Goal: Communication & Community: Answer question/provide support

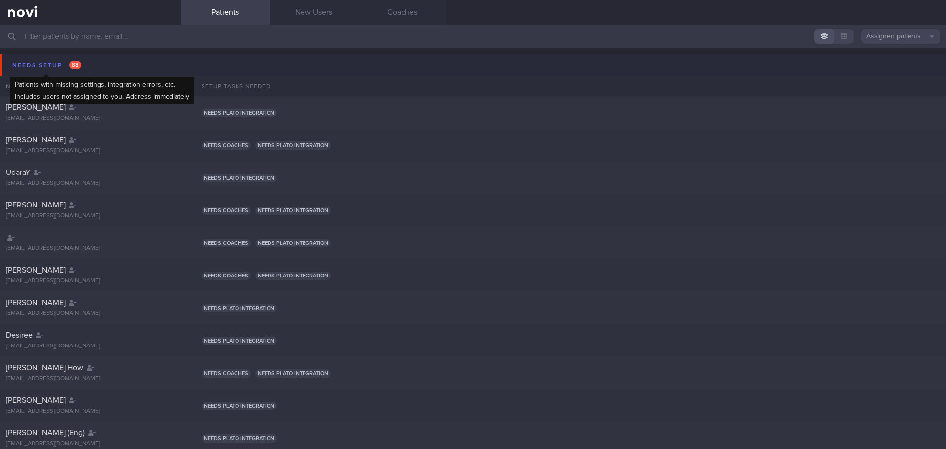
click at [32, 64] on div "Needs setup 88" at bounding box center [47, 65] width 74 height 13
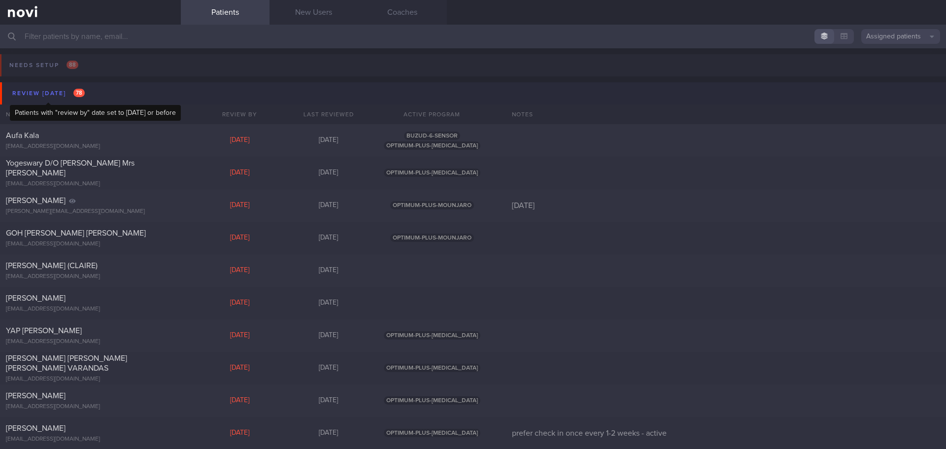
click at [56, 90] on div "Review [DATE] 78" at bounding box center [48, 93] width 77 height 13
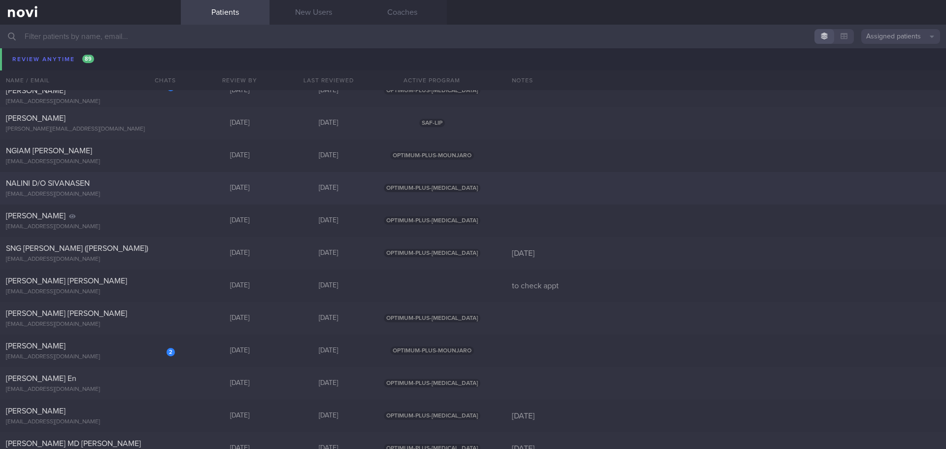
scroll to position [835, 0]
click at [127, 178] on div "NALINI D/O SIVANASEN" at bounding box center [89, 183] width 167 height 10
select select "7"
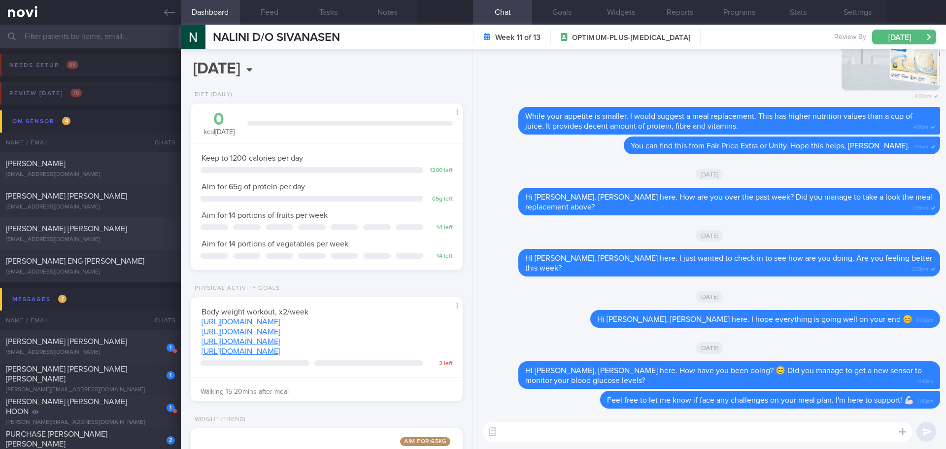
drag, startPoint x: 97, startPoint y: 230, endPoint x: 81, endPoint y: 241, distance: 20.1
click at [97, 230] on div "[PERSON_NAME] [PERSON_NAME]" at bounding box center [89, 229] width 167 height 10
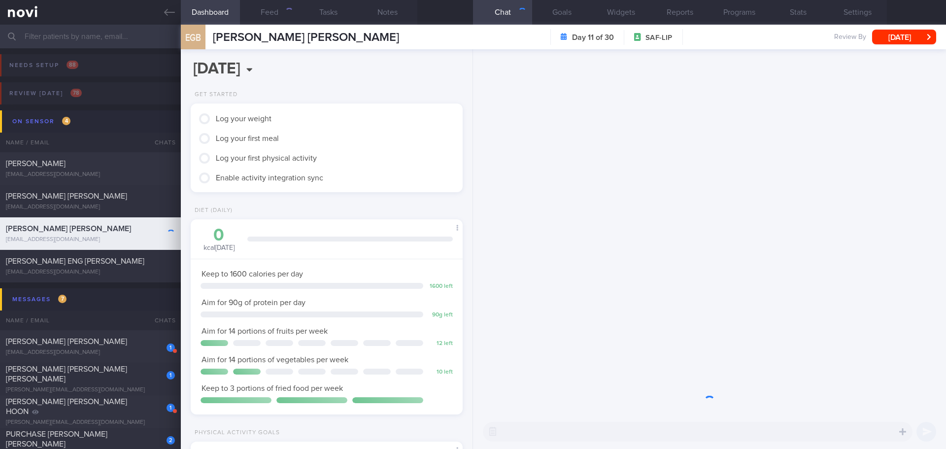
scroll to position [125, 251]
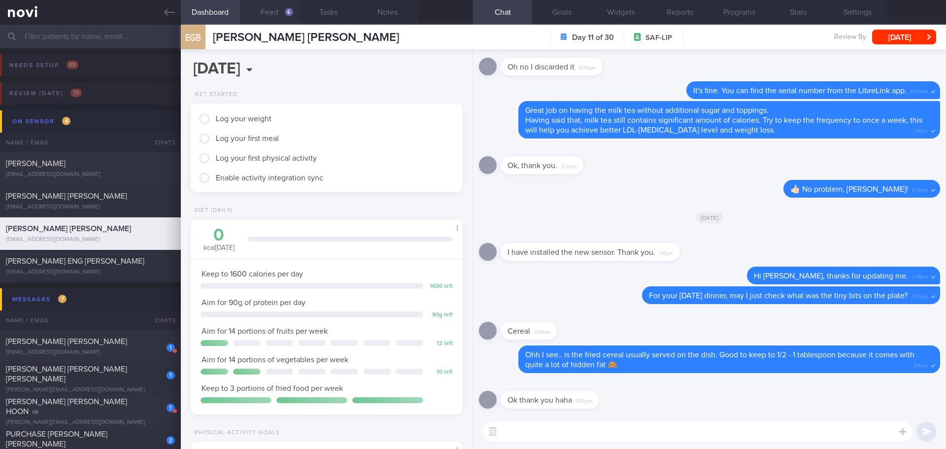
click at [260, 13] on button "Feed 6" at bounding box center [269, 12] width 59 height 25
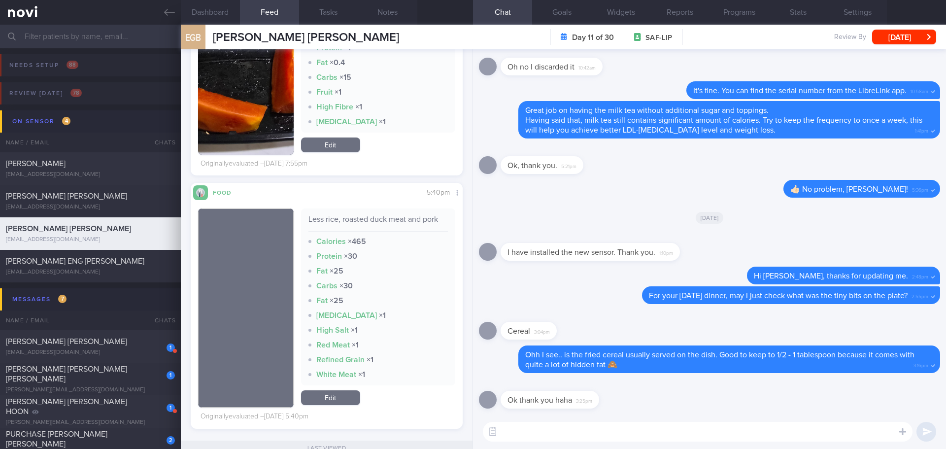
click at [535, 389] on textarea at bounding box center [698, 432] width 430 height 20
click at [255, 97] on button "button" at bounding box center [246, 77] width 96 height 155
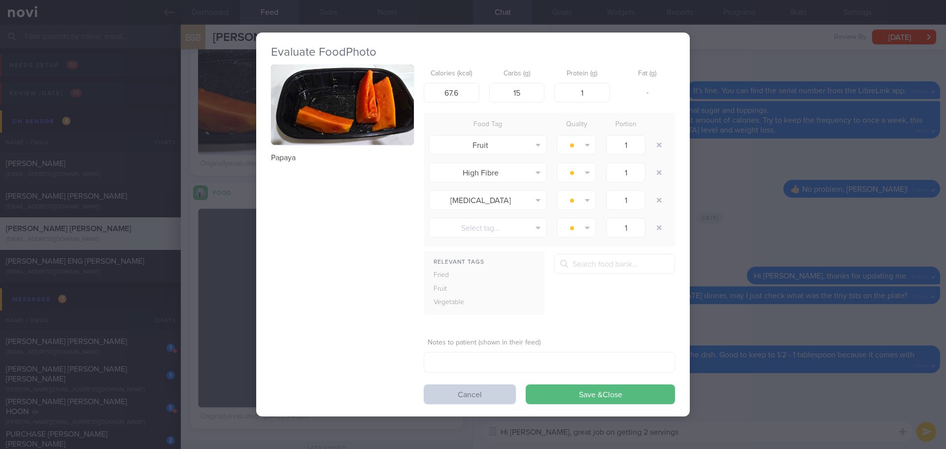
click at [467, 389] on button "Cancel" at bounding box center [470, 394] width 92 height 20
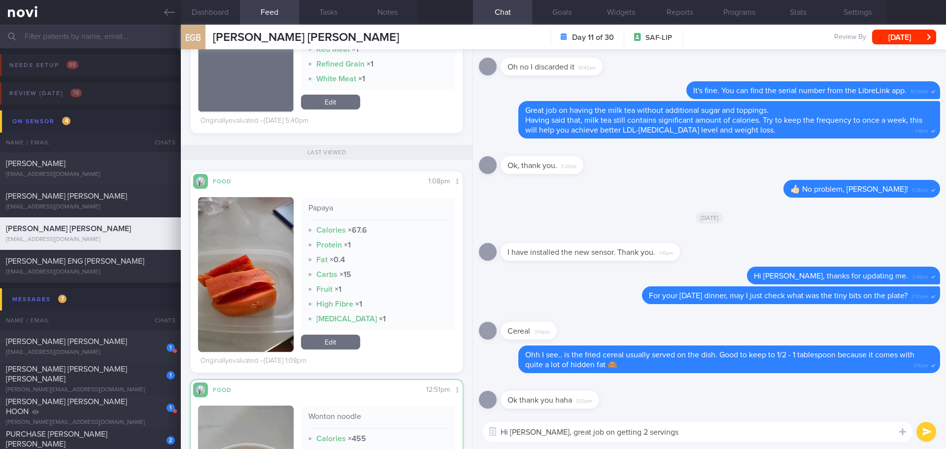
click at [612, 389] on textarea "Hi [PERSON_NAME], great job on getting 2 servings" at bounding box center [698, 432] width 430 height 20
click at [614, 389] on textarea "Hi [PERSON_NAME], great job on getting 2 servings" at bounding box center [698, 432] width 430 height 20
click at [701, 389] on textarea "Hi [PERSON_NAME], great job on getting 2-3 servings" at bounding box center [698, 432] width 430 height 20
click at [743, 389] on textarea "Hi [PERSON_NAME], great job on getting 2-3 servings of fruit [DATE]!" at bounding box center [698, 432] width 430 height 20
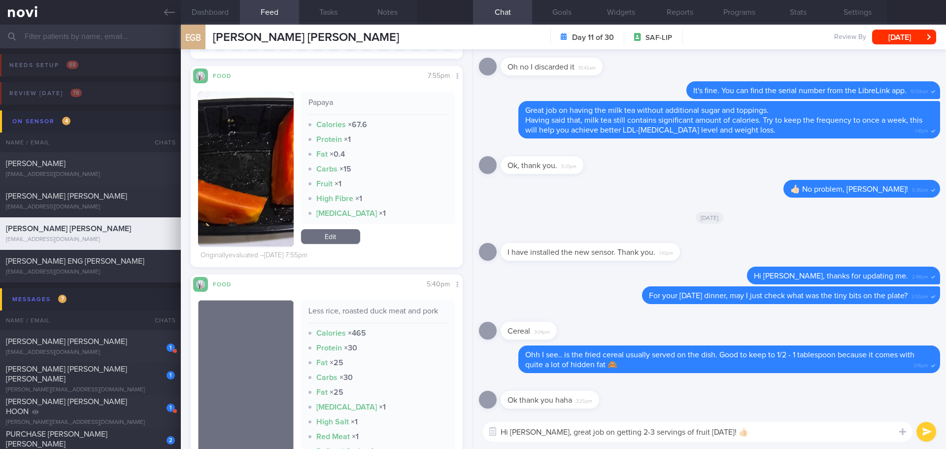
scroll to position [1317, 0]
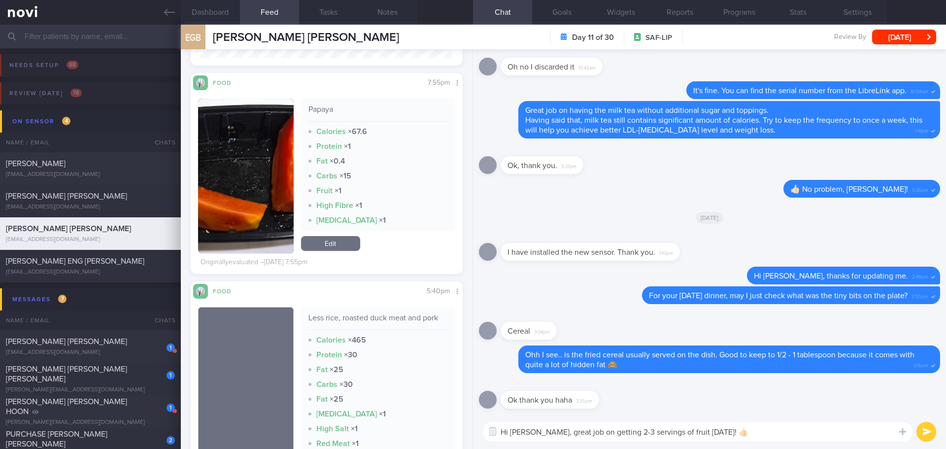
click at [756, 389] on textarea "Hi [PERSON_NAME], great job on getting 2-3 servings of fruit [DATE]! 👍🏻" at bounding box center [698, 432] width 430 height 20
type textarea "Hi [PERSON_NAME], great job on getting 2-3 servings of fruit [DATE]! 👍🏻"
click at [756, 389] on button "submit" at bounding box center [926, 432] width 20 height 20
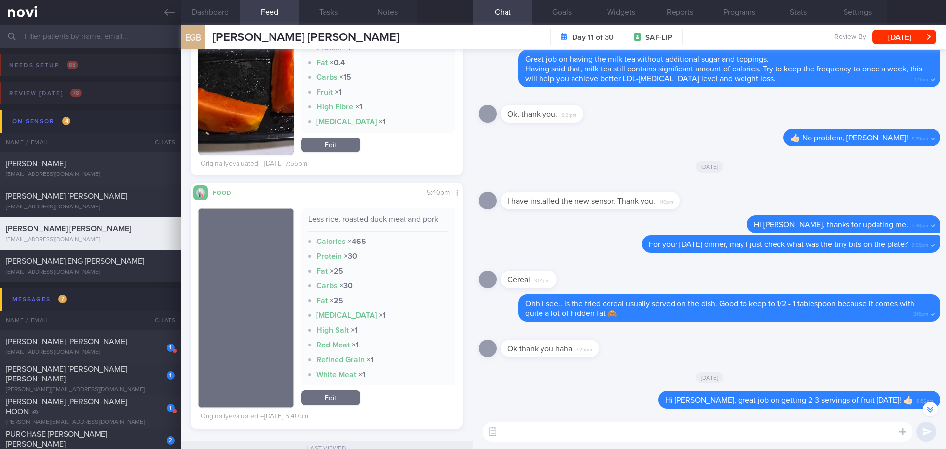
scroll to position [0, 0]
drag, startPoint x: 305, startPoint y: 219, endPoint x: 439, endPoint y: 222, distance: 133.5
click at [439, 222] on div "Less rice, roasted duck meat and pork" at bounding box center [378, 222] width 140 height 17
copy div "Less rice, roasted duck meat and pork"
click at [600, 389] on textarea at bounding box center [698, 432] width 430 height 20
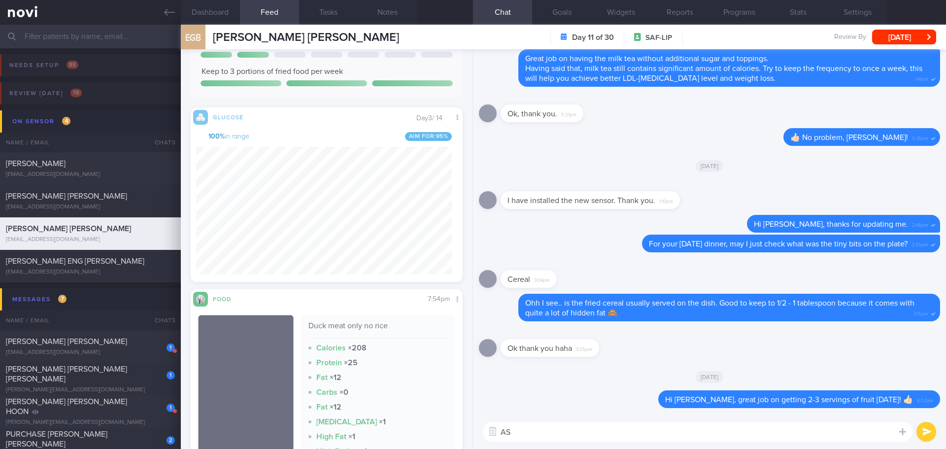
scroll to position [135, 0]
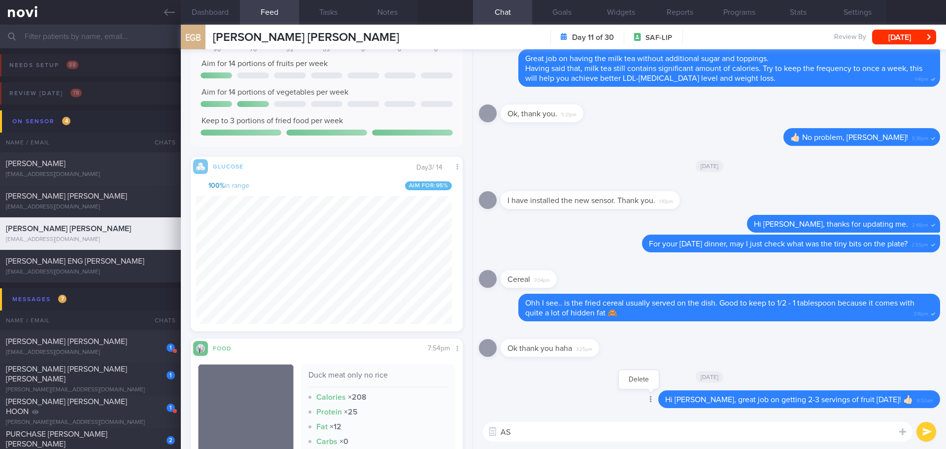
type textarea "AS"
click at [652, 389] on icon at bounding box center [651, 399] width 2 height 7
click at [659, 382] on button "Delete" at bounding box center [639, 379] width 40 height 15
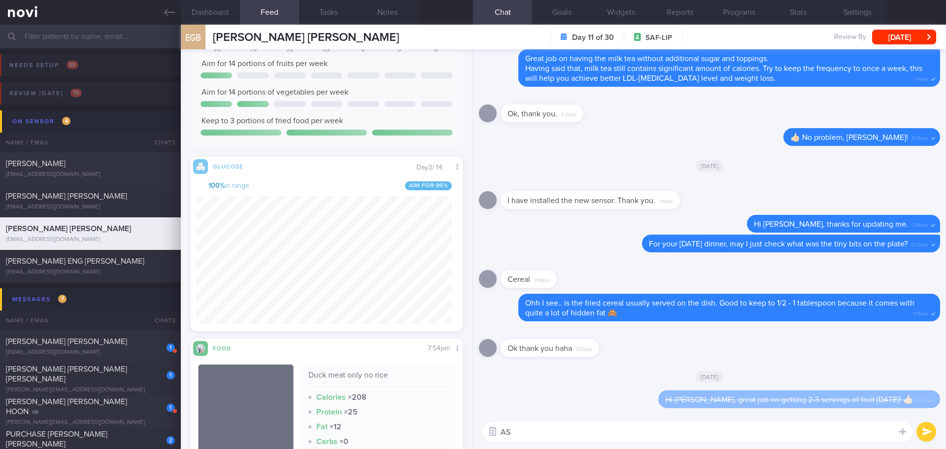
drag, startPoint x: 511, startPoint y: 434, endPoint x: 498, endPoint y: 435, distance: 13.3
click at [498, 389] on div "Chat Templates Admin CGM Weight Nutrition Physical Activity Infographics Articl…" at bounding box center [709, 431] width 473 height 34
type textarea "h"
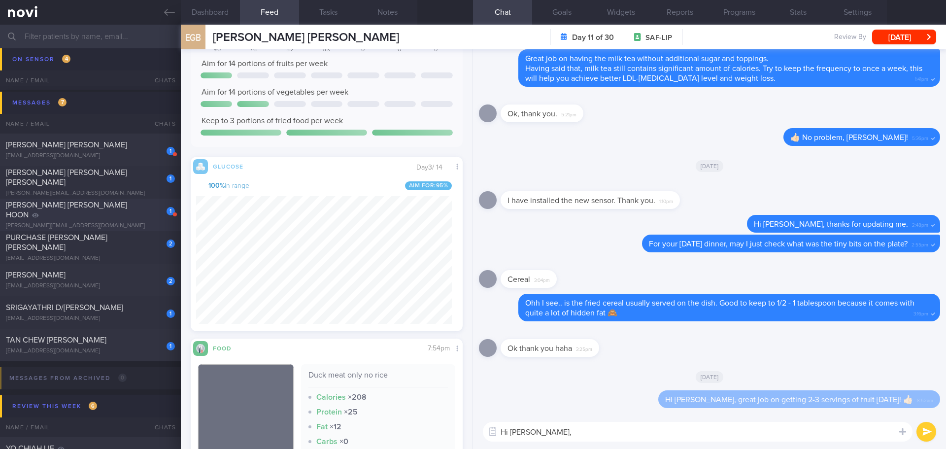
scroll to position [197, 0]
click at [555, 389] on textarea "Hi [PERSON_NAME]," at bounding box center [698, 432] width 430 height 20
click at [554, 389] on textarea "Hi [PERSON_NAME]," at bounding box center [698, 432] width 430 height 20
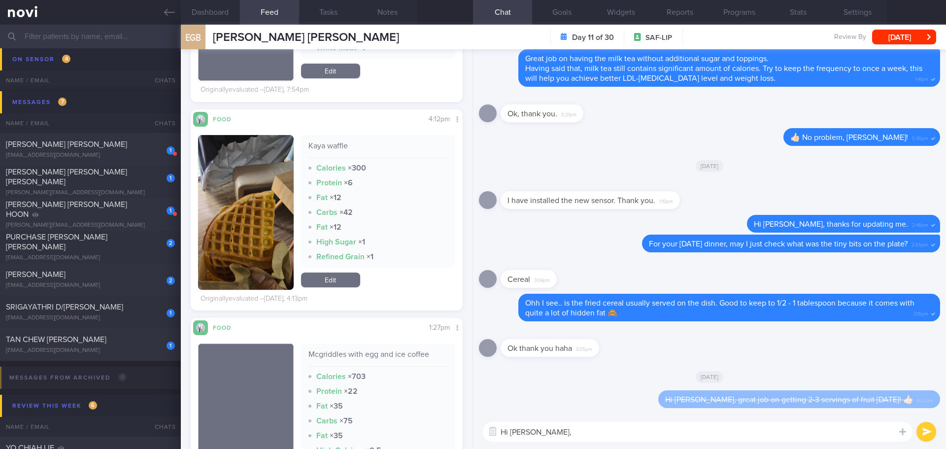
scroll to position [775, 0]
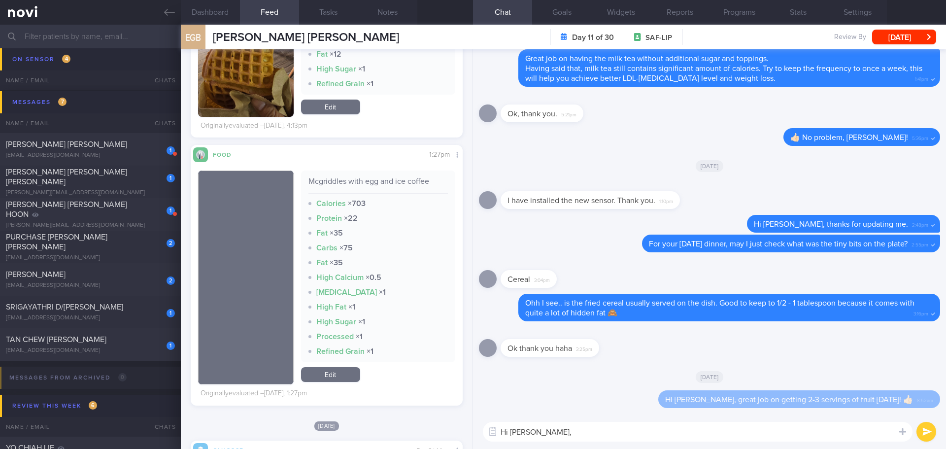
click at [562, 389] on textarea "Hi [PERSON_NAME]," at bounding box center [698, 432] width 430 height 20
type textarea "Hi [PERSON_NAME], great job on getting in 2 servings of fruit [DATE]! 👍🏻"
click at [756, 389] on button "submit" at bounding box center [926, 432] width 20 height 20
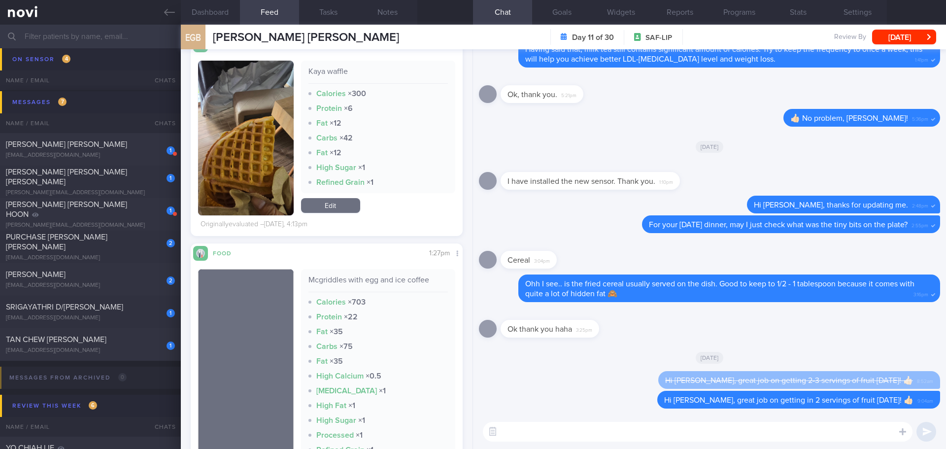
scroll to position [628, 0]
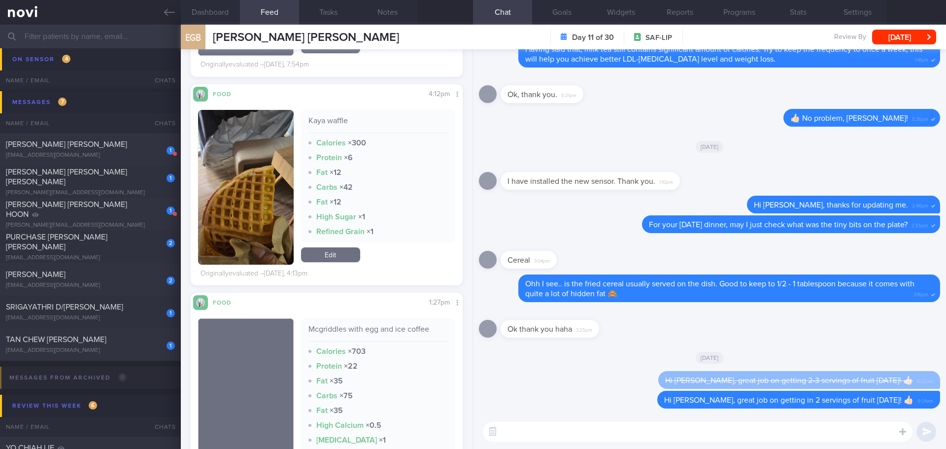
click at [260, 207] on button "button" at bounding box center [246, 187] width 96 height 155
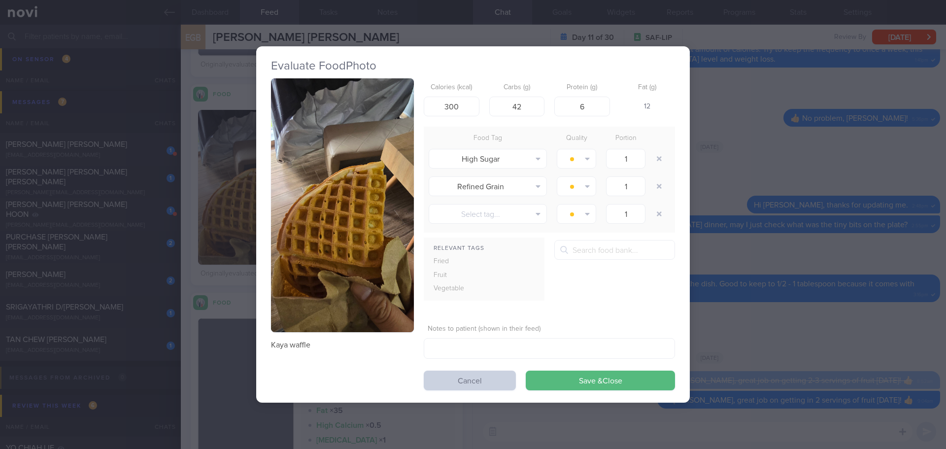
click at [453, 381] on button "Cancel" at bounding box center [470, 380] width 92 height 20
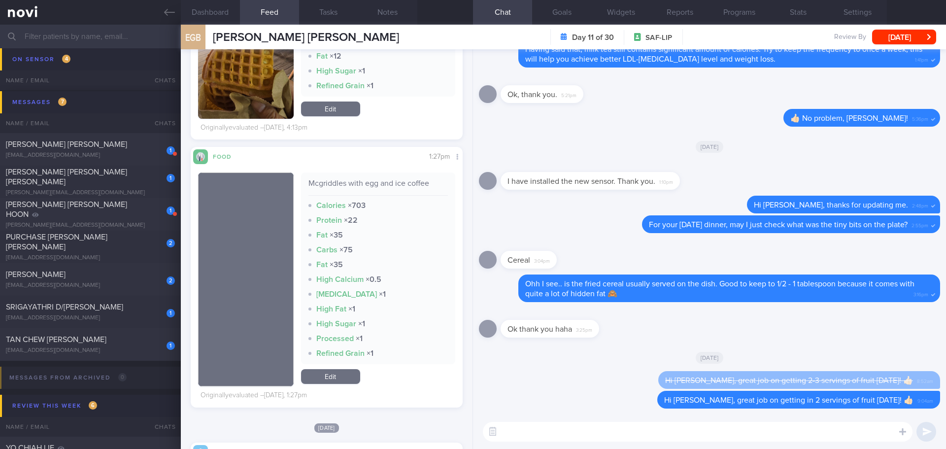
scroll to position [640, 0]
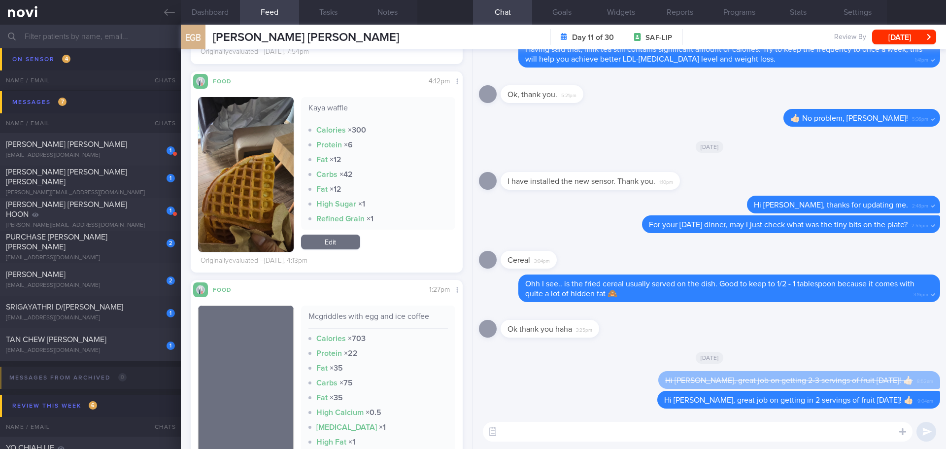
click at [269, 165] on button "button" at bounding box center [246, 174] width 96 height 155
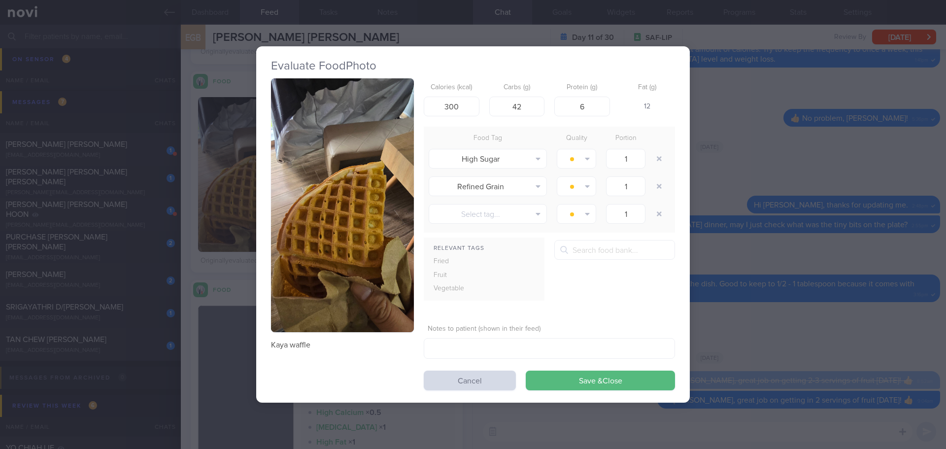
click at [315, 148] on button "button" at bounding box center [342, 205] width 143 height 254
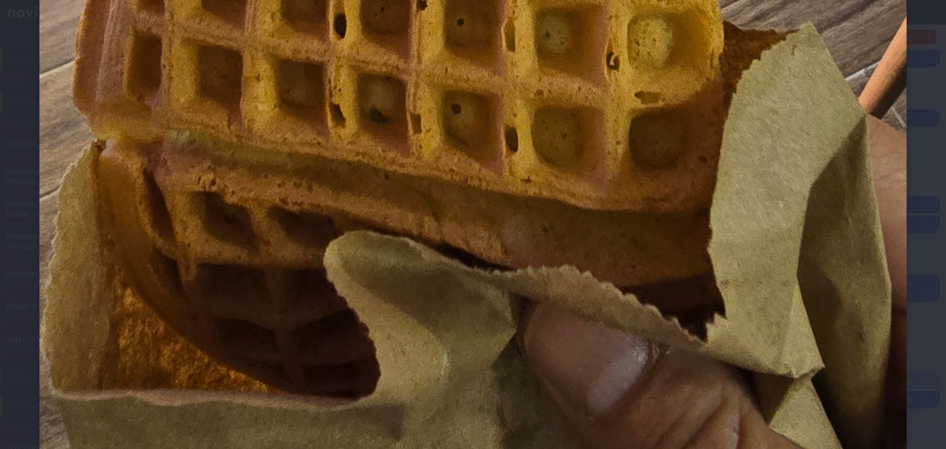
scroll to position [1133, 0]
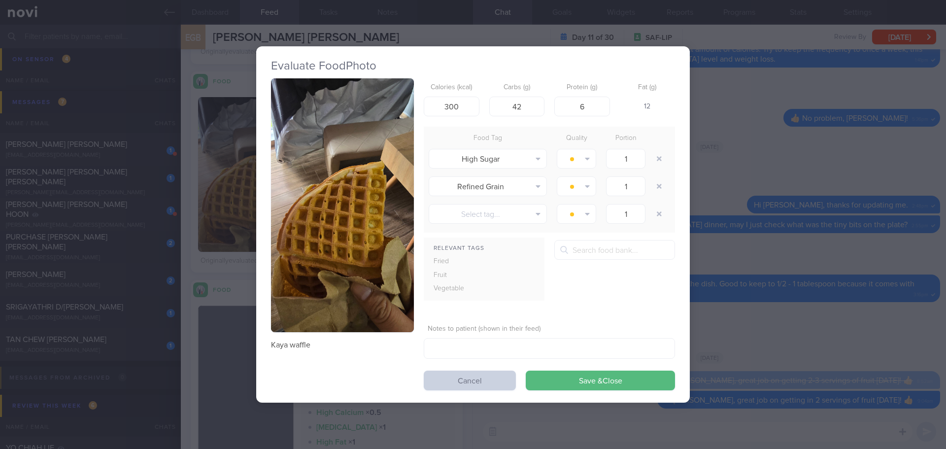
click at [485, 384] on button "Cancel" at bounding box center [470, 380] width 92 height 20
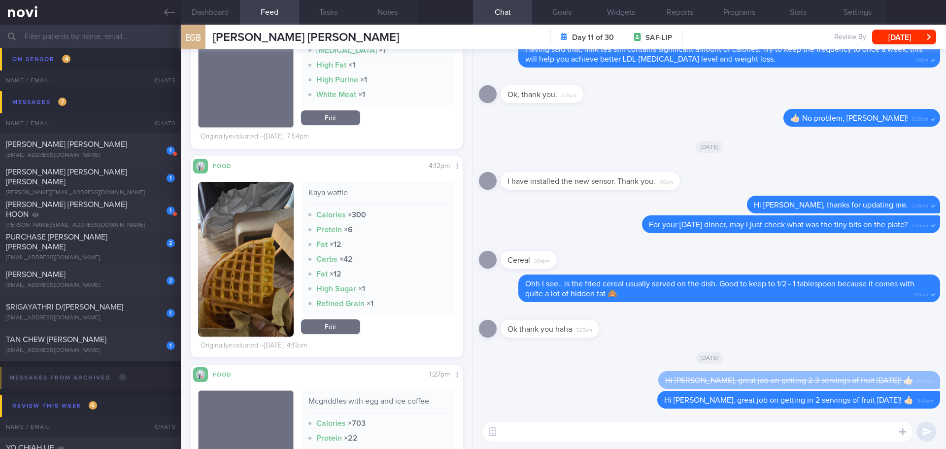
scroll to position [535, 0]
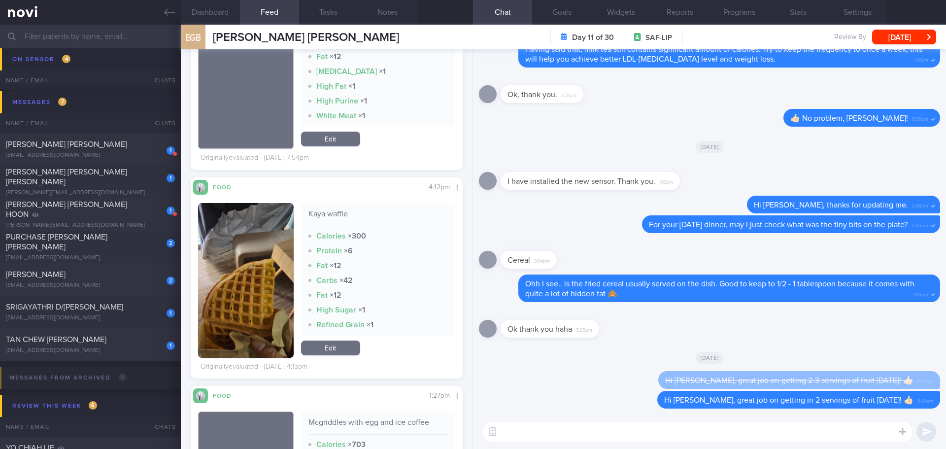
click at [517, 389] on textarea at bounding box center [698, 432] width 430 height 20
type textarea "K"
type textarea "Y"
type textarea "T"
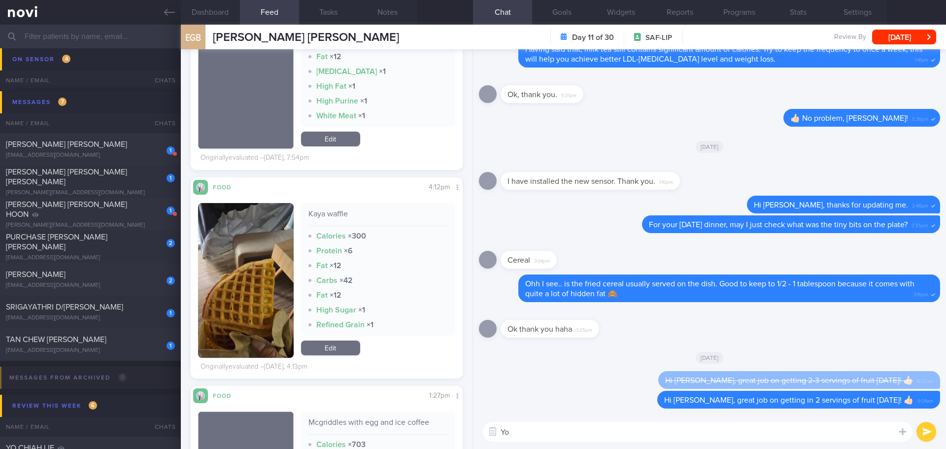
type textarea "Y"
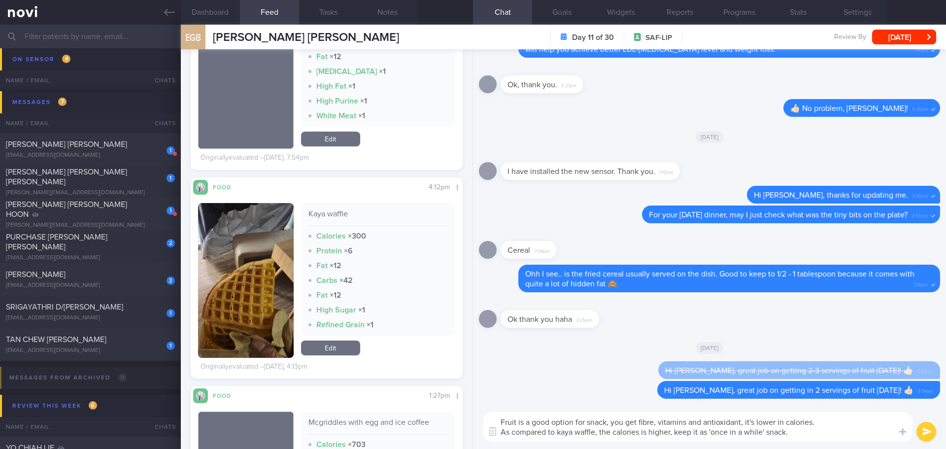
drag, startPoint x: 551, startPoint y: 422, endPoint x: 501, endPoint y: 424, distance: 49.8
click at [502, 389] on textarea "Fruit is a good option for snack, you get fibre, vitamins and antioxidant, it's…" at bounding box center [698, 427] width 430 height 30
click at [756, 389] on textarea "Try to have fruit as snack more often, you get fibre, vitamins and antioxidant,…" at bounding box center [698, 427] width 430 height 30
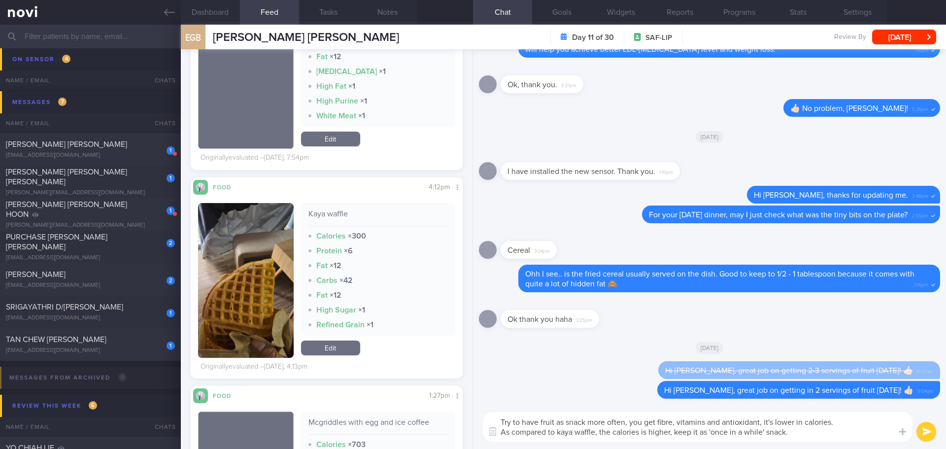
click at [756, 389] on textarea "Try to have fruit as snack more often, you get fibre, vitamins and antioxidant,…" at bounding box center [698, 427] width 430 height 30
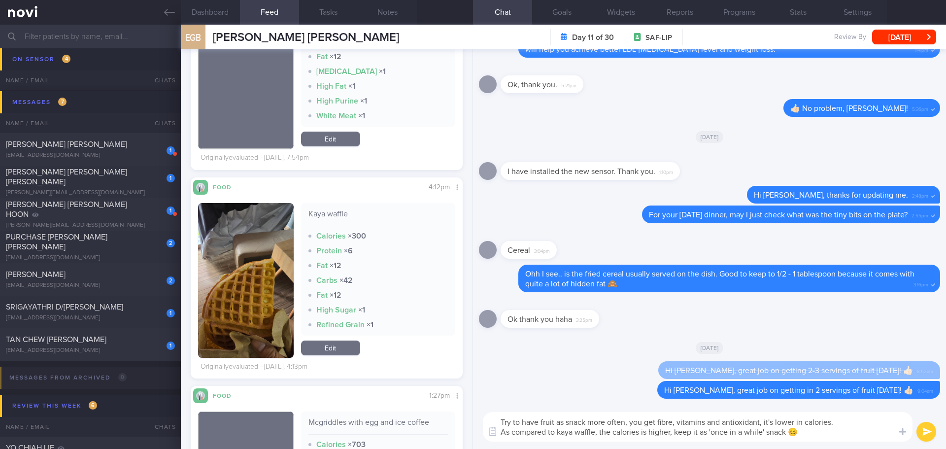
type textarea "Try to have fruit as snack more often, you get fibre, vitamins and antioxidant,…"
click at [756, 389] on button "submit" at bounding box center [926, 432] width 20 height 20
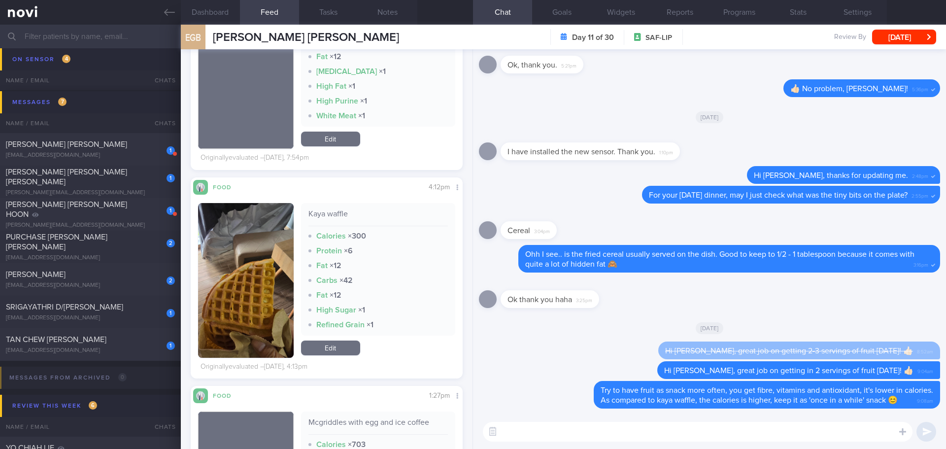
click at [530, 349] on div "Hi [PERSON_NAME], great job on getting 2-3 servings of fruit [DATE]! 👍🏻 8:52am" at bounding box center [709, 351] width 461 height 20
click at [508, 357] on div "Hi [PERSON_NAME], great job on getting 2-3 servings of fruit [DATE]! 👍🏻 8:52am" at bounding box center [709, 351] width 461 height 20
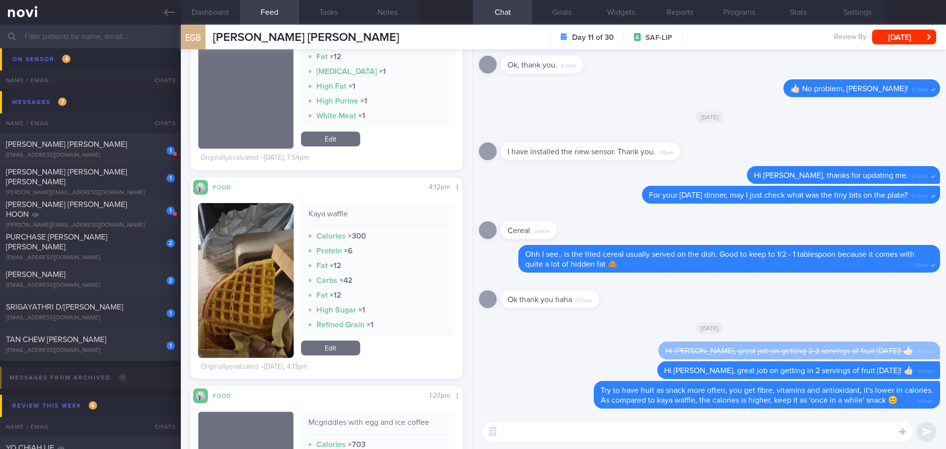
click at [508, 357] on div "Hi [PERSON_NAME], great job on getting 2-3 servings of fruit [DATE]! 👍🏻 8:52am" at bounding box center [709, 351] width 461 height 20
click at [756, 34] on button "[DATE]" at bounding box center [904, 37] width 64 height 15
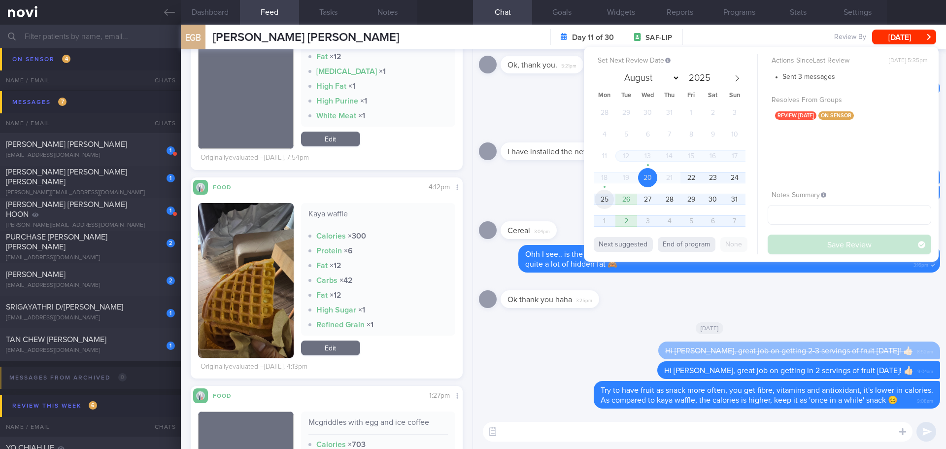
click at [610, 197] on span "25" at bounding box center [604, 199] width 19 height 19
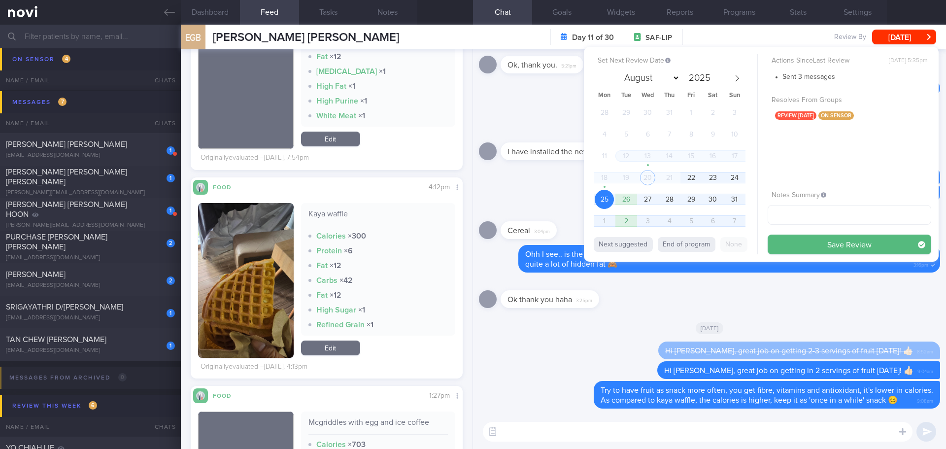
click at [756, 256] on div "Set Next Review Date [DATE] August September October November [DATE] Mon Tue We…" at bounding box center [761, 154] width 355 height 215
click at [756, 247] on button "Save Review" at bounding box center [850, 245] width 164 height 20
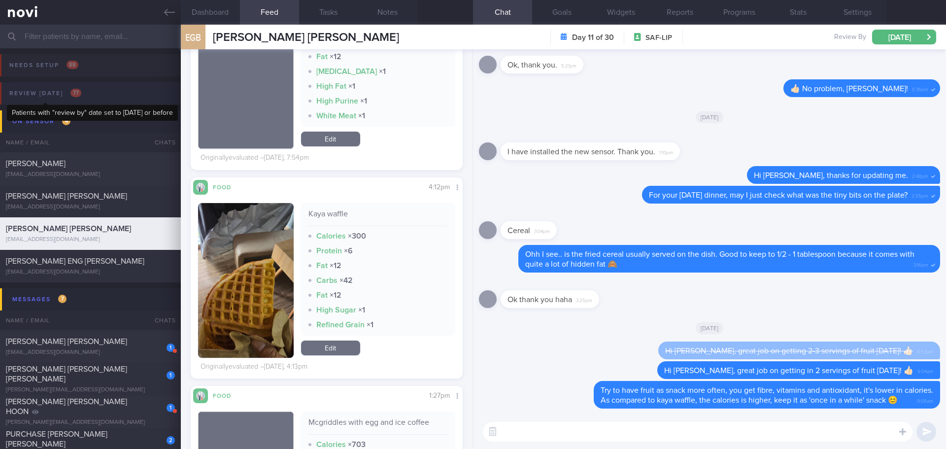
click at [63, 89] on div "Review [DATE] 77" at bounding box center [45, 93] width 77 height 13
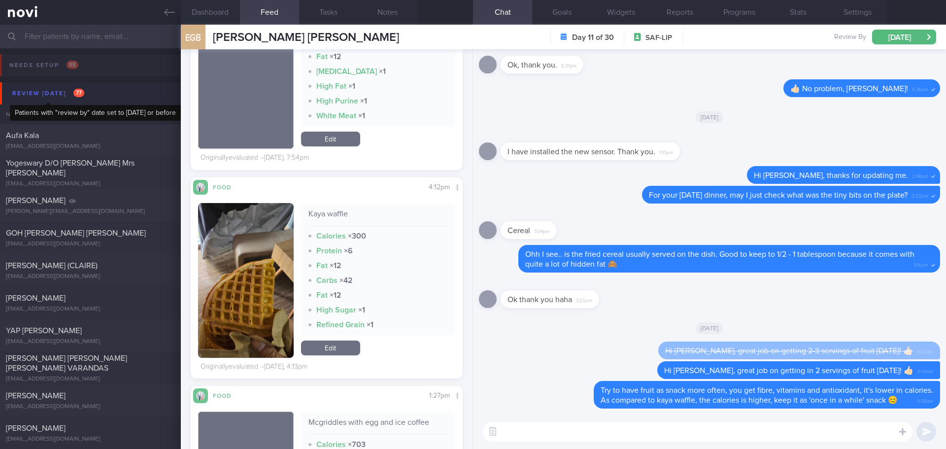
click at [63, 94] on div "Review [DATE] 77" at bounding box center [48, 93] width 77 height 13
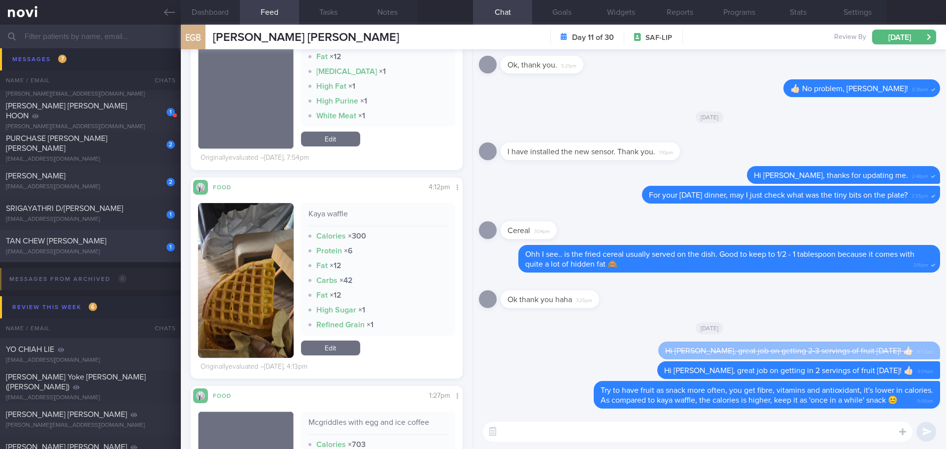
scroll to position [246, 0]
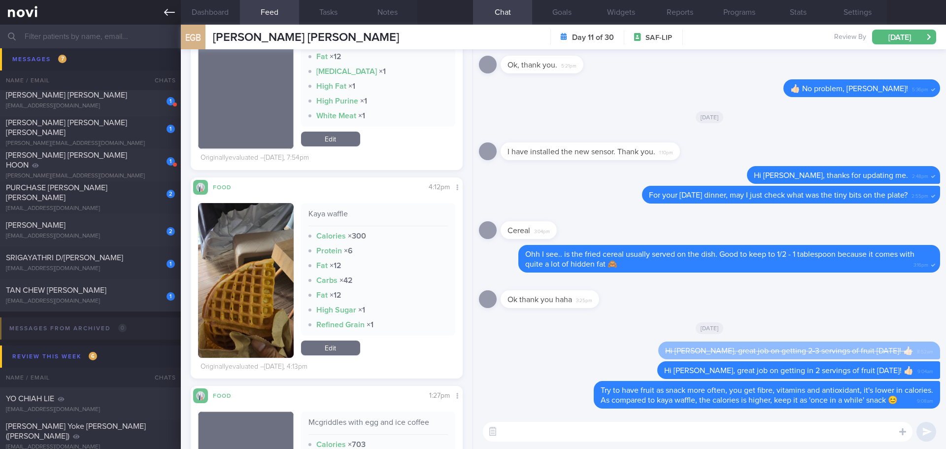
click at [165, 15] on icon at bounding box center [169, 12] width 11 height 11
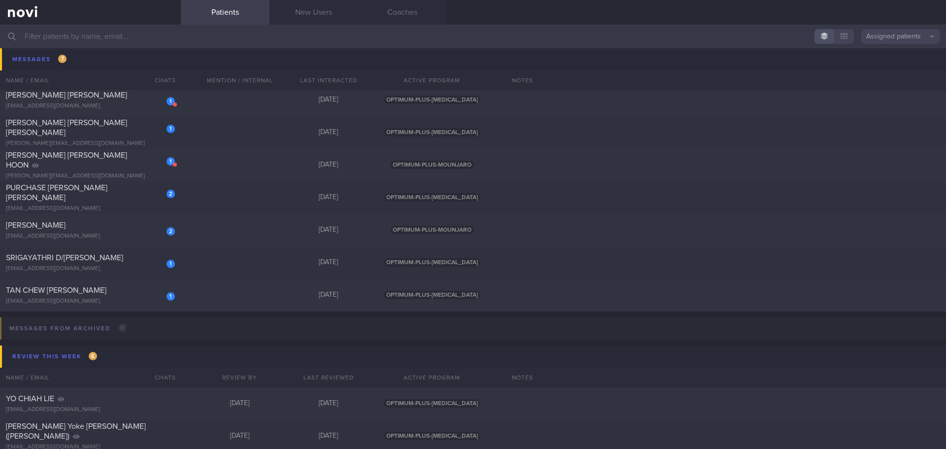
click at [756, 32] on button "button" at bounding box center [844, 36] width 20 height 15
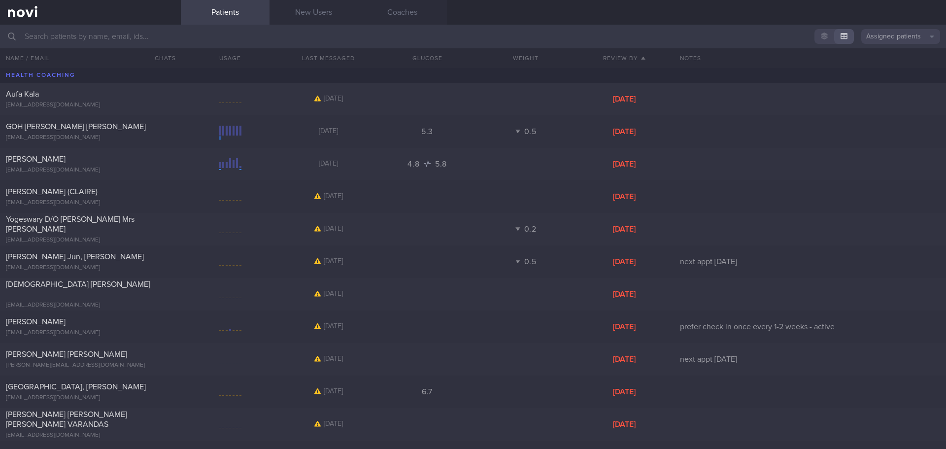
click at [248, 13] on link "Patients" at bounding box center [225, 12] width 89 height 25
click at [159, 133] on div "GOH [PERSON_NAME] [PERSON_NAME] [EMAIL_ADDRESS][DOMAIN_NAME]" at bounding box center [90, 132] width 181 height 20
select select "7"
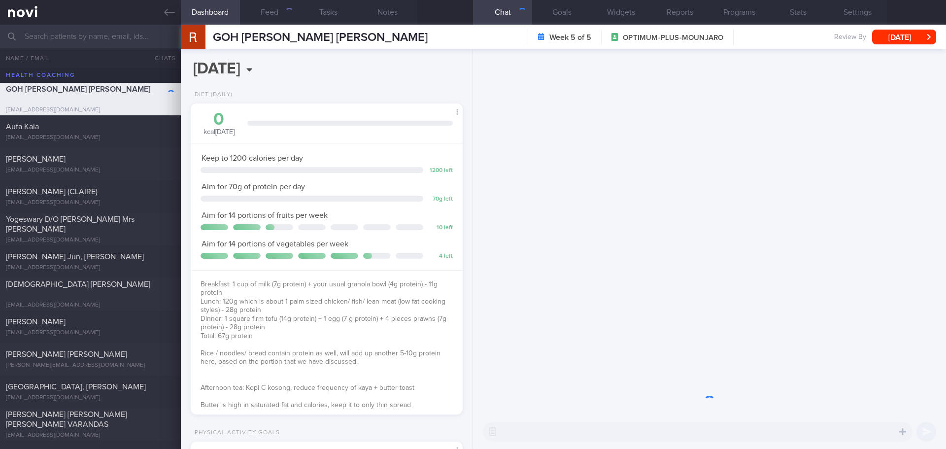
scroll to position [137, 247]
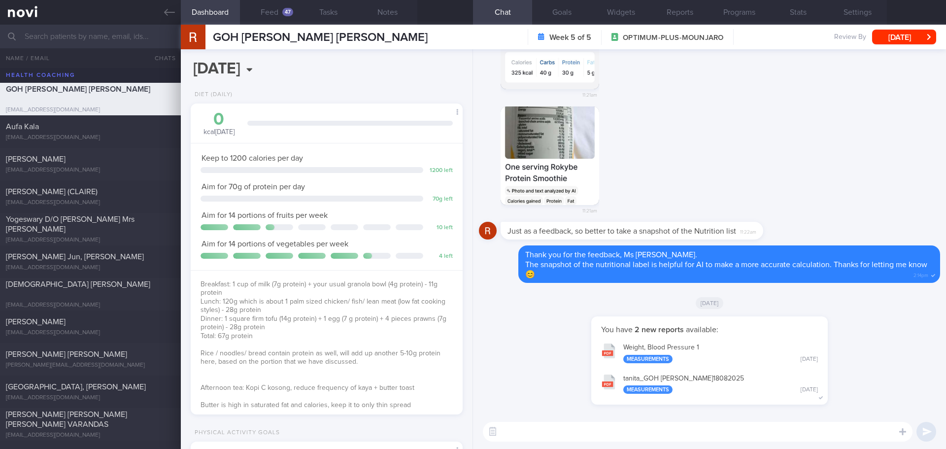
click at [754, 177] on div "11:21am" at bounding box center [709, 164] width 461 height 116
click at [256, 13] on button "Feed 47" at bounding box center [269, 12] width 59 height 25
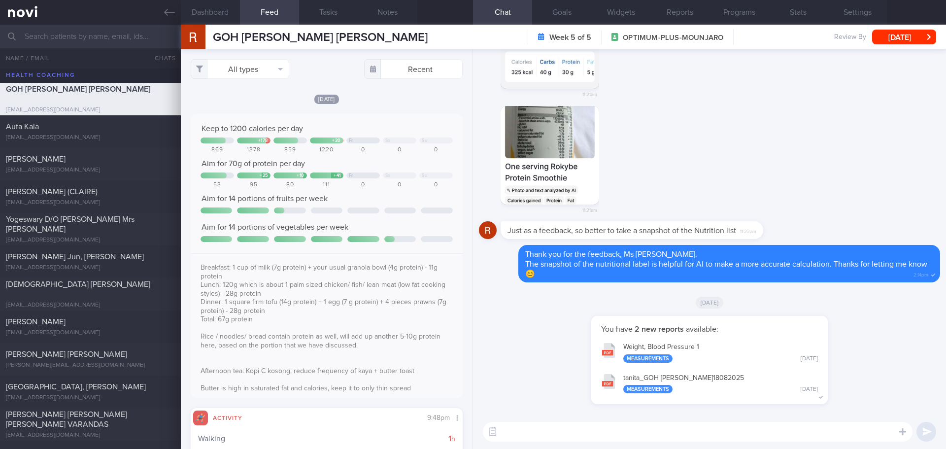
click at [361, 115] on div "Keep to 1200 calories per day + 178 + 20 Fr Sa Su 869 1378 859 1220 0 0 0 Aim f…" at bounding box center [327, 256] width 272 height 284
click at [260, 71] on button "All types" at bounding box center [240, 69] width 99 height 20
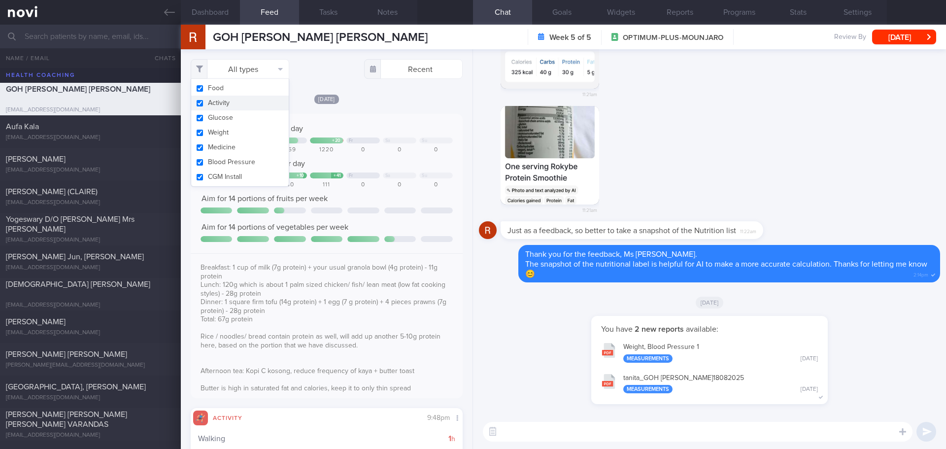
click at [246, 102] on button "Activity" at bounding box center [240, 103] width 98 height 15
checkbox input "false"
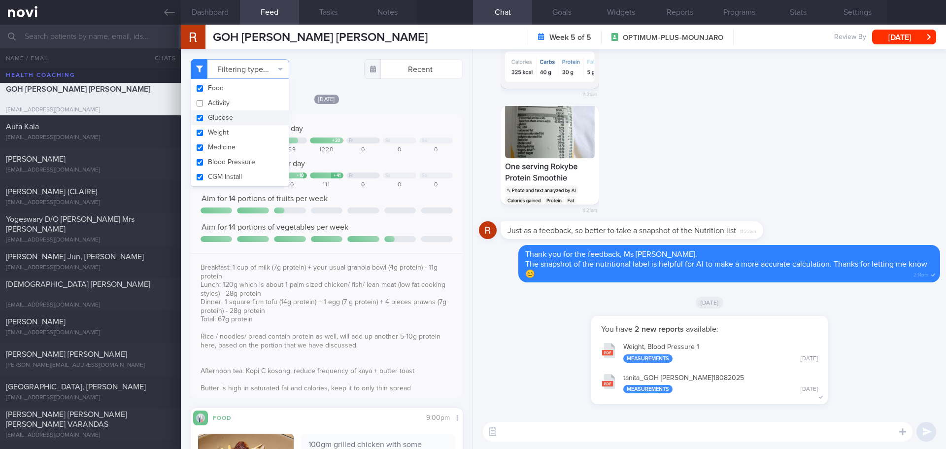
click at [671, 384] on button "tanita_ GOH [PERSON_NAME] 18082025 Measurements [DATE]" at bounding box center [709, 383] width 227 height 31
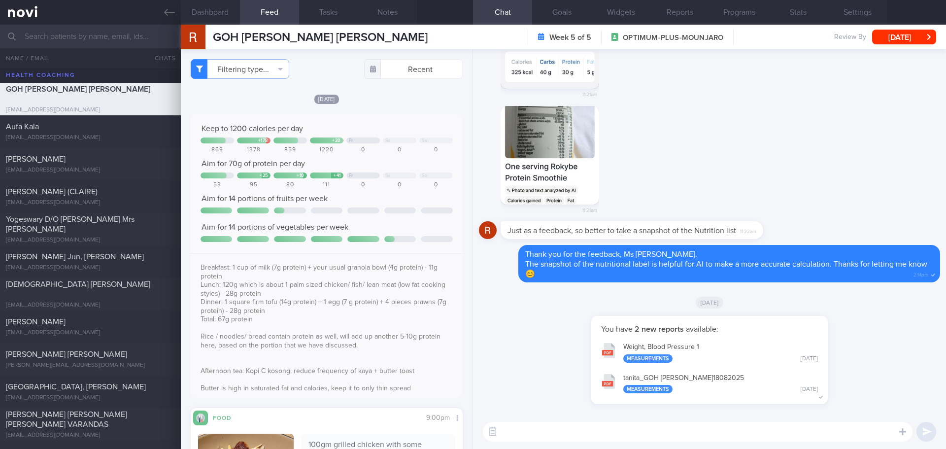
click at [726, 99] on div "11:21am" at bounding box center [709, 48] width 461 height 116
click at [731, 17] on button "Programs" at bounding box center [738, 12] width 59 height 25
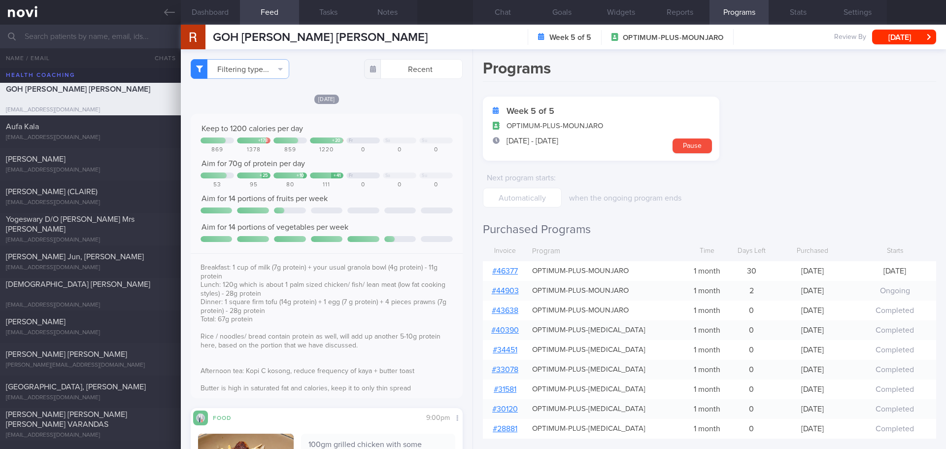
click at [503, 269] on link "# 46377" at bounding box center [505, 271] width 26 height 8
click at [501, 11] on button "Chat" at bounding box center [502, 12] width 59 height 25
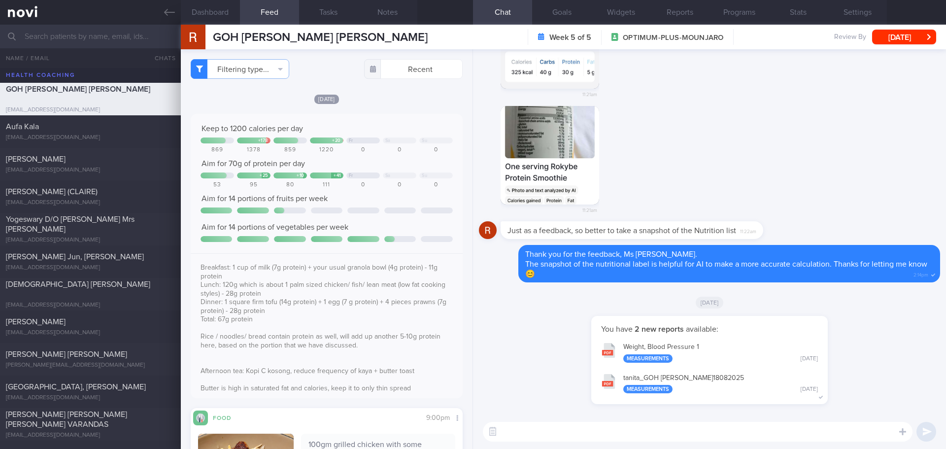
click at [518, 389] on textarea at bounding box center [698, 432] width 430 height 20
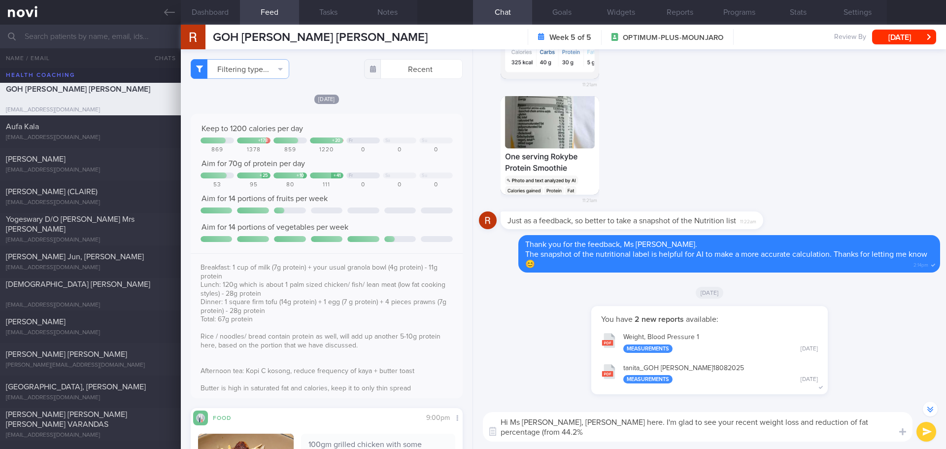
scroll to position [-9, 0]
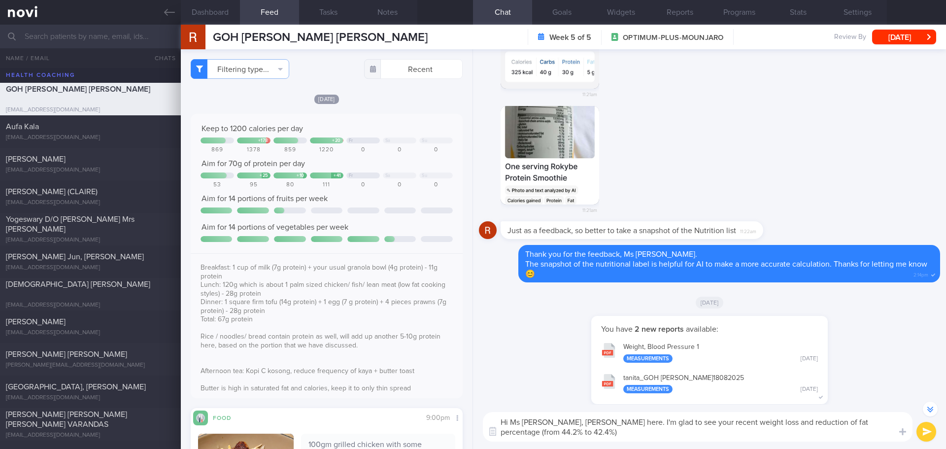
click at [741, 389] on textarea "Hi Ms [PERSON_NAME], [PERSON_NAME] here. I'm glad to see your recent weight los…" at bounding box center [698, 427] width 430 height 30
click at [707, 389] on textarea "Hi Ms [PERSON_NAME], [PERSON_NAME] here. I'm glad to see your recent weight los…" at bounding box center [698, 427] width 430 height 30
click at [747, 389] on textarea "Hi Ms [PERSON_NAME], [PERSON_NAME] here. I'm glad to see your recent weight los…" at bounding box center [698, 427] width 430 height 30
click at [756, 389] on textarea "Hi Ms [PERSON_NAME], [PERSON_NAME] here. I'm glad to see your recent weight los…" at bounding box center [698, 427] width 430 height 30
click at [650, 389] on textarea "Hi Ms [PERSON_NAME], [PERSON_NAME] here. I'm glad to see your recent weight los…" at bounding box center [698, 427] width 430 height 30
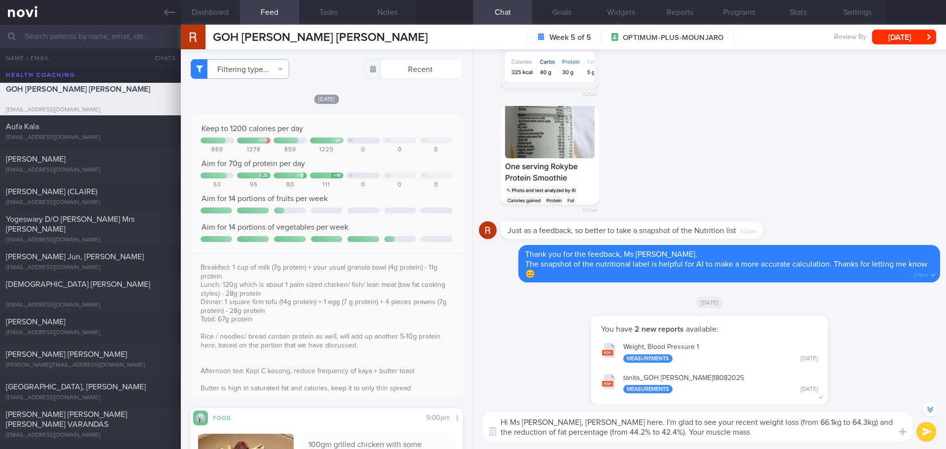
click at [721, 389] on textarea "Hi Ms [PERSON_NAME], [PERSON_NAME] here. I'm glad to see your recent weight los…" at bounding box center [698, 427] width 430 height 30
click at [756, 389] on textarea "Hi Ms [PERSON_NAME], [PERSON_NAME] here. I'm glad to see your recent weight los…" at bounding box center [698, 427] width 430 height 30
type textarea "Hi Ms [PERSON_NAME], [PERSON_NAME] here. I'm glad to see your recent weight los…"
click at [756, 389] on button "submit" at bounding box center [926, 432] width 20 height 20
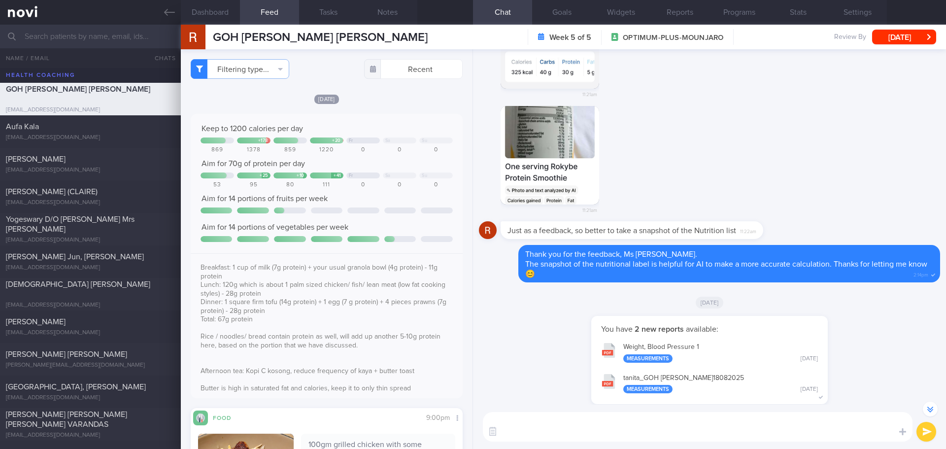
scroll to position [0, 0]
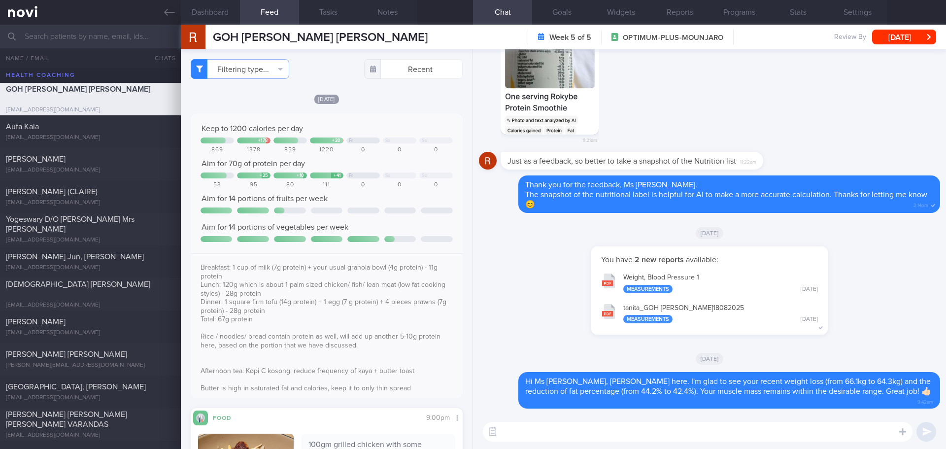
click at [756, 389] on textarea at bounding box center [698, 432] width 430 height 20
type textarea "Please continue with the great effort, you are on the right track 😊"
click at [756, 389] on button "submit" at bounding box center [926, 432] width 20 height 20
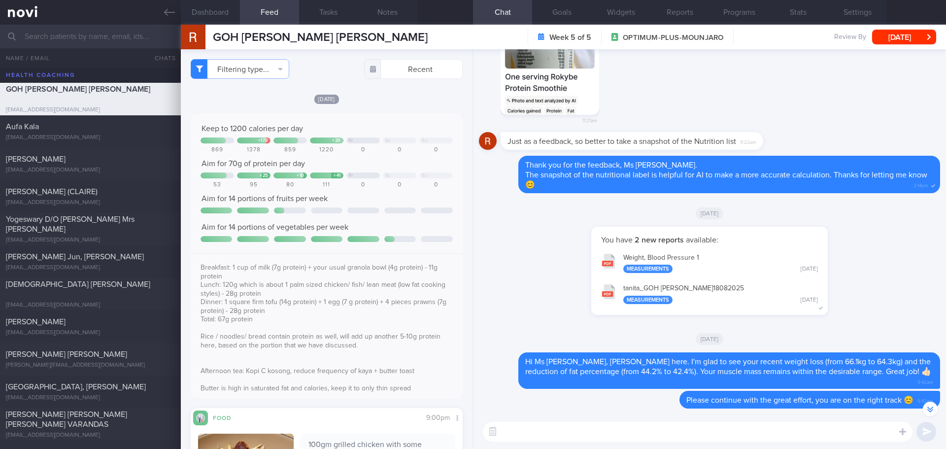
scroll to position [-296, 0]
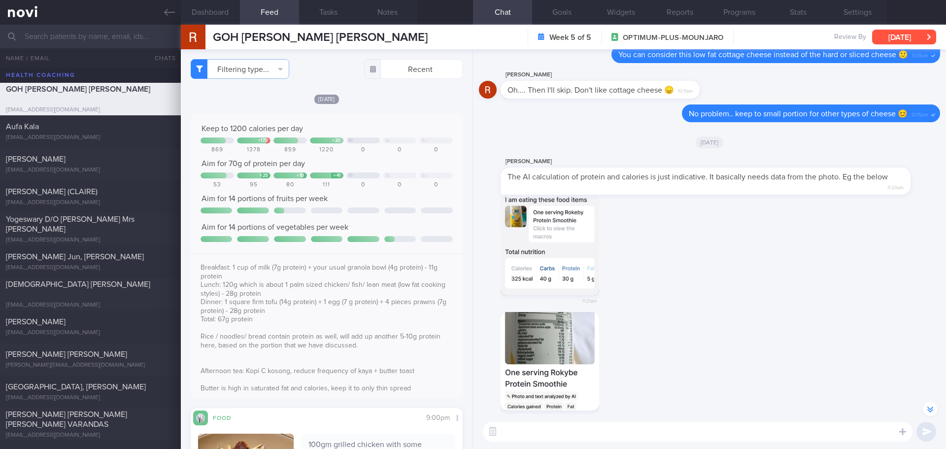
click at [756, 30] on button "[DATE]" at bounding box center [904, 37] width 64 height 15
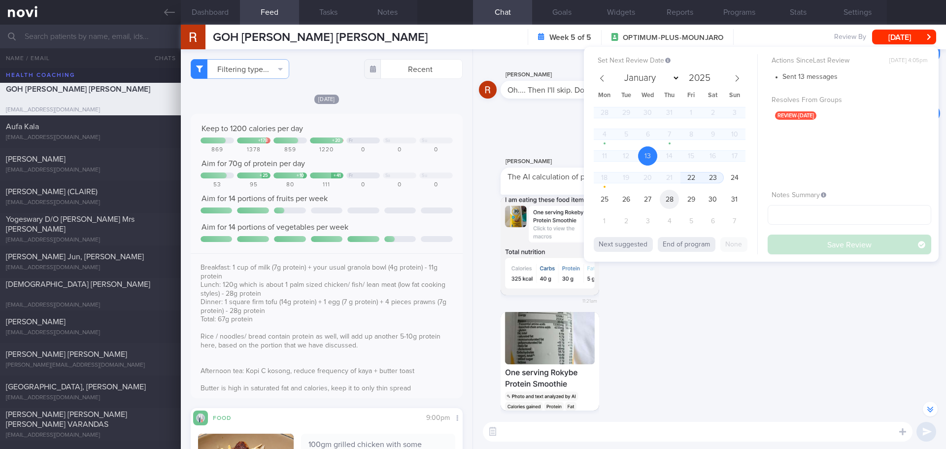
click at [662, 204] on span "28" at bounding box center [669, 199] width 19 height 19
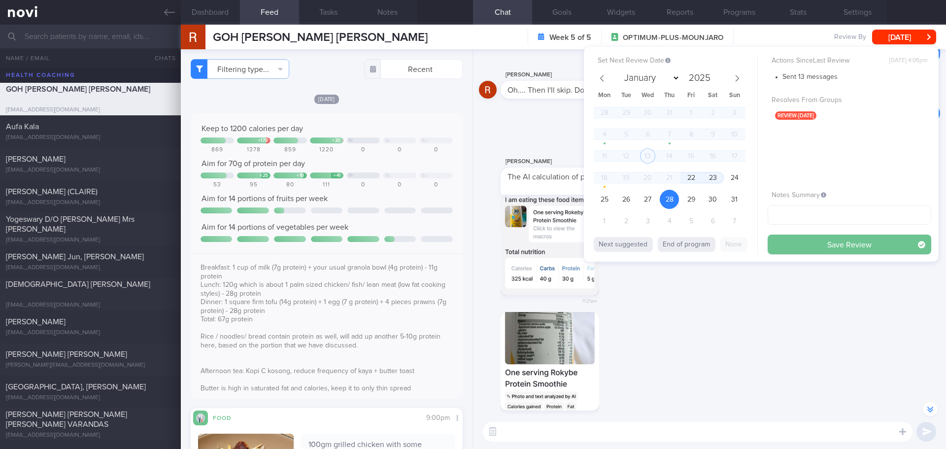
click at [756, 248] on button "Save Review" at bounding box center [850, 245] width 164 height 20
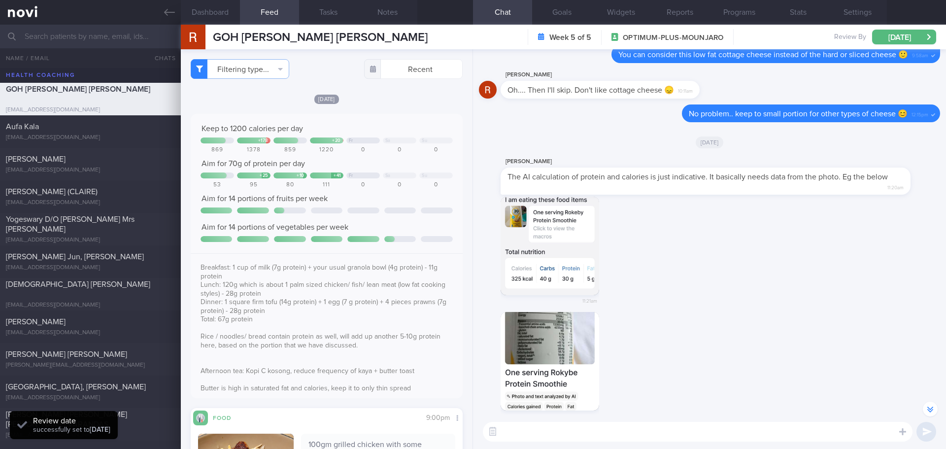
click at [751, 290] on div "11:21am" at bounding box center [709, 255] width 461 height 116
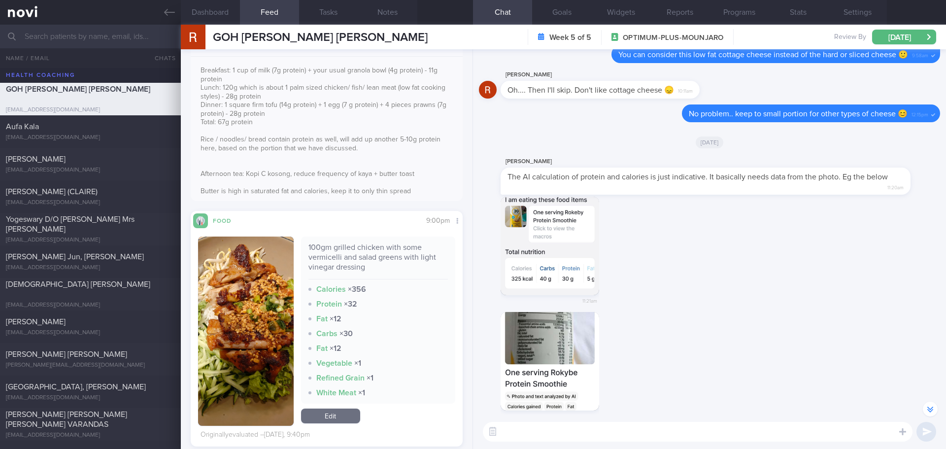
click at [245, 248] on img "button" at bounding box center [246, 330] width 96 height 189
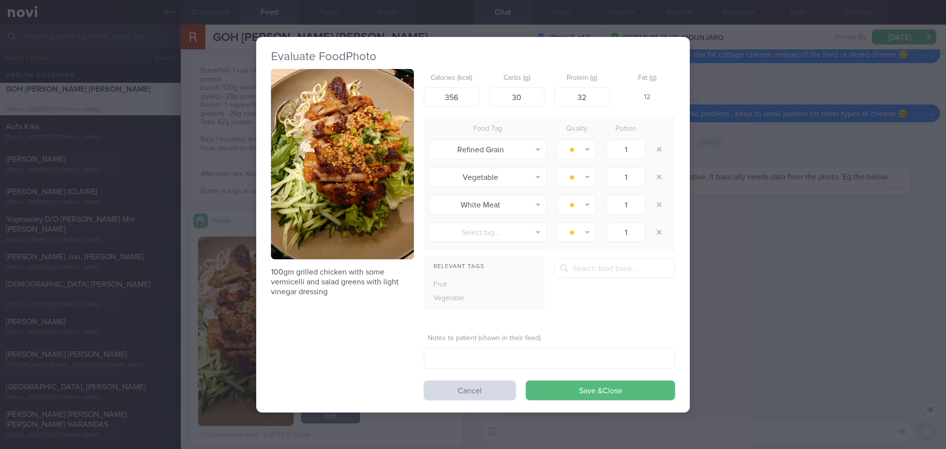
click at [323, 126] on button "button" at bounding box center [342, 164] width 143 height 191
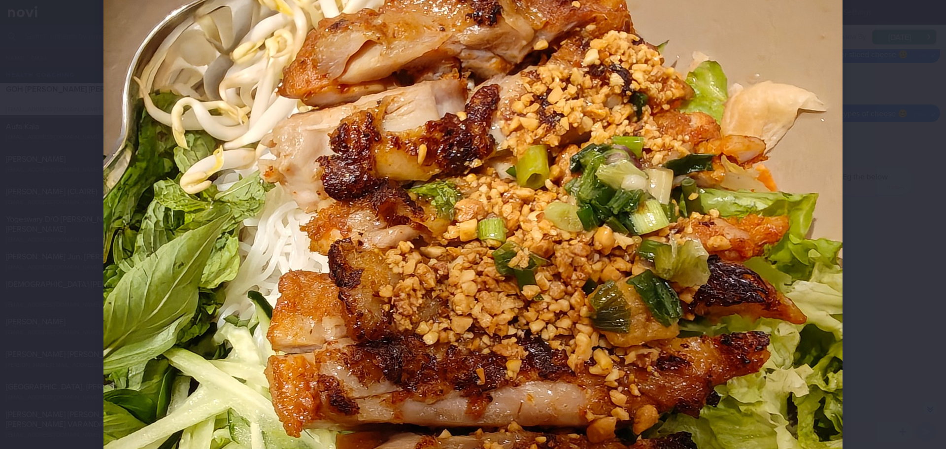
scroll to position [197, 0]
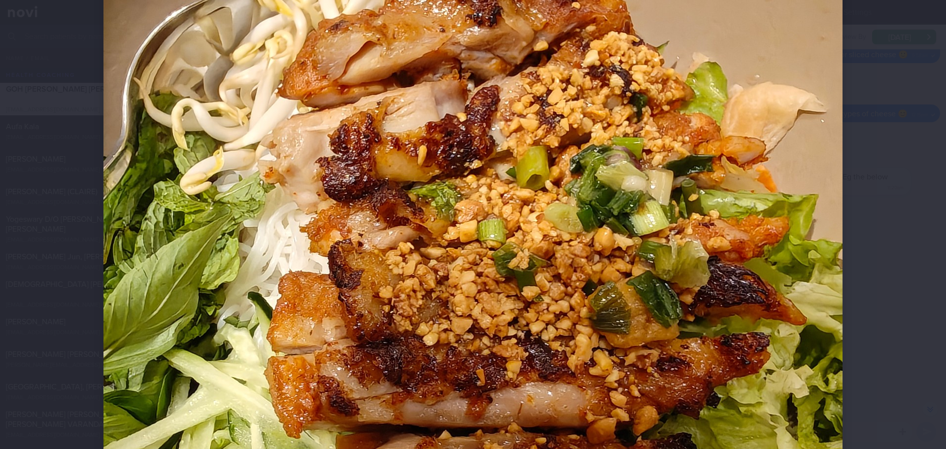
click at [756, 183] on div at bounding box center [473, 224] width 946 height 449
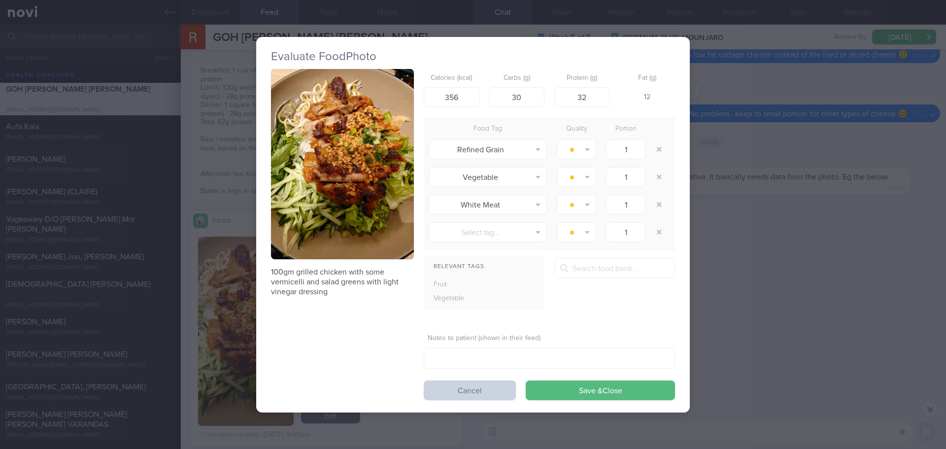
click at [449, 389] on button "Cancel" at bounding box center [470, 390] width 92 height 20
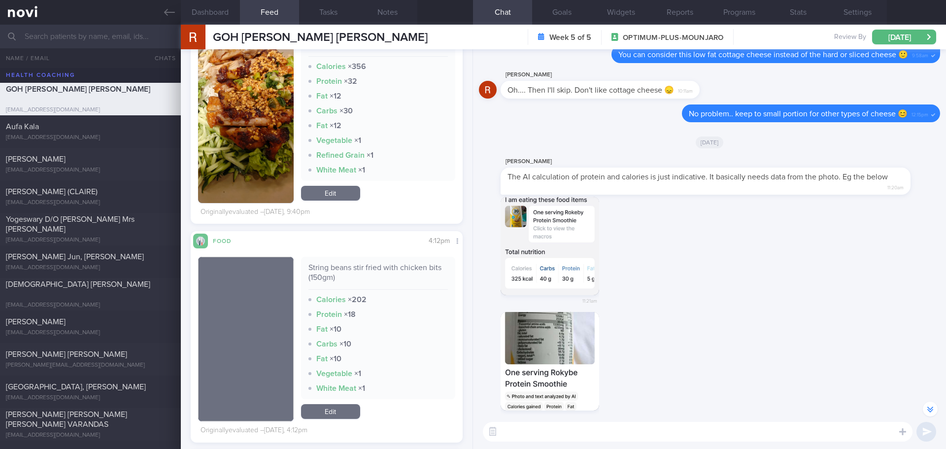
scroll to position [493, 0]
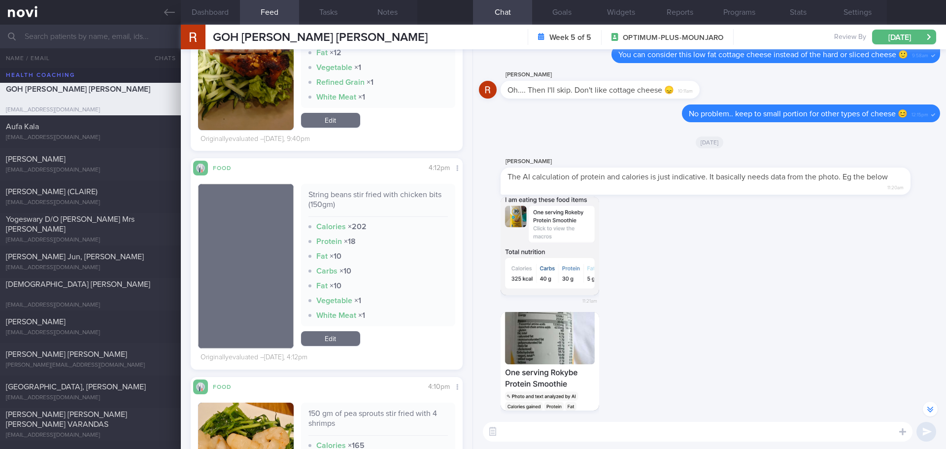
click at [756, 289] on div "11:21am" at bounding box center [709, 255] width 461 height 116
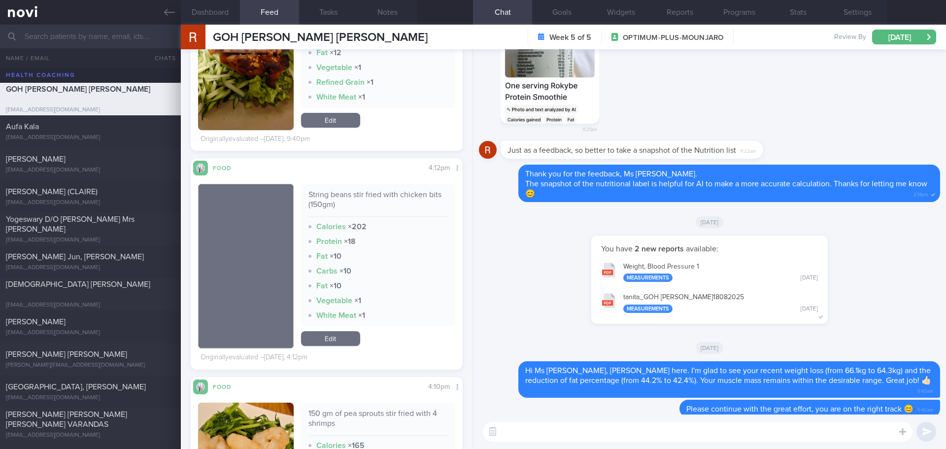
scroll to position [0, 0]
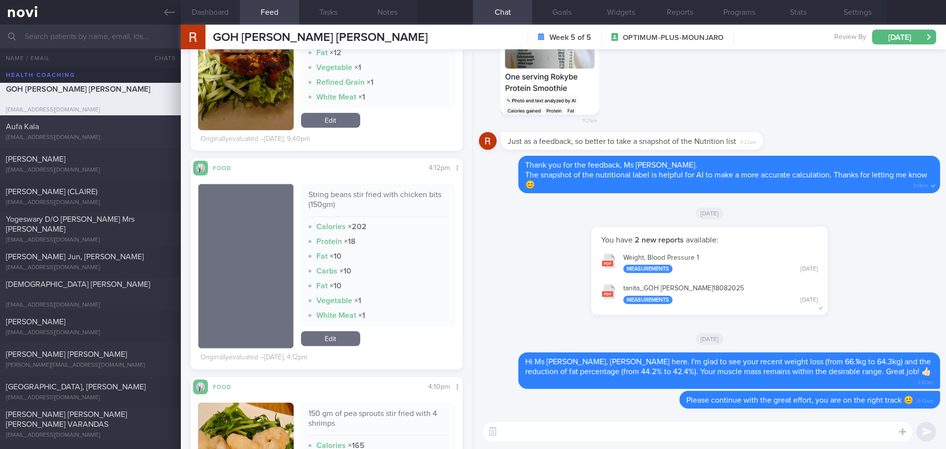
click at [64, 131] on div "Aufa Kala" at bounding box center [89, 127] width 167 height 10
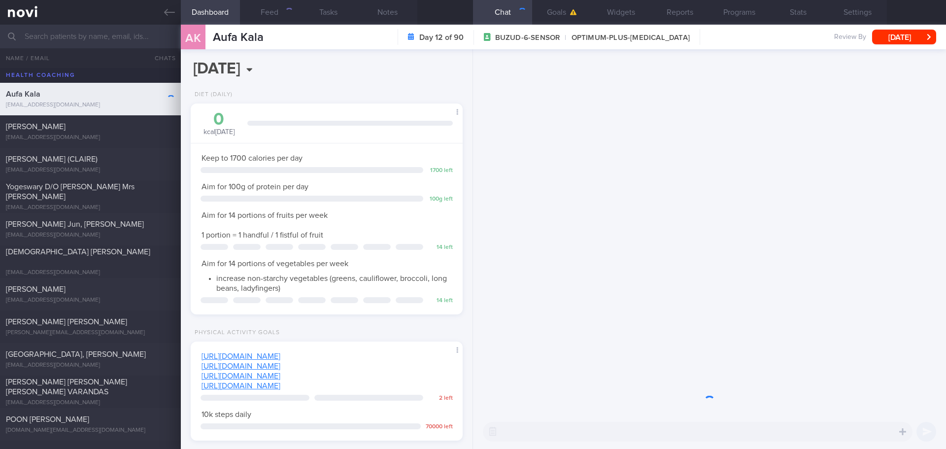
scroll to position [125, 251]
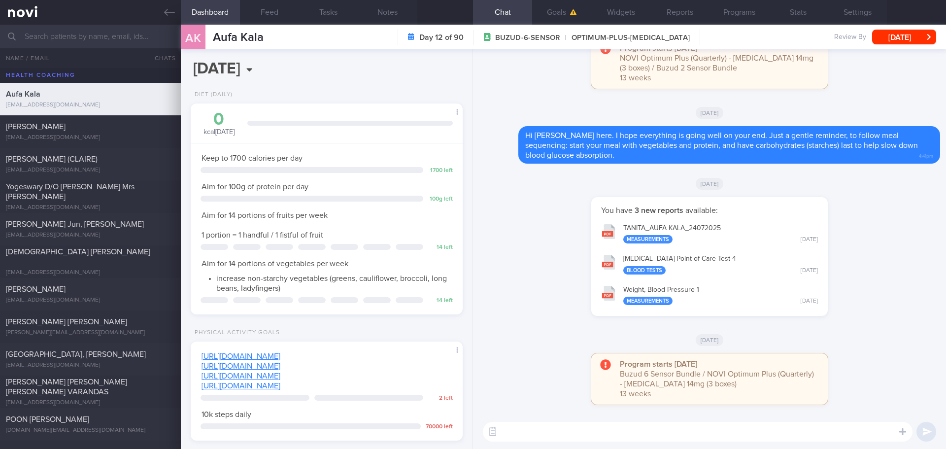
click at [519, 224] on div "You have 3 new reports available: TANITA_ AUFA KALA_ 24072025 Measurements [DAT…" at bounding box center [709, 261] width 461 height 129
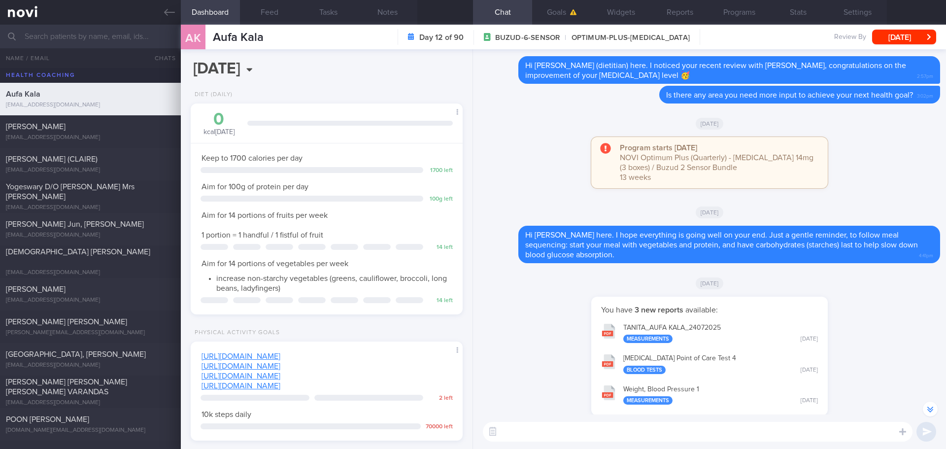
scroll to position [0, 0]
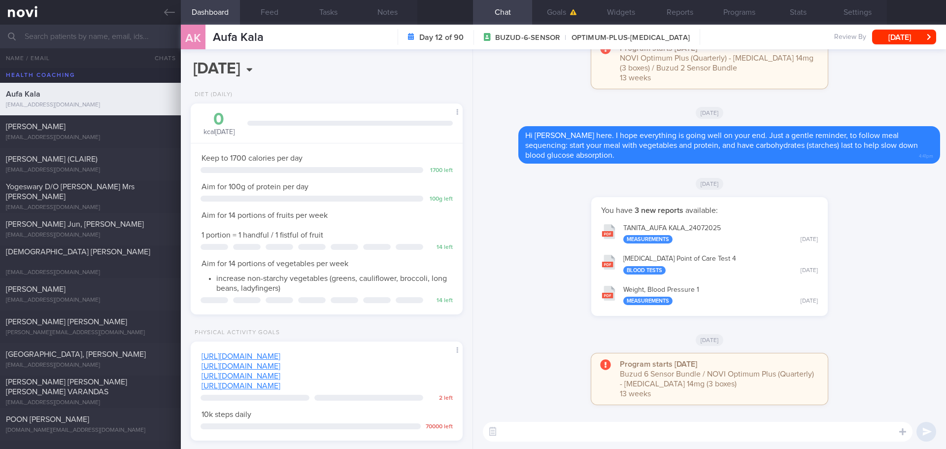
click at [720, 389] on textarea at bounding box center [698, 432] width 430 height 20
click at [729, 389] on textarea "Hi [PERSON_NAME] here." at bounding box center [698, 432] width 430 height 20
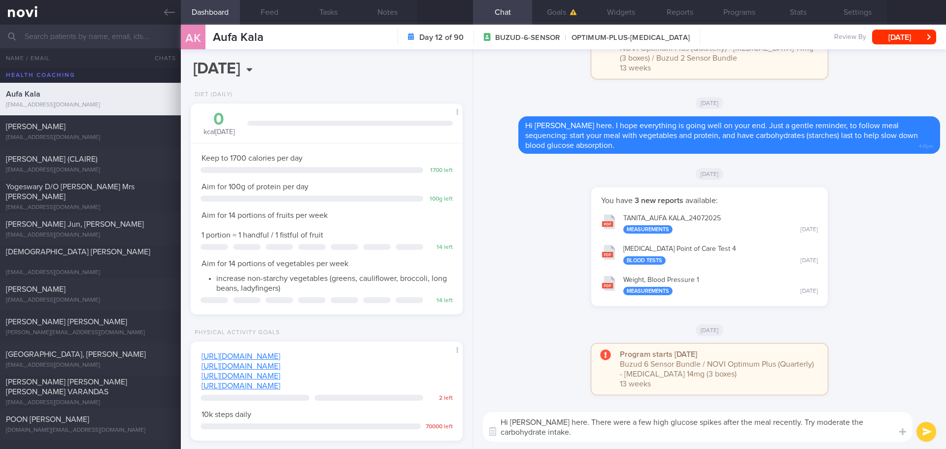
drag, startPoint x: 820, startPoint y: 423, endPoint x: 853, endPoint y: 432, distance: 34.1
click at [756, 389] on textarea "Hi [PERSON_NAME] here. There were a few high glucose spikes after the meal rece…" at bounding box center [698, 427] width 430 height 30
click at [740, 1] on button "Programs" at bounding box center [738, 12] width 59 height 25
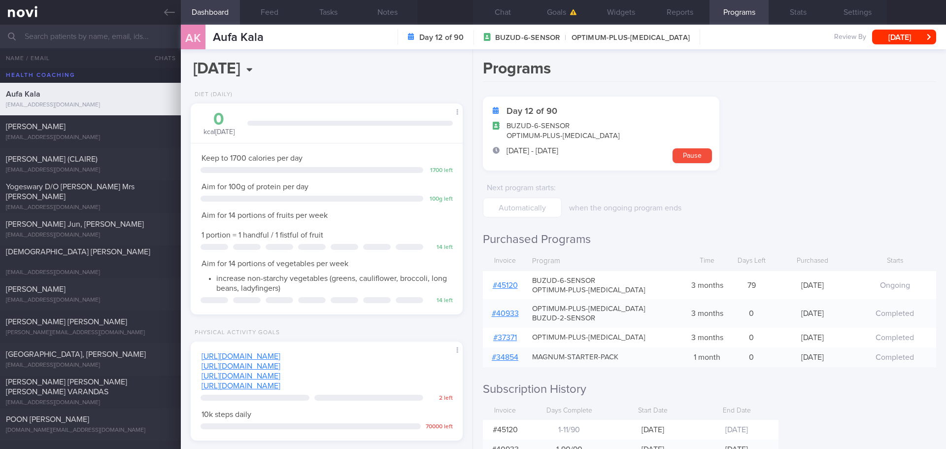
click at [505, 285] on link "# 45120" at bounding box center [505, 285] width 25 height 8
click at [504, 21] on button "Chat" at bounding box center [502, 12] width 59 height 25
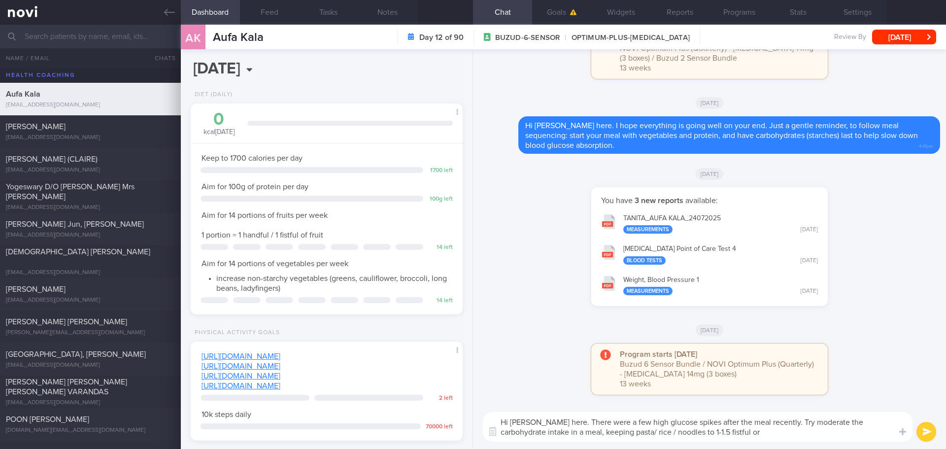
click at [756, 389] on textarea "Hi [PERSON_NAME] here. There were a few high glucose spikes after the meal rece…" at bounding box center [698, 427] width 430 height 30
drag, startPoint x: 786, startPoint y: 435, endPoint x: 718, endPoint y: 436, distance: 68.0
click at [718, 389] on textarea "Hi [PERSON_NAME] here. There were a few high glucose spikes after the meal rece…" at bounding box center [698, 427] width 430 height 30
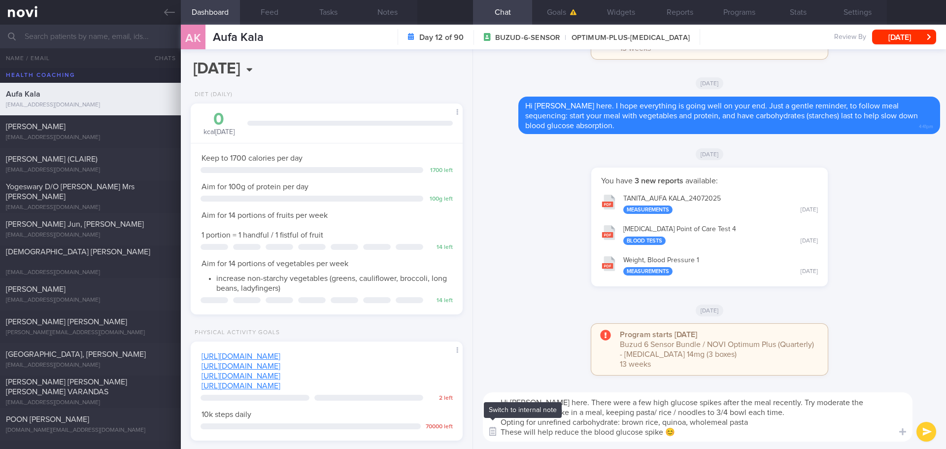
drag, startPoint x: 552, startPoint y: 434, endPoint x: 500, endPoint y: 435, distance: 51.7
click at [500, 389] on div "Chat Templates Admin [MEDICAL_DATA] Weight Nutrition Physical Activity Infograp…" at bounding box center [709, 417] width 473 height 64
click at [537, 389] on textarea "Hi [PERSON_NAME] here. There were a few high glucose spikes after the meal rece…" at bounding box center [698, 416] width 430 height 49
click at [552, 389] on textarea "Hi [PERSON_NAME] here. There were a few high glucose spikes after the meal rece…" at bounding box center [698, 416] width 430 height 49
drag, startPoint x: 552, startPoint y: 433, endPoint x: 524, endPoint y: 434, distance: 28.1
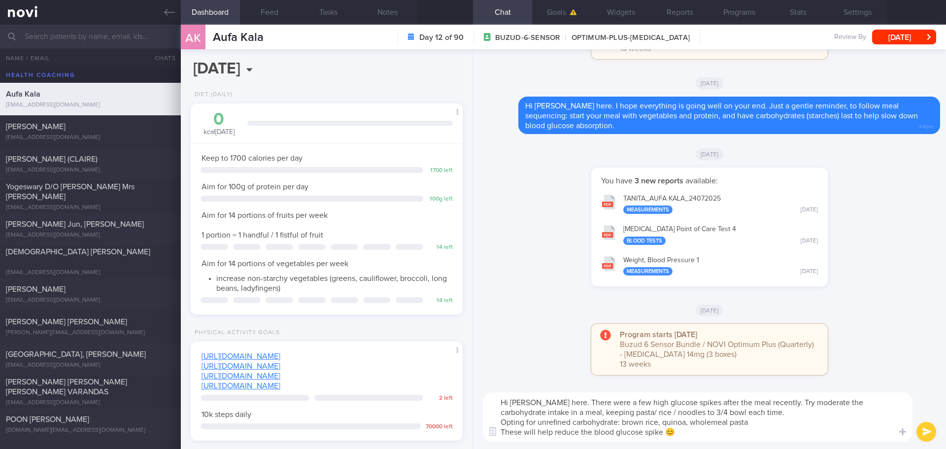
click at [524, 389] on textarea "Hi [PERSON_NAME] here. There were a few high glucose spikes after the meal rece…" at bounding box center [698, 416] width 430 height 49
click at [534, 389] on textarea "Hi [PERSON_NAME] here. There were a few high glucose spikes after the meal rece…" at bounding box center [698, 416] width 430 height 49
click at [552, 389] on textarea "Hi [PERSON_NAME] here. There were a few high glucose spikes after the meal rece…" at bounding box center [698, 416] width 430 height 49
drag, startPoint x: 553, startPoint y: 433, endPoint x: 486, endPoint y: 433, distance: 66.5
click at [486, 389] on div "Chat Templates Admin [MEDICAL_DATA] Weight Nutrition Physical Activity Infograp…" at bounding box center [709, 417] width 473 height 64
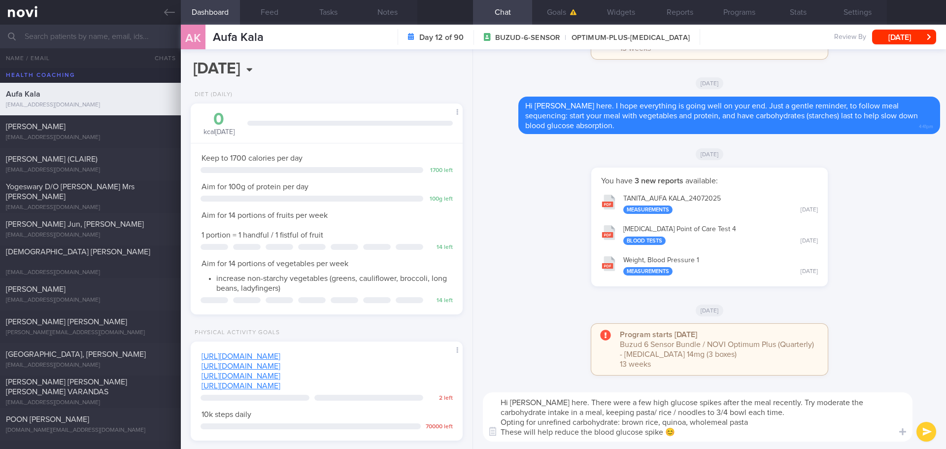
click at [590, 389] on textarea "Hi [PERSON_NAME] here. There were a few high glucose spikes after the meal rece…" at bounding box center [698, 416] width 430 height 49
click at [675, 389] on textarea "Hi [PERSON_NAME] here. There were a few high glucose spikes after the meal rece…" at bounding box center [698, 416] width 430 height 49
drag, startPoint x: 552, startPoint y: 432, endPoint x: 495, endPoint y: 434, distance: 56.7
click at [495, 389] on div "Chat Templates Admin [MEDICAL_DATA] Weight Nutrition Physical Activity Infograp…" at bounding box center [709, 417] width 473 height 64
click at [750, 389] on textarea "Hi [PERSON_NAME] here. There were a few high glucose spikes after the meal rece…" at bounding box center [698, 416] width 430 height 49
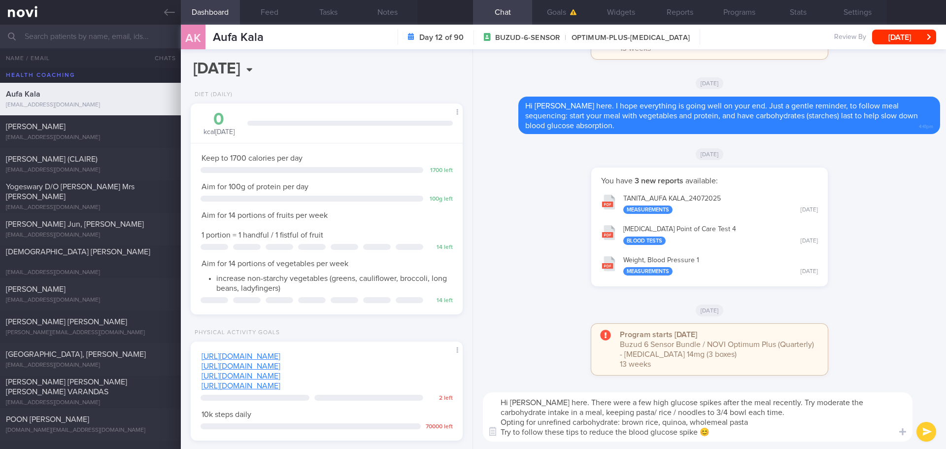
type textarea "Hi [PERSON_NAME] here. There were a few high glucose spikes after the meal rece…"
click at [756, 389] on button "submit" at bounding box center [926, 432] width 20 height 20
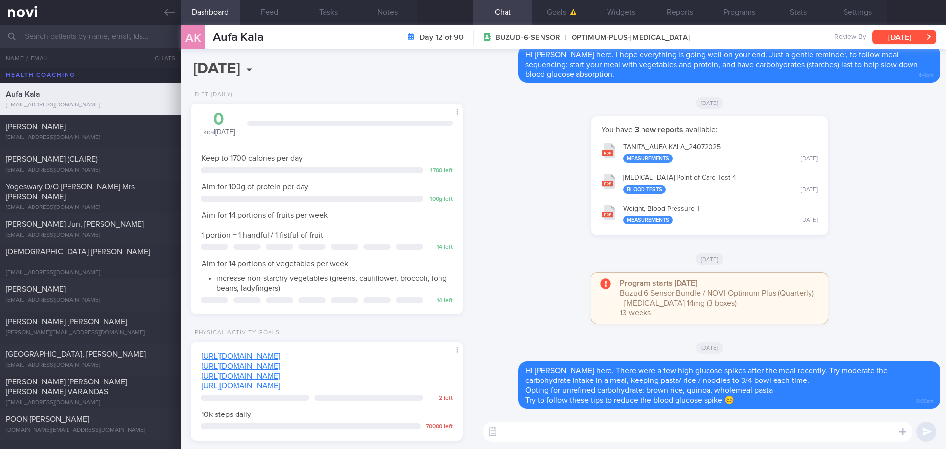
click at [756, 39] on button "[DATE]" at bounding box center [904, 37] width 64 height 15
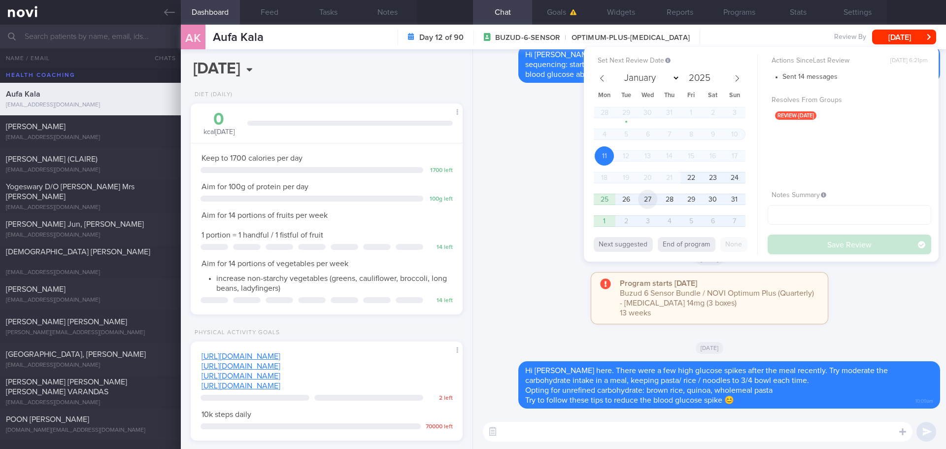
click at [656, 199] on span "27" at bounding box center [647, 199] width 19 height 19
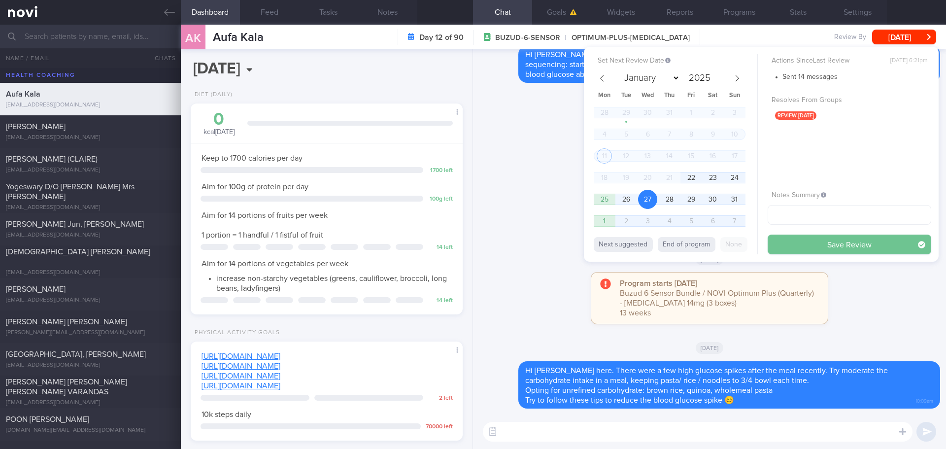
click at [756, 237] on button "Save Review" at bounding box center [850, 245] width 164 height 20
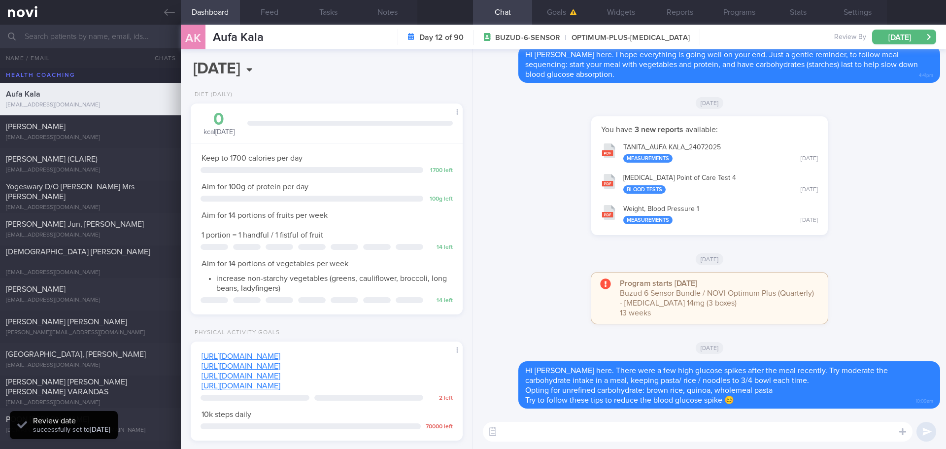
scroll to position [125, 251]
click at [532, 162] on div "You have 3 new reports available: TANITA_ AUFA KALA_ 24072025 Measurements [DAT…" at bounding box center [709, 180] width 461 height 129
click at [756, 34] on button "[DATE]" at bounding box center [904, 37] width 64 height 15
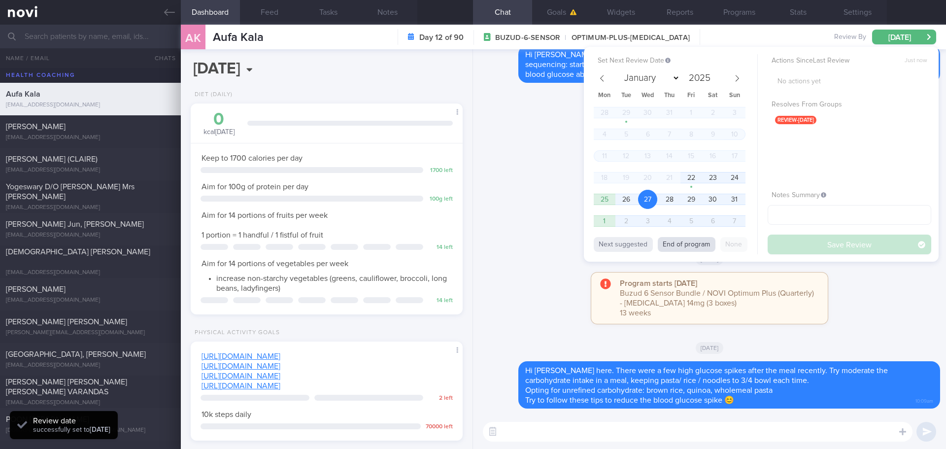
click at [692, 241] on button "End of program" at bounding box center [687, 244] width 58 height 15
select select "10"
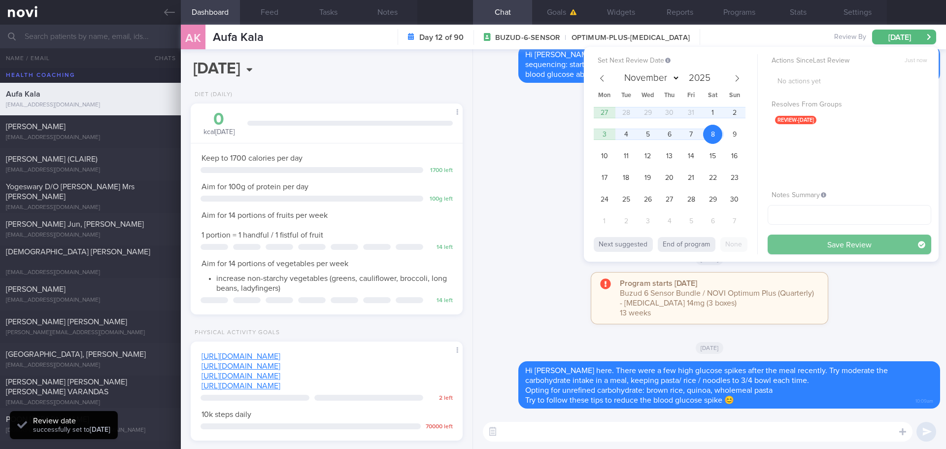
click at [756, 240] on button "Save Review" at bounding box center [850, 245] width 164 height 20
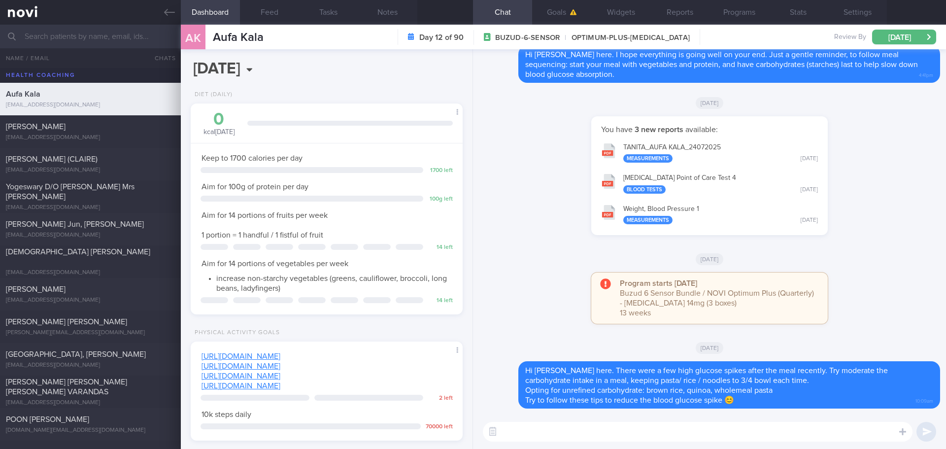
click at [756, 44] on div "AK Aufa Kala Aufa Kala [EMAIL_ADDRESS][DOMAIN_NAME] Day 12 of 90 BUZUD-6-SENSOR…" at bounding box center [563, 37] width 765 height 25
click at [756, 35] on button "[DATE]" at bounding box center [904, 37] width 64 height 15
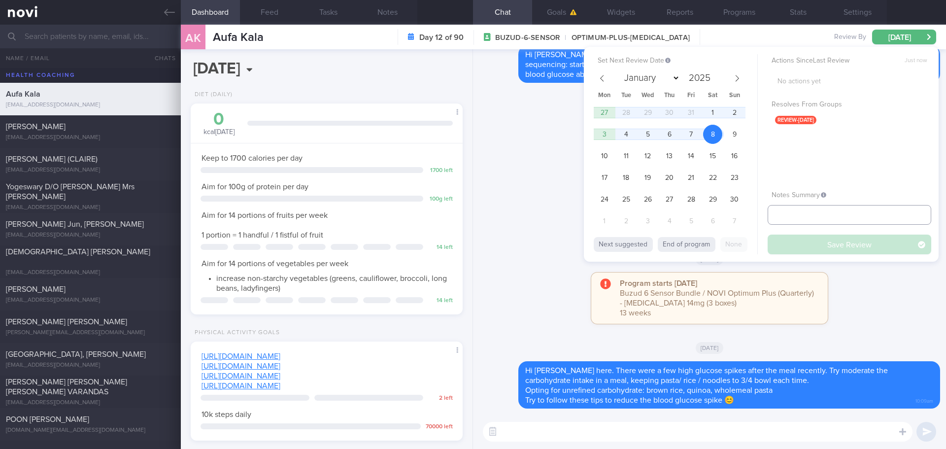
click at [756, 213] on input "text" at bounding box center [850, 215] width 164 height 20
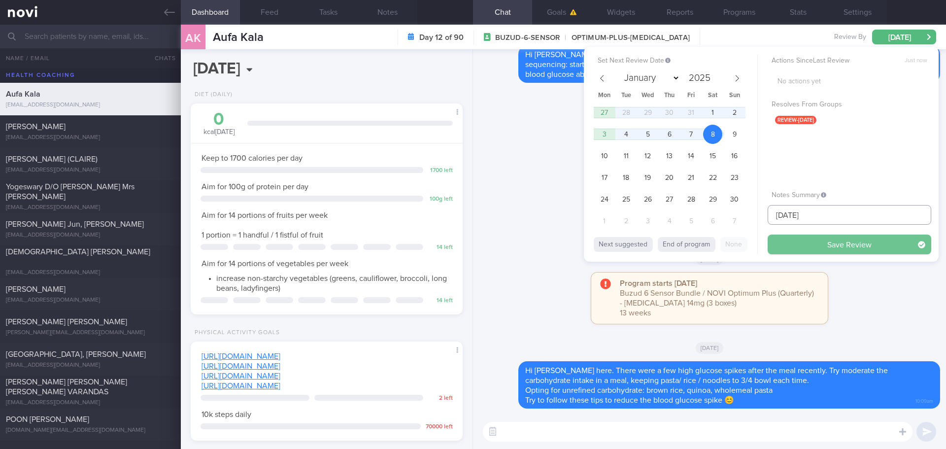
type input "[DATE]"
click at [756, 246] on button "Save Review" at bounding box center [850, 245] width 164 height 20
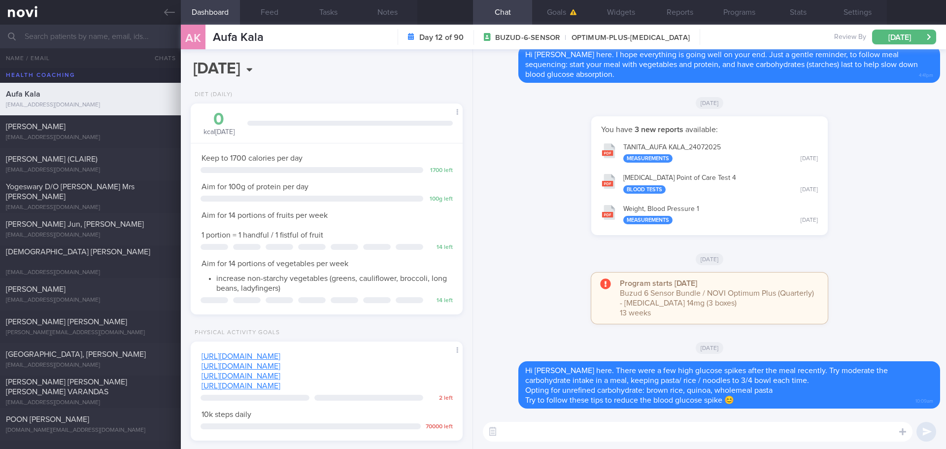
click at [590, 256] on div "[DATE]" at bounding box center [709, 259] width 461 height 28
click at [56, 131] on div "[PERSON_NAME]" at bounding box center [89, 127] width 167 height 10
select select "7"
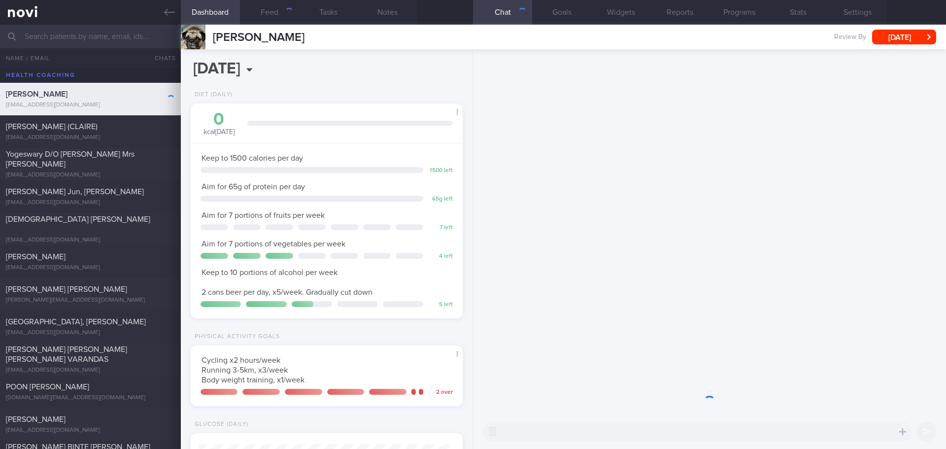
scroll to position [125, 251]
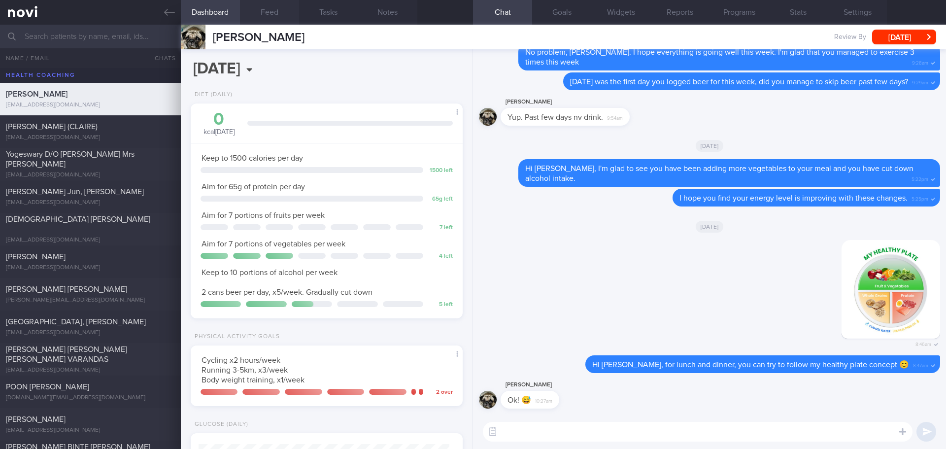
click at [268, 12] on button "Feed" at bounding box center [269, 12] width 59 height 25
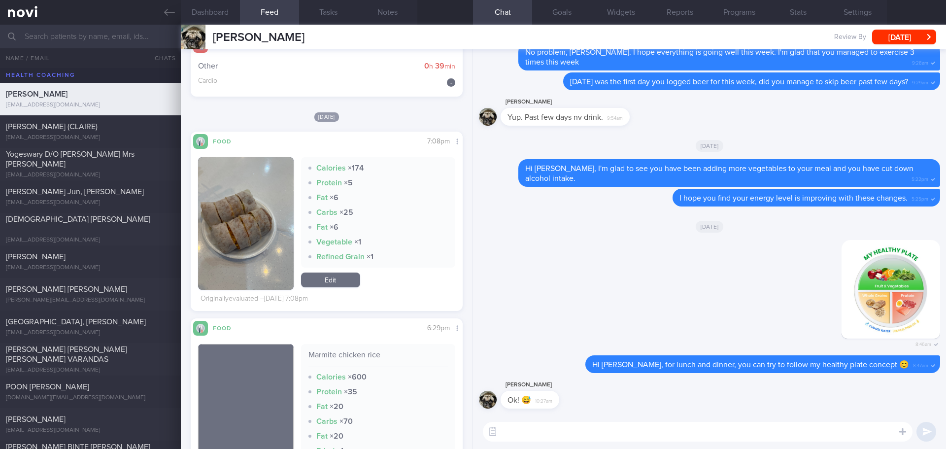
scroll to position [49, 0]
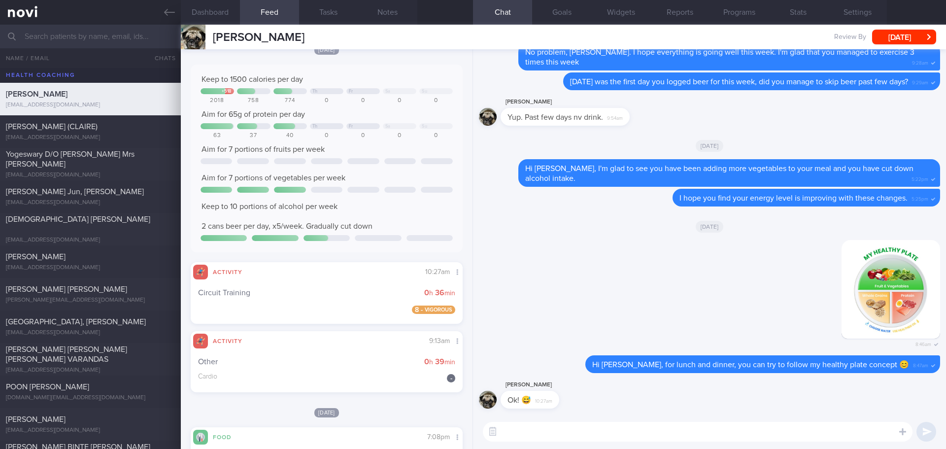
click at [516, 389] on textarea at bounding box center [698, 432] width 430 height 20
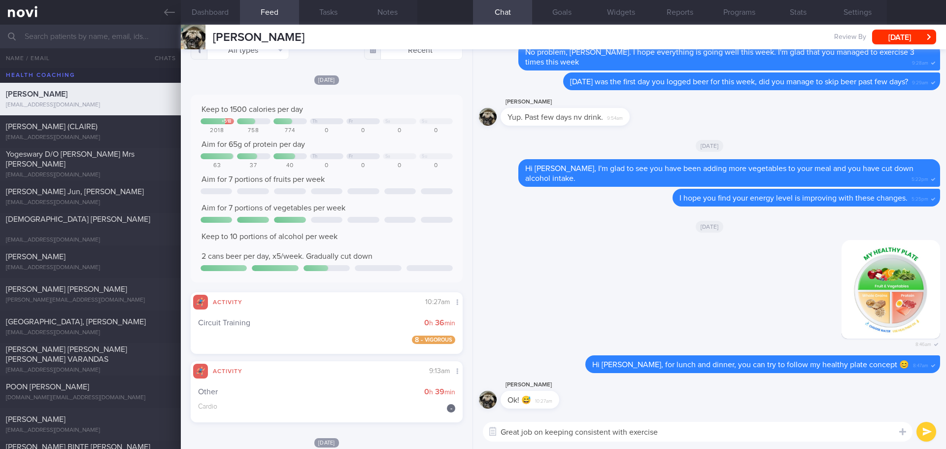
scroll to position [0, 0]
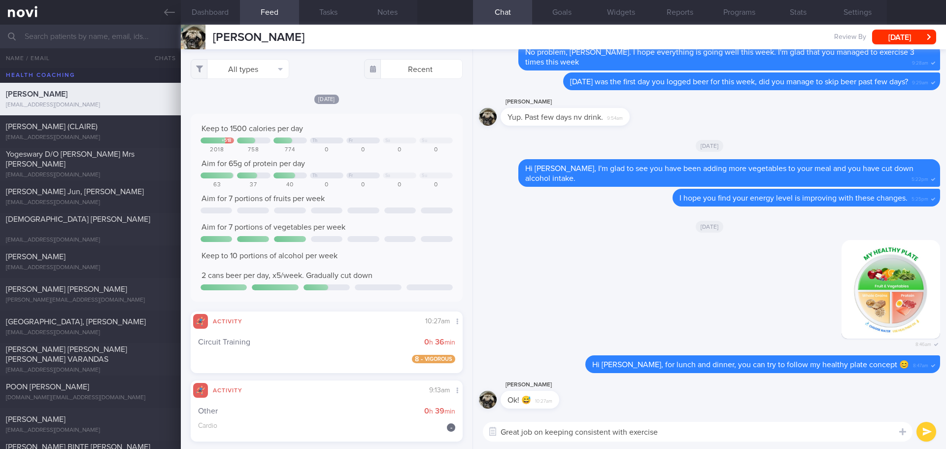
drag, startPoint x: 661, startPoint y: 420, endPoint x: 664, endPoint y: 426, distance: 6.6
click at [662, 389] on div "Great job on keeping consistent with exercise Great job on keeping consistent w…" at bounding box center [709, 431] width 473 height 34
drag, startPoint x: 666, startPoint y: 429, endPoint x: 549, endPoint y: 431, distance: 116.8
click at [549, 389] on textarea "Great job on keeping consistent with exercise" at bounding box center [698, 432] width 430 height 20
click at [587, 389] on textarea "Great job on getting in 3 exercises this week!" at bounding box center [698, 432] width 430 height 20
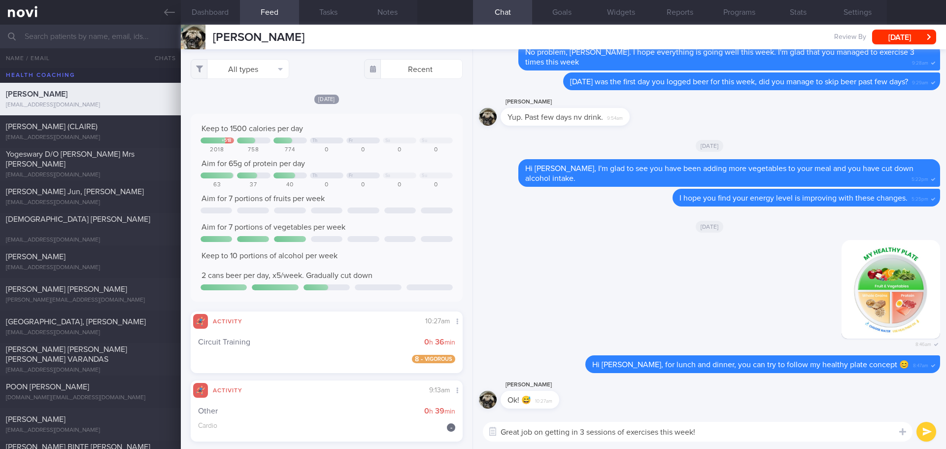
click at [660, 389] on textarea "Great job on getting in 3 sessions of exercises this week!" at bounding box center [698, 432] width 430 height 20
click at [756, 389] on textarea "Great job on getting in 3 sessions of exercise this week!" at bounding box center [698, 432] width 430 height 20
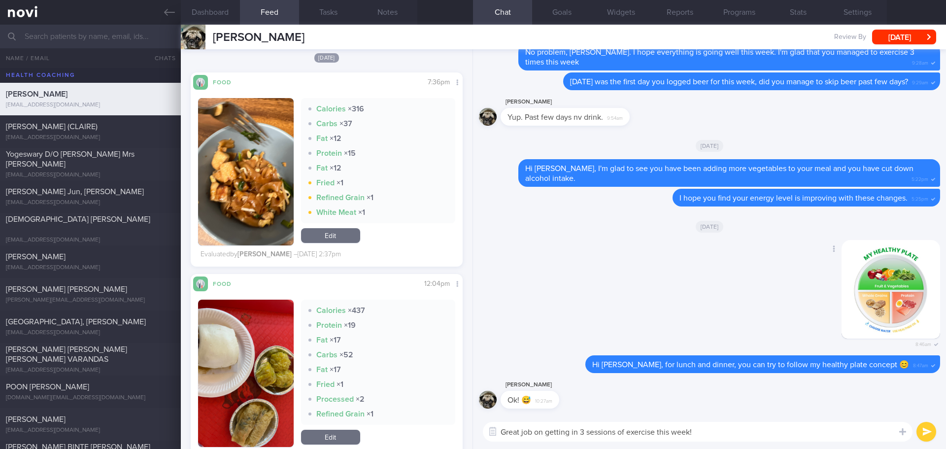
scroll to position [5912, 0]
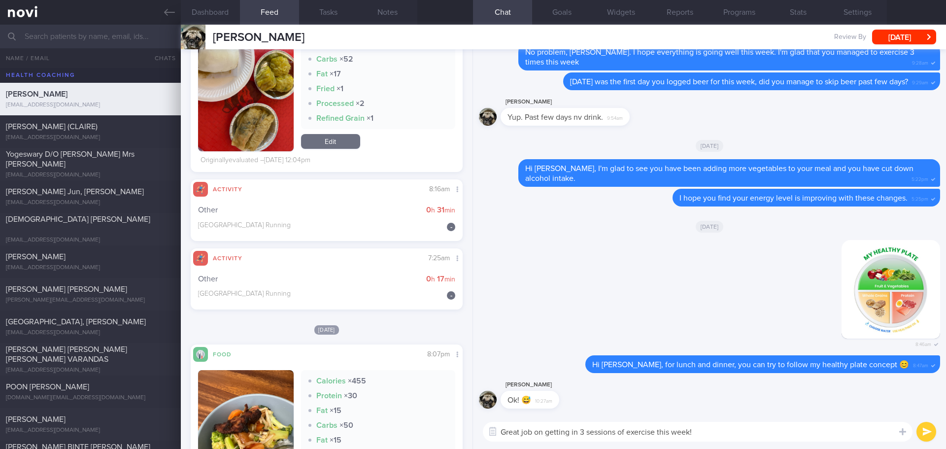
type textarea "Great job on getting in 3 sessions of exercise this week!"
click at [756, 389] on button "submit" at bounding box center [926, 432] width 20 height 20
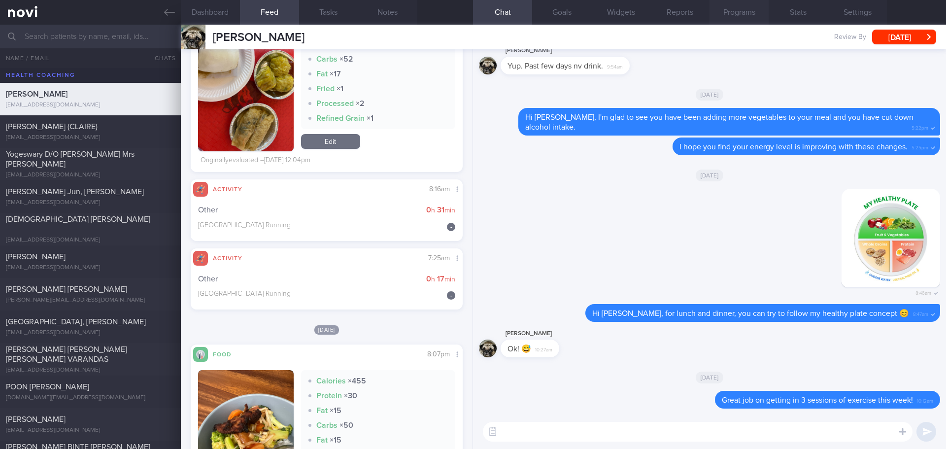
click at [723, 18] on button "Programs" at bounding box center [738, 12] width 59 height 25
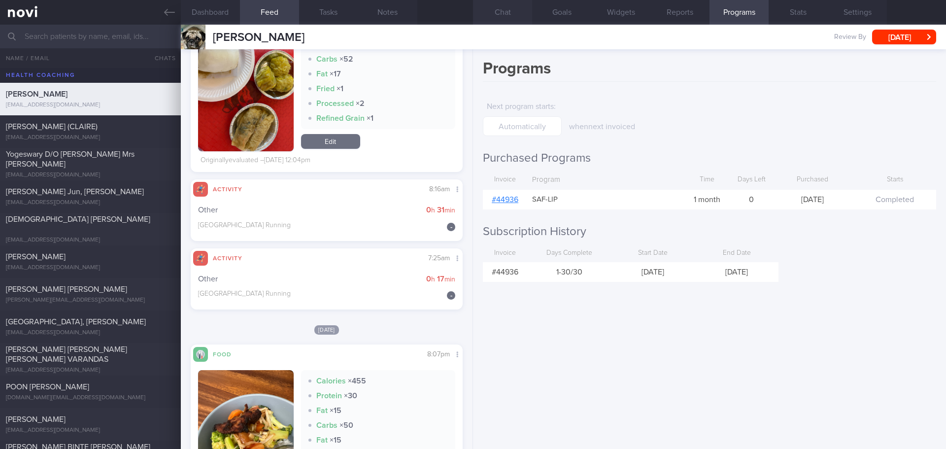
click at [505, 10] on button "Chat" at bounding box center [502, 12] width 59 height 25
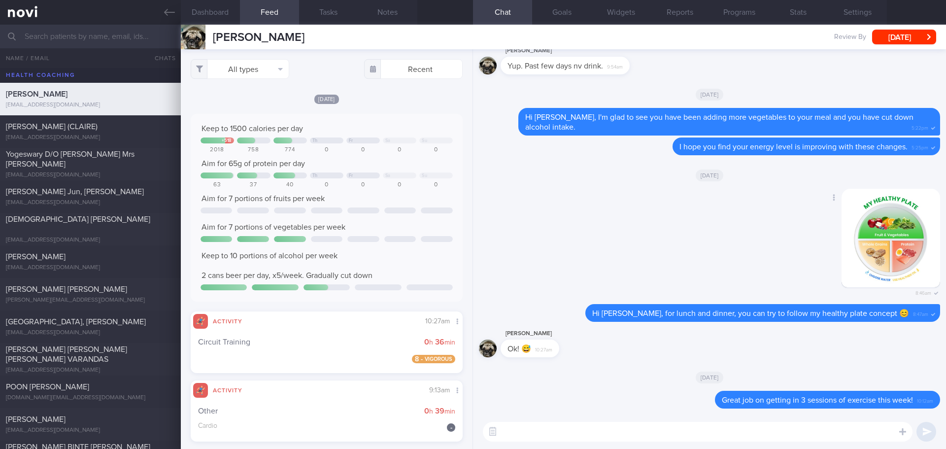
drag, startPoint x: 581, startPoint y: 259, endPoint x: 569, endPoint y: 268, distance: 15.5
click at [581, 259] on div "Delete 8:46am" at bounding box center [709, 247] width 461 height 116
click at [616, 241] on div "Delete 8:46am" at bounding box center [709, 247] width 461 height 116
click at [615, 241] on div "Delete 8:46am" at bounding box center [709, 247] width 461 height 116
click at [614, 241] on div "Delete 8:46am" at bounding box center [709, 247] width 461 height 116
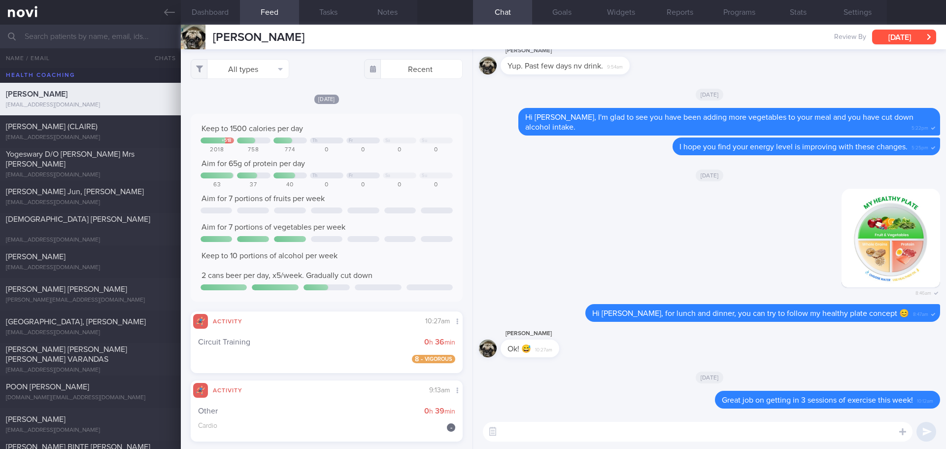
click at [756, 35] on button "[DATE]" at bounding box center [904, 37] width 64 height 15
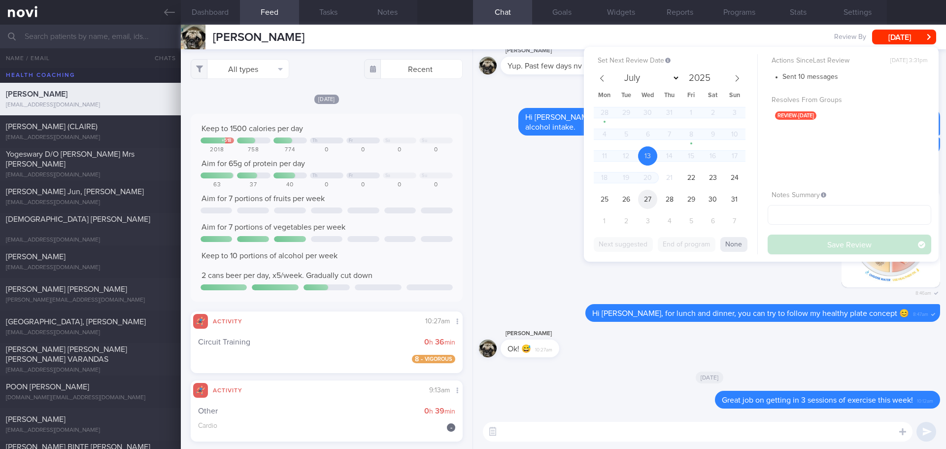
click at [647, 202] on span "27" at bounding box center [647, 199] width 19 height 19
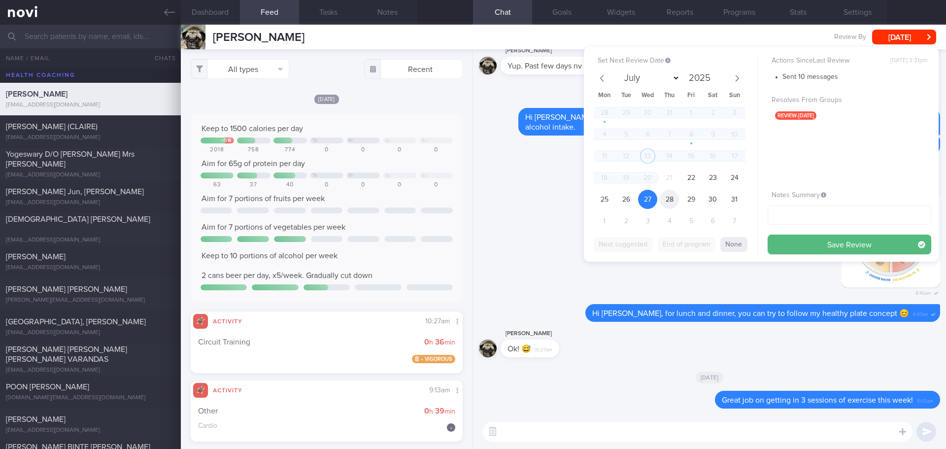
click at [672, 201] on span "28" at bounding box center [669, 199] width 19 height 19
click at [649, 201] on span "27" at bounding box center [647, 199] width 19 height 19
click at [734, 243] on button "None" at bounding box center [733, 244] width 27 height 15
click at [756, 248] on button "Save Review" at bounding box center [850, 245] width 164 height 20
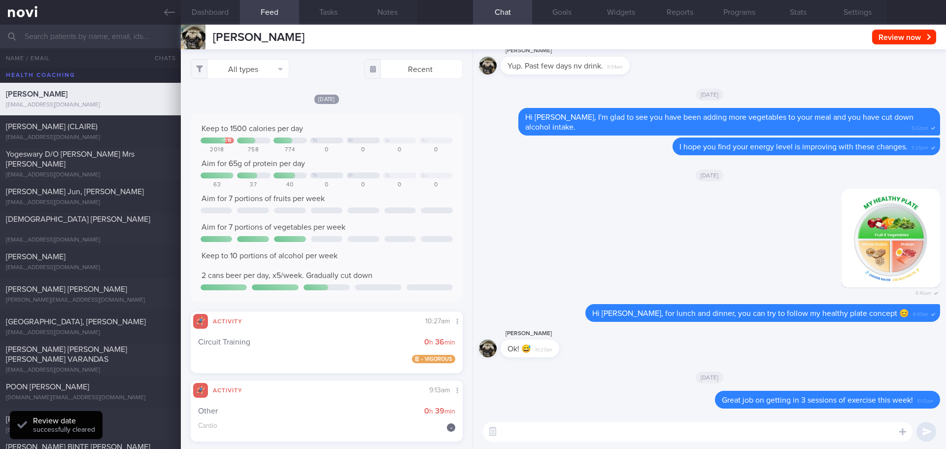
scroll to position [125, 251]
click at [98, 133] on div "[PERSON_NAME] (CLAIRE) [EMAIL_ADDRESS][DOMAIN_NAME]" at bounding box center [90, 132] width 181 height 20
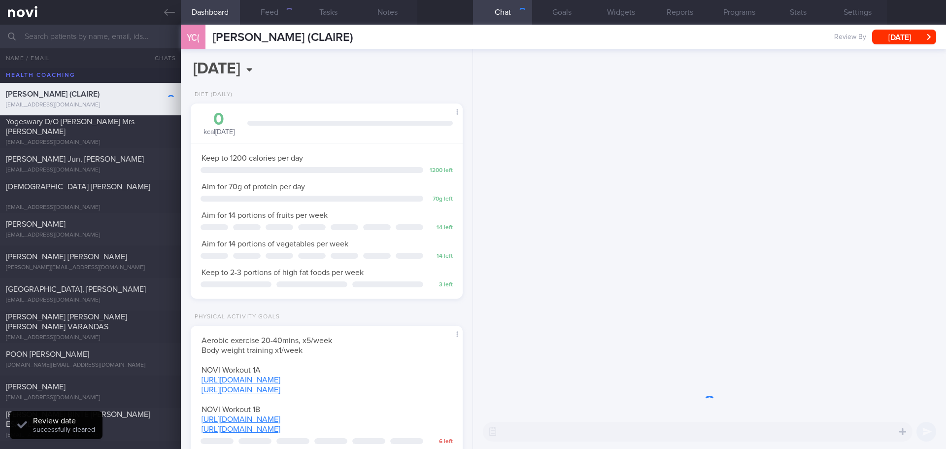
scroll to position [137, 247]
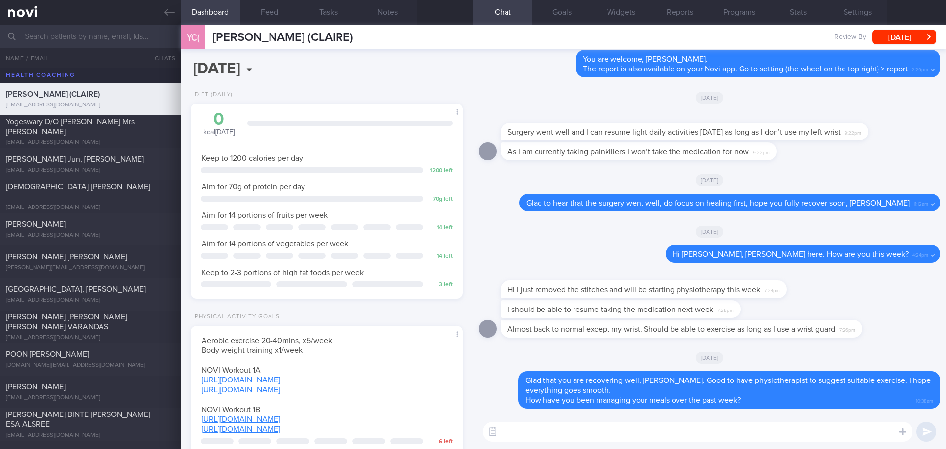
click at [569, 389] on textarea at bounding box center [698, 432] width 430 height 20
click at [755, 16] on button "Programs" at bounding box center [738, 12] width 59 height 25
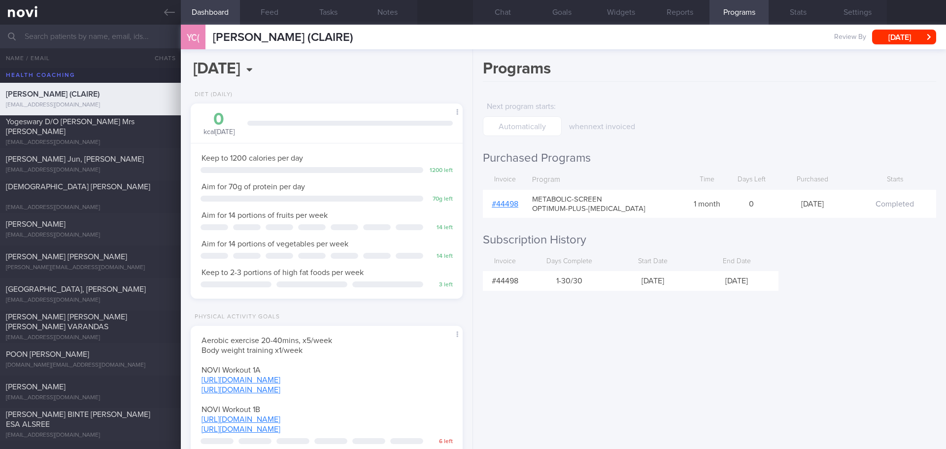
click at [504, 204] on link "# 44498" at bounding box center [505, 204] width 27 height 8
click at [526, 9] on button "Chat" at bounding box center [502, 12] width 59 height 25
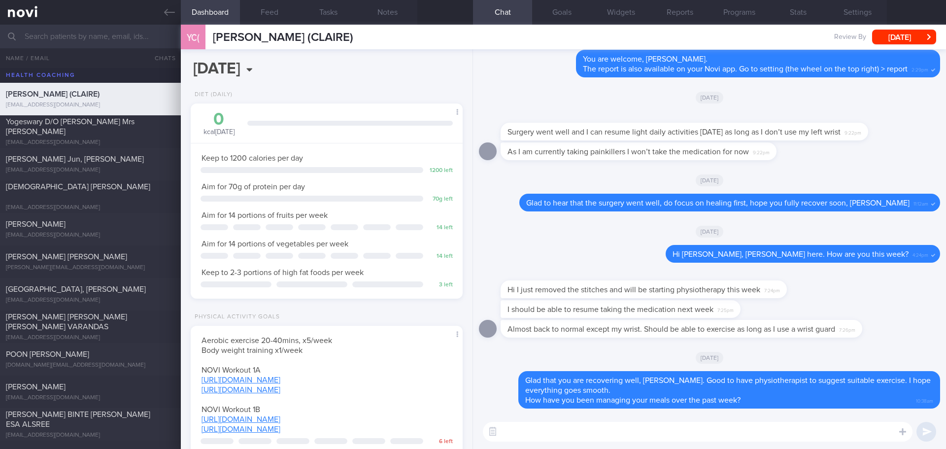
click at [534, 389] on textarea at bounding box center [698, 432] width 430 height 20
paste textarea "[PERSON_NAME] here. I noticed your Optimum Plus program has ended, and there’s …"
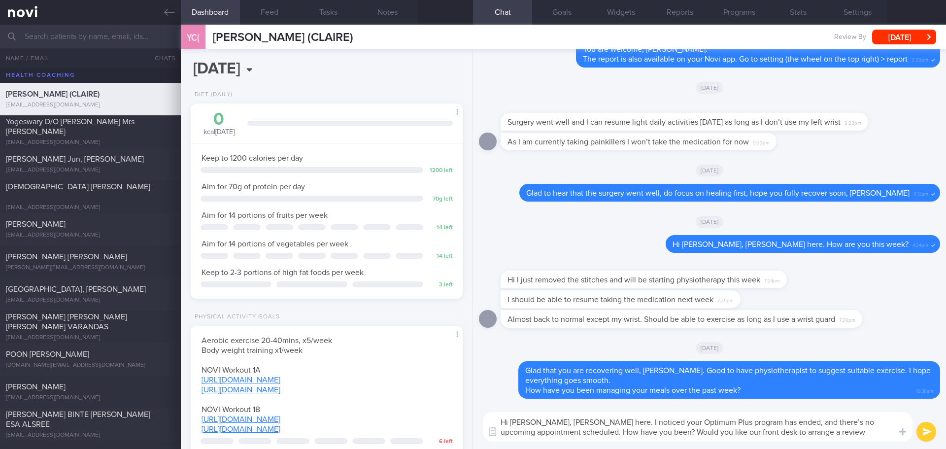
click at [662, 389] on textarea "Hi [PERSON_NAME], [PERSON_NAME] here. I noticed your Optimum Plus program has e…" at bounding box center [698, 427] width 430 height 30
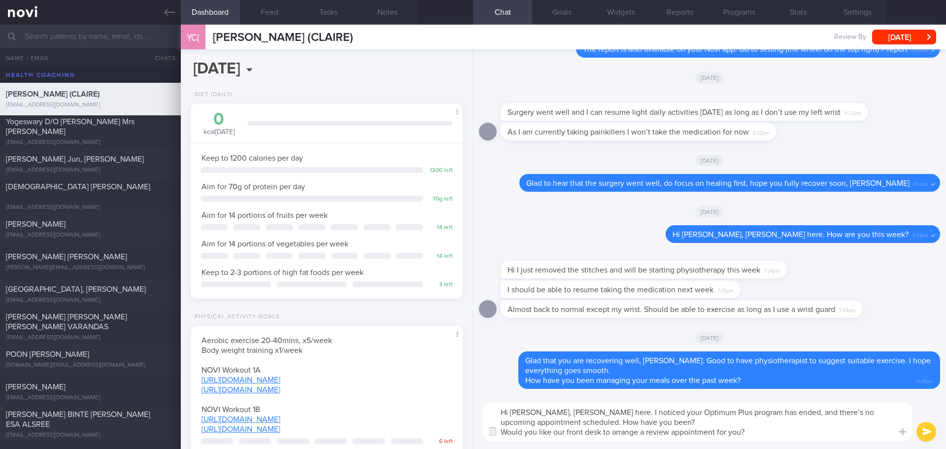
click at [756, 389] on textarea "Hi [PERSON_NAME], [PERSON_NAME] here. I noticed your Optimum Plus program has e…" at bounding box center [698, 421] width 430 height 39
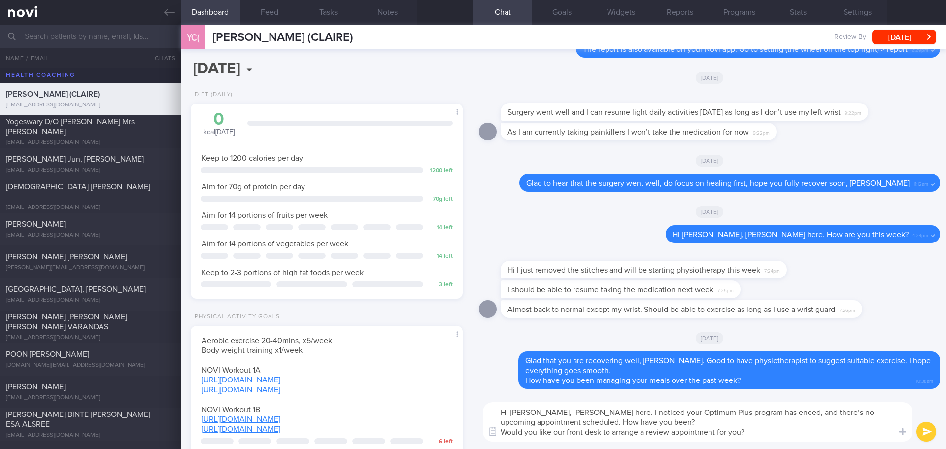
type textarea "Hi [PERSON_NAME], [PERSON_NAME] here. I noticed your Optimum Plus program has e…"
click at [756, 389] on button "submit" at bounding box center [926, 432] width 20 height 20
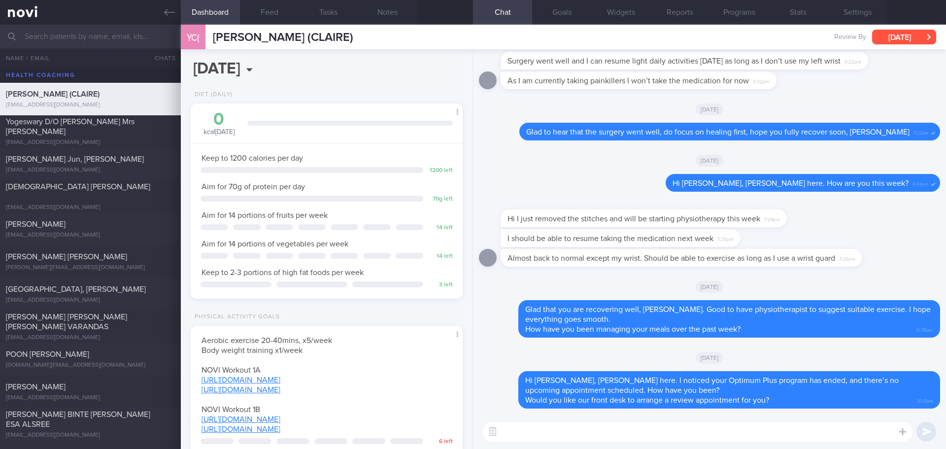
click at [756, 35] on button "[DATE]" at bounding box center [904, 37] width 64 height 15
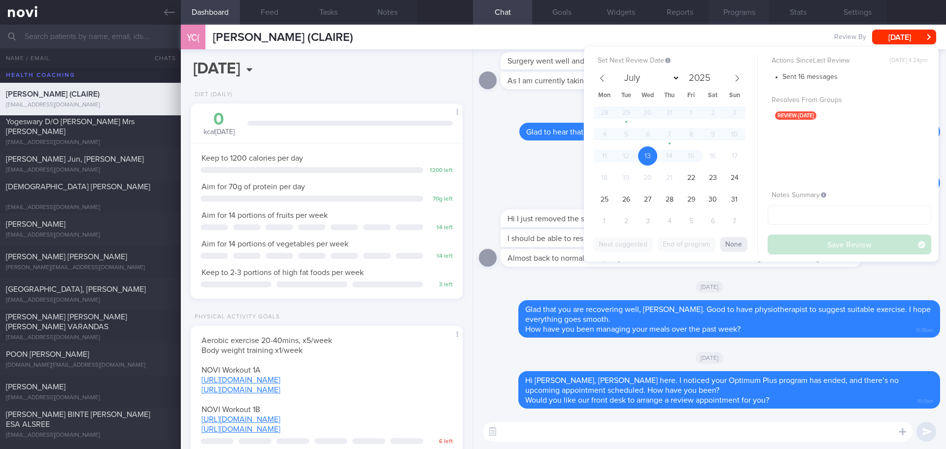
click at [730, 12] on button "Programs" at bounding box center [738, 12] width 59 height 25
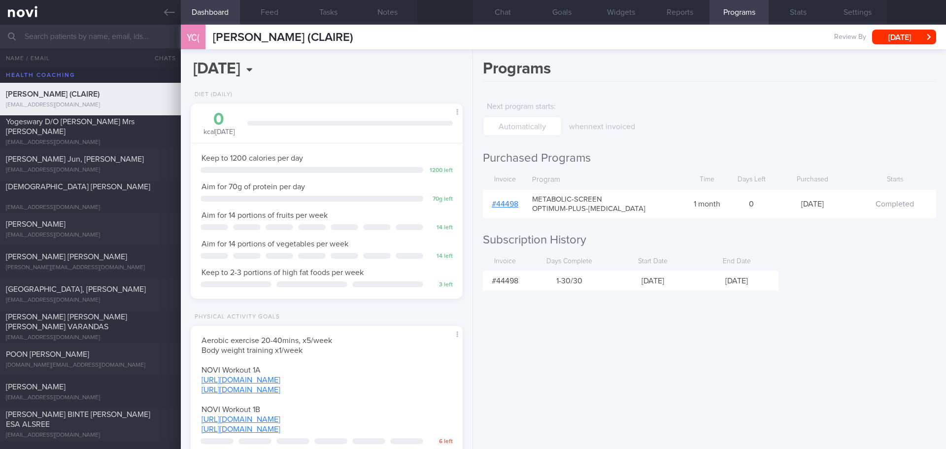
click at [506, 205] on link "# 44498" at bounding box center [505, 204] width 27 height 8
click at [510, 13] on button "Chat" at bounding box center [502, 12] width 59 height 25
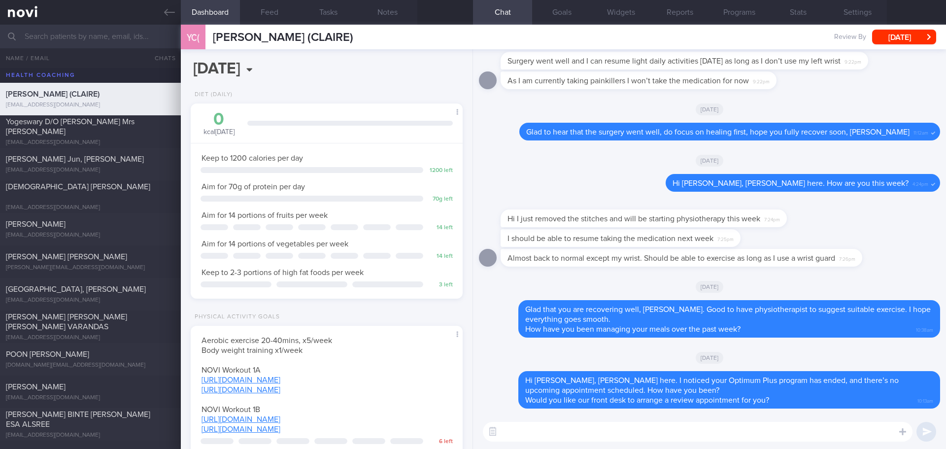
click at [541, 389] on textarea at bounding box center [698, 432] width 430 height 20
click at [547, 389] on textarea at bounding box center [698, 432] width 430 height 20
click at [756, 36] on button "[DATE]" at bounding box center [904, 37] width 64 height 15
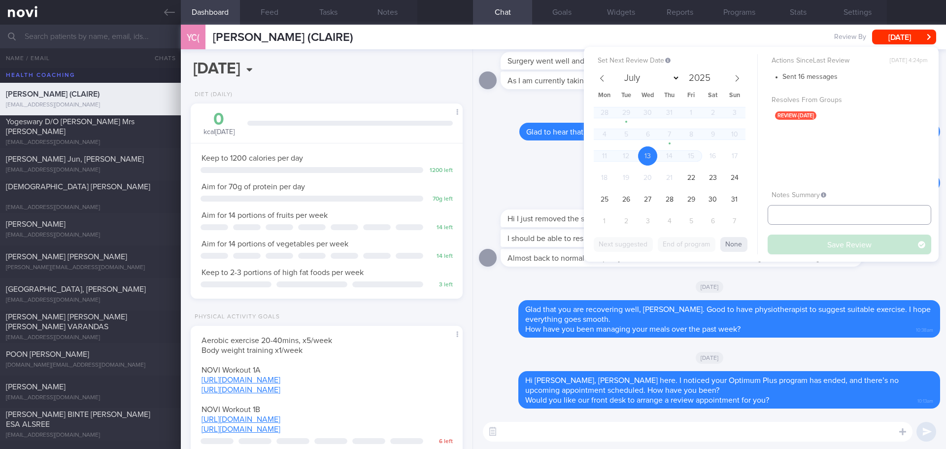
click at [756, 212] on input "text" at bounding box center [850, 215] width 164 height 20
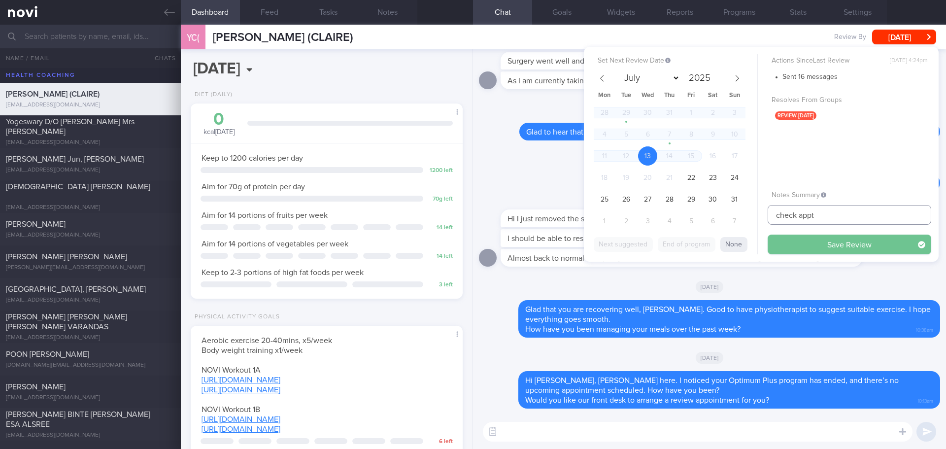
type input "check appt"
click at [756, 248] on button "Save Review" at bounding box center [850, 245] width 164 height 20
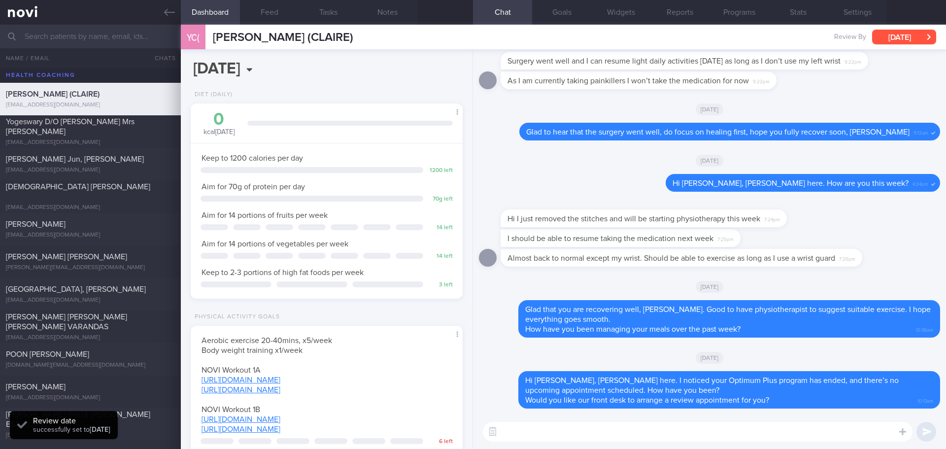
click at [756, 39] on button "[DATE]" at bounding box center [904, 37] width 64 height 15
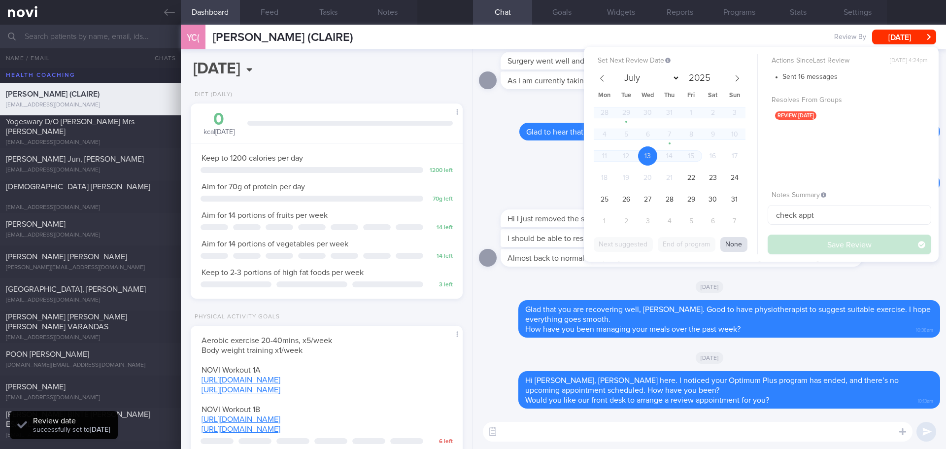
click at [741, 246] on button "None" at bounding box center [733, 244] width 27 height 15
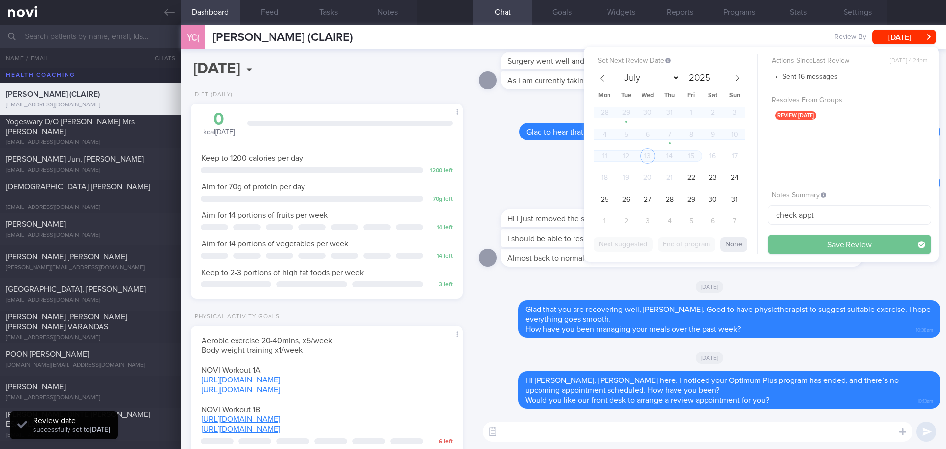
click at [756, 243] on button "Save Review" at bounding box center [850, 245] width 164 height 20
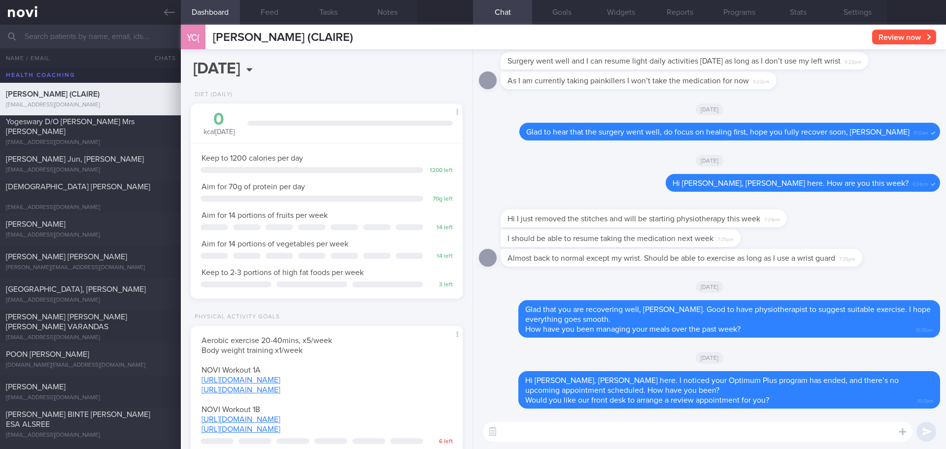
click at [756, 36] on button "Review now" at bounding box center [904, 37] width 64 height 15
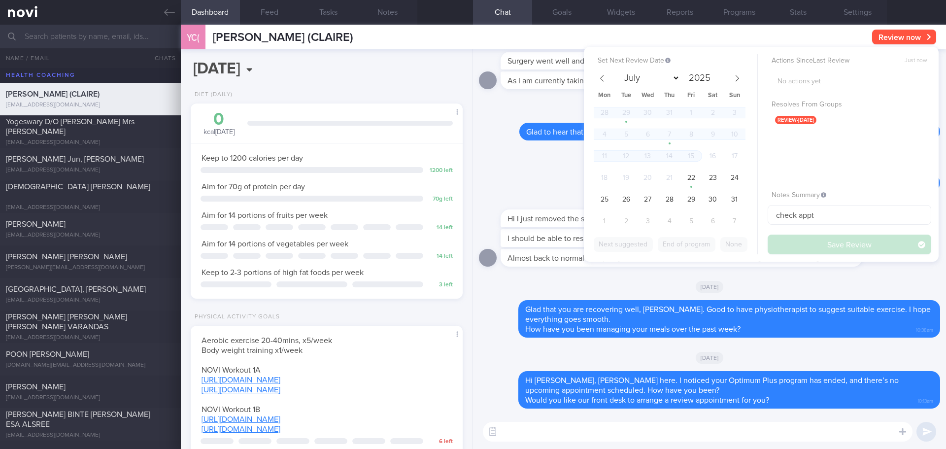
click at [756, 39] on button "Review now" at bounding box center [904, 37] width 64 height 15
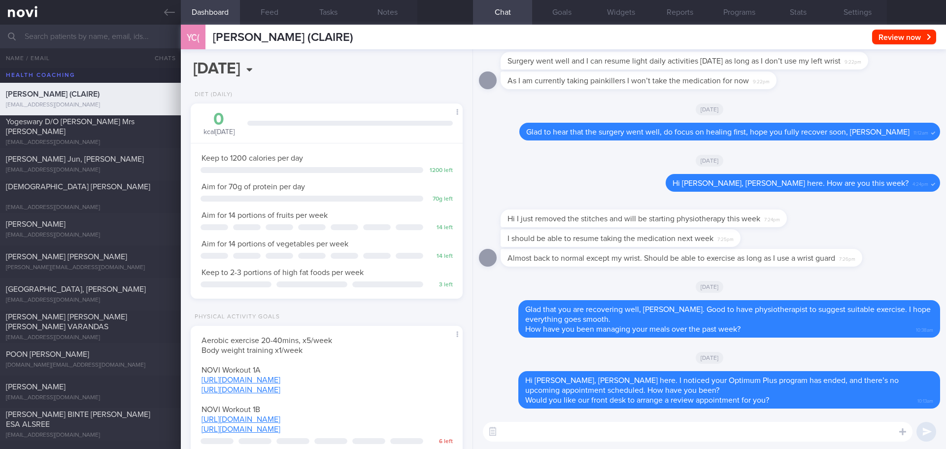
click at [756, 241] on div "I should be able to resume taking the medication next week 7:25pm" at bounding box center [709, 239] width 461 height 20
click at [95, 139] on div "[EMAIL_ADDRESS][DOMAIN_NAME]" at bounding box center [90, 142] width 169 height 7
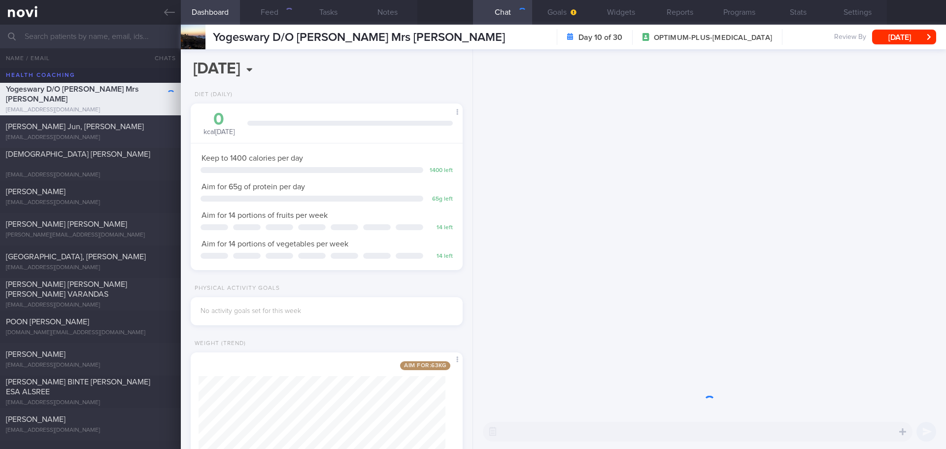
scroll to position [137, 247]
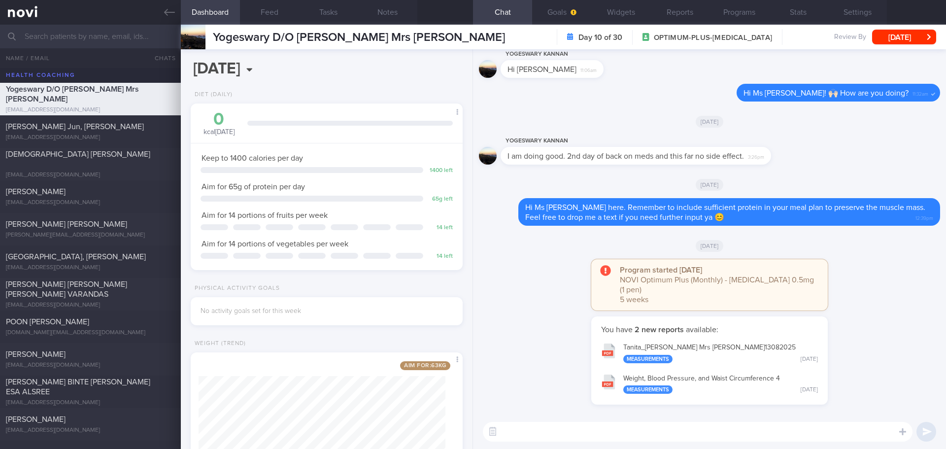
click at [756, 243] on div "[DATE]" at bounding box center [709, 246] width 461 height 28
click at [259, 15] on button "Feed" at bounding box center [269, 12] width 59 height 25
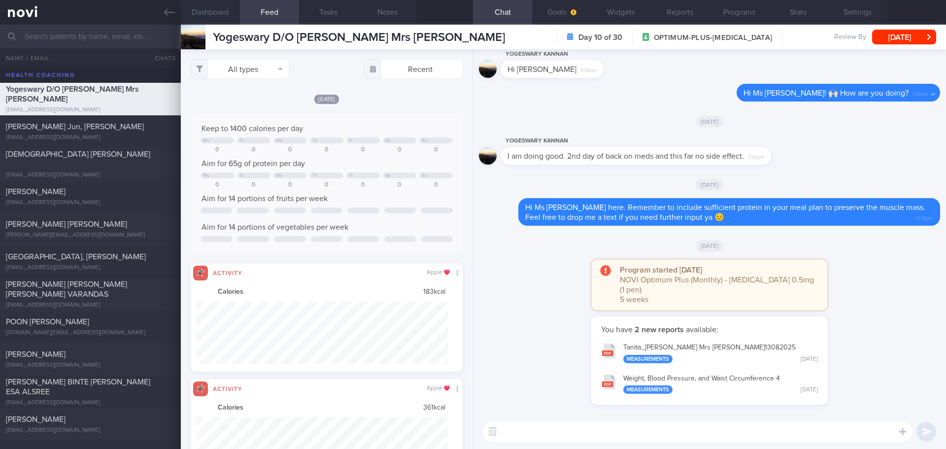
scroll to position [63, 252]
click at [255, 69] on button "All types" at bounding box center [240, 69] width 99 height 20
click at [229, 103] on button "Activity" at bounding box center [240, 103] width 98 height 15
checkbox input "false"
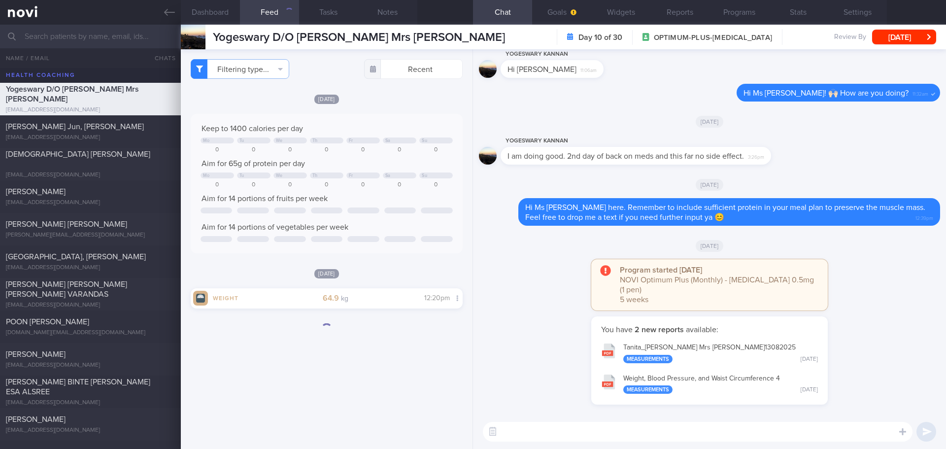
click at [513, 260] on div "Program started [DATE] NOVI Optimum Plus (Monthly) - [MEDICAL_DATA] 0.5mg (1 pe…" at bounding box center [709, 287] width 461 height 57
click at [508, 254] on div "[DATE]" at bounding box center [709, 246] width 461 height 28
click at [663, 346] on button "Tanita_ [PERSON_NAME] Mrs [PERSON_NAME] 13082025 Measurements [DATE]" at bounding box center [709, 352] width 227 height 31
click at [667, 98] on div "Delete Hi Ms [PERSON_NAME]! 🙌🏻 How are you doing? 11:32am" at bounding box center [709, 96] width 461 height 24
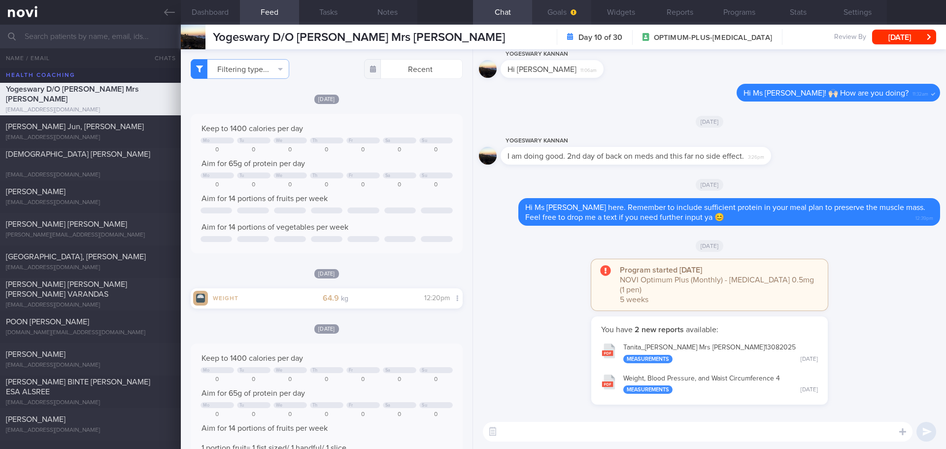
click at [559, 16] on button "Goals" at bounding box center [561, 12] width 59 height 25
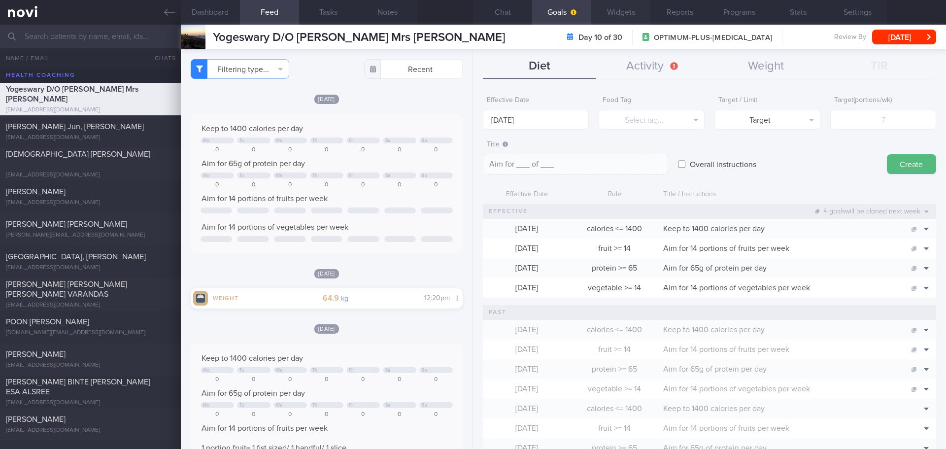
click at [633, 15] on button "Widgets" at bounding box center [620, 12] width 59 height 25
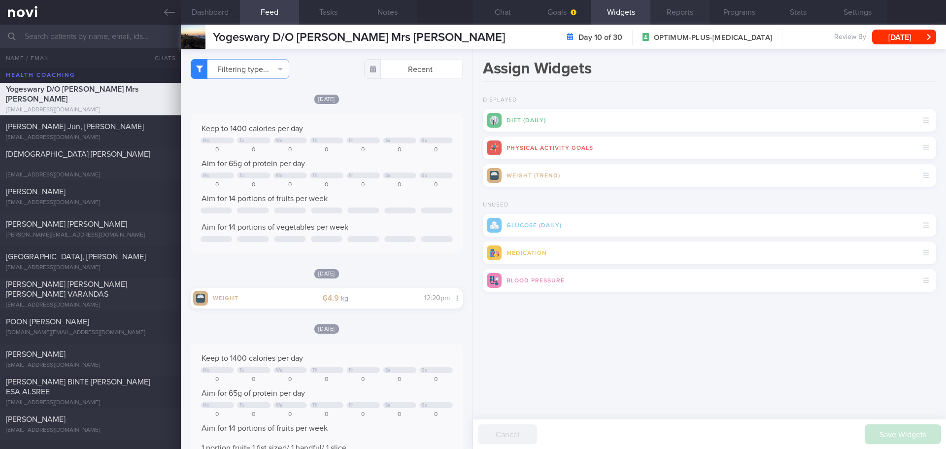
click at [677, 15] on button "Reports" at bounding box center [679, 12] width 59 height 25
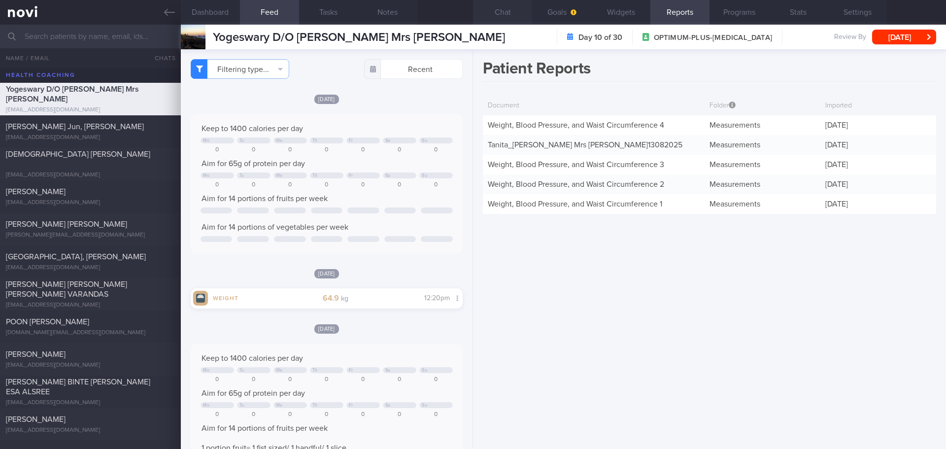
click at [505, 15] on button "Chat" at bounding box center [502, 12] width 59 height 25
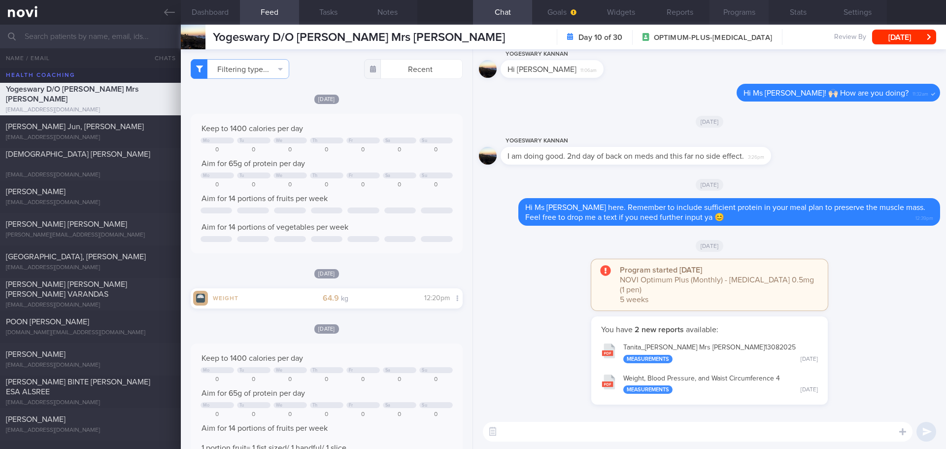
click at [739, 14] on button "Programs" at bounding box center [738, 12] width 59 height 25
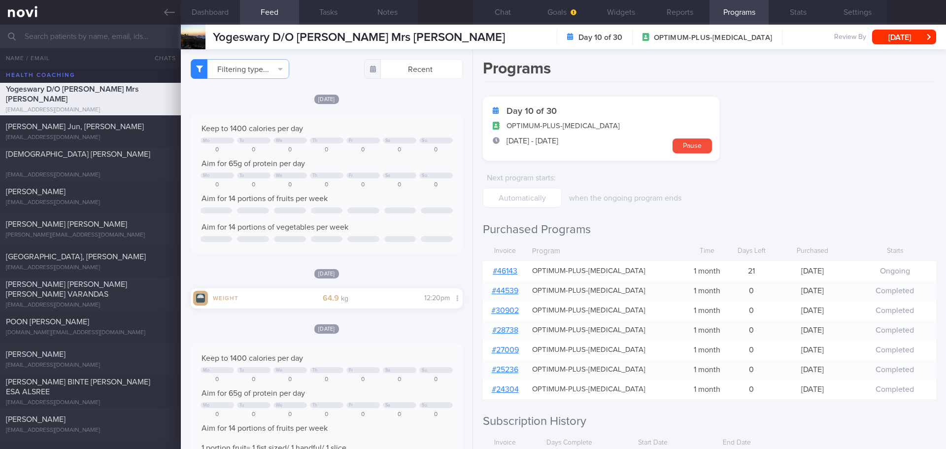
click at [506, 273] on link "# 46143" at bounding box center [505, 271] width 25 height 8
click at [756, 180] on form "Day 10 of 30 OPTIMUM-PLUS-[MEDICAL_DATA] [DATE] - [DATE] Pause Next program sta…" at bounding box center [709, 152] width 453 height 111
click at [687, 10] on button "Reports" at bounding box center [679, 12] width 59 height 25
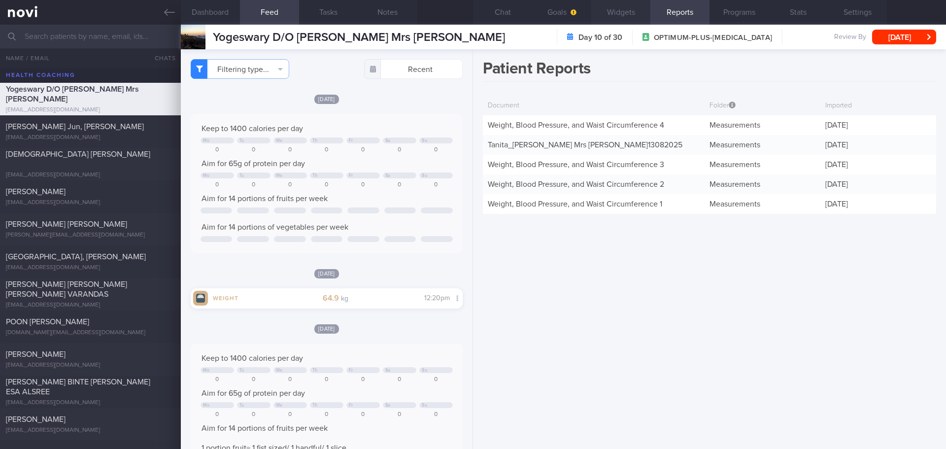
click at [616, 10] on button "Widgets" at bounding box center [620, 12] width 59 height 25
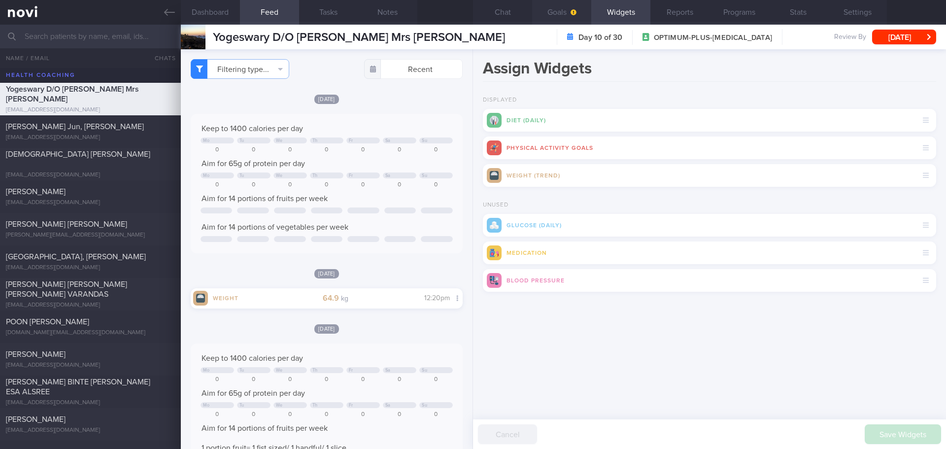
click at [555, 9] on button "Goals" at bounding box center [561, 12] width 59 height 25
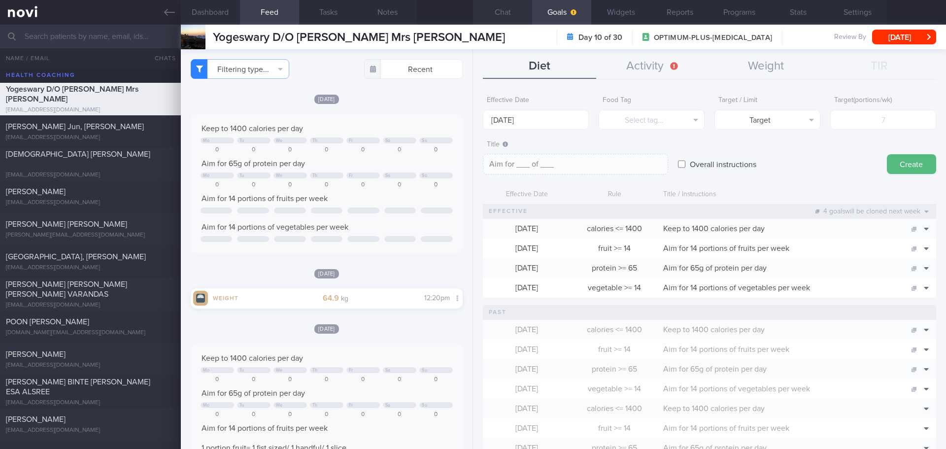
click at [507, 14] on button "Chat" at bounding box center [502, 12] width 59 height 25
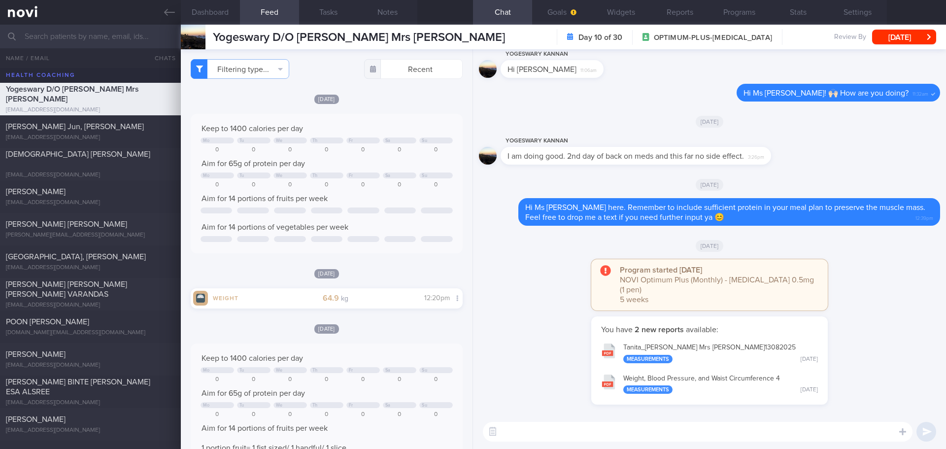
click at [571, 114] on div "[DATE]" at bounding box center [709, 121] width 461 height 28
click at [756, 165] on div "YOGESWARY KANNAN I am doing good. 2nd day of back on meds and this far no side …" at bounding box center [651, 150] width 300 height 30
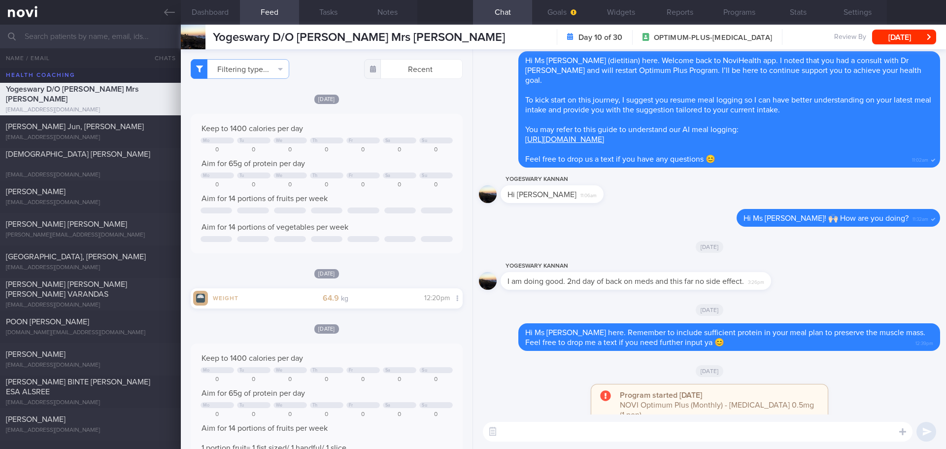
scroll to position [0, 0]
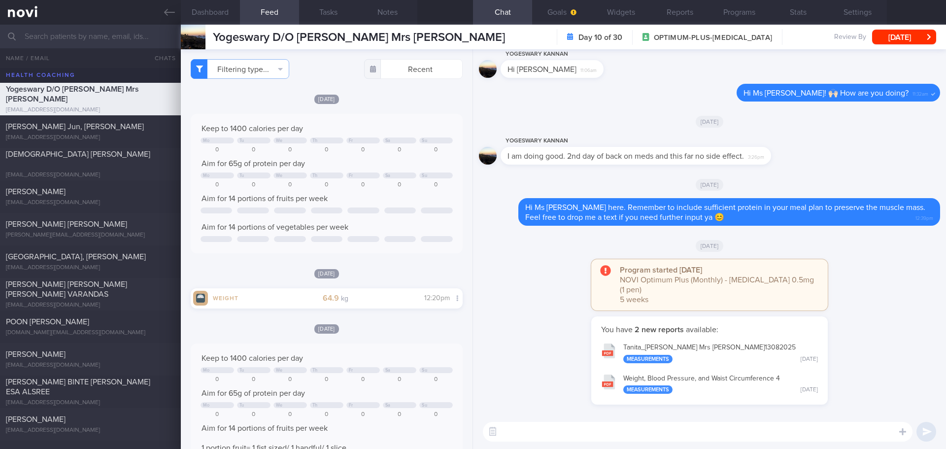
click at [756, 389] on textarea at bounding box center [698, 432] width 430 height 20
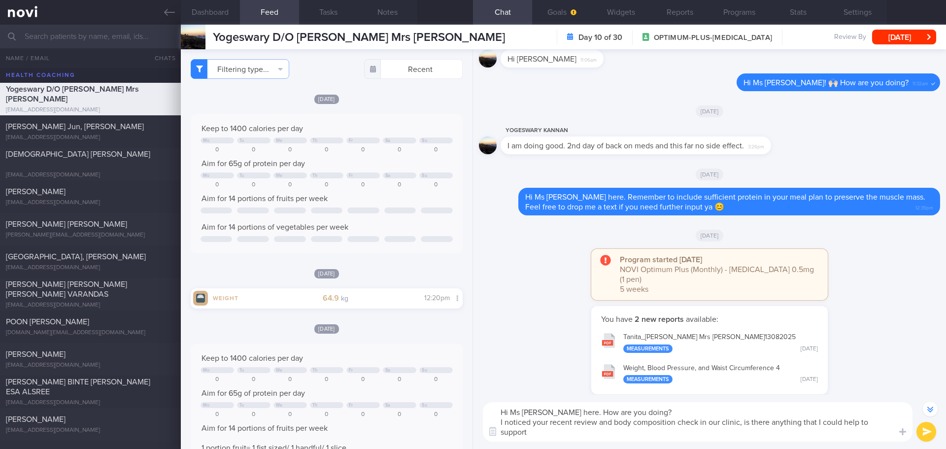
scroll to position [-19, 0]
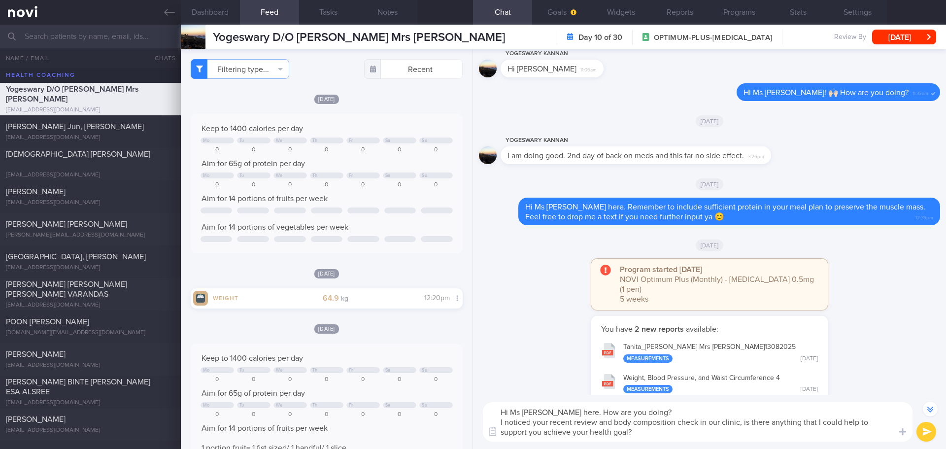
drag, startPoint x: 635, startPoint y: 435, endPoint x: 499, endPoint y: 422, distance: 137.1
click at [499, 389] on textarea "Hi Ms [PERSON_NAME] here. How are you doing? I noticed your recent review and b…" at bounding box center [698, 421] width 430 height 39
click at [711, 389] on div "Hi Ms [PERSON_NAME] here. How are you doing? I noticed your recent review and b…" at bounding box center [709, 422] width 473 height 54
drag, startPoint x: 752, startPoint y: 438, endPoint x: 745, endPoint y: 429, distance: 11.6
click at [745, 389] on textarea "Hi Ms [PERSON_NAME] here. How are you doing? I noticed your recent review and b…" at bounding box center [698, 421] width 430 height 39
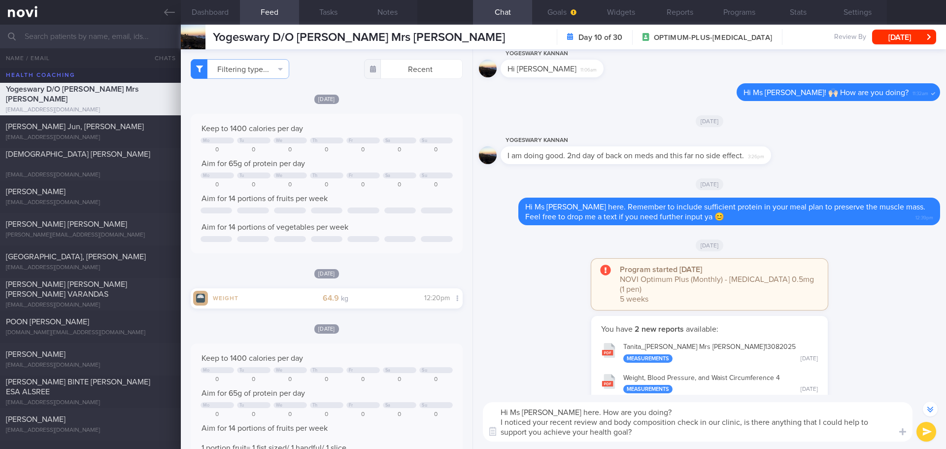
drag, startPoint x: 659, startPoint y: 437, endPoint x: 628, endPoint y: 434, distance: 30.7
click at [657, 389] on textarea "Hi Ms [PERSON_NAME] here. How are you doing? I noticed your recent review and b…" at bounding box center [698, 421] width 430 height 39
drag, startPoint x: 631, startPoint y: 433, endPoint x: 420, endPoint y: 435, distance: 210.9
click at [503, 389] on textarea "Hi Ms [PERSON_NAME] here. How are you doing? I noticed your recent review and b…" at bounding box center [698, 421] width 430 height 39
click at [644, 389] on textarea "Hi Ms [PERSON_NAME] here. How are you doing? I noticed your recent review and b…" at bounding box center [698, 421] width 430 height 39
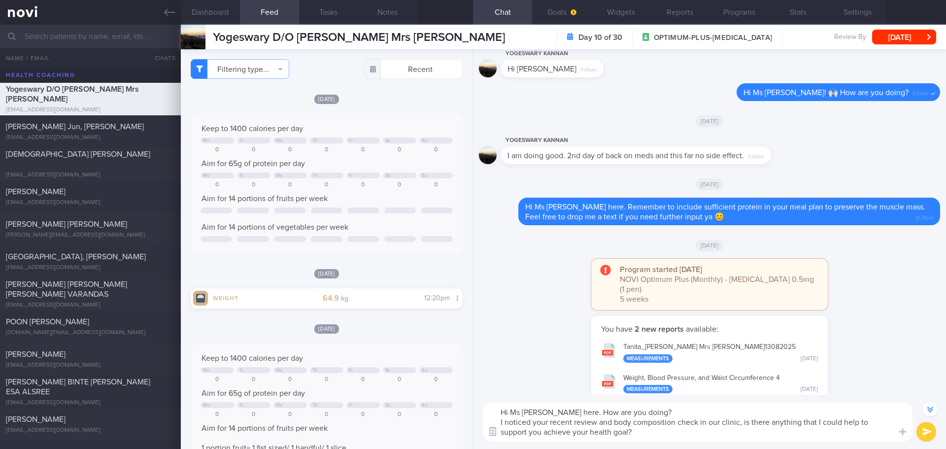
drag, startPoint x: 640, startPoint y: 432, endPoint x: 494, endPoint y: 423, distance: 146.6
click at [494, 389] on div "Chat Templates Admin [MEDICAL_DATA] Weight Nutrition Physical Activity Infograp…" at bounding box center [709, 422] width 473 height 54
paste textarea "at our clinic. Is there anything I can do to support you in achieving your heal…"
click at [756, 389] on textarea "Hi Ms [PERSON_NAME] here. How are you doing? I noticed your recent review and b…" at bounding box center [698, 421] width 430 height 39
drag, startPoint x: 802, startPoint y: 424, endPoint x: 882, endPoint y: 426, distance: 79.8
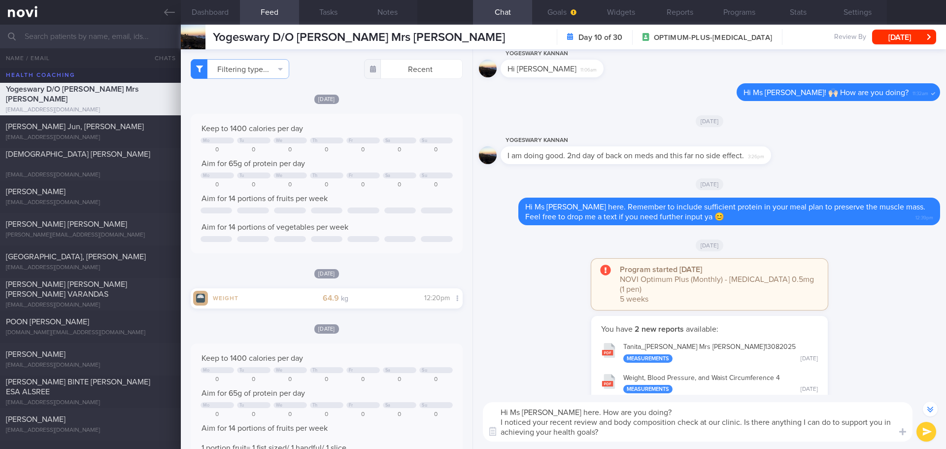
click at [756, 389] on textarea "Hi Ms [PERSON_NAME] here. How are you doing? I noticed your recent review and b…" at bounding box center [698, 421] width 430 height 39
click at [597, 389] on textarea "Hi Ms [PERSON_NAME] here. How are you doing? I noticed your recent review and b…" at bounding box center [698, 421] width 430 height 39
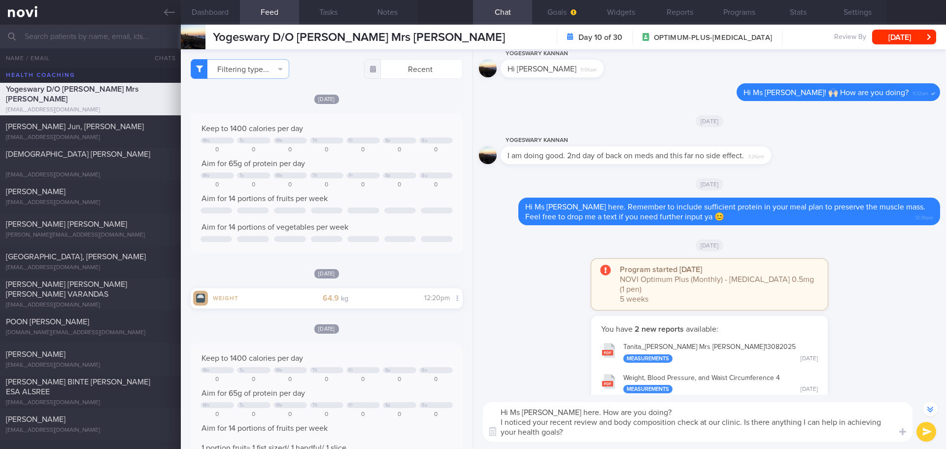
drag, startPoint x: 774, startPoint y: 420, endPoint x: 791, endPoint y: 441, distance: 27.3
click at [756, 389] on div "Hi Ms [PERSON_NAME] here. How are you doing? I noticed your recent review and b…" at bounding box center [709, 422] width 473 height 54
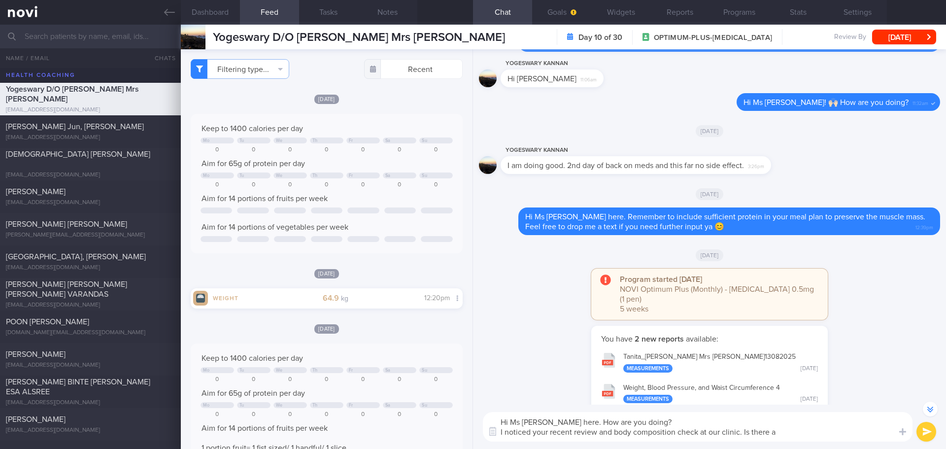
scroll to position [-9, 0]
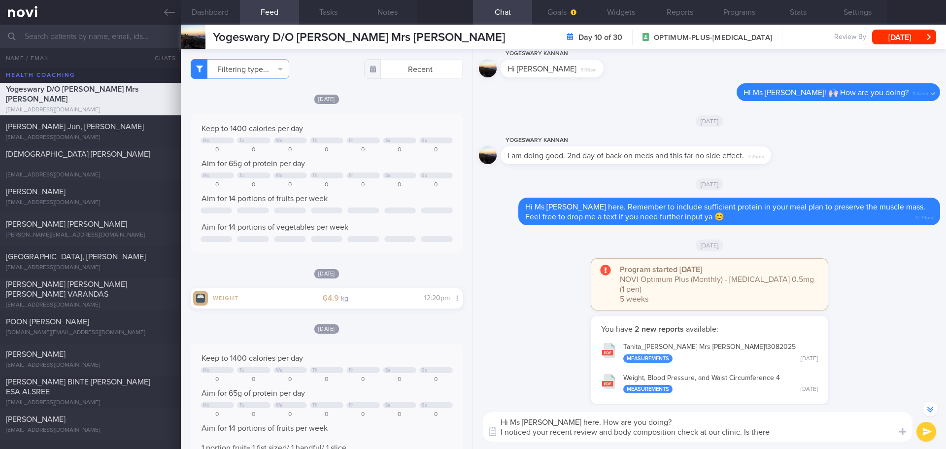
paste textarea "anything I can do to help you with your goals?"
click at [756, 389] on textarea "Hi Ms [PERSON_NAME] here. How are you doing? I noticed your recent review and b…" at bounding box center [698, 421] width 430 height 39
click at [756, 389] on div "Hi Ms [PERSON_NAME] here. How are you doing? I noticed your recent review and b…" at bounding box center [709, 422] width 473 height 54
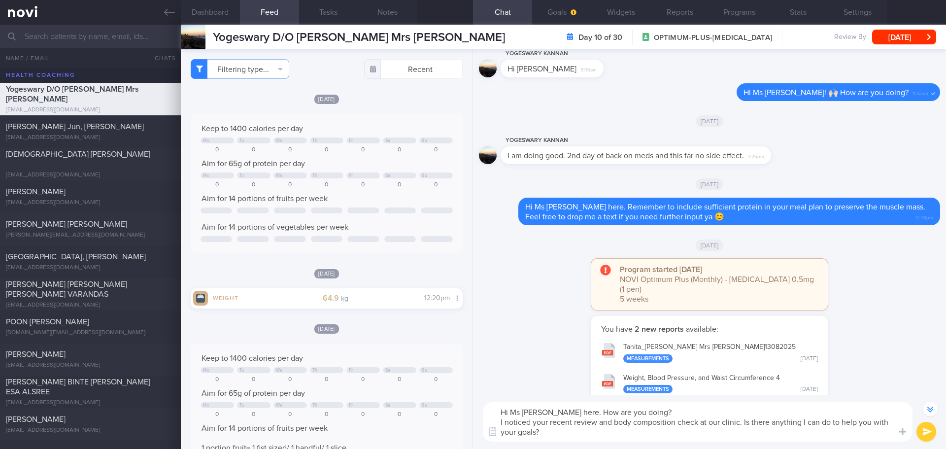
click at [756, 389] on textarea "Hi Ms [PERSON_NAME] here. How are you doing? I noticed your recent review and b…" at bounding box center [698, 421] width 430 height 39
drag, startPoint x: 806, startPoint y: 421, endPoint x: 859, endPoint y: 423, distance: 53.7
click at [756, 389] on textarea "Hi Ms [PERSON_NAME] here. How are you doing? I noticed your recent review and b…" at bounding box center [698, 421] width 430 height 39
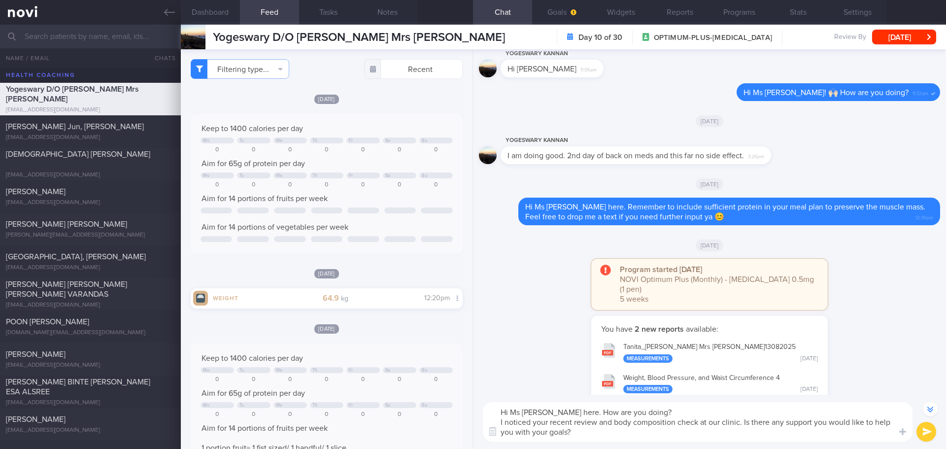
click at [756, 389] on textarea "Hi Ms [PERSON_NAME] here. How are you doing? I noticed your recent review and b…" at bounding box center [698, 421] width 430 height 39
drag, startPoint x: 567, startPoint y: 431, endPoint x: 518, endPoint y: 430, distance: 49.3
click at [518, 389] on textarea "Hi Ms [PERSON_NAME] here. How are you doing? I noticed your recent review and b…" at bounding box center [698, 421] width 430 height 39
type textarea "Hi Ms [PERSON_NAME] here. How are you doing? I noticed your recent review and b…"
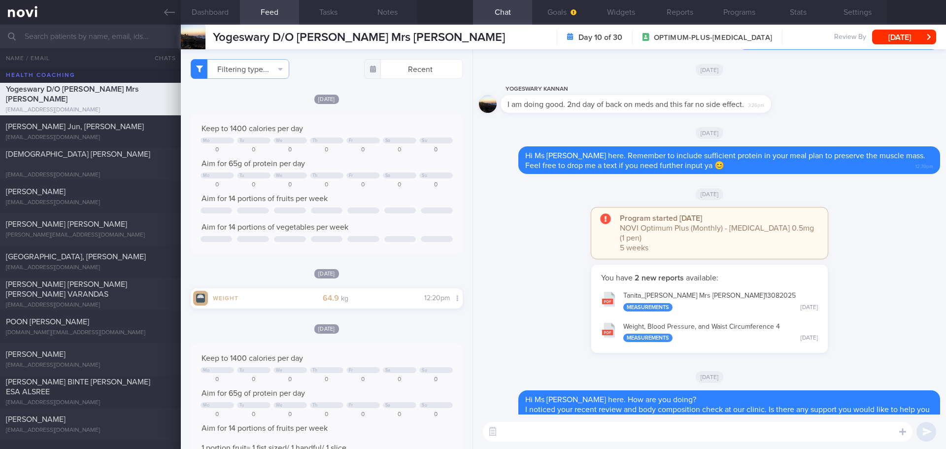
scroll to position [0, 0]
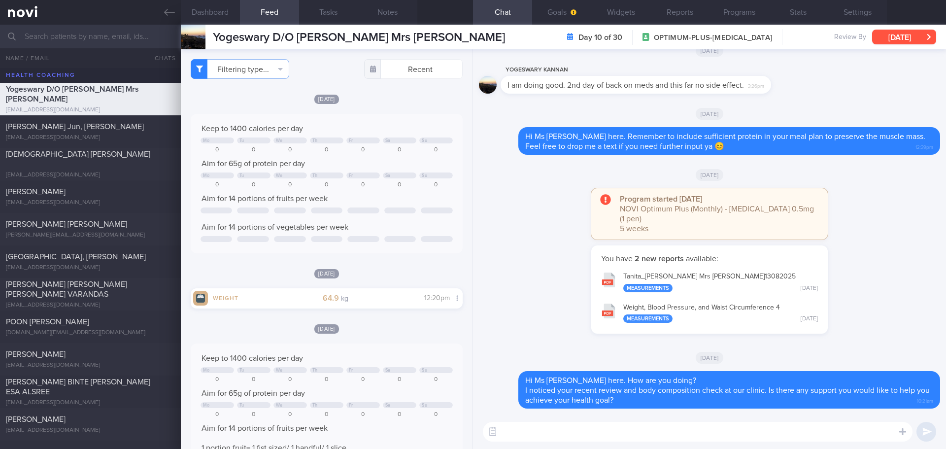
click at [756, 36] on button "[DATE]" at bounding box center [904, 37] width 64 height 15
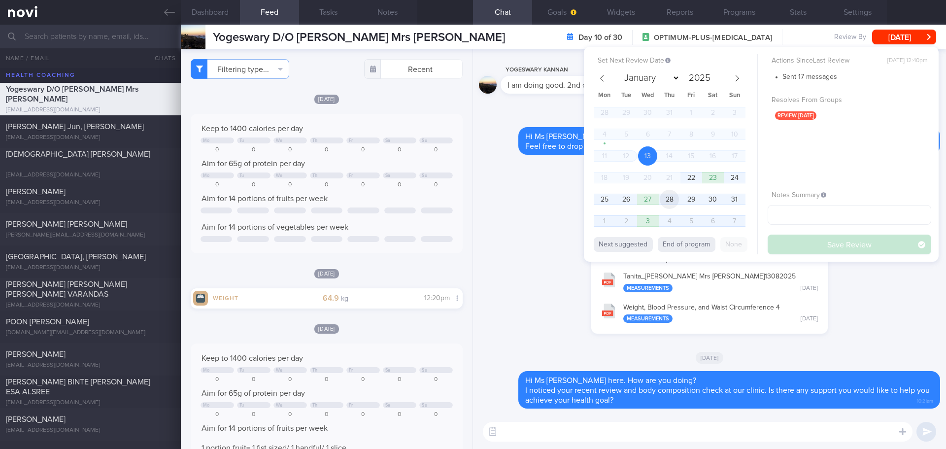
click at [669, 198] on span "28" at bounding box center [669, 199] width 19 height 19
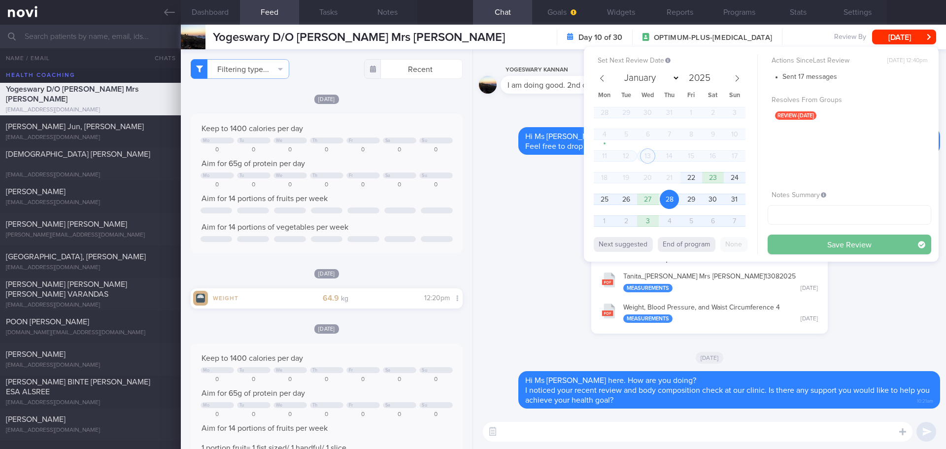
click at [756, 241] on button "Save Review" at bounding box center [850, 245] width 164 height 20
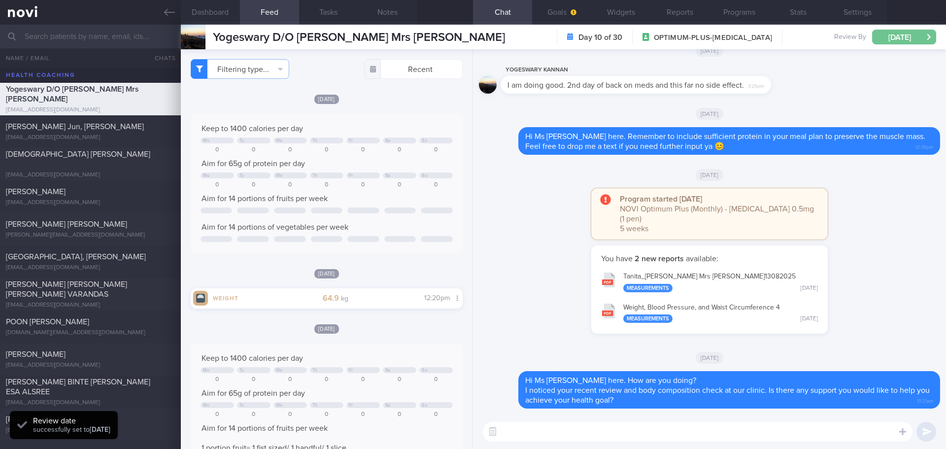
click at [756, 39] on button "[DATE]" at bounding box center [904, 37] width 64 height 15
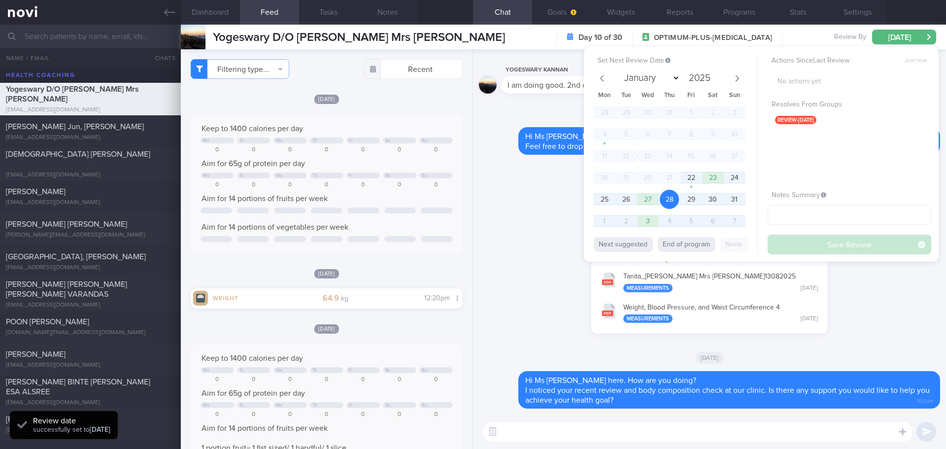
click at [756, 241] on div "Actions Since Last Review Just now No actions yet Resolves From Groups review-[…" at bounding box center [850, 154] width 164 height 200
click at [549, 220] on div "Program started [DATE] NOVI Optimum Plus (Monthly) - [MEDICAL_DATA] 0.5mg (1 pe…" at bounding box center [709, 216] width 461 height 57
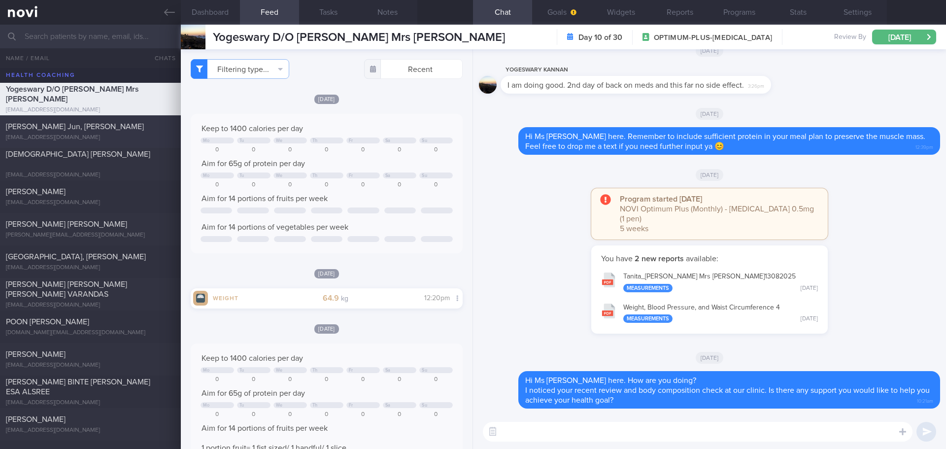
click at [81, 136] on div "[EMAIL_ADDRESS][DOMAIN_NAME]" at bounding box center [90, 137] width 169 height 7
type input "next appt [DATE]"
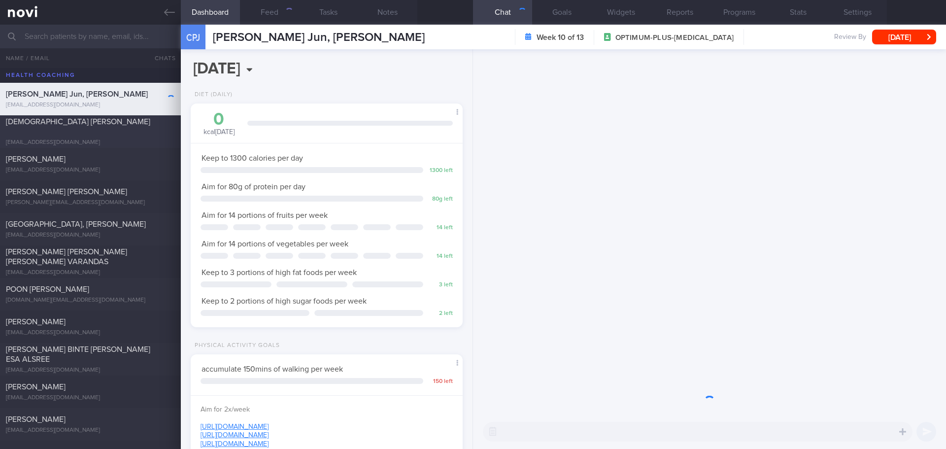
scroll to position [137, 247]
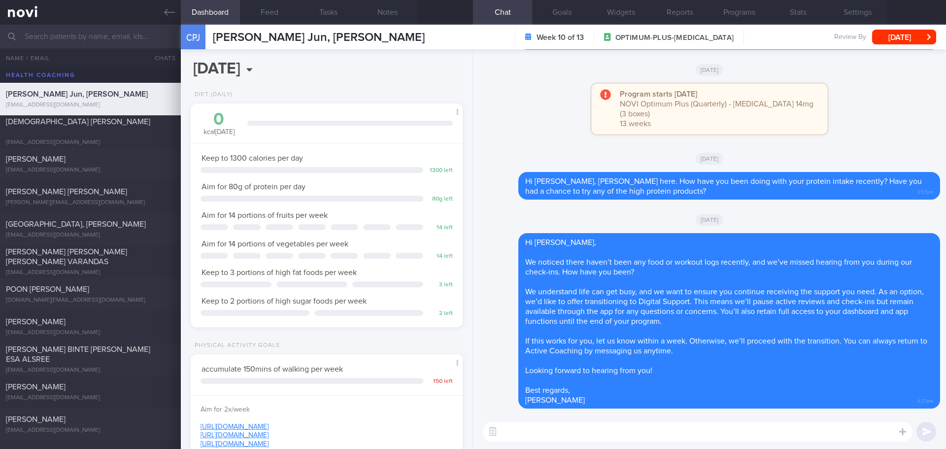
click at [551, 389] on textarea at bounding box center [698, 432] width 430 height 20
paste textarea "Hi Your account has been transitioned to Digital Support. While we won’t be act…"
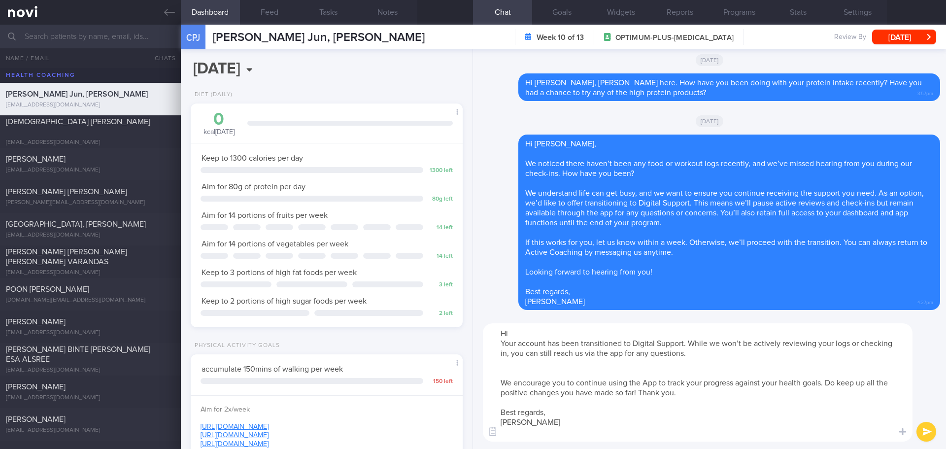
scroll to position [0, 0]
click at [535, 334] on textarea "Hi Your account has been transitioned to Digital Support. While we won’t be act…" at bounding box center [698, 382] width 430 height 118
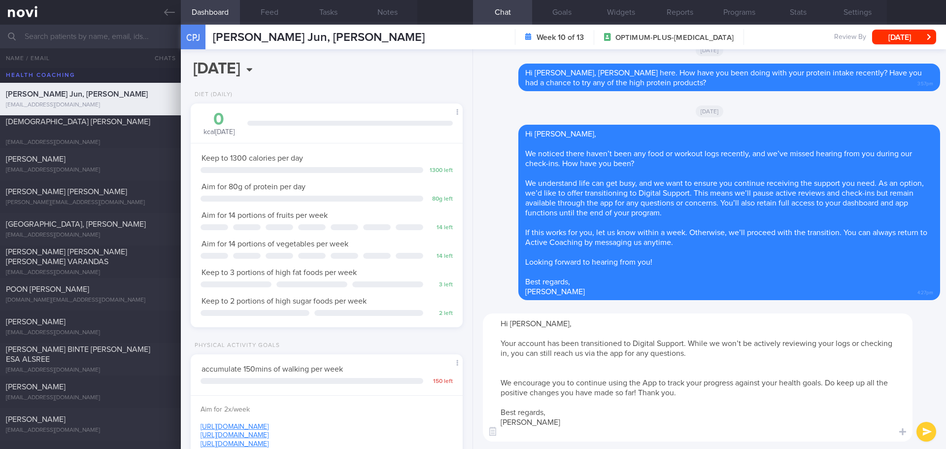
click at [528, 375] on textarea "Hi [PERSON_NAME], Your account has been transitioned to Digital Support. While …" at bounding box center [698, 377] width 430 height 128
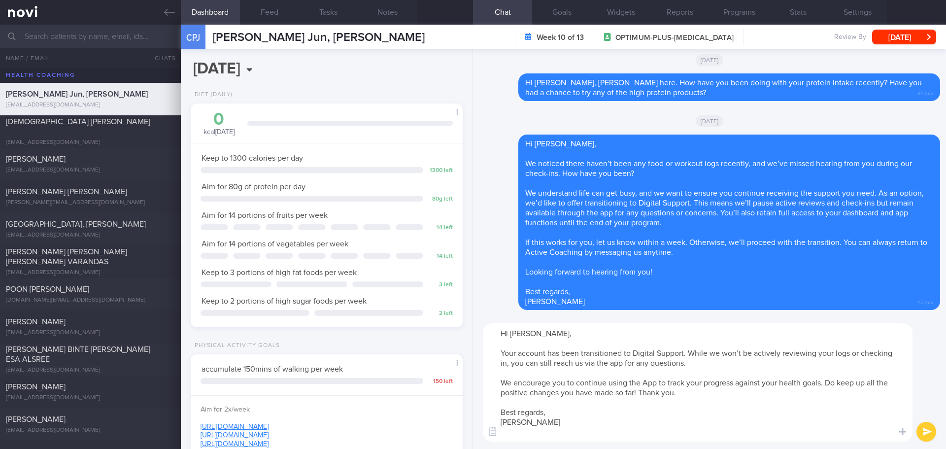
click at [558, 389] on textarea "Hi [PERSON_NAME], Your account has been transitioned to Digital Support. While …" at bounding box center [698, 382] width 430 height 118
click at [555, 389] on textarea "Hi [PERSON_NAME], Your account has been transitioned to Digital Support. While …" at bounding box center [698, 382] width 430 height 118
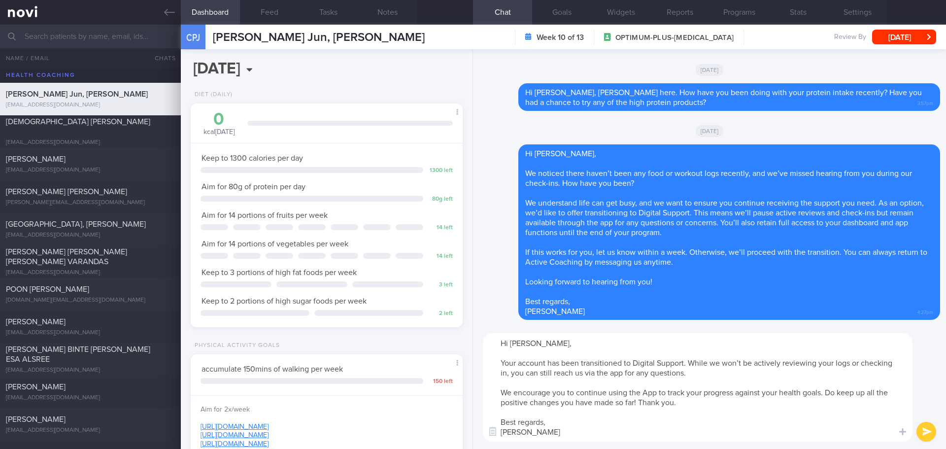
type textarea "Hi [PERSON_NAME], Your account has been transitioned to Digital Support. While …"
click at [756, 389] on button "submit" at bounding box center [926, 432] width 20 height 20
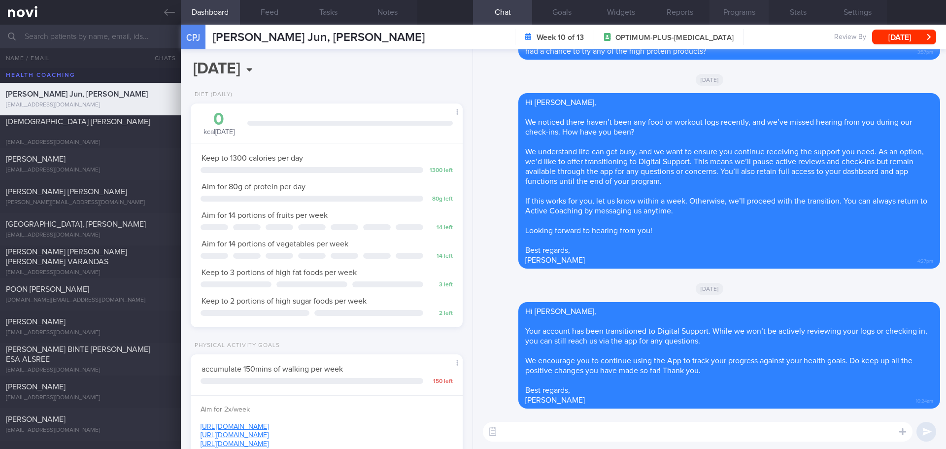
click at [737, 7] on button "Programs" at bounding box center [738, 12] width 59 height 25
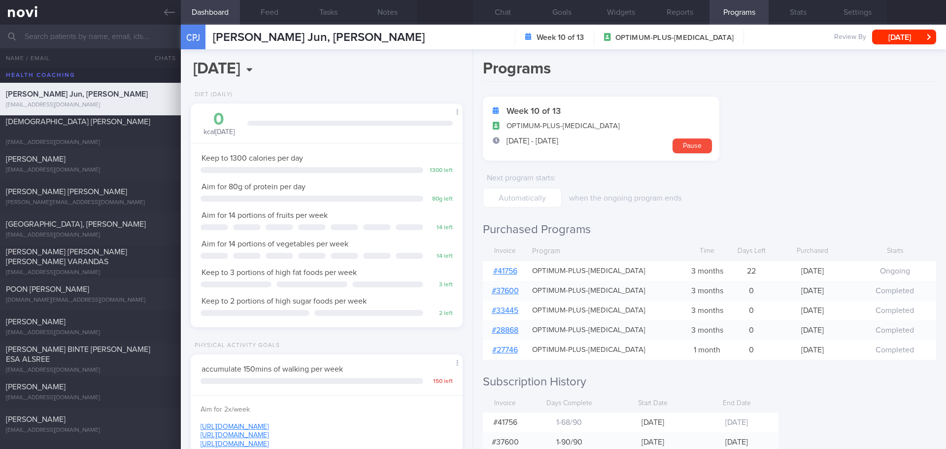
click at [749, 368] on div "Programs Week 10 of 13 OPTIMUM-PLUS-[MEDICAL_DATA] [DATE] - [DATE] Pause Next p…" at bounding box center [709, 249] width 473 height 400
click at [756, 386] on h2 "Subscription History" at bounding box center [709, 381] width 453 height 15
click at [506, 269] on link "# 41756" at bounding box center [505, 271] width 24 height 8
click at [756, 103] on form "Week 10 of 13 OPTIMUM-PLUS-[MEDICAL_DATA] [DATE] - [DATE] Pause Next program st…" at bounding box center [709, 152] width 453 height 111
click at [756, 14] on button "Settings" at bounding box center [857, 12] width 59 height 25
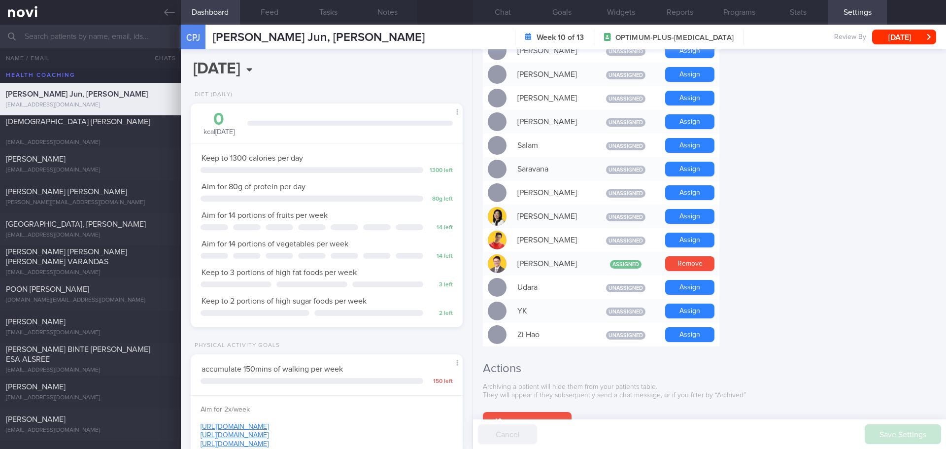
scroll to position [847, 0]
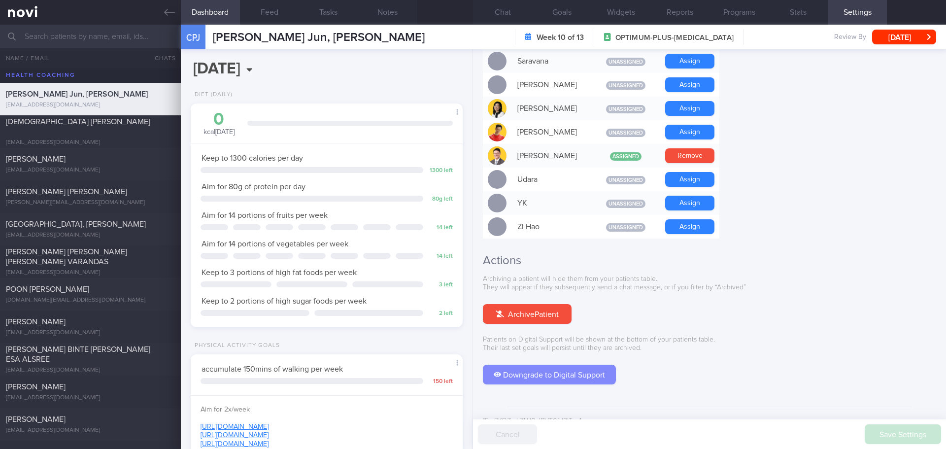
click at [574, 365] on button "Downgrade to Digital Support" at bounding box center [549, 375] width 133 height 20
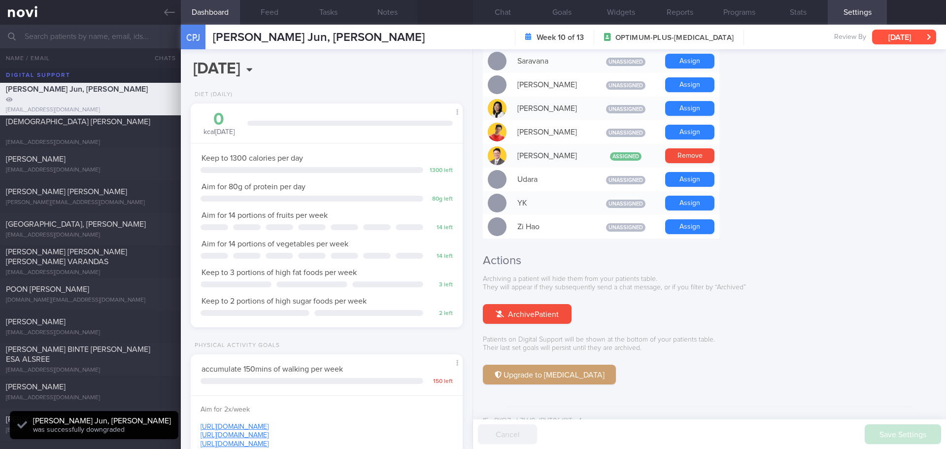
click at [756, 39] on button "[DATE]" at bounding box center [904, 37] width 64 height 15
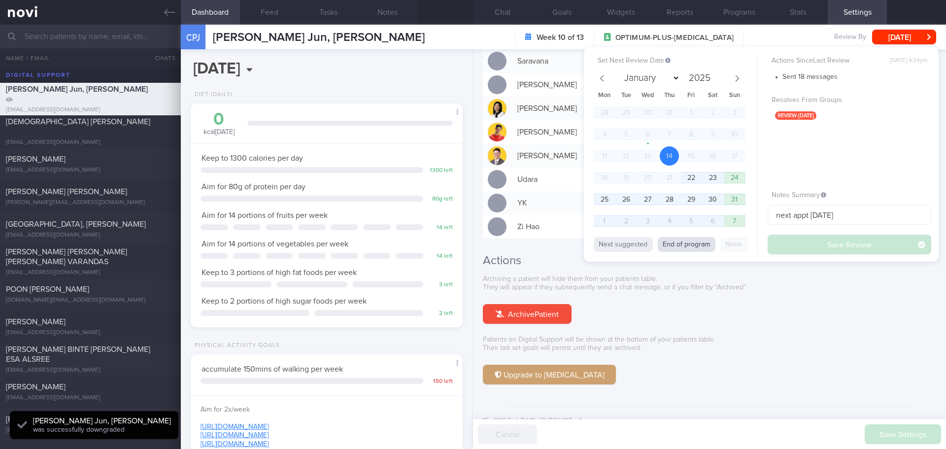
click at [693, 243] on button "End of program" at bounding box center [687, 244] width 58 height 15
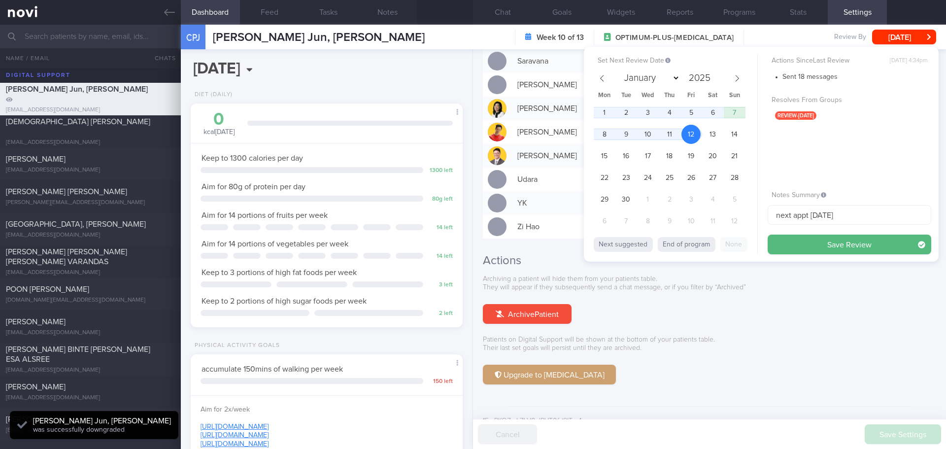
select select "8"
click at [756, 241] on button "Save Review" at bounding box center [850, 245] width 164 height 20
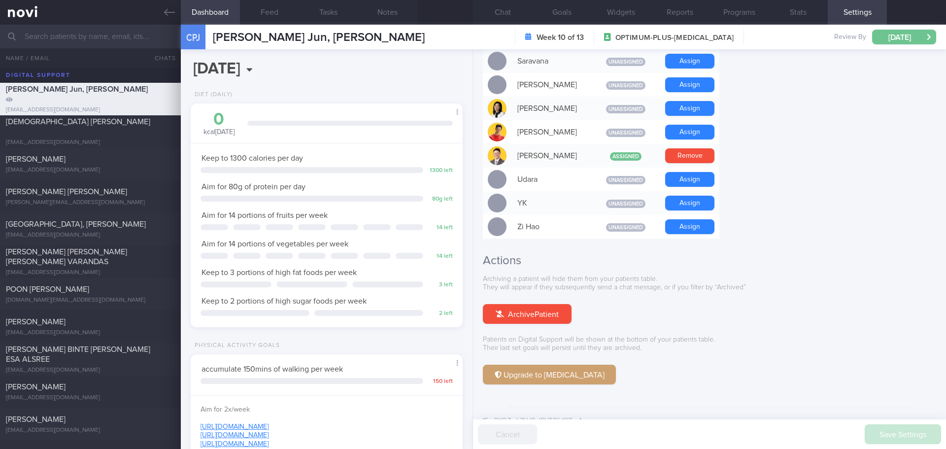
click at [756, 33] on button "[DATE]" at bounding box center [904, 37] width 64 height 15
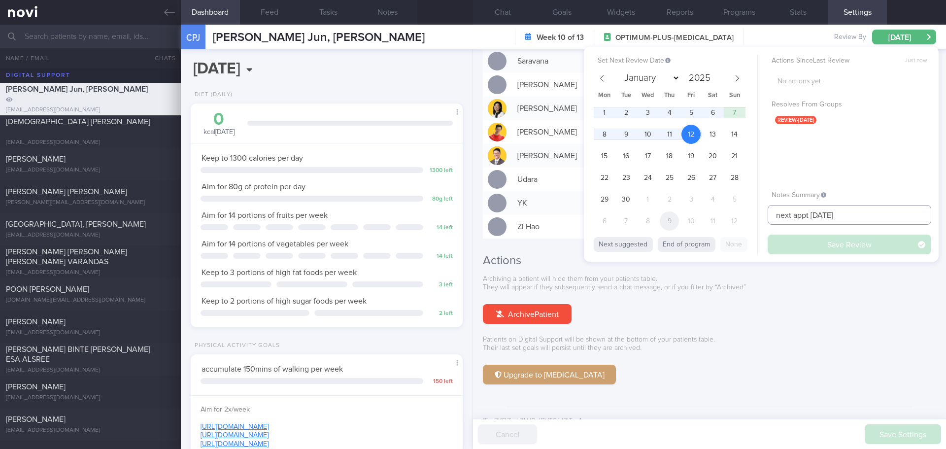
drag, startPoint x: 792, startPoint y: 216, endPoint x: 669, endPoint y: 220, distance: 122.8
click at [669, 220] on div "Set Next Review Date [DATE] January February March April May June July August S…" at bounding box center [761, 154] width 355 height 215
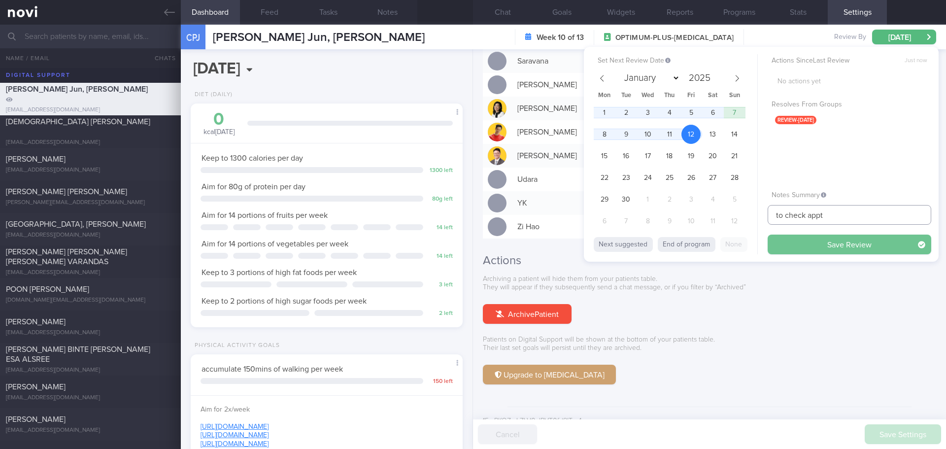
type input "to check appt"
click at [756, 243] on button "Save Review" at bounding box center [850, 245] width 164 height 20
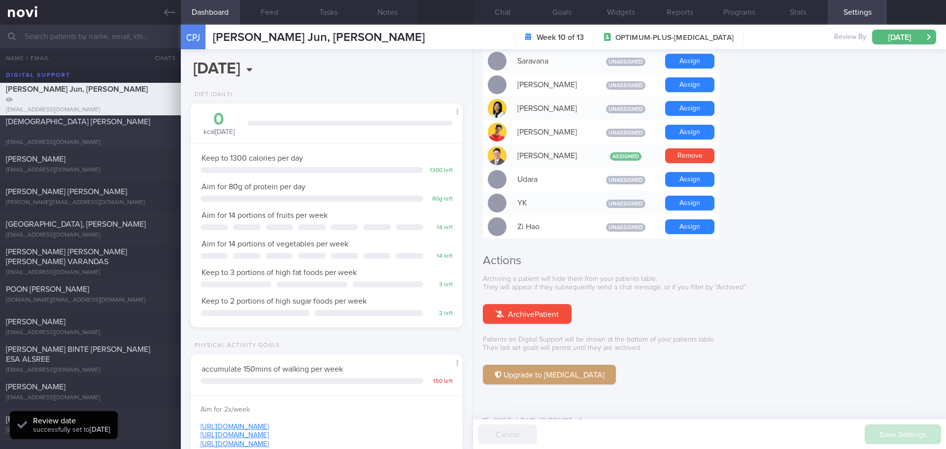
click at [123, 130] on div "[DEMOGRAPHIC_DATA] [PERSON_NAME]" at bounding box center [89, 127] width 167 height 20
select select "7"
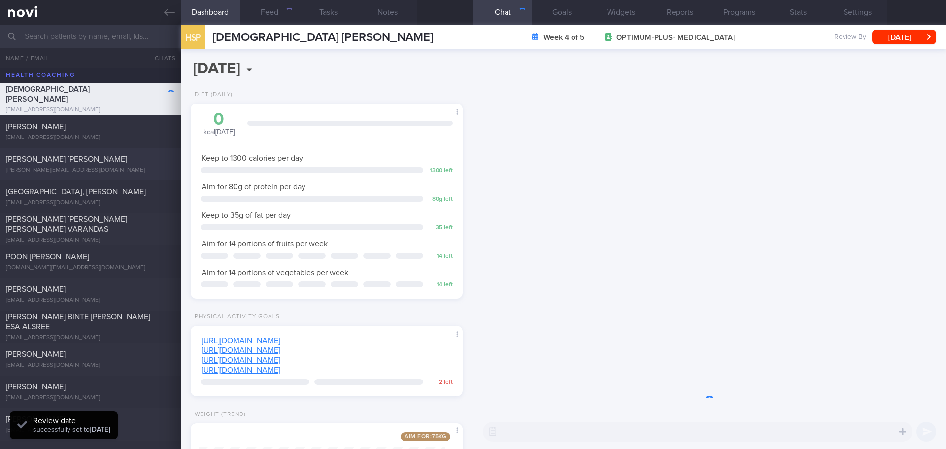
scroll to position [137, 247]
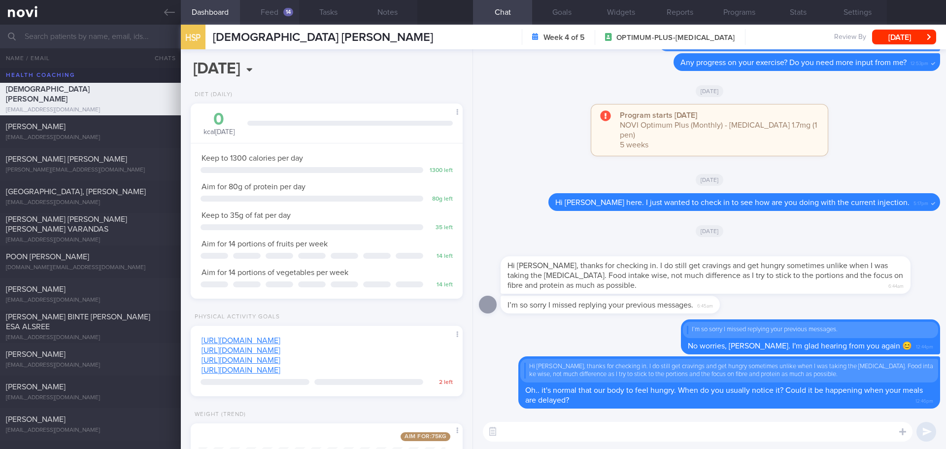
click at [279, 12] on button "Feed 14" at bounding box center [269, 12] width 59 height 25
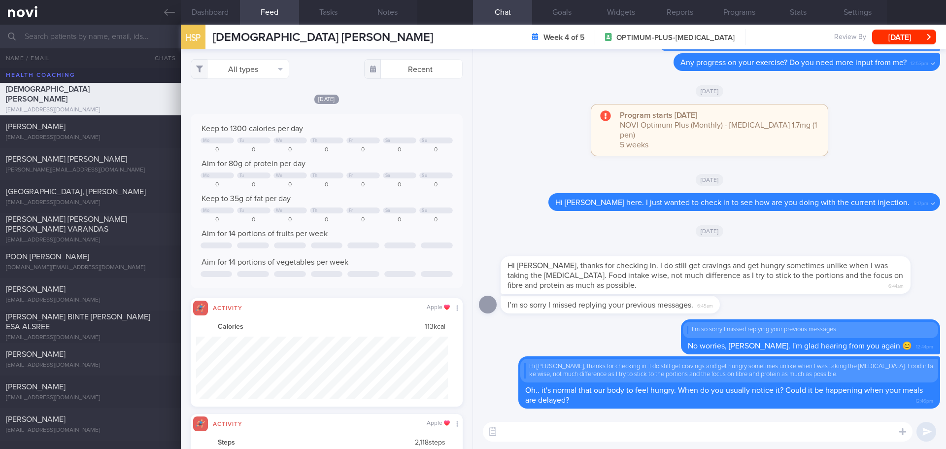
scroll to position [63, 252]
click at [276, 59] on button "All types" at bounding box center [240, 69] width 99 height 20
click at [251, 99] on button "Activity" at bounding box center [240, 103] width 98 height 15
checkbox input "false"
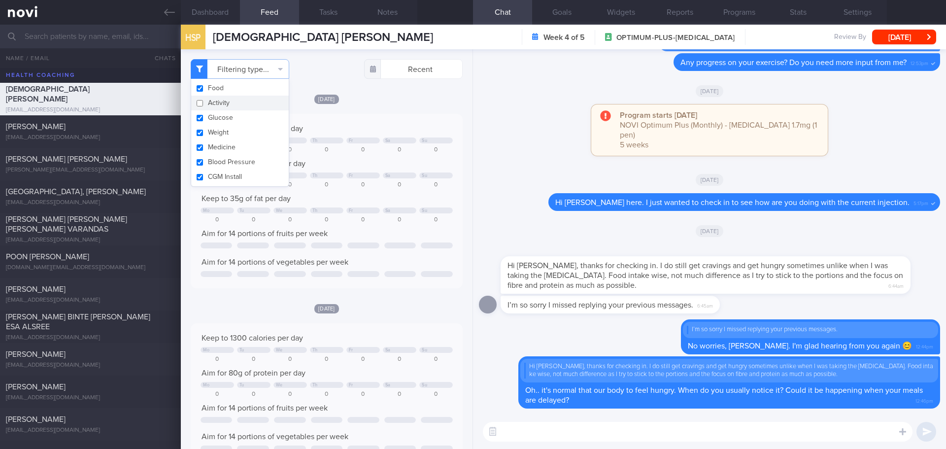
click at [587, 344] on div "Delete I’m so sorry I missed replying your previous messages. No worries, [PERS…" at bounding box center [709, 337] width 461 height 36
click at [592, 389] on textarea at bounding box center [698, 432] width 430 height 20
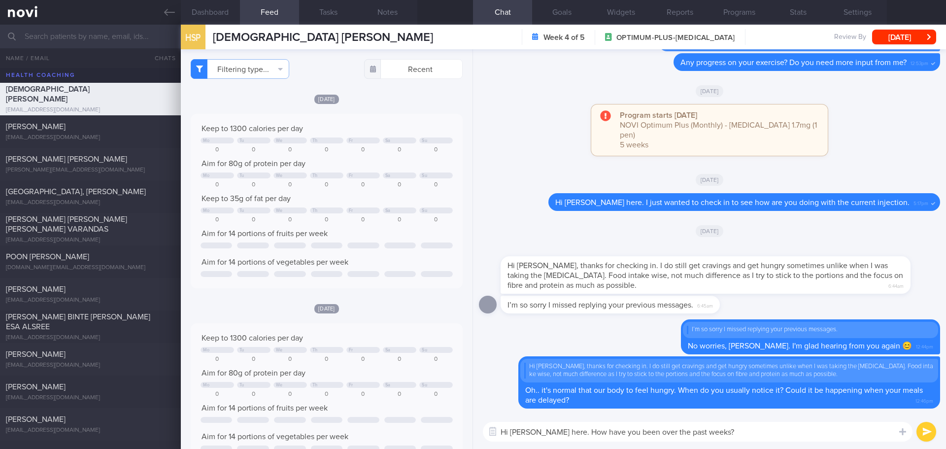
type textarea "Hi [PERSON_NAME] here. How have you been over the past weeks?"
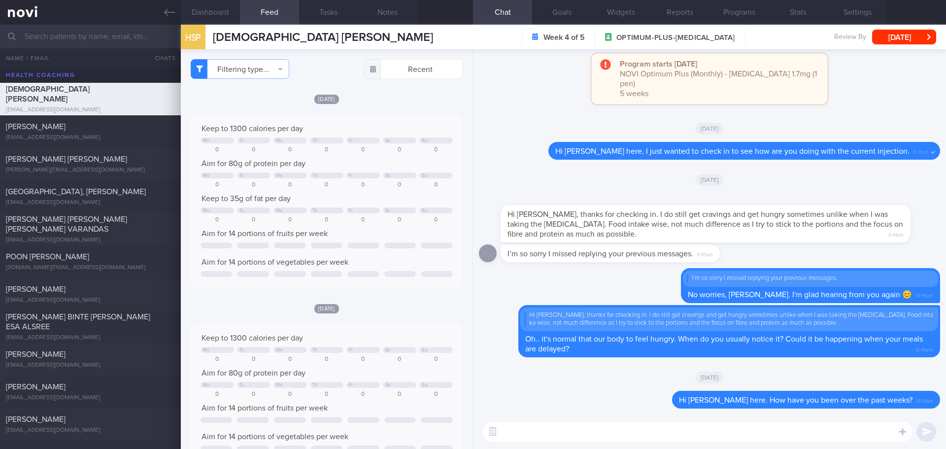
click at [756, 185] on div "[DATE]" at bounding box center [709, 180] width 461 height 28
click at [756, 37] on button "[DATE]" at bounding box center [904, 37] width 64 height 15
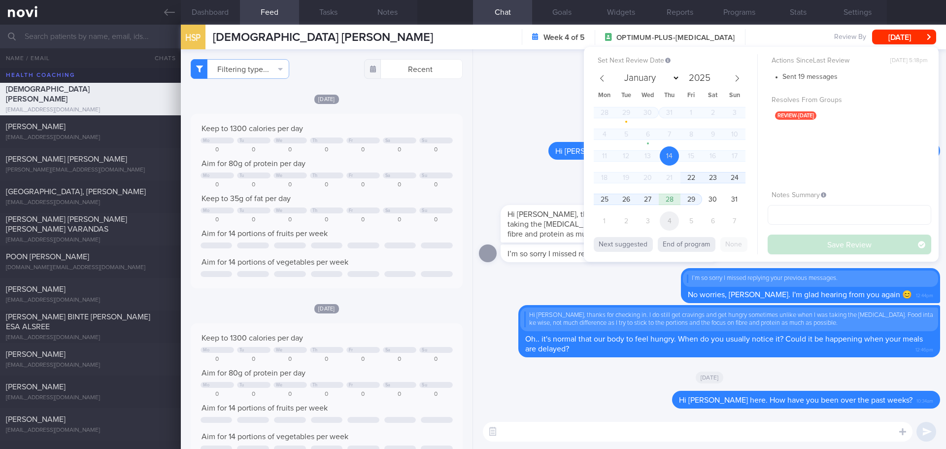
click at [668, 218] on span "4" at bounding box center [669, 220] width 19 height 19
select select "8"
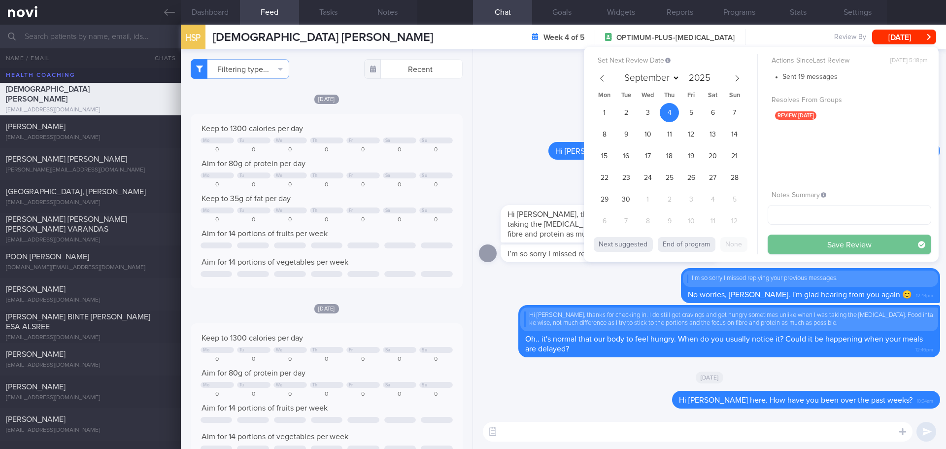
click at [756, 246] on button "Save Review" at bounding box center [850, 245] width 164 height 20
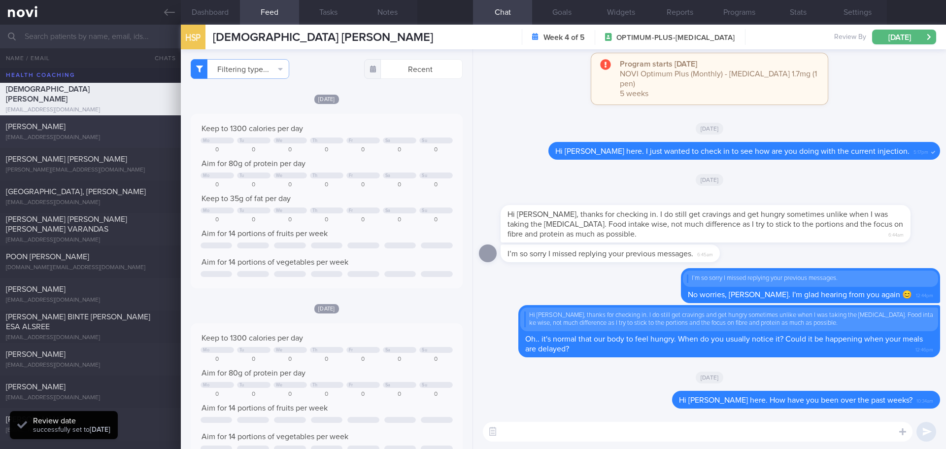
click at [61, 123] on span "[PERSON_NAME]" at bounding box center [36, 127] width 60 height 8
type input "prefer check in once every 1-2 weeks - active"
select select "7"
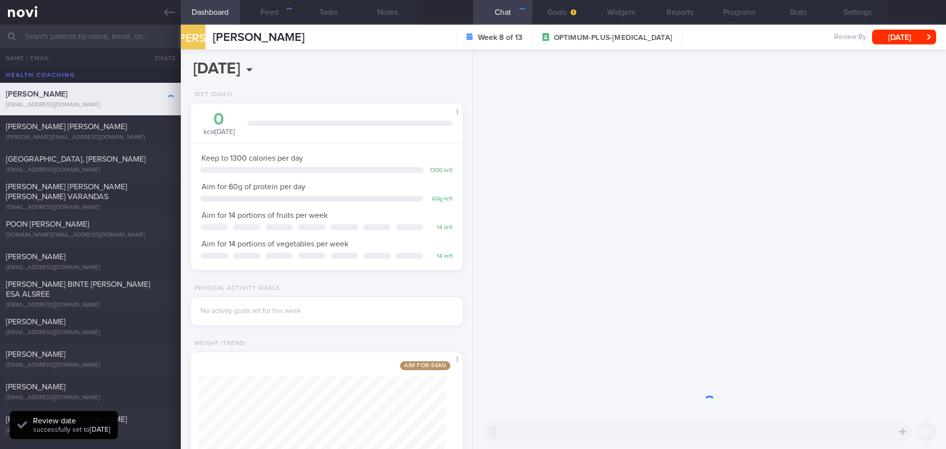
scroll to position [137, 247]
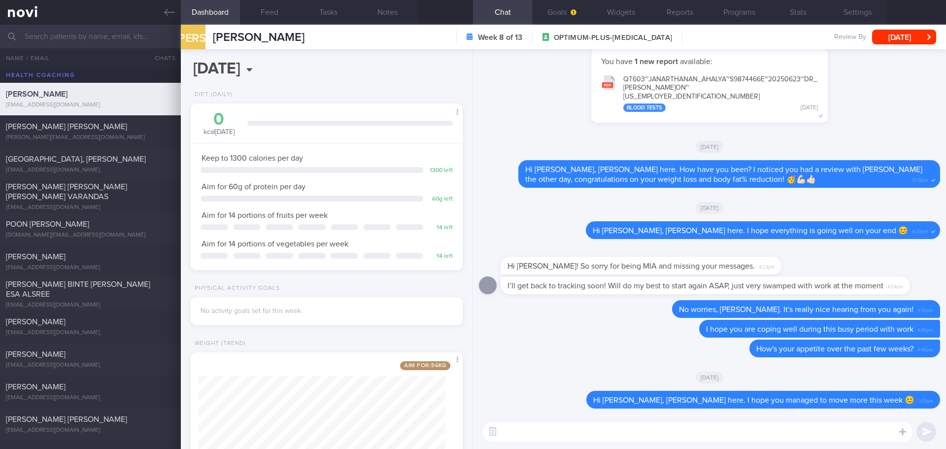
click at [551, 199] on div "[DATE]" at bounding box center [709, 208] width 461 height 28
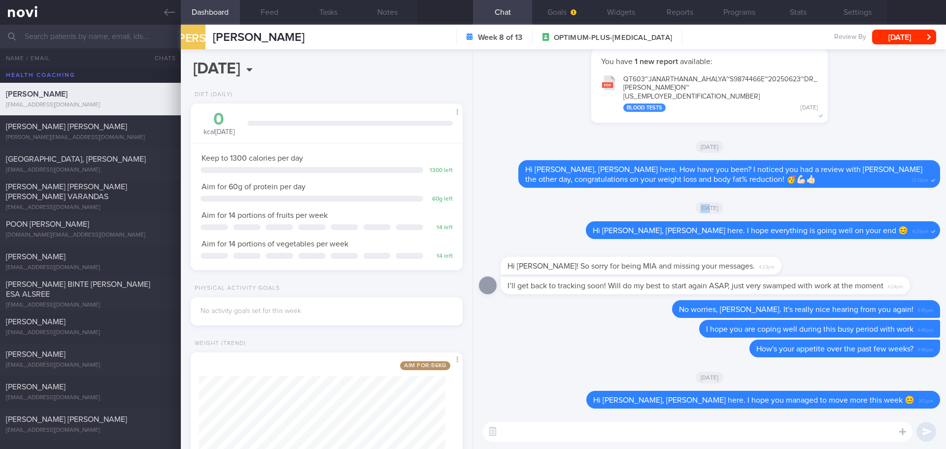
click at [551, 199] on div "[DATE]" at bounding box center [709, 208] width 461 height 28
drag, startPoint x: 530, startPoint y: 425, endPoint x: 521, endPoint y: 425, distance: 9.4
click at [528, 389] on textarea at bounding box center [698, 432] width 430 height 20
type textarea "Hi [PERSON_NAME], [PERSON_NAME] here. How have you been? 😊"
click at [756, 389] on button "submit" at bounding box center [926, 432] width 20 height 20
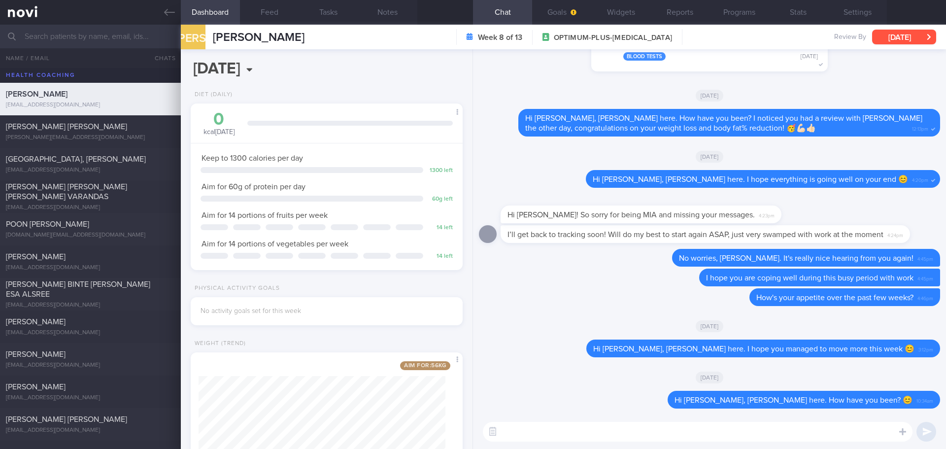
click at [756, 34] on button "[DATE]" at bounding box center [904, 37] width 64 height 15
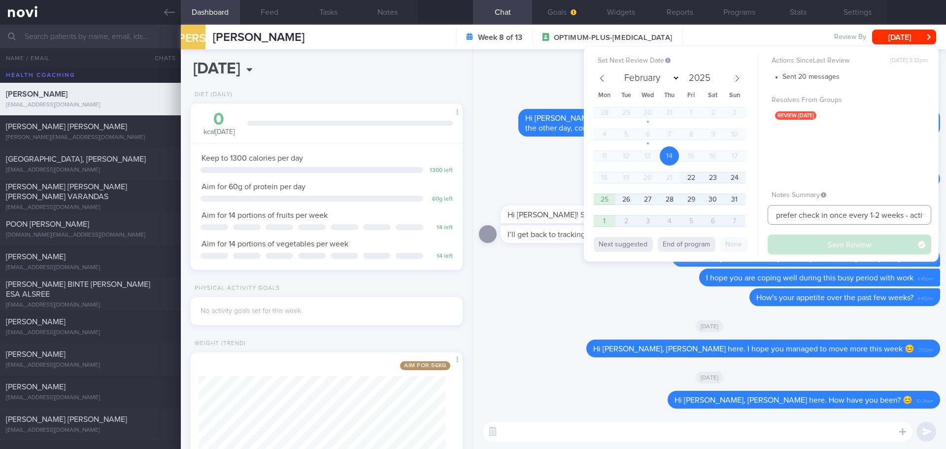
scroll to position [0, 8]
drag, startPoint x: 775, startPoint y: 215, endPoint x: 945, endPoint y: 212, distance: 170.5
click at [756, 212] on div "Dashboard Feed Tasks Notes Chat Goals Widgets Reports Programs Stats Settings […" at bounding box center [563, 237] width 765 height 424
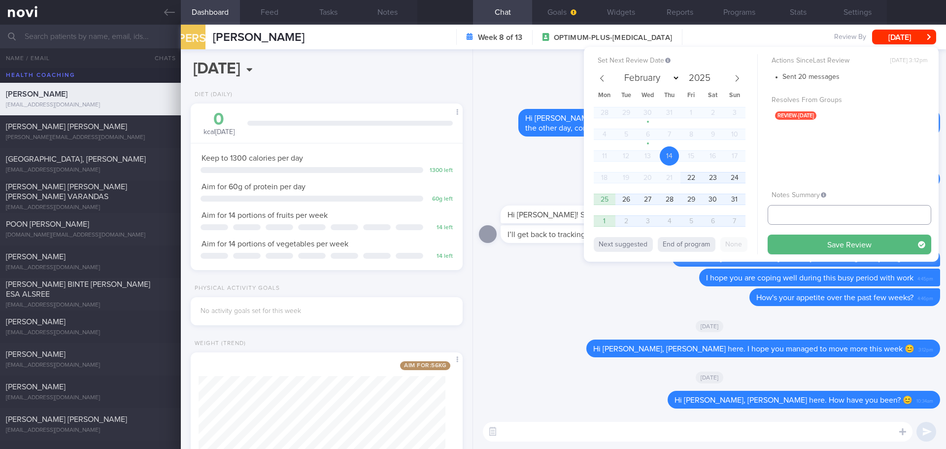
scroll to position [0, 0]
click at [756, 212] on input "text" at bounding box center [850, 215] width 164 height 20
type input "[DATE]"
click at [690, 224] on span "5" at bounding box center [690, 220] width 19 height 19
select select "8"
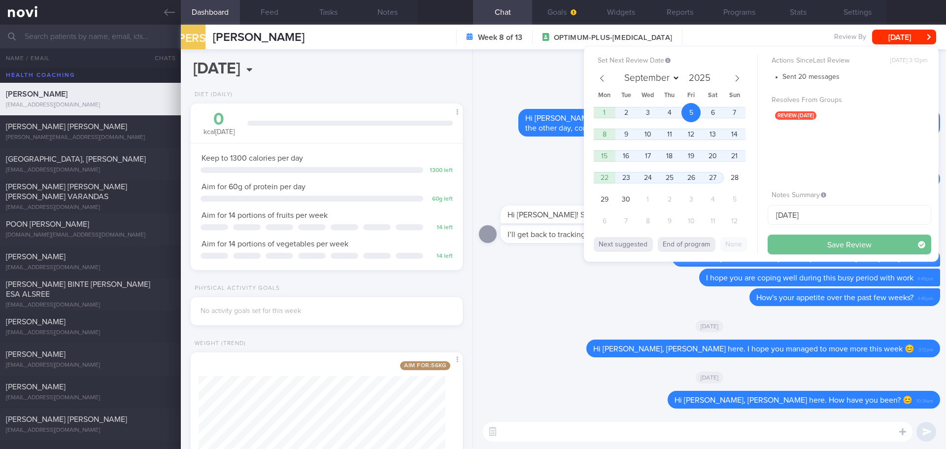
click at [756, 242] on button "Save Review" at bounding box center [850, 245] width 164 height 20
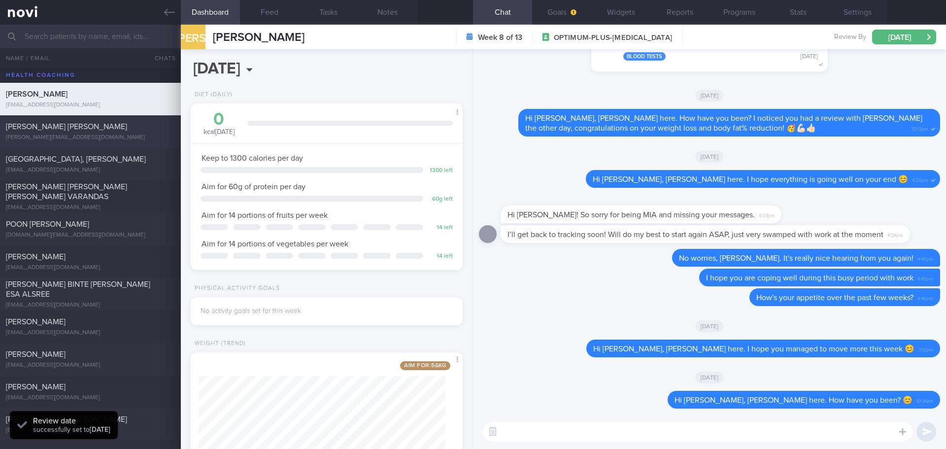
click at [56, 133] on div "[PERSON_NAME] YI, FELICIA [EMAIL_ADDRESS][DOMAIN_NAME]" at bounding box center [90, 132] width 181 height 20
type input "next appt [DATE]"
select select "7"
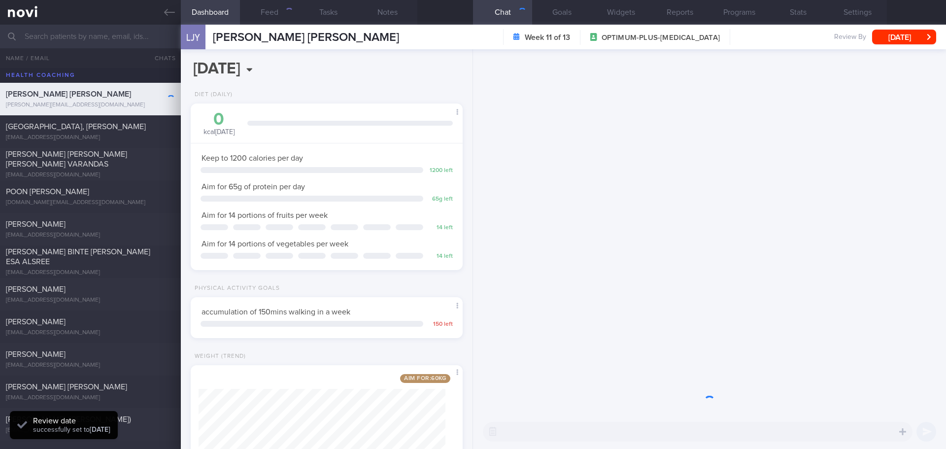
scroll to position [137, 247]
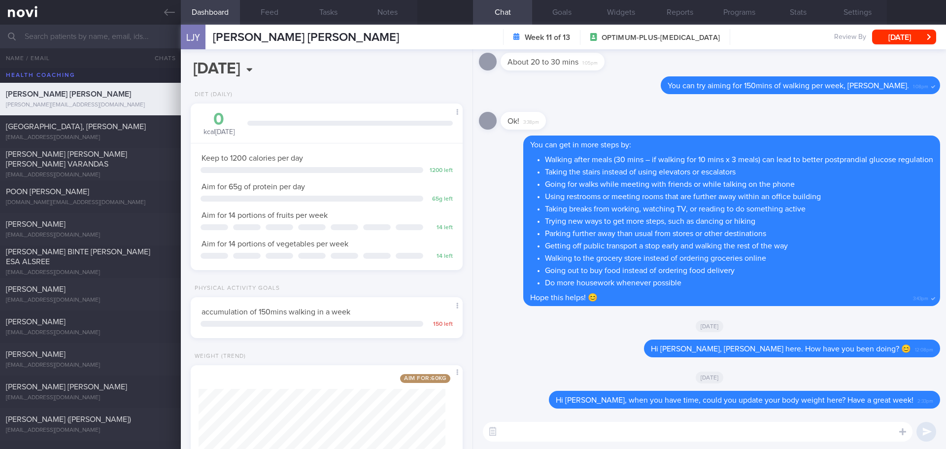
click at [581, 370] on div "[DATE]" at bounding box center [709, 377] width 461 height 28
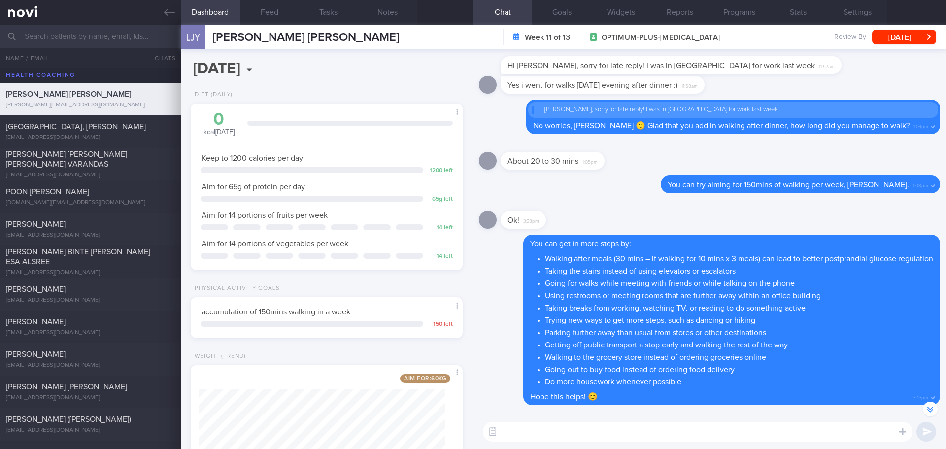
scroll to position [0, 0]
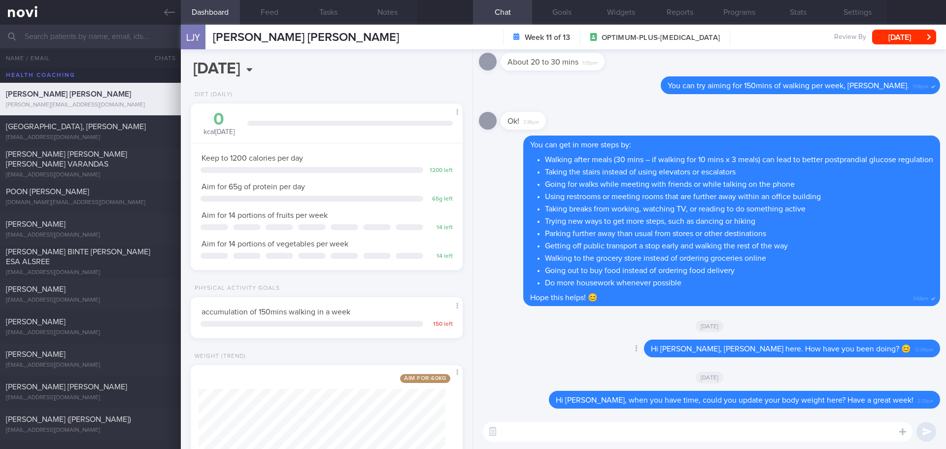
click at [583, 359] on div "Delete Hi [PERSON_NAME], [PERSON_NAME] here. How have you been doing? 😊 12:08pm" at bounding box center [709, 351] width 461 height 24
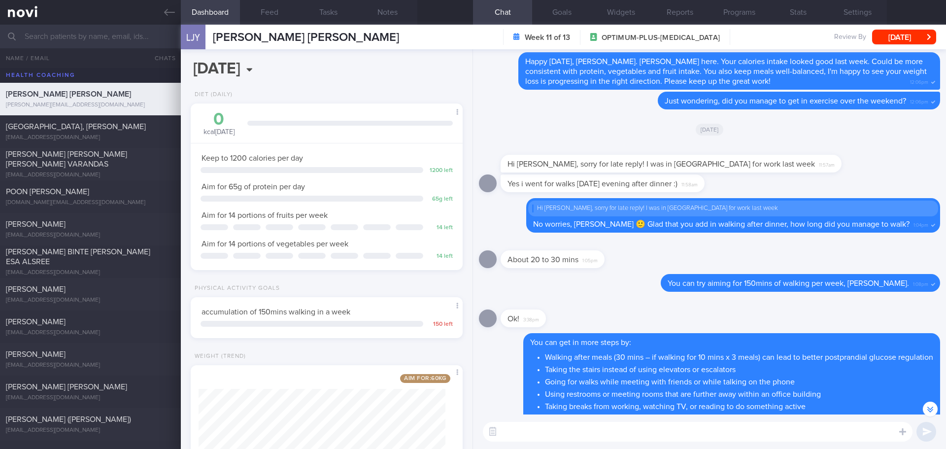
scroll to position [0, 0]
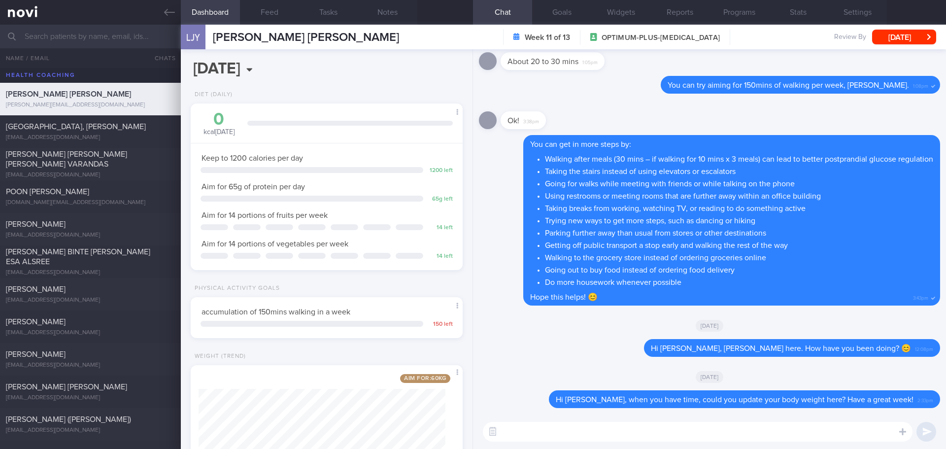
click at [584, 349] on div "Delete Hi [PERSON_NAME], [PERSON_NAME] here. How have you been doing? 😊 12:08pm" at bounding box center [709, 351] width 461 height 24
click at [282, 25] on div "LJY [PERSON_NAME], [PERSON_NAME] JING YI, FELICIA [EMAIL_ADDRESS][DOMAIN_NAME]" at bounding box center [290, 37] width 218 height 25
click at [279, 21] on button "Feed" at bounding box center [269, 12] width 59 height 25
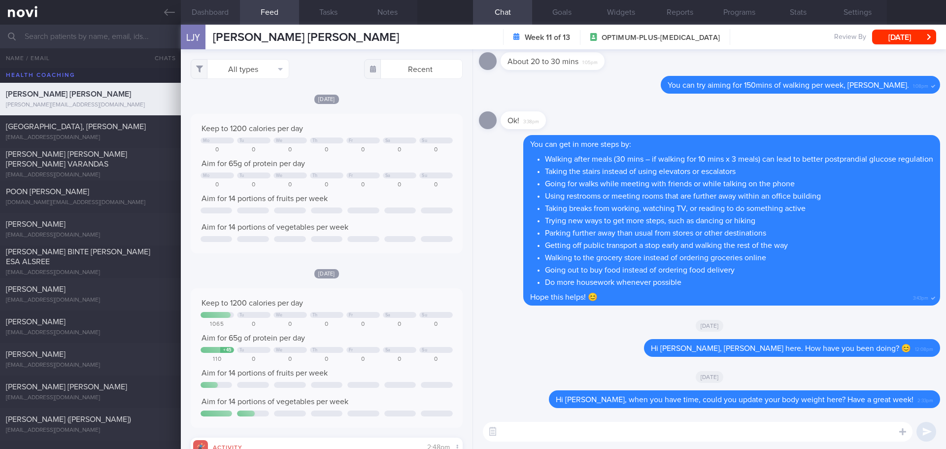
click at [217, 10] on button "Dashboard" at bounding box center [210, 12] width 59 height 25
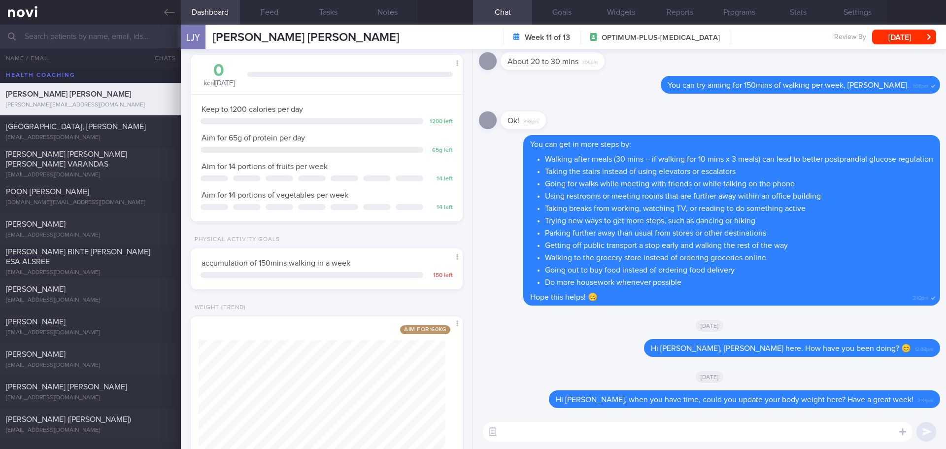
scroll to position [95, 0]
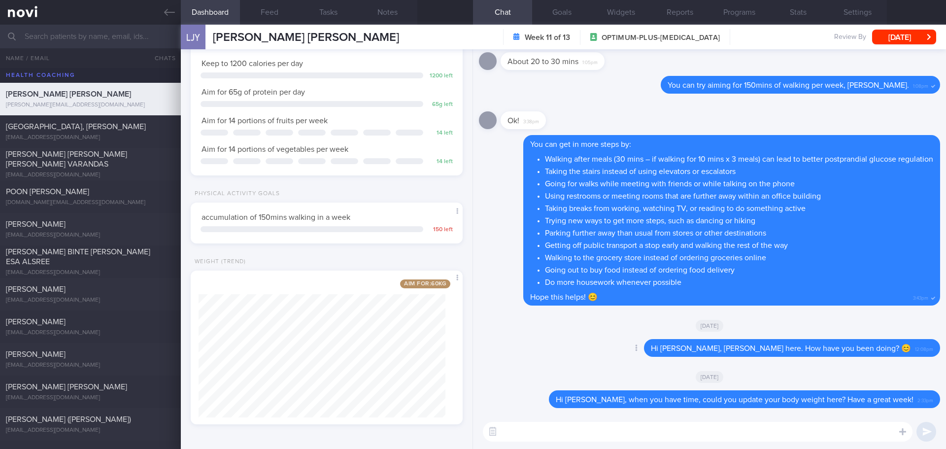
click at [526, 348] on div "Delete Hi [PERSON_NAME], [PERSON_NAME] here. How have you been doing? 😊 12:08pm" at bounding box center [709, 351] width 461 height 24
click at [538, 389] on textarea at bounding box center [698, 432] width 430 height 20
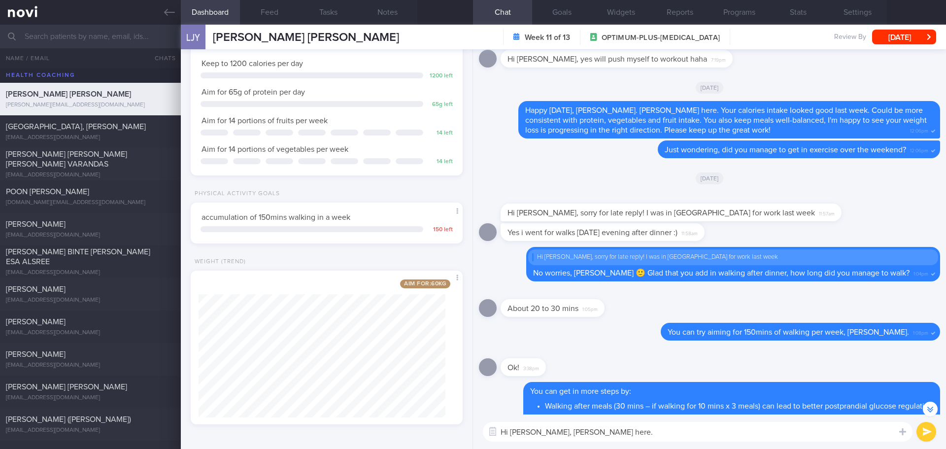
click at [650, 389] on textarea "Hi [PERSON_NAME], [PERSON_NAME] here." at bounding box center [698, 432] width 430 height 20
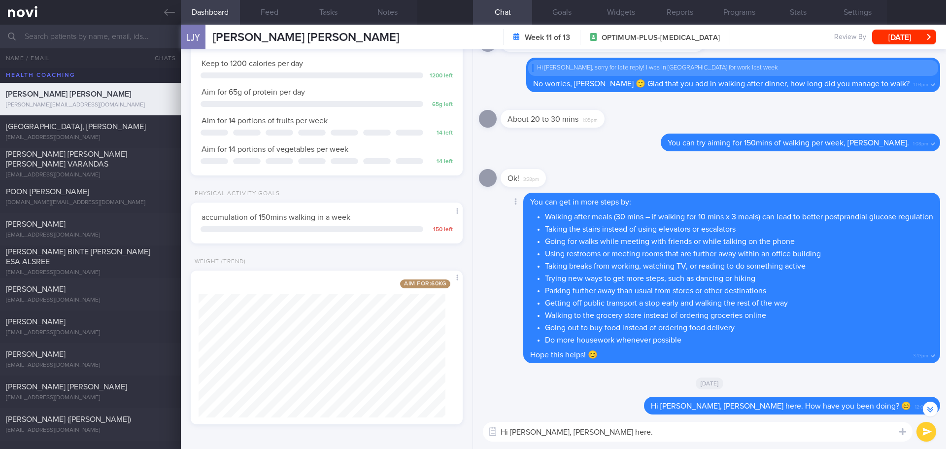
scroll to position [0, 0]
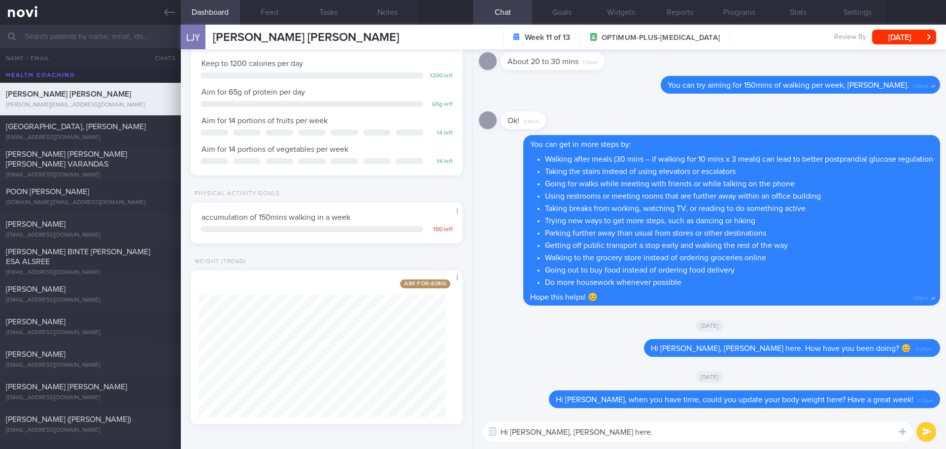
click at [615, 389] on textarea "Hi [PERSON_NAME], [PERSON_NAME] here." at bounding box center [698, 432] width 430 height 20
drag, startPoint x: 780, startPoint y: 431, endPoint x: 589, endPoint y: 424, distance: 191.3
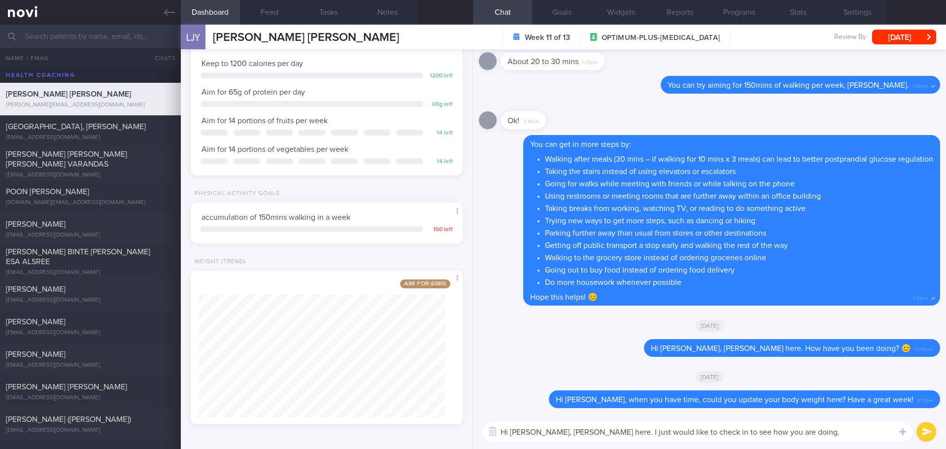
click at [589, 389] on textarea "Hi [PERSON_NAME], [PERSON_NAME] here. I just would like to check in to see how …" at bounding box center [698, 432] width 430 height 20
drag, startPoint x: 784, startPoint y: 437, endPoint x: 793, endPoint y: 433, distance: 9.5
click at [756, 389] on textarea "Hi [PERSON_NAME], [PERSON_NAME] here. I just would like to check in to see how …" at bounding box center [698, 432] width 430 height 20
drag, startPoint x: 794, startPoint y: 431, endPoint x: 590, endPoint y: 438, distance: 204.6
click at [590, 389] on textarea "Hi [PERSON_NAME], [PERSON_NAME] here. I just would like to check in to see how …" at bounding box center [698, 432] width 430 height 20
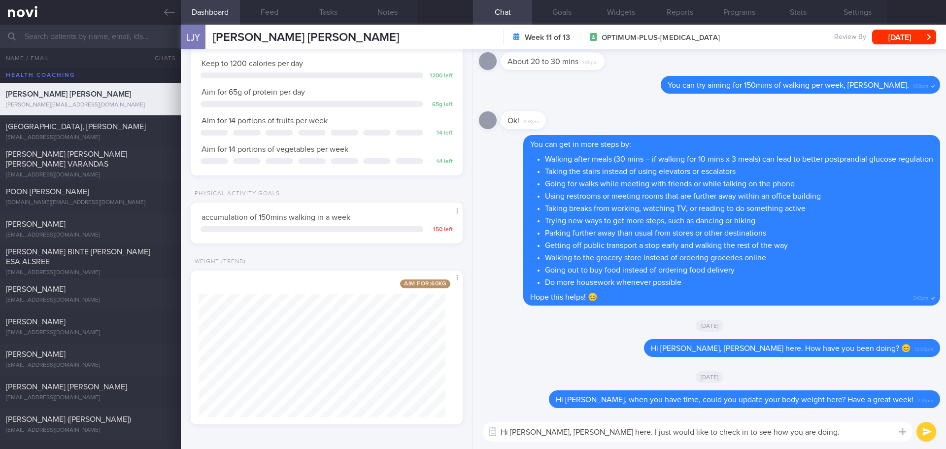
paste textarea "anted to check in and see how you are doing"
click at [756, 389] on textarea "Hi [PERSON_NAME], [PERSON_NAME] here. I just wanted to check in and see how you…" at bounding box center [698, 432] width 430 height 20
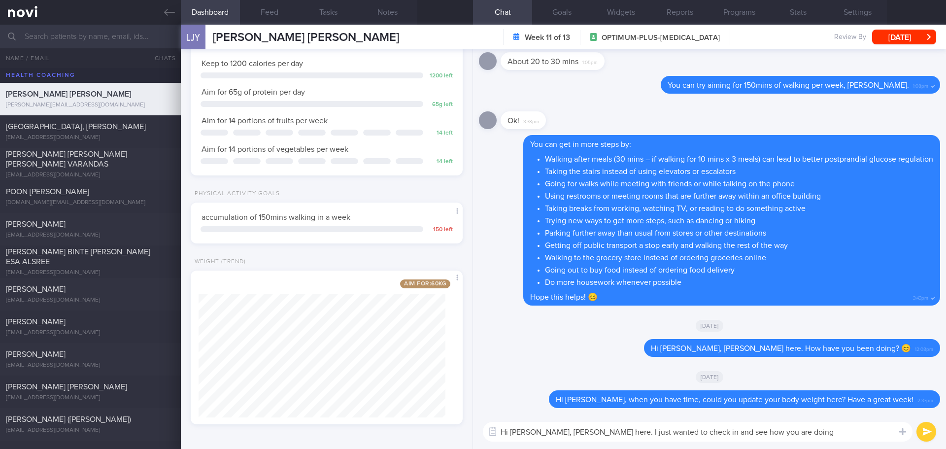
click at [756, 389] on textarea "Hi [PERSON_NAME], [PERSON_NAME] here. I just wanted to check in and see how you…" at bounding box center [698, 432] width 430 height 20
type textarea "Hi [PERSON_NAME], [PERSON_NAME] here. I just wanted to check in and see how you…"
click at [756, 389] on button "submit" at bounding box center [926, 432] width 20 height 20
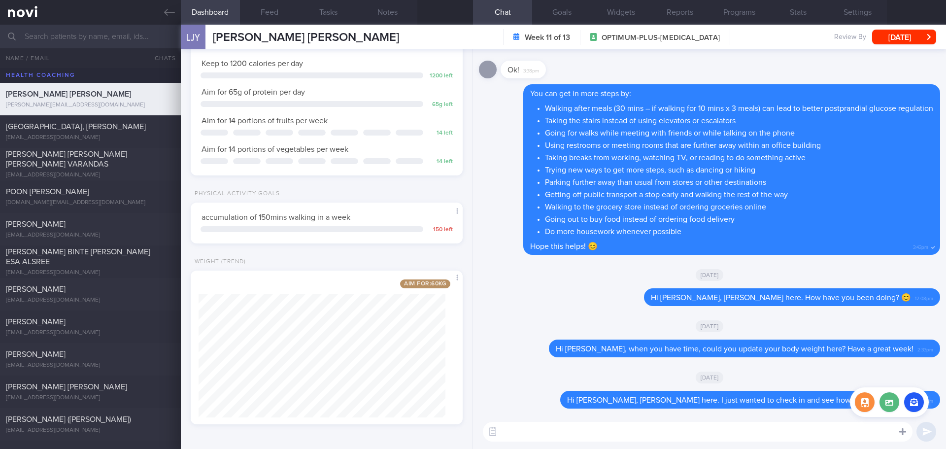
scroll to position [0, 0]
click at [756, 34] on button "[DATE]" at bounding box center [904, 37] width 64 height 15
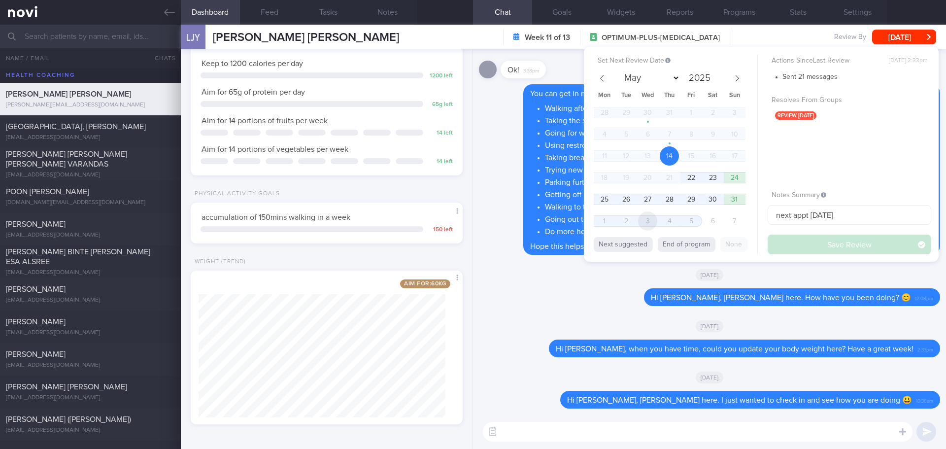
click at [649, 220] on span "3" at bounding box center [647, 220] width 19 height 19
select select "8"
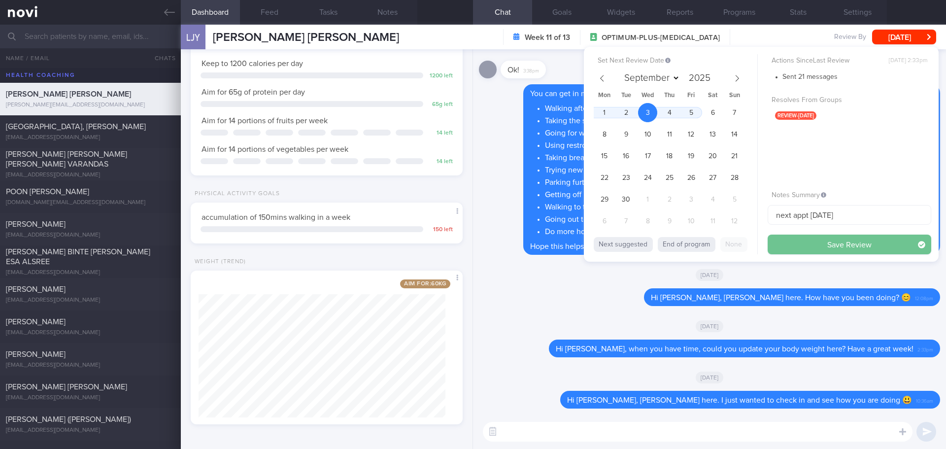
click at [756, 244] on button "Save Review" at bounding box center [850, 245] width 164 height 20
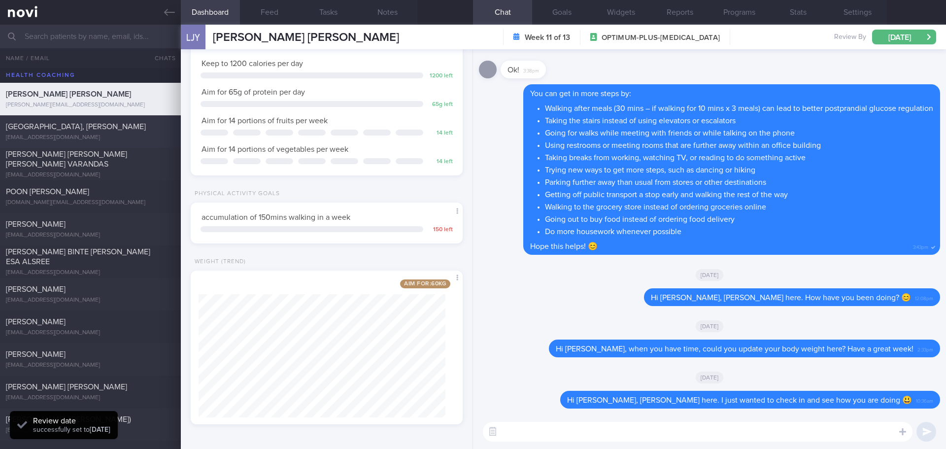
click at [89, 126] on span "[GEOGRAPHIC_DATA], [PERSON_NAME]" at bounding box center [76, 127] width 140 height 8
select select "7"
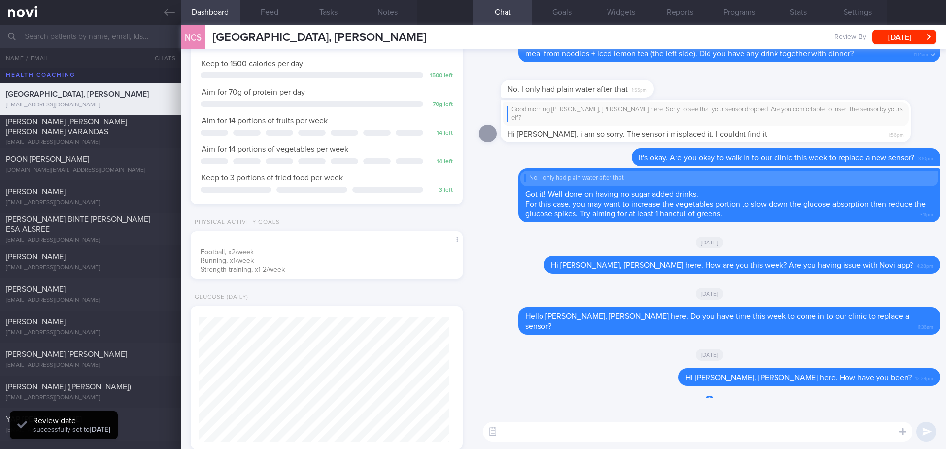
scroll to position [125, 251]
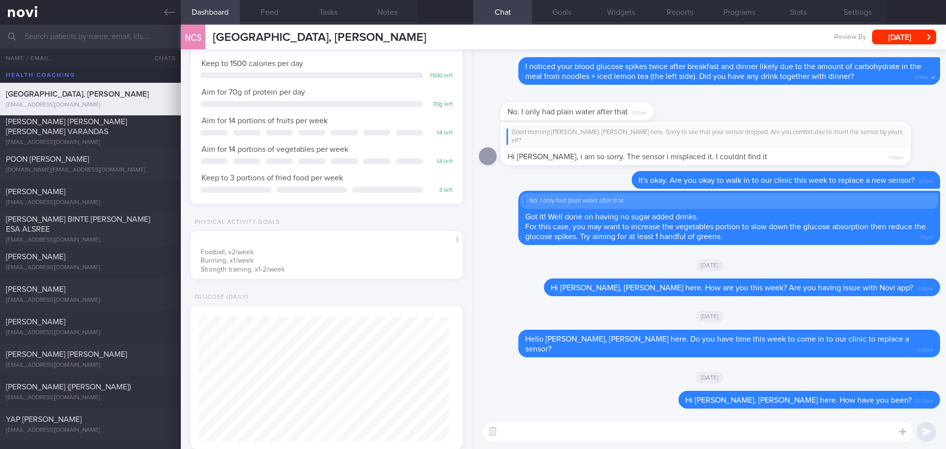
click at [536, 389] on textarea at bounding box center [698, 432] width 430 height 20
type textarea "Hi [PERSON_NAME], [PERSON_NAME] here. How are you doing?"
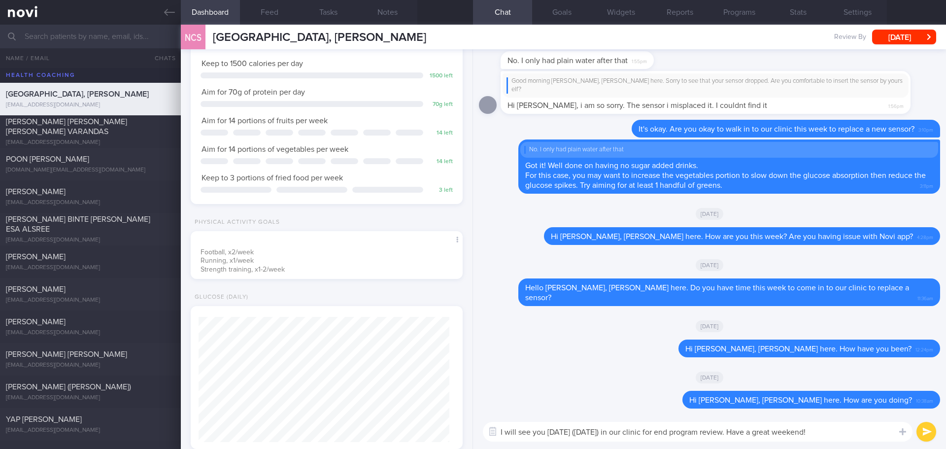
type textarea "I will see you [DATE] ([DATE]) in our clinic for end program review. Have a gre…"
click at [756, 389] on button "submit" at bounding box center [926, 432] width 20 height 20
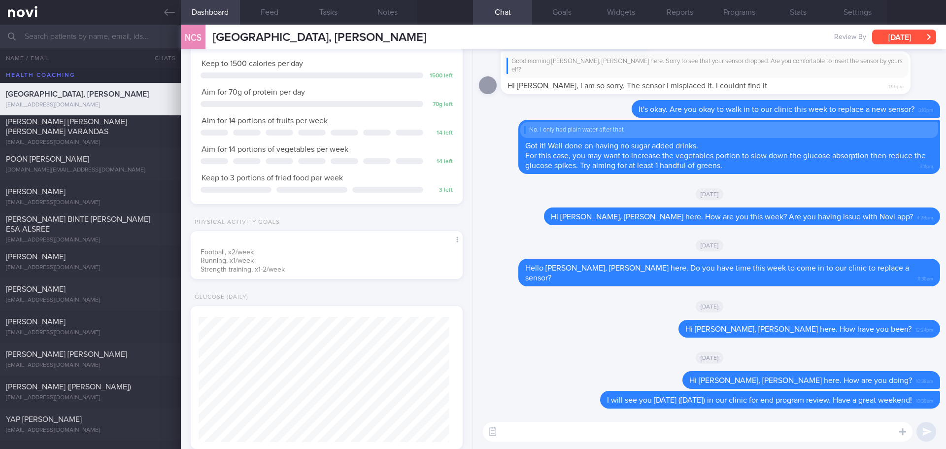
click at [756, 31] on button "[DATE]" at bounding box center [904, 37] width 64 height 15
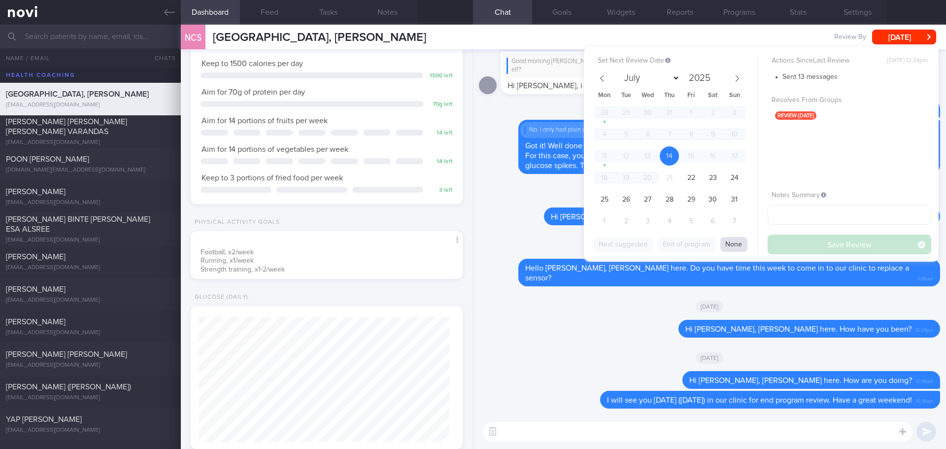
click at [732, 244] on button "None" at bounding box center [733, 244] width 27 height 15
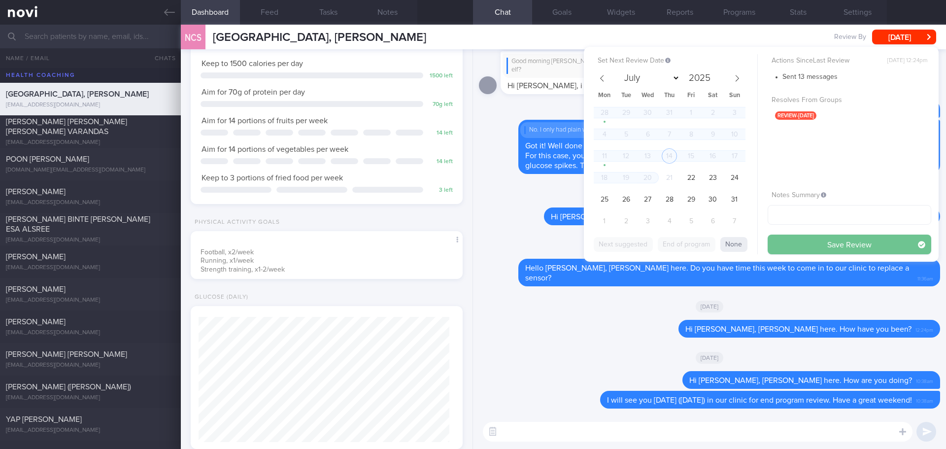
click at [756, 249] on button "Save Review" at bounding box center [850, 245] width 164 height 20
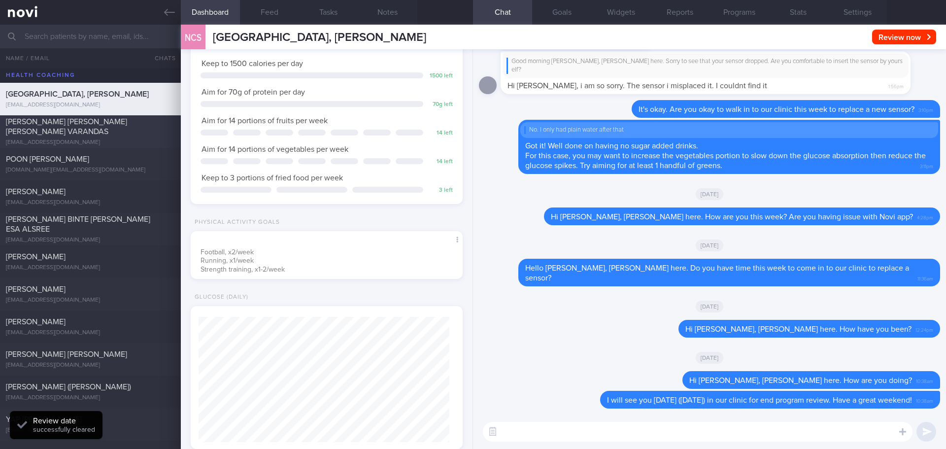
click at [81, 129] on div "[PERSON_NAME] [PERSON_NAME] [PERSON_NAME] VARANDAS" at bounding box center [89, 127] width 167 height 20
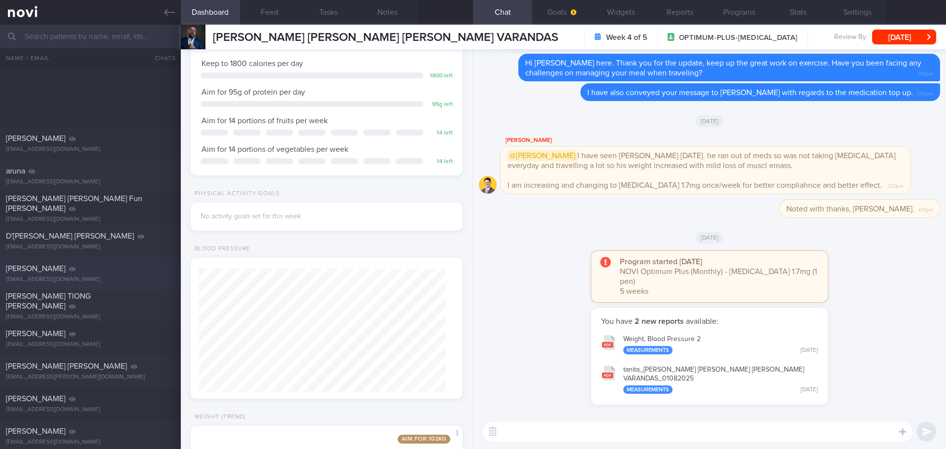
scroll to position [5877, 0]
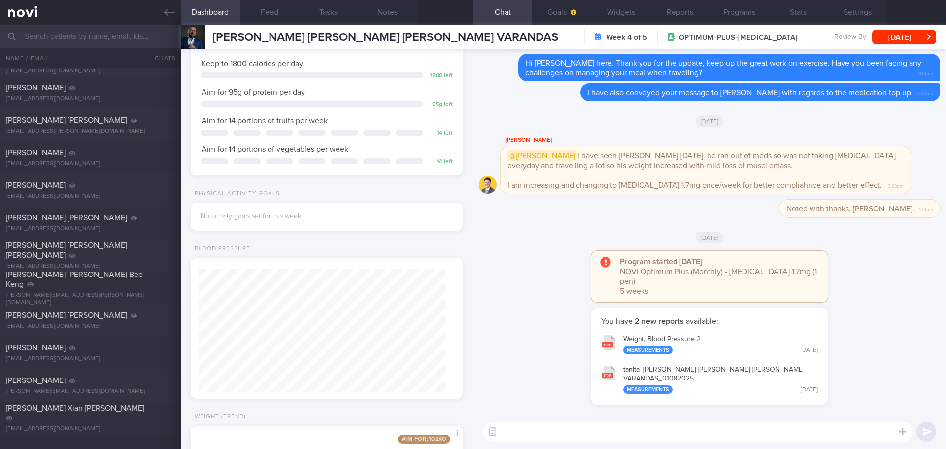
click at [552, 289] on div "Program started [DATE] NOVI Optimum Plus (Monthly) - [MEDICAL_DATA] 1.7mg (1 pe…" at bounding box center [709, 279] width 461 height 57
click at [554, 275] on div "Program started [DATE] NOVI Optimum Plus (Monthly) - [MEDICAL_DATA] 1.7mg (1 pe…" at bounding box center [709, 279] width 461 height 57
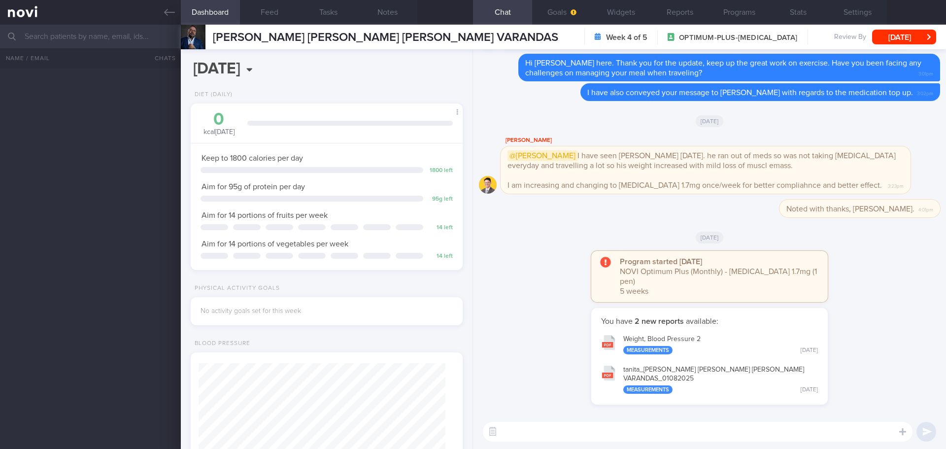
select select "7"
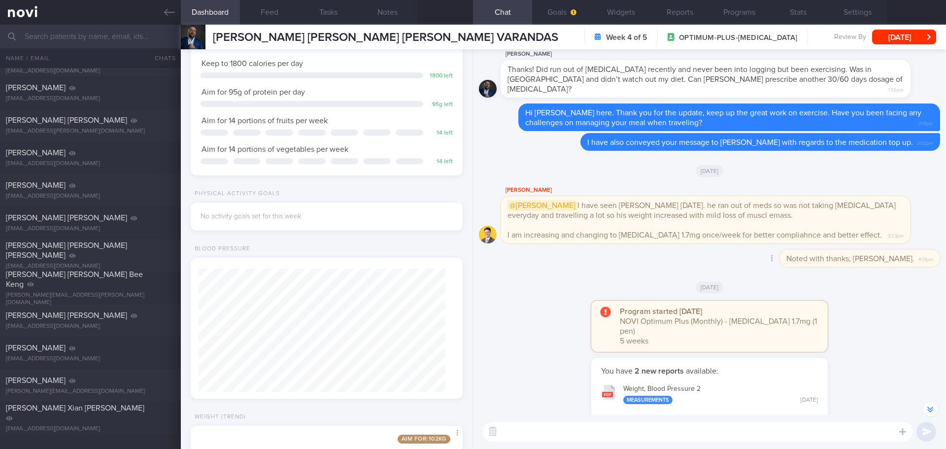
scroll to position [-99, 0]
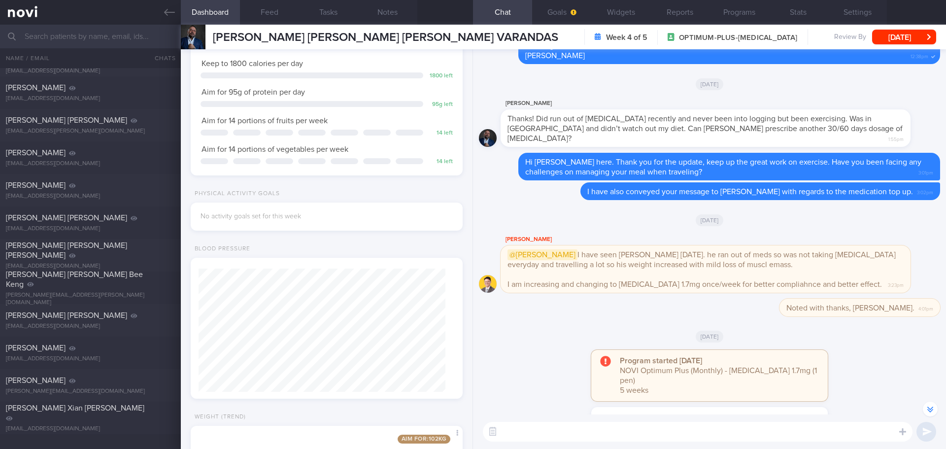
click at [544, 431] on textarea at bounding box center [698, 432] width 430 height 20
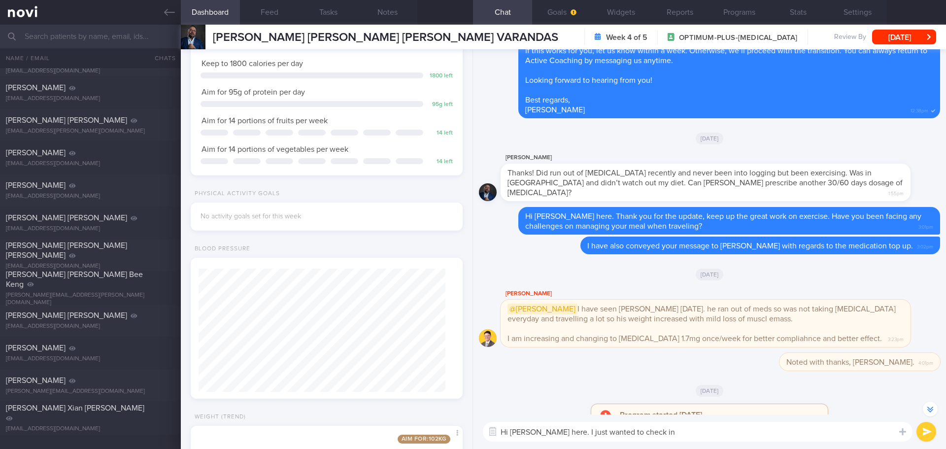
scroll to position [-148, 0]
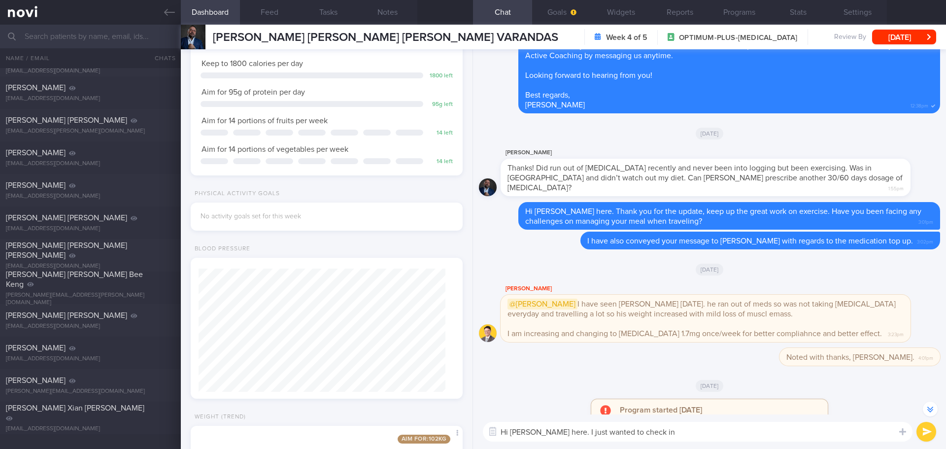
click at [691, 433] on textarea "Hi Ms Nuno, Elizabeth here. I just wanted to check in" at bounding box center [698, 432] width 430 height 20
click at [701, 433] on textarea "Hi Ms Nuno, Elizabeth here. I just wanted to check in" at bounding box center [698, 432] width 430 height 20
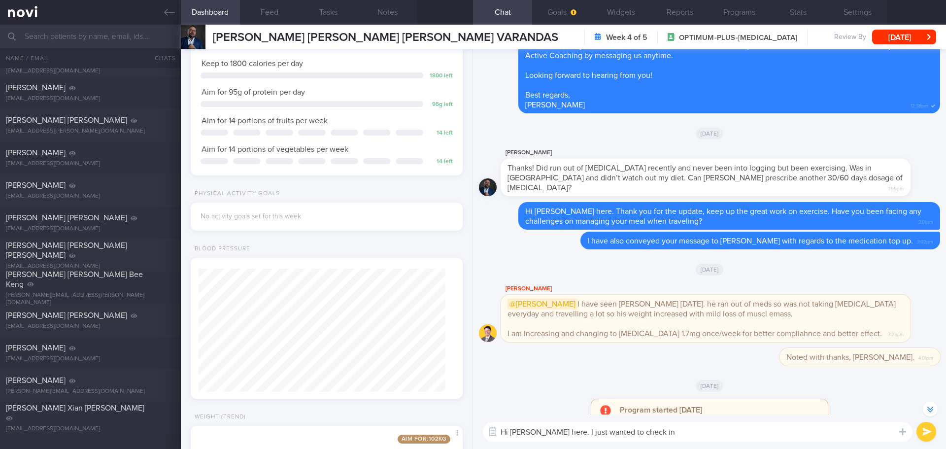
click at [701, 433] on textarea "Hi Ms Nuno, Elizabeth here. I just wanted to check in" at bounding box center [698, 432] width 430 height 20
click at [740, 435] on textarea "Hi Ms Nuno, Elizabeth here. I just wanted to check in" at bounding box center [698, 432] width 430 height 20
click at [744, 10] on button "Programs" at bounding box center [738, 12] width 59 height 25
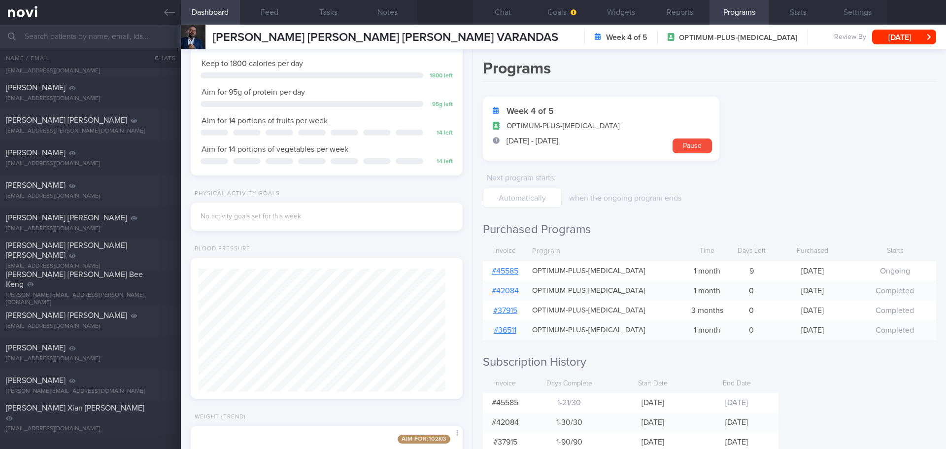
click at [510, 271] on link "# 45585" at bounding box center [505, 271] width 27 height 8
click at [483, 11] on button "Chat" at bounding box center [502, 12] width 59 height 25
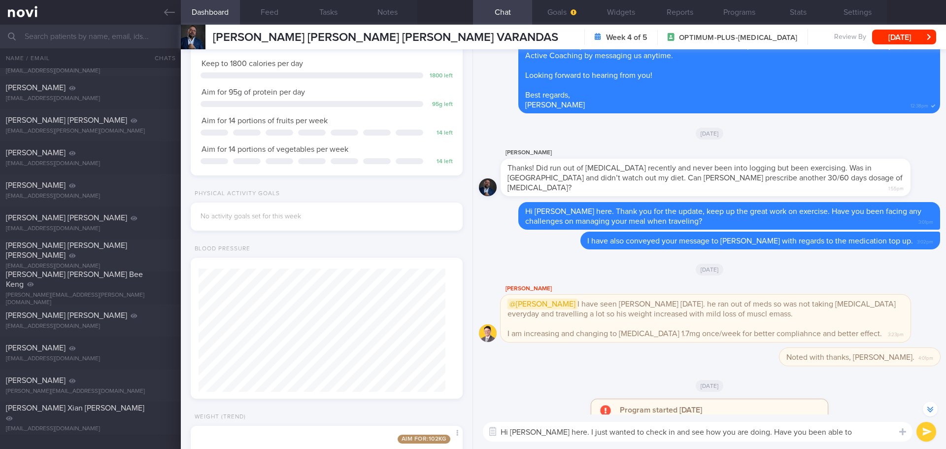
click at [519, 435] on textarea "Hi Ms Nuno, Elizabeth here. I just wanted to check in and see how you are doing…" at bounding box center [698, 432] width 430 height 20
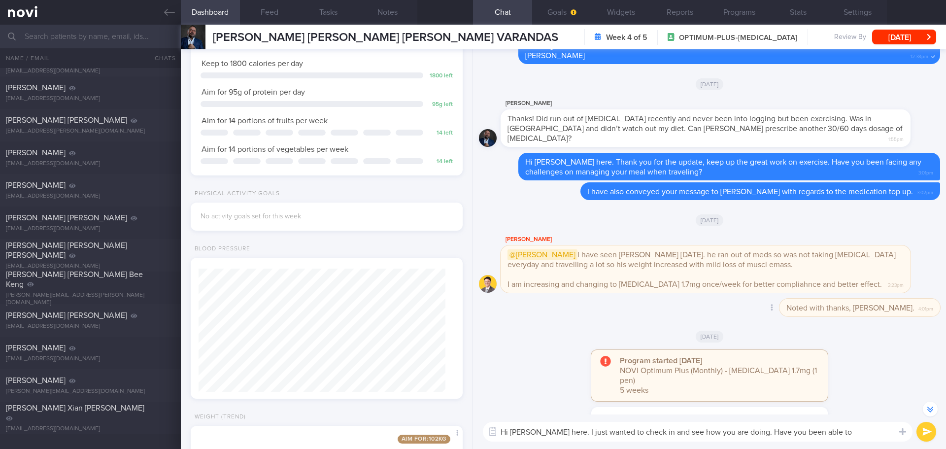
scroll to position [0, 0]
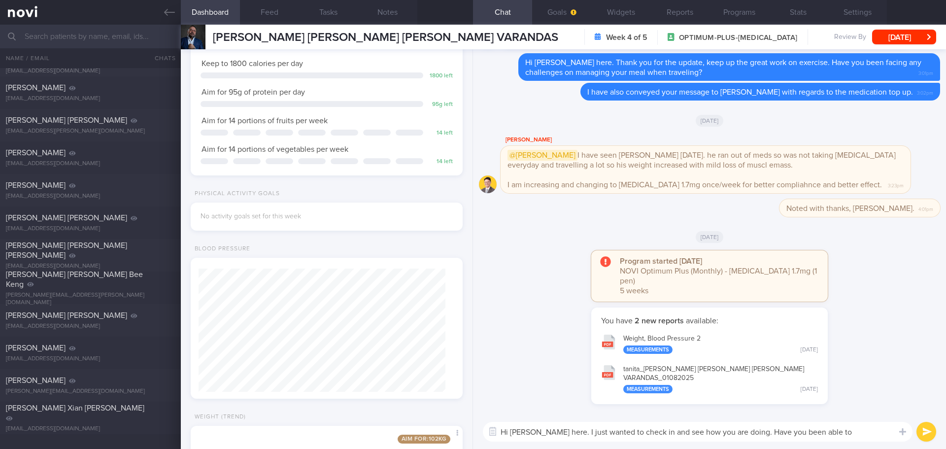
click at [869, 437] on textarea "Hi Mr Nuno, Elizabeth here. I just wanted to check in and see how you are doing…" at bounding box center [698, 432] width 430 height 20
drag, startPoint x: 869, startPoint y: 435, endPoint x: 780, endPoint y: 438, distance: 88.3
click at [780, 438] on textarea "Hi Mr Nuno, Elizabeth here. I just wanted to check in and see how you are doing…" at bounding box center [698, 432] width 430 height 20
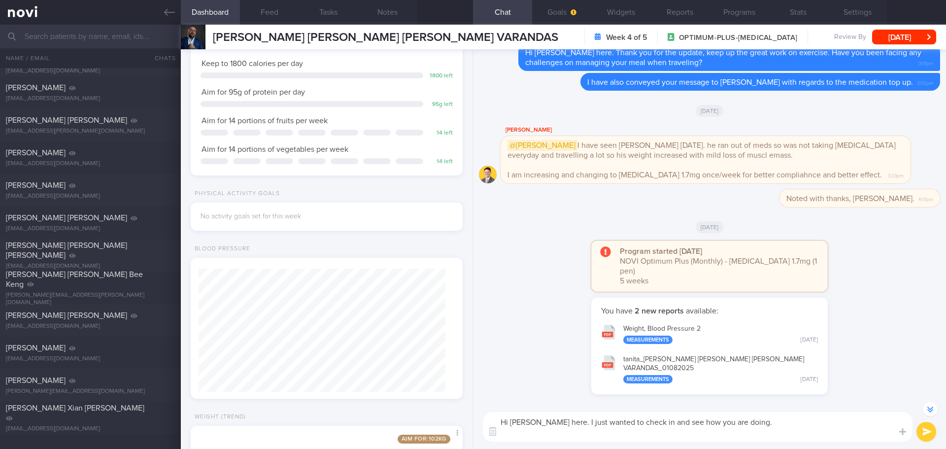
scroll to position [-9, 0]
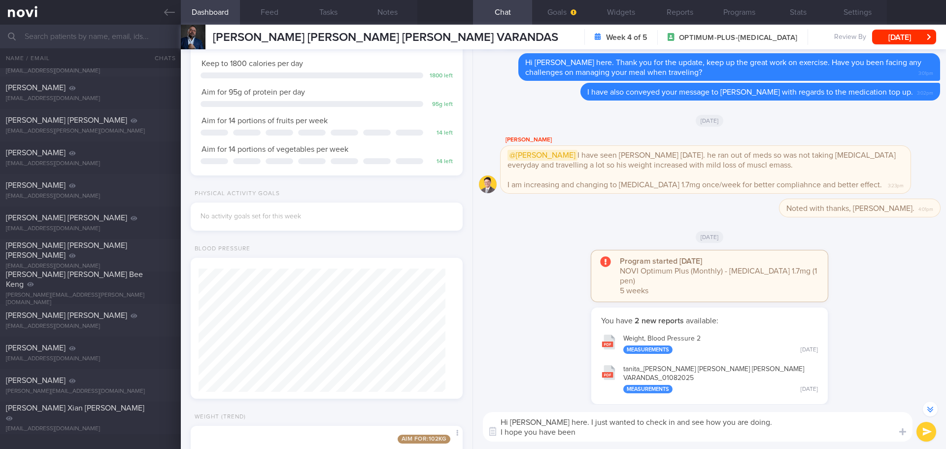
drag, startPoint x: 586, startPoint y: 432, endPoint x: 539, endPoint y: 430, distance: 46.8
click at [539, 430] on textarea "Hi Mr Nuno, Elizabeth here. I just wanted to check in and see how you are doing…" at bounding box center [698, 427] width 430 height 30
click at [655, 433] on textarea "Hi Mr Nuno, Elizabeth here. I just wanted to check in and see how you are doing…" at bounding box center [698, 427] width 430 height 30
paste textarea "Is there any challenge you’ve faced recently with your eating plan?"
drag, startPoint x: 858, startPoint y: 432, endPoint x: 838, endPoint y: 433, distance: 20.2
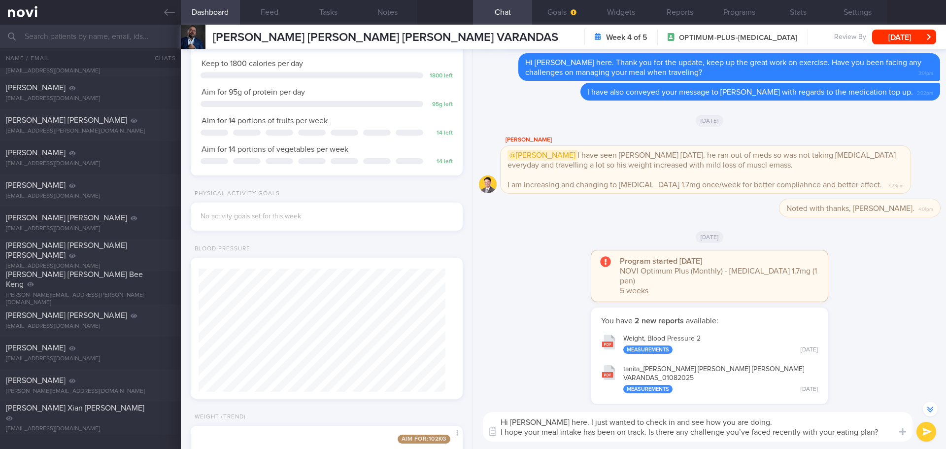
click at [838, 433] on textarea "Hi Mr Nuno, Elizabeth here. I just wanted to check in and see how you are doing…" at bounding box center [698, 427] width 430 height 30
click at [882, 439] on textarea "Hi Mr Nuno, Elizabeth here. I just wanted to check in and see how you are doing…" at bounding box center [698, 427] width 430 height 30
drag, startPoint x: 881, startPoint y: 431, endPoint x: 493, endPoint y: 443, distance: 388.9
click at [493, 443] on div "Hi Mr Nuno, Elizabeth here. I just wanted to check in and see how you are doing…" at bounding box center [709, 426] width 473 height 44
type textarea "Hi Mr Nuno, Elizabeth here. I just wanted to check in and see how you are doing…"
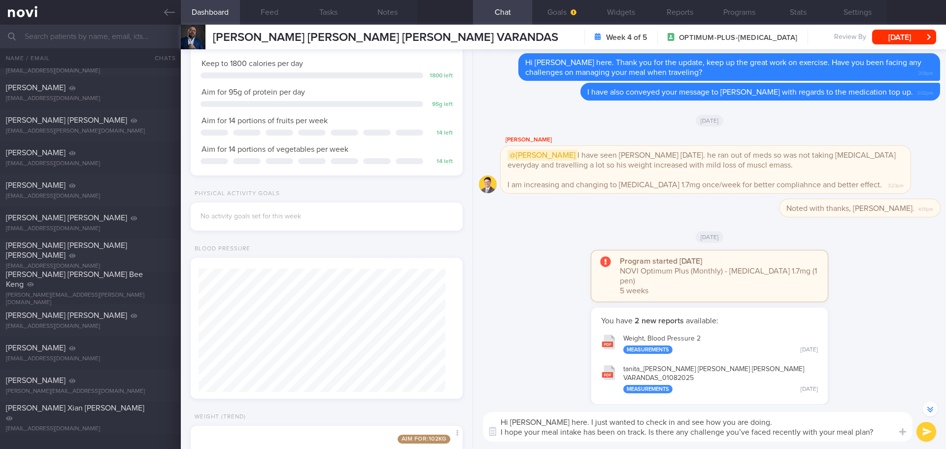
click at [875, 437] on textarea "Hi Mr Nuno, Elizabeth here. I just wanted to check in and see how you are doing…" at bounding box center [698, 427] width 430 height 30
click at [877, 435] on textarea "Hi Mr Nuno, Elizabeth here. I just wanted to check in and see how you are doing…" at bounding box center [698, 427] width 430 height 30
click at [881, 435] on textarea "Hi Mr Nuno, Elizabeth here. I just wanted to check in and see how you are doing…" at bounding box center [698, 427] width 430 height 30
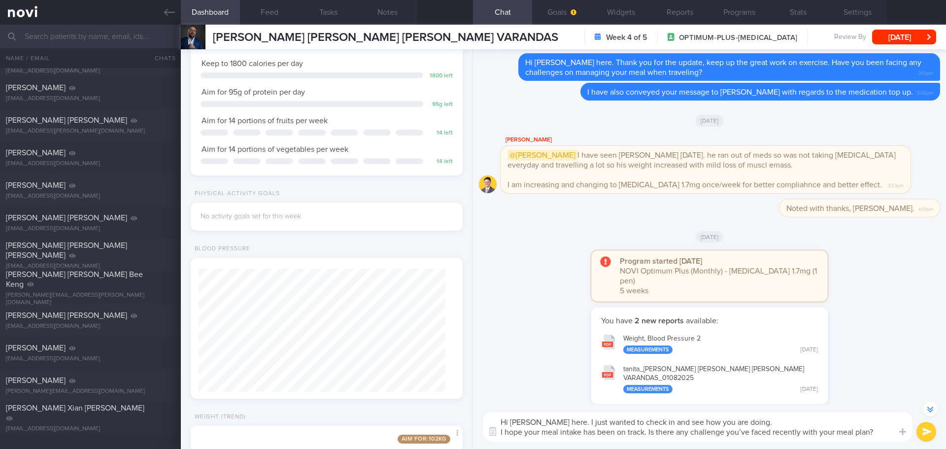
click at [881, 435] on textarea "Hi Mr Nuno, Elizabeth here. I just wanted to check in and see how you are doing…" at bounding box center [698, 427] width 430 height 30
click at [925, 434] on button "submit" at bounding box center [926, 432] width 20 height 20
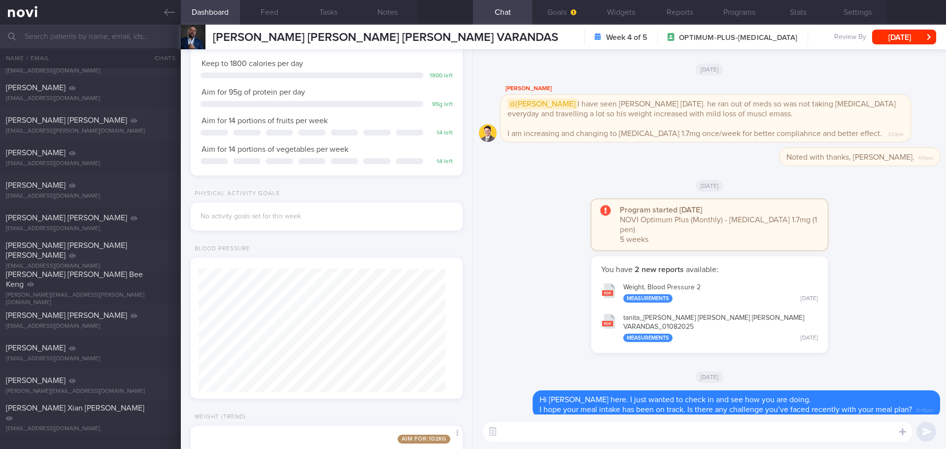
scroll to position [0, 0]
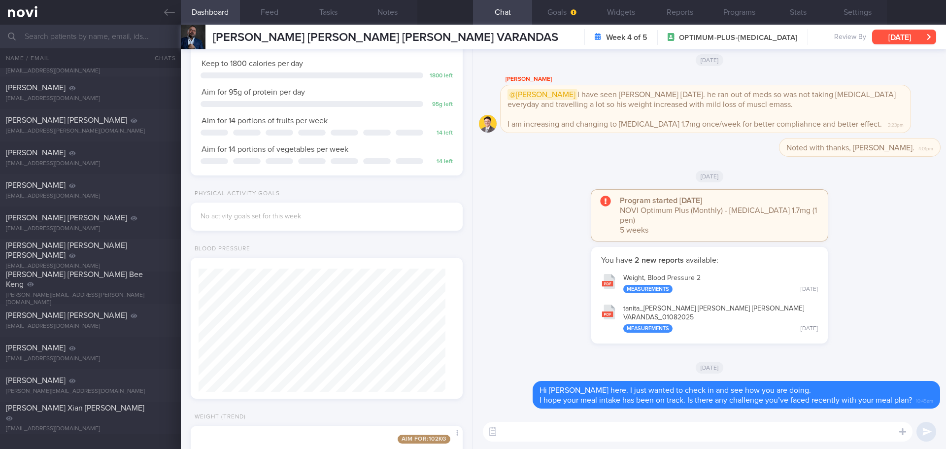
click at [902, 39] on button "[DATE]" at bounding box center [904, 37] width 64 height 15
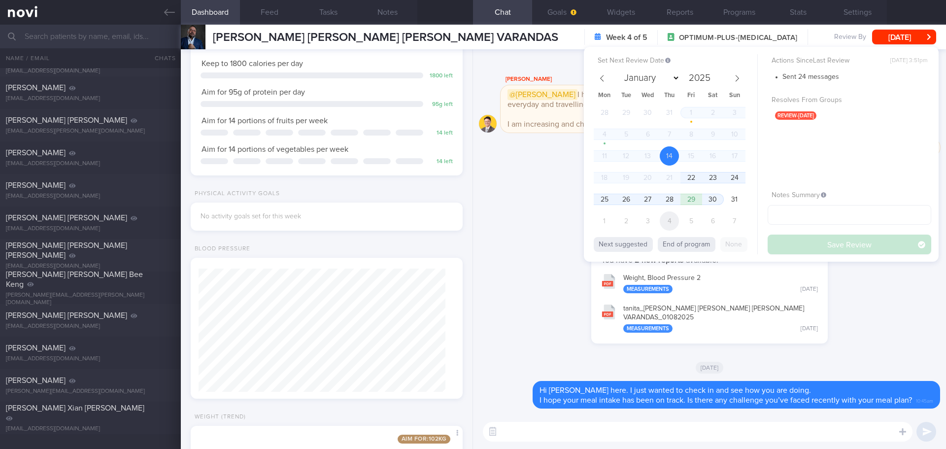
click at [669, 220] on span "4" at bounding box center [669, 220] width 19 height 19
select select "8"
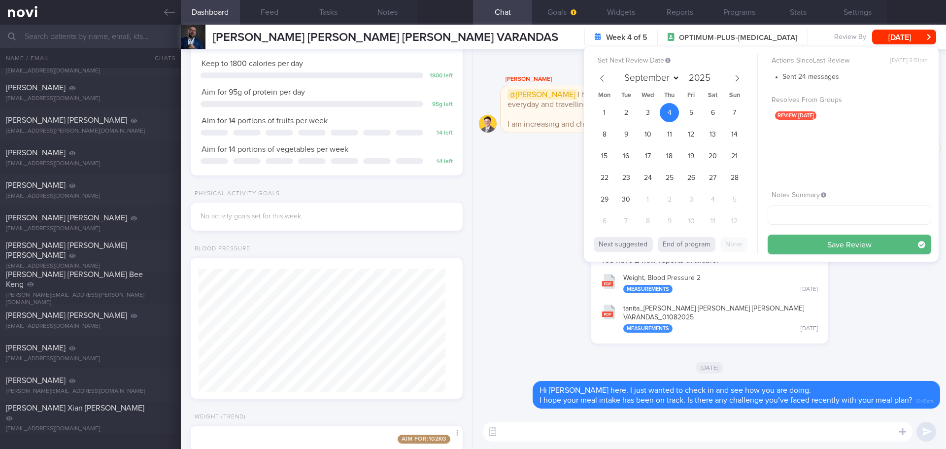
click at [790, 247] on button "Save Review" at bounding box center [850, 245] width 164 height 20
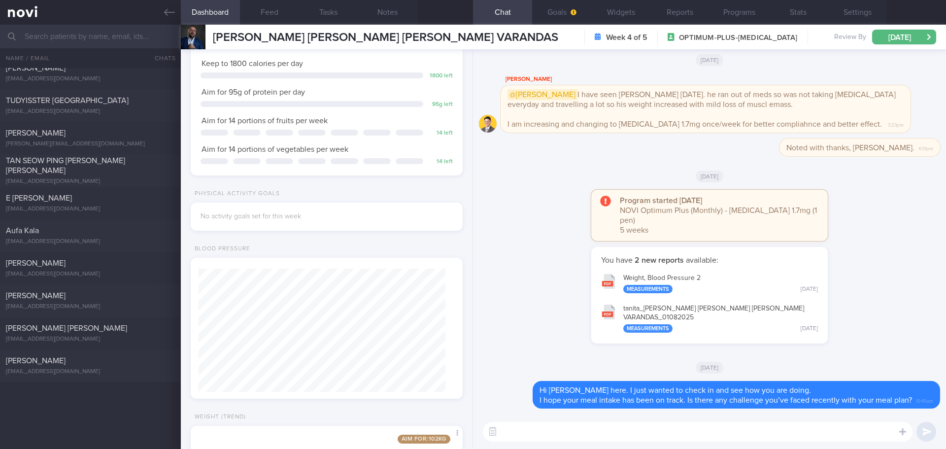
scroll to position [2625, 0]
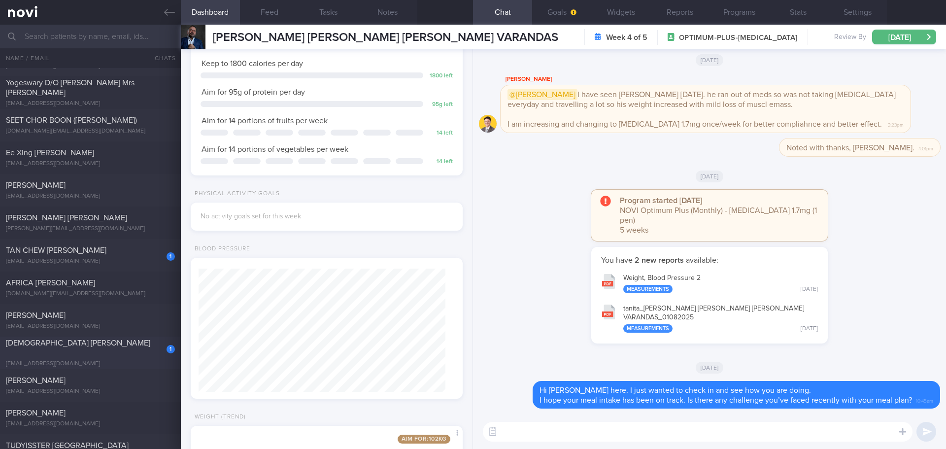
click at [136, 353] on div "1 HASINI SANCHITHA PERERA skeletonkey77@hotmail.com" at bounding box center [90, 353] width 181 height 30
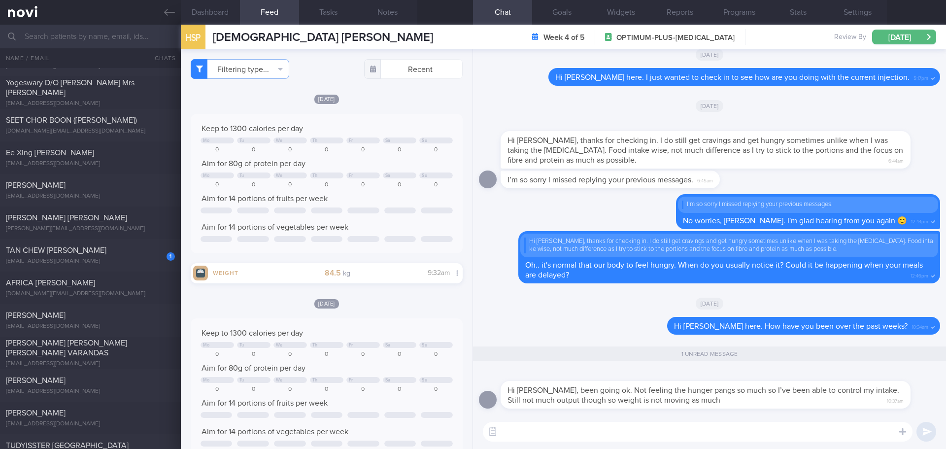
click at [578, 345] on div "1 unread message" at bounding box center [709, 354] width 461 height 29
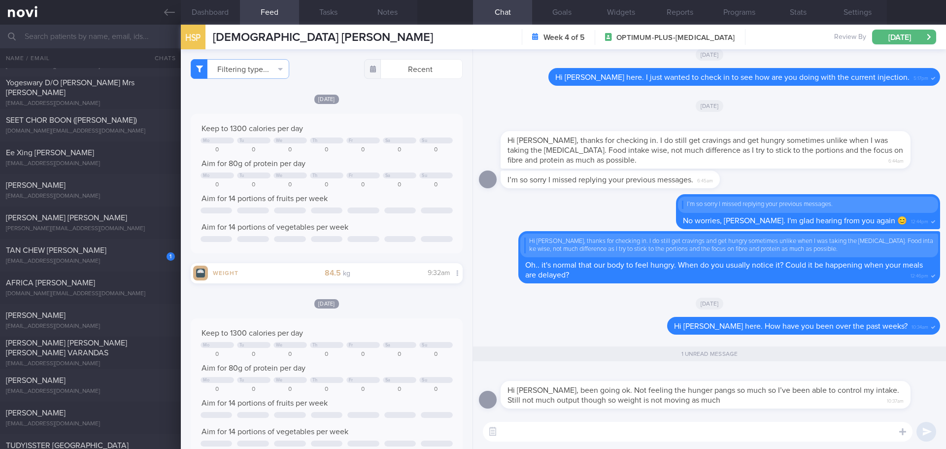
click at [578, 345] on div "1 unread message" at bounding box center [709, 354] width 461 height 29
click at [608, 434] on textarea at bounding box center [698, 432] width 430 height 20
type textarea "G"
click at [546, 432] on textarea "Glad to know the medication is working well!" at bounding box center [698, 432] width 430 height 20
click at [713, 432] on textarea "Glad to know that the medication is working well!" at bounding box center [698, 432] width 430 height 20
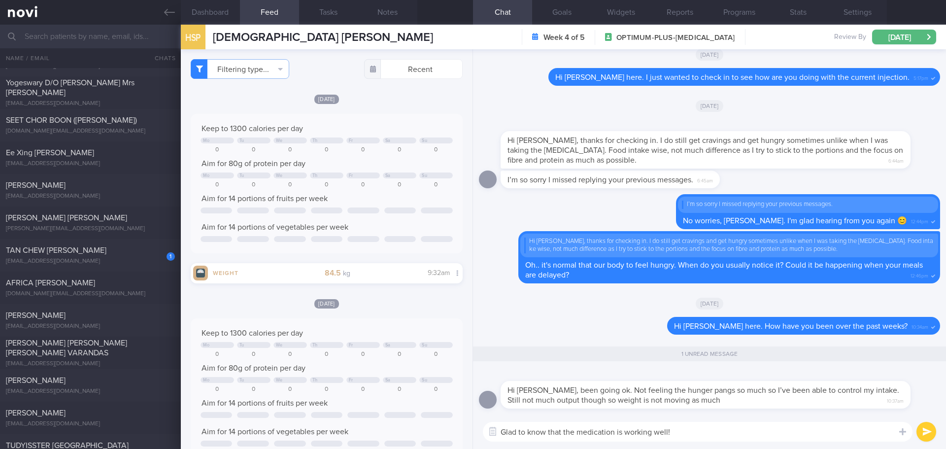
click at [713, 432] on textarea "Glad to know that the medication is working well!" at bounding box center [698, 432] width 430 height 20
type textarea "Glad to know that the medication is working well! Have you been eating enough p…"
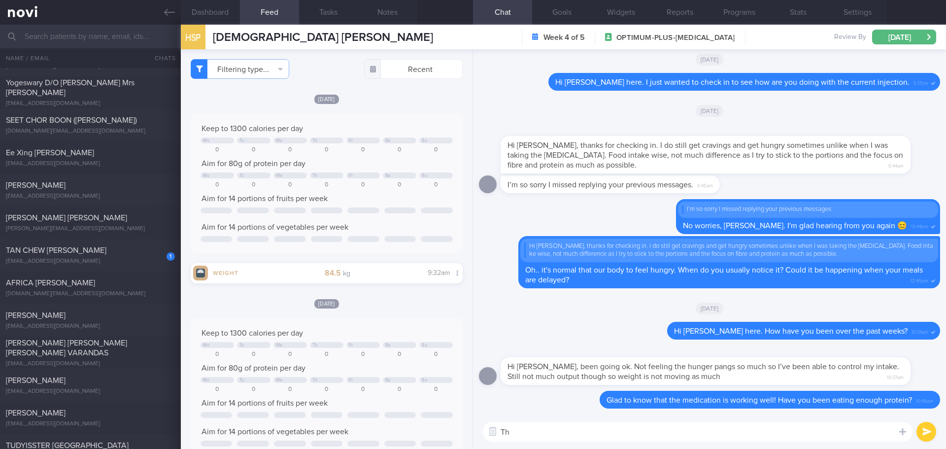
type textarea "T"
type textarea "D"
drag, startPoint x: 799, startPoint y: 433, endPoint x: 635, endPoint y: 436, distance: 164.1
click at [635, 436] on textarea "For the output, do you mean exercise? Is there anything I can support you bette…" at bounding box center [698, 432] width 430 height 20
drag, startPoint x: 683, startPoint y: 436, endPoint x: 720, endPoint y: 436, distance: 37.0
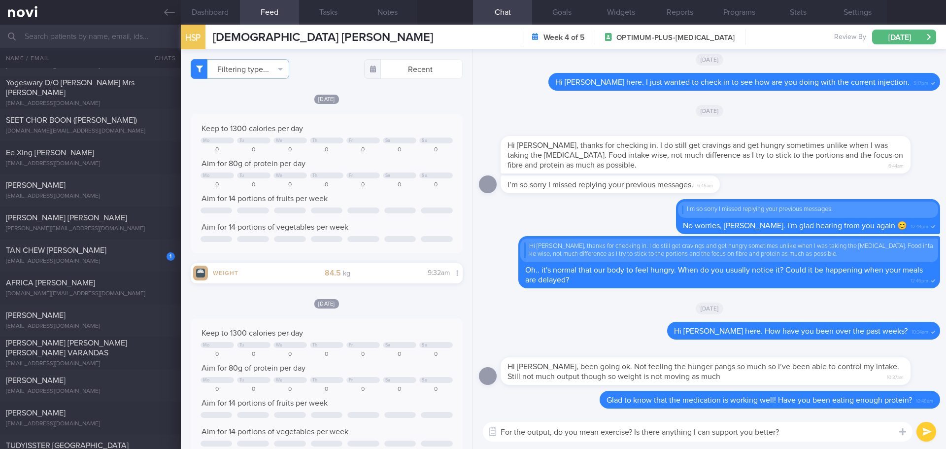
click at [684, 436] on textarea "For the output, do you mean exercise? Is there anything I can support you bette…" at bounding box center [698, 432] width 430 height 20
click at [738, 437] on textarea "For the output, do you mean exercise? Is there anything I can support you bette…" at bounding box center [698, 432] width 430 height 20
click at [805, 433] on textarea "For the output, do you mean exercise? Is there anything I can support you bette…" at bounding box center [698, 432] width 430 height 20
drag, startPoint x: 806, startPoint y: 432, endPoint x: 635, endPoint y: 433, distance: 170.5
click at [635, 433] on textarea "For the output, do you mean exercise? Is there anything I can support you bette…" at bounding box center [698, 432] width 430 height 20
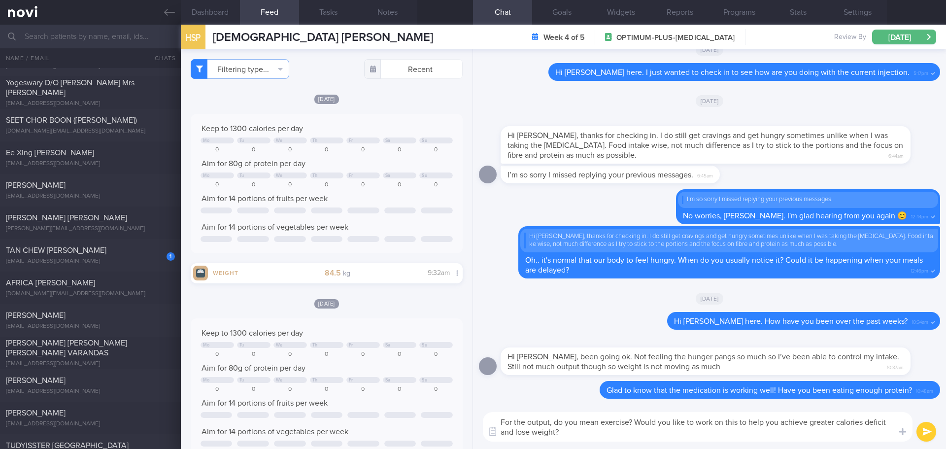
click at [739, 421] on textarea "For the output, do you mean exercise? Would you like to work on this to help yo…" at bounding box center [698, 427] width 430 height 30
drag, startPoint x: 757, startPoint y: 421, endPoint x: 796, endPoint y: 422, distance: 39.4
click at [796, 422] on textarea "For the output, do you mean exercise? Would you like to work on this part to he…" at bounding box center [698, 427] width 430 height 30
click at [837, 426] on textarea "For the output, do you mean exercise? Would you like to work on this part so yo…" at bounding box center [698, 427] width 430 height 30
click at [832, 437] on textarea "For the output, do you mean exercise? Would you like to work on this part so yo…" at bounding box center [698, 427] width 430 height 30
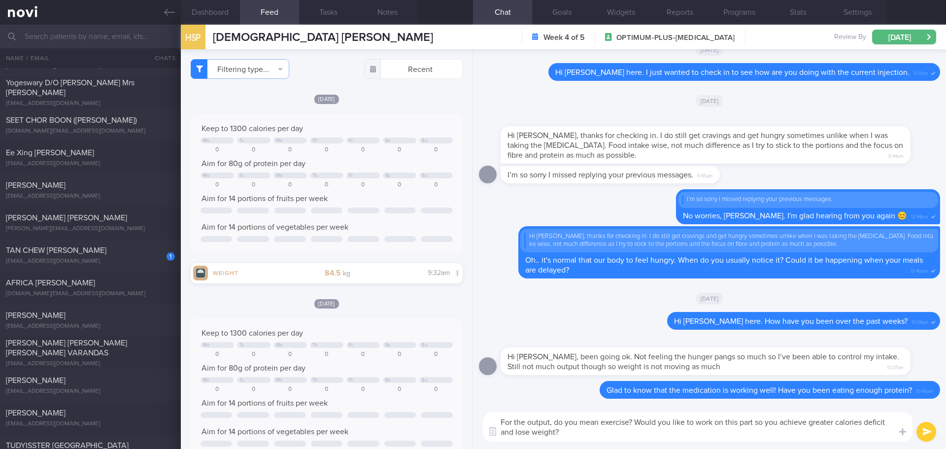
type textarea "For the output, do you mean exercise? Would you like to work on this part so yo…"
click at [923, 432] on button "submit" at bounding box center [926, 432] width 20 height 20
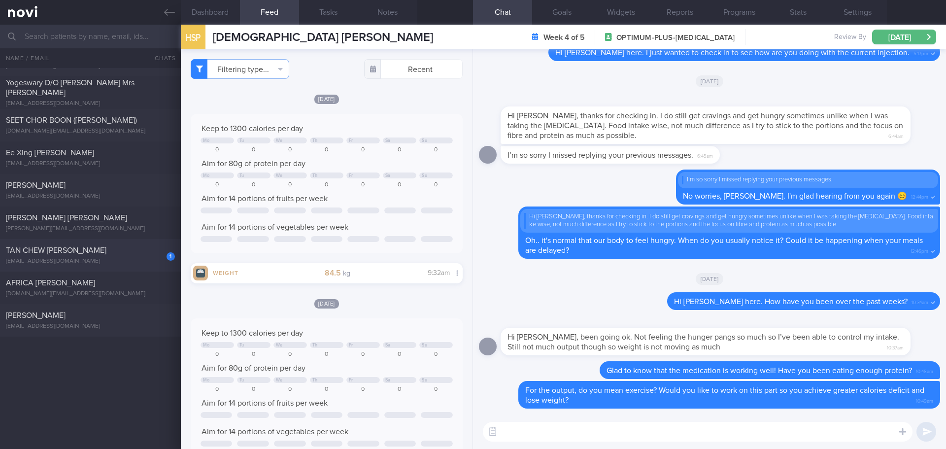
scroll to position [2281, 0]
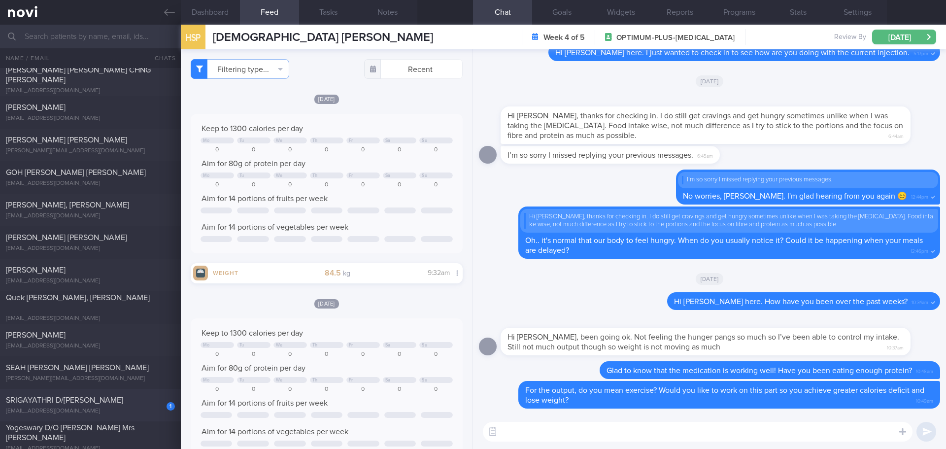
click at [95, 398] on span "SRIGAYATHRI D/[PERSON_NAME]" at bounding box center [64, 400] width 117 height 8
select select "7"
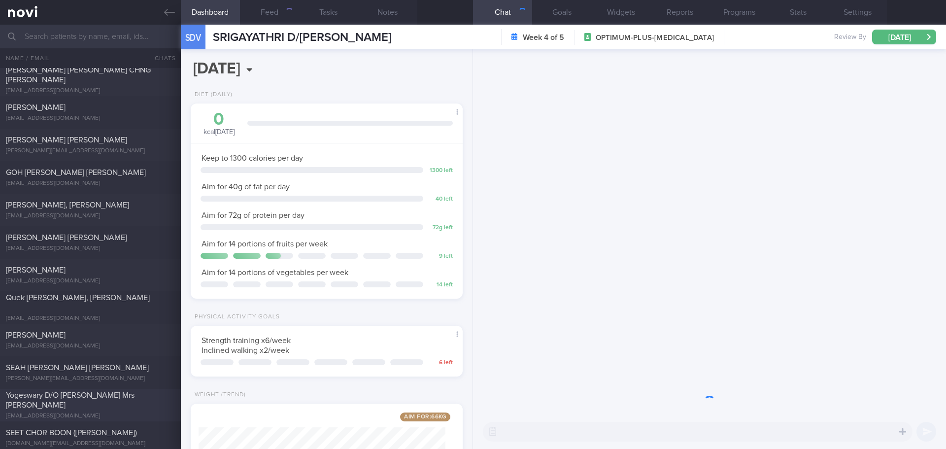
scroll to position [137, 247]
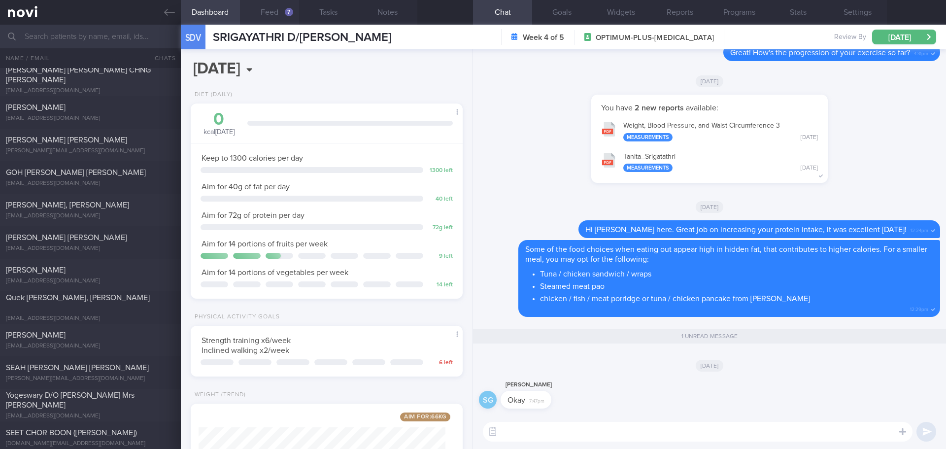
click at [279, 19] on button "Feed 7" at bounding box center [269, 12] width 59 height 25
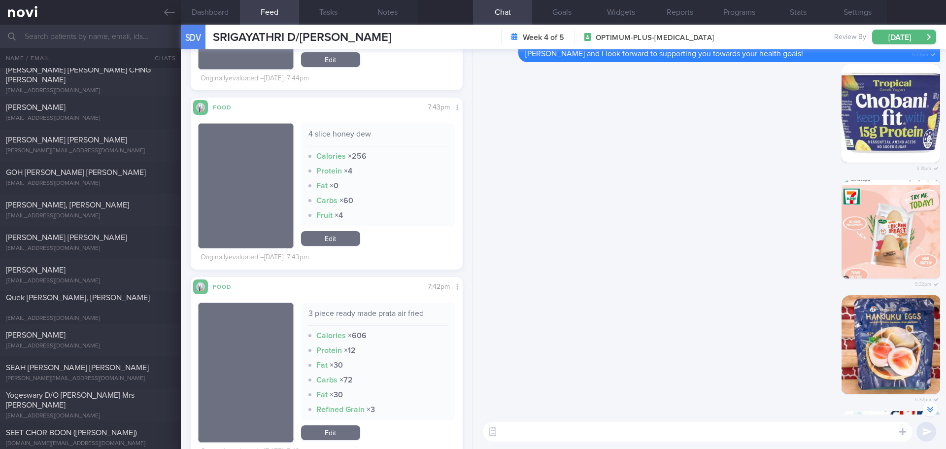
scroll to position [690, 0]
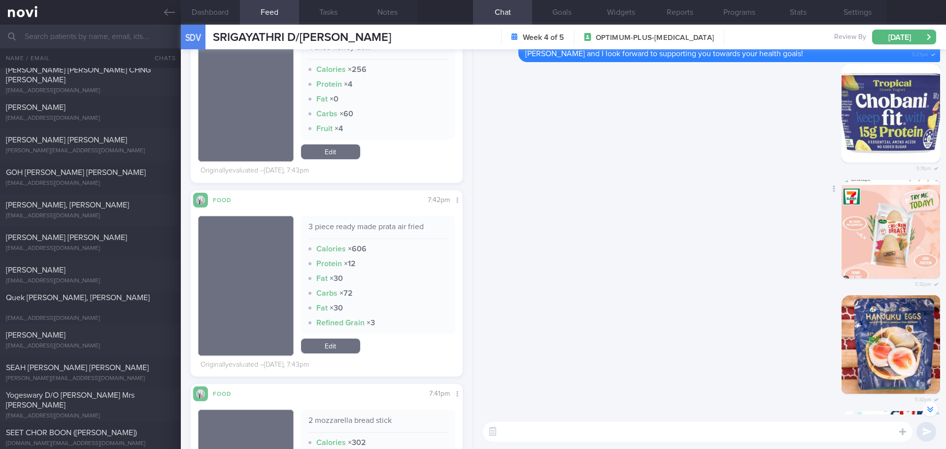
click at [527, 280] on div "Delete 5:32pm" at bounding box center [709, 238] width 461 height 116
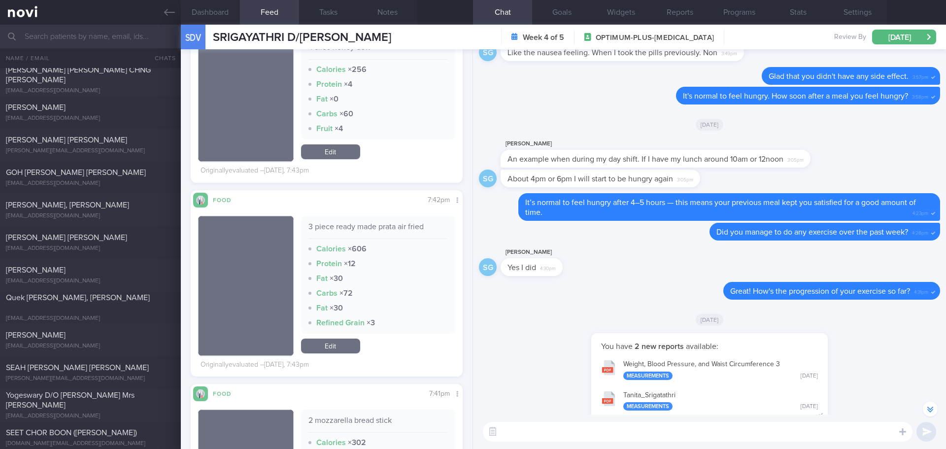
scroll to position [0, 0]
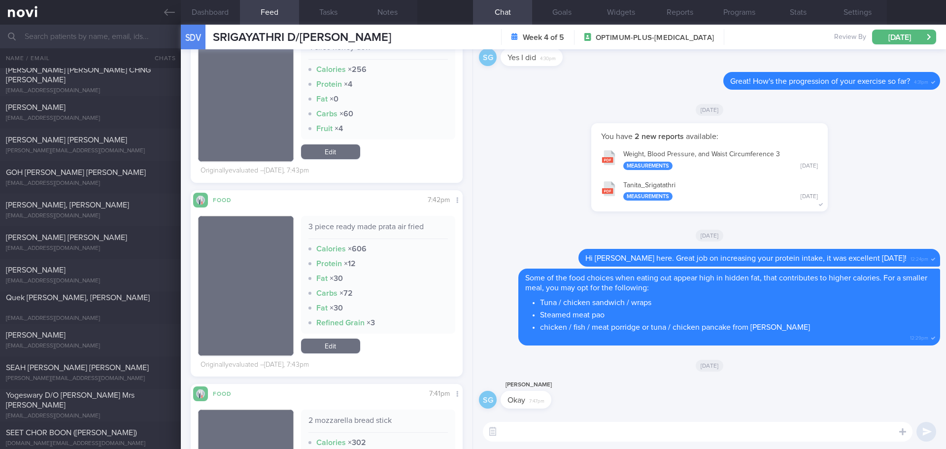
click at [535, 435] on textarea at bounding box center [698, 432] width 430 height 20
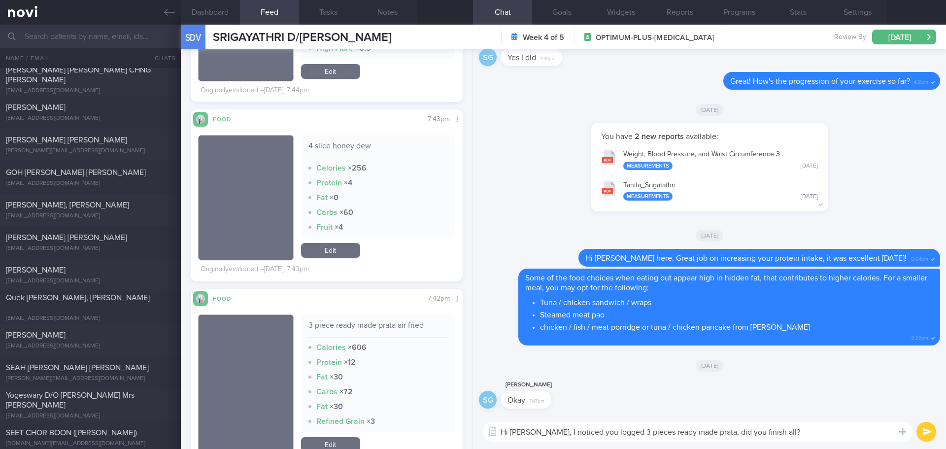
scroll to position [788, 0]
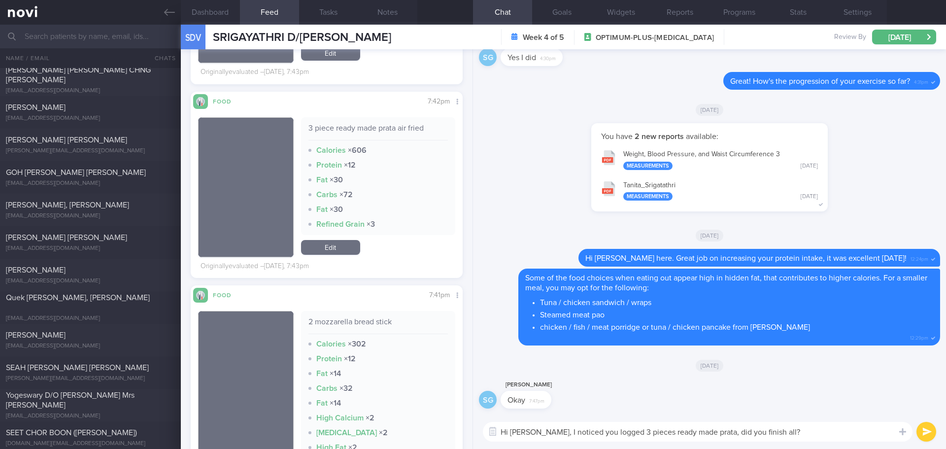
drag, startPoint x: 762, startPoint y: 430, endPoint x: 689, endPoint y: 431, distance: 73.4
click at [689, 431] on textarea "Hi Sri, I noticed you logged 3 pieces ready made prata, did you finish all?" at bounding box center [698, 432] width 430 height 20
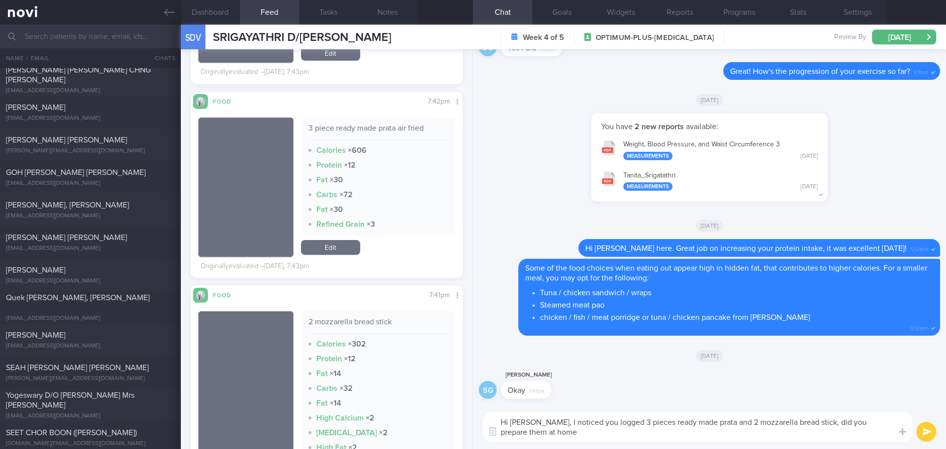
scroll to position [0, 0]
type textarea "Hi Sri, I noticed you logged 3 pieces ready made prata and 2 mozzarella bread s…"
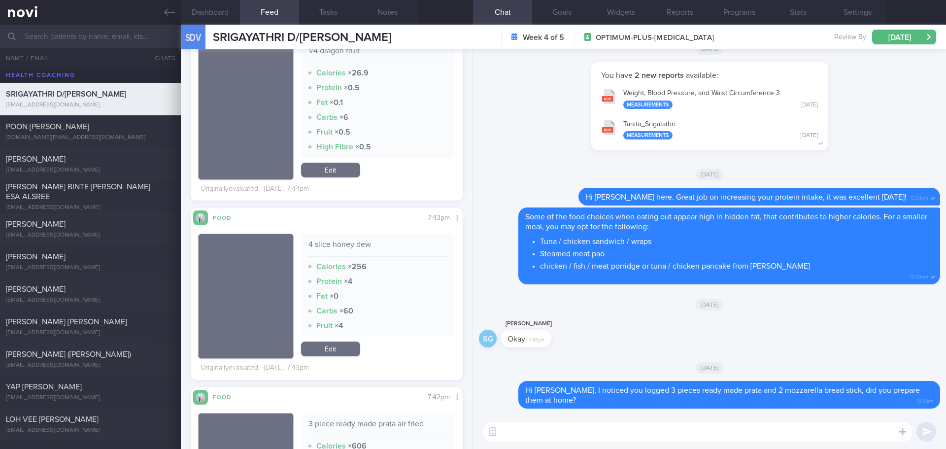
click at [890, 129] on div "You have 2 new reports available: Weight, Blood Pressure, and Waist Circumferen…" at bounding box center [709, 111] width 461 height 98
click at [907, 85] on div "You have 2 new reports available: Weight, Blood Pressure, and Waist Circumferen…" at bounding box center [709, 111] width 461 height 98
click at [111, 132] on div "POON TECK CHET jackpoon.sg@gmail.com" at bounding box center [90, 132] width 181 height 20
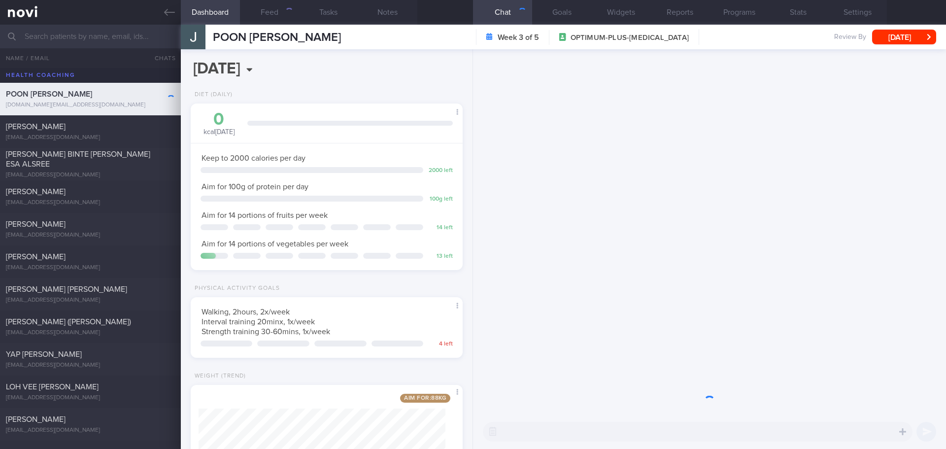
scroll to position [137, 247]
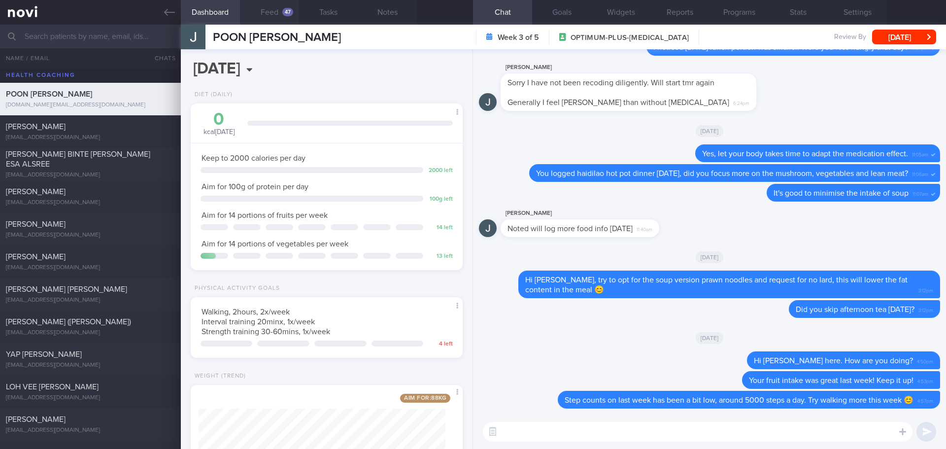
click at [273, 11] on button "Feed 47" at bounding box center [269, 12] width 59 height 25
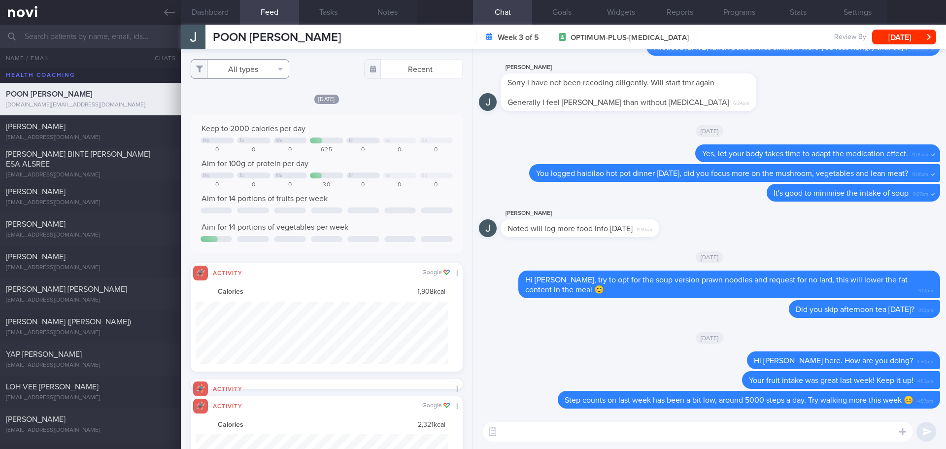
click at [253, 69] on button "All types" at bounding box center [240, 69] width 99 height 20
click at [242, 102] on button "Activity" at bounding box center [240, 103] width 98 height 15
checkbox input "false"
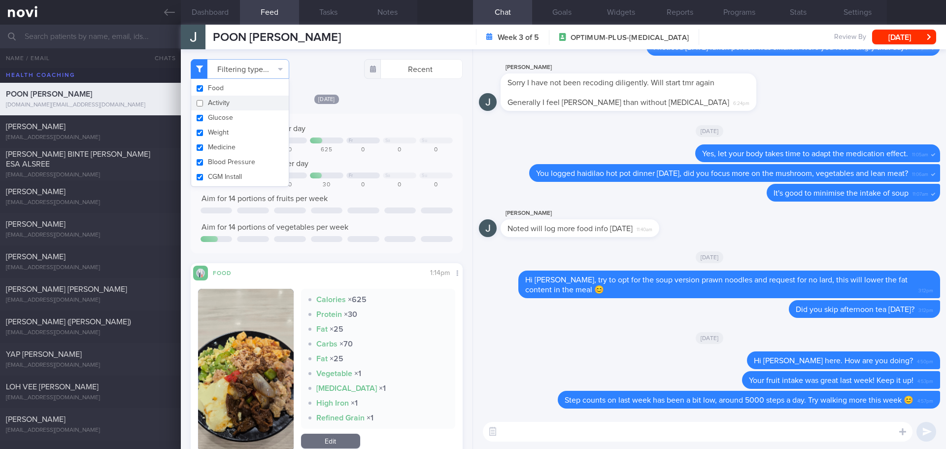
click at [390, 114] on div "Keep to 2000 calories per day Mo Tu We Fr Sa Su 0 0 0 625 0 0 0 Aim for 100g of…" at bounding box center [327, 183] width 272 height 139
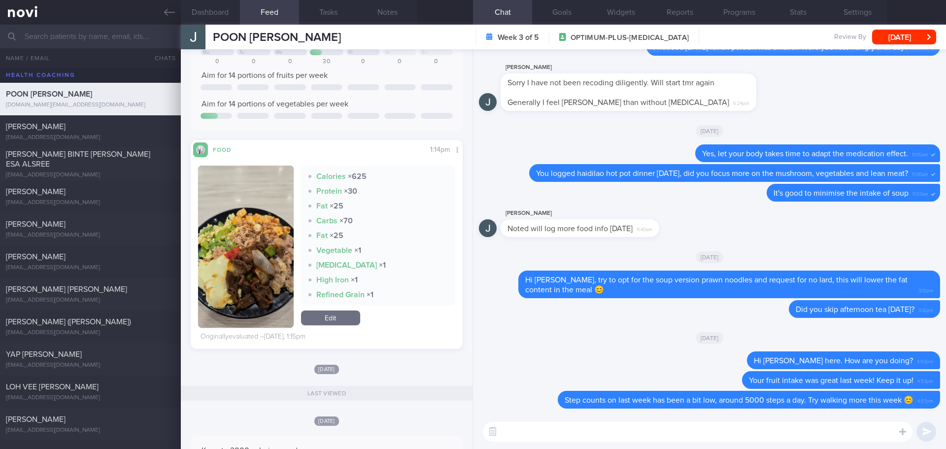
scroll to position [99, 0]
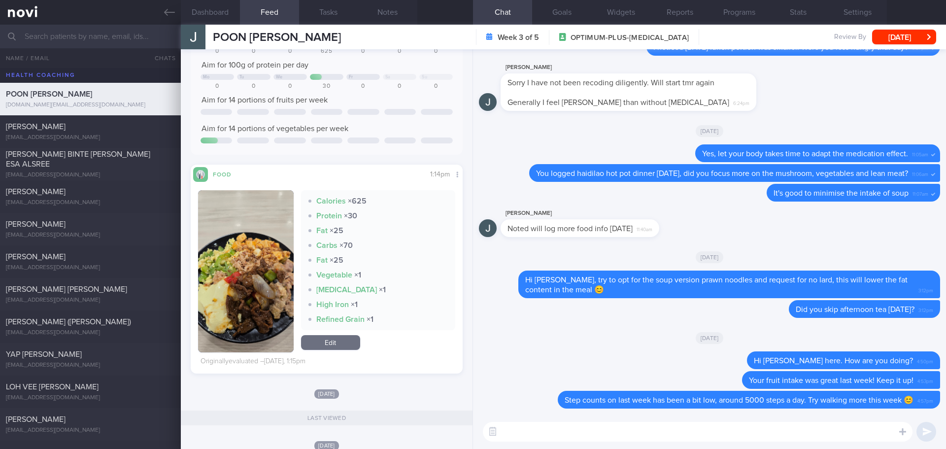
click at [261, 259] on button "button" at bounding box center [246, 271] width 96 height 162
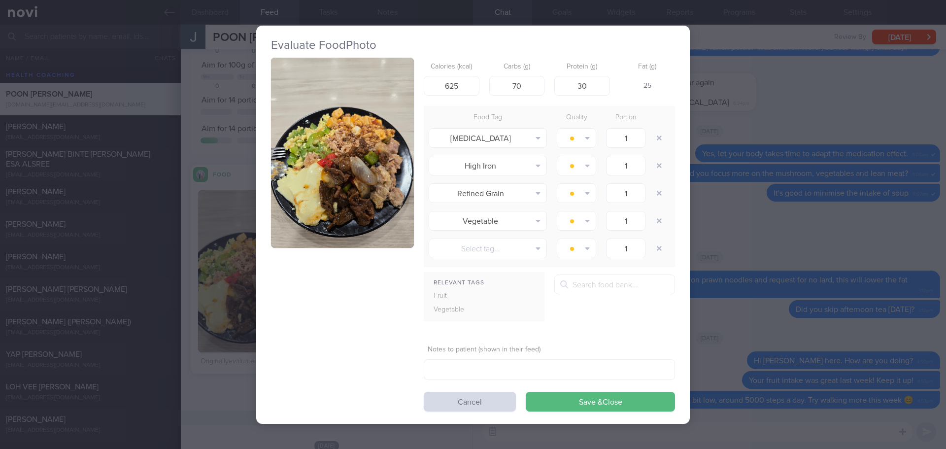
click at [327, 181] on button "button" at bounding box center [342, 153] width 143 height 191
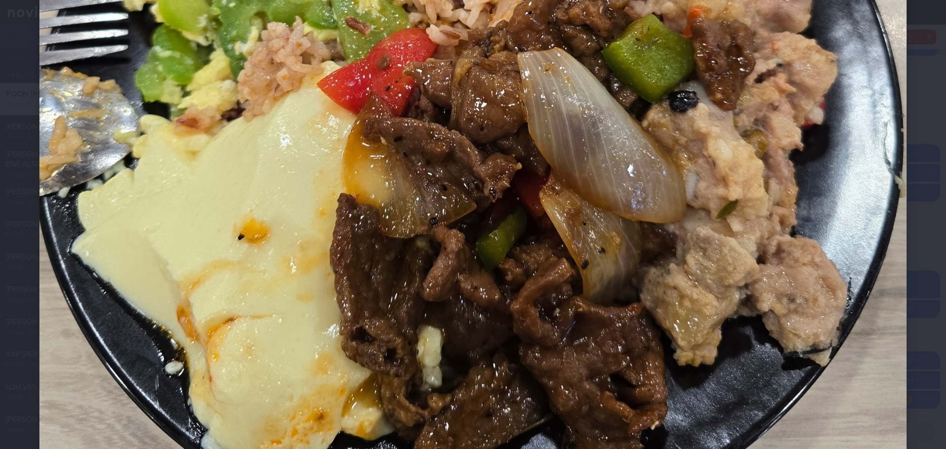
click at [910, 254] on div at bounding box center [473, 26] width 946 height 1235
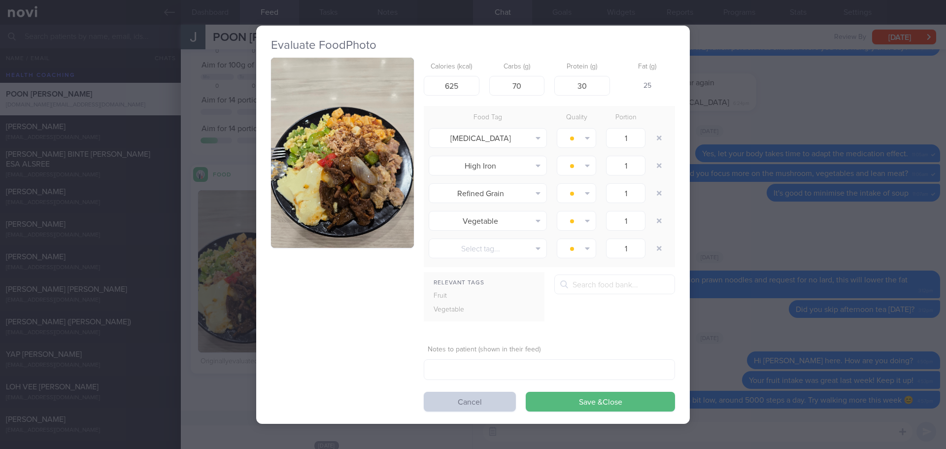
click at [501, 405] on button "Cancel" at bounding box center [470, 402] width 92 height 20
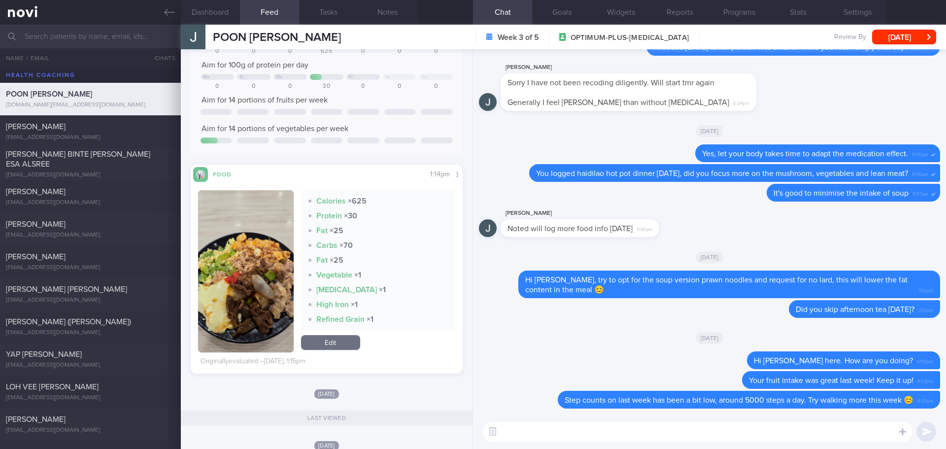
click at [528, 429] on textarea at bounding box center [698, 432] width 430 height 20
click at [551, 426] on textarea "Hi Jack," at bounding box center [698, 432] width 430 height 20
type textarea "Hi Jack,"
click at [343, 341] on link "Edit" at bounding box center [330, 342] width 59 height 15
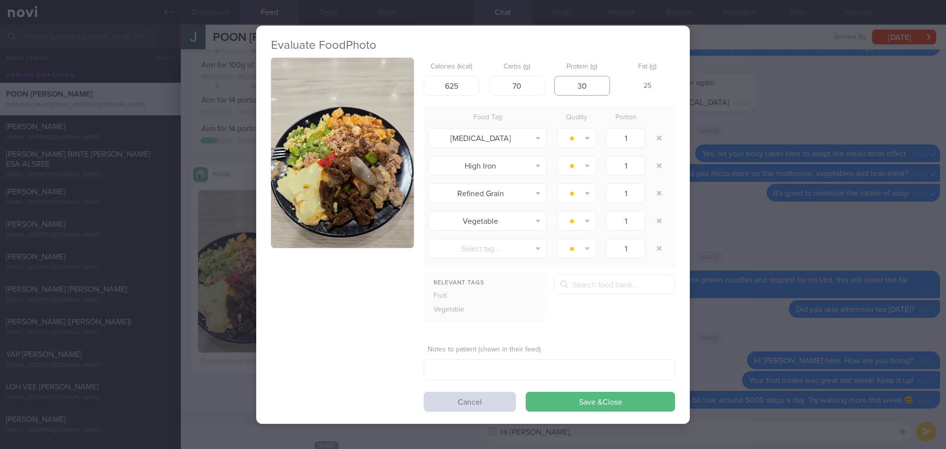
drag, startPoint x: 587, startPoint y: 88, endPoint x: 577, endPoint y: 89, distance: 9.9
click at [577, 89] on input "30" at bounding box center [582, 86] width 56 height 20
type input "7"
type input "42"
drag, startPoint x: 461, startPoint y: 86, endPoint x: 442, endPoint y: 90, distance: 18.7
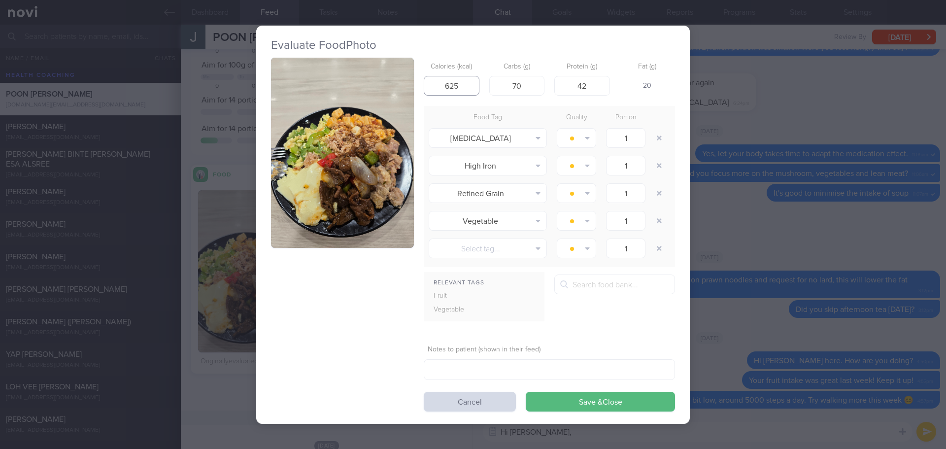
click at [442, 90] on input "625" at bounding box center [452, 86] width 56 height 20
type input "675"
click at [608, 406] on button "Save & Close" at bounding box center [600, 402] width 149 height 20
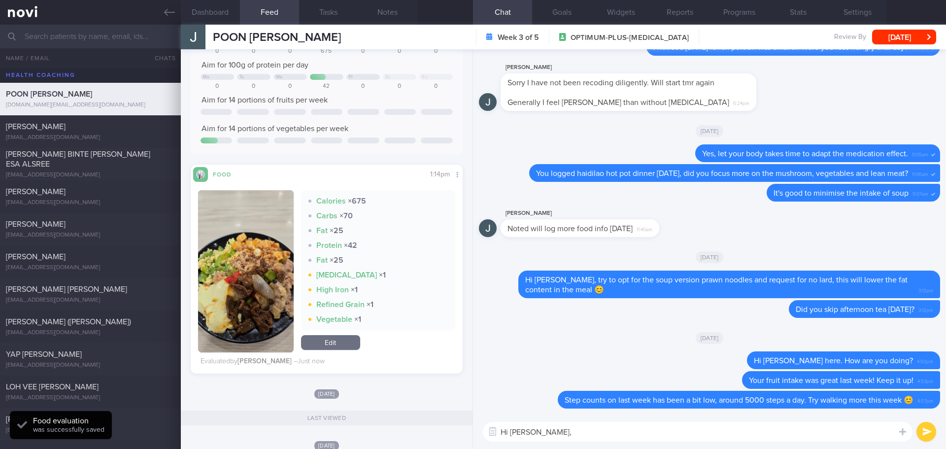
click at [606, 435] on textarea "Hi Jack," at bounding box center [698, 432] width 430 height 20
click at [542, 430] on textarea "Hi Jack," at bounding box center [698, 432] width 430 height 20
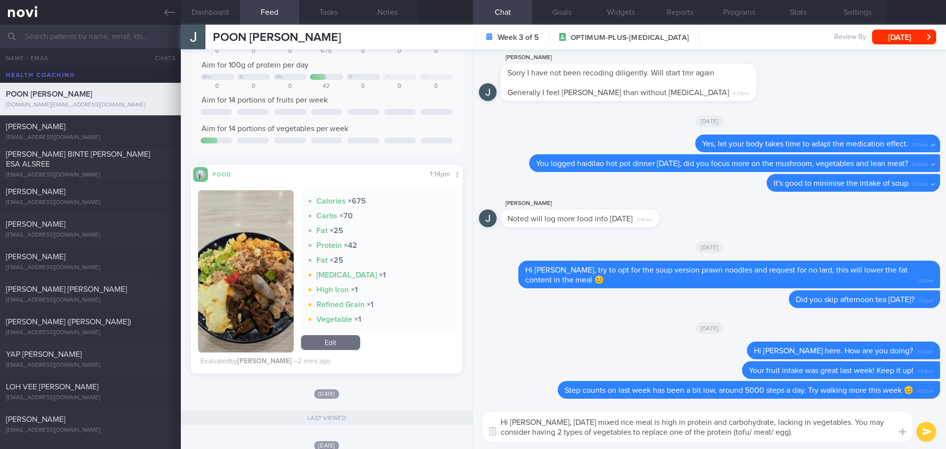
click at [631, 421] on textarea "Hi Jack, yesterday's mixed rice meal is high in protein and carbohydrate, lacki…" at bounding box center [698, 427] width 430 height 30
click at [864, 440] on textarea "Hi Jack, yesterday's mixed rice meal was high in protein and carbohydrate, lack…" at bounding box center [698, 427] width 430 height 30
click at [851, 438] on textarea "Hi Jack, yesterday's mixed rice meal was high in protein and carbohydrate, lack…" at bounding box center [698, 427] width 430 height 30
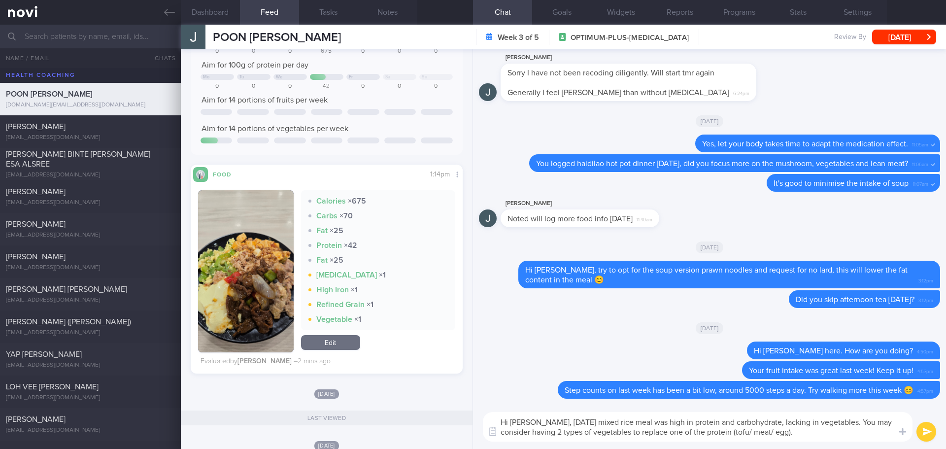
click at [851, 438] on textarea "Hi Jack, yesterday's mixed rice meal was high in protein and carbohydrate, lack…" at bounding box center [698, 427] width 430 height 30
type textarea "Hi Jack, yesterday's mixed rice meal was high in protein and carbohydrate, lack…"
click at [922, 431] on button "submit" at bounding box center [926, 432] width 20 height 20
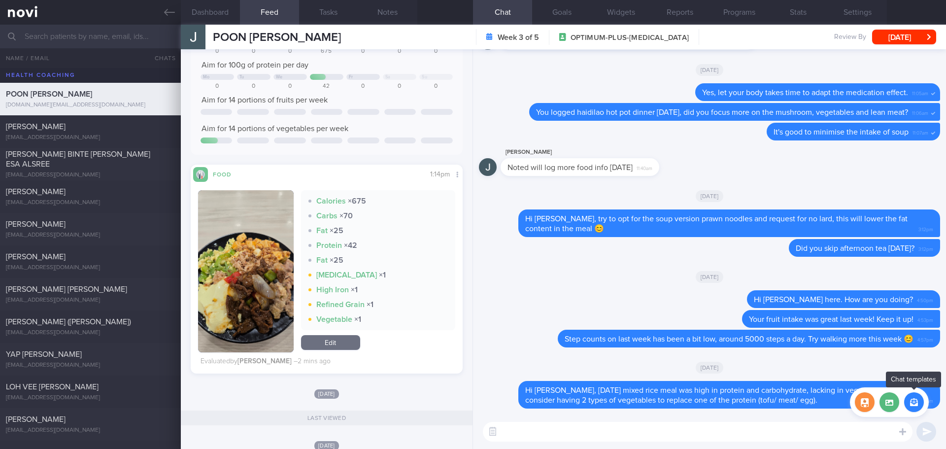
click at [910, 404] on button "button" at bounding box center [914, 402] width 20 height 20
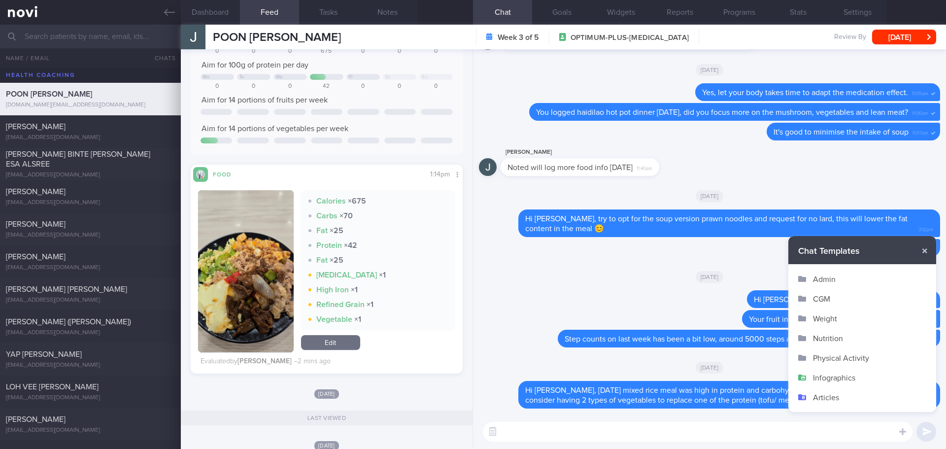
click at [828, 378] on button "Infographics" at bounding box center [862, 378] width 148 height 20
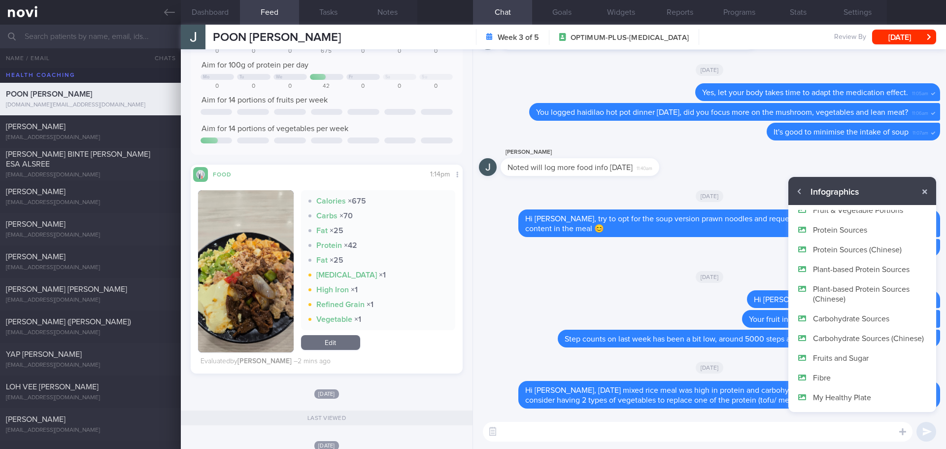
scroll to position [59, 0]
click at [837, 399] on button "My Healthy Plate" at bounding box center [862, 397] width 148 height 20
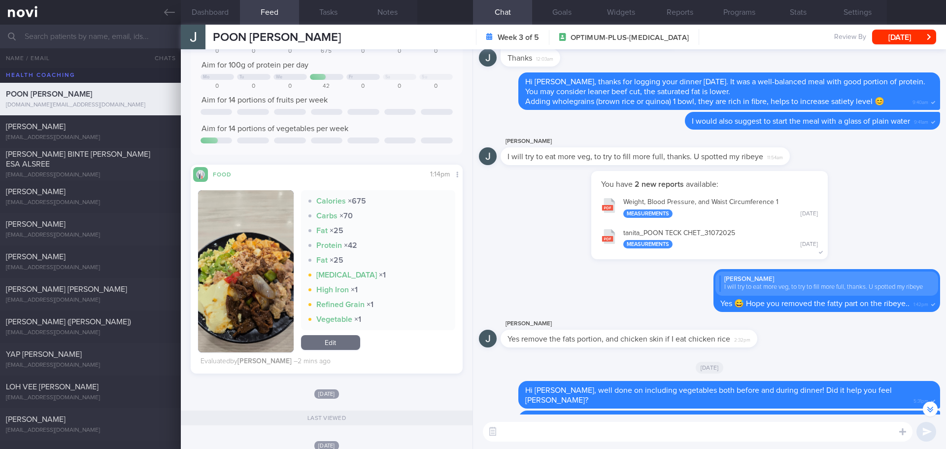
scroll to position [0, 0]
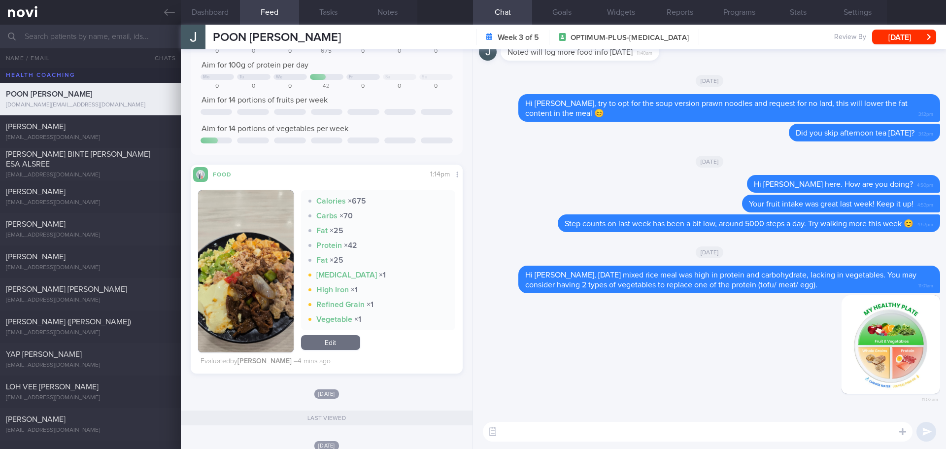
click at [577, 426] on textarea at bounding box center [698, 432] width 430 height 20
type textarea "Y"
type textarea "T"
type textarea "Y"
click at [698, 433] on textarea at bounding box center [698, 432] width 430 height 20
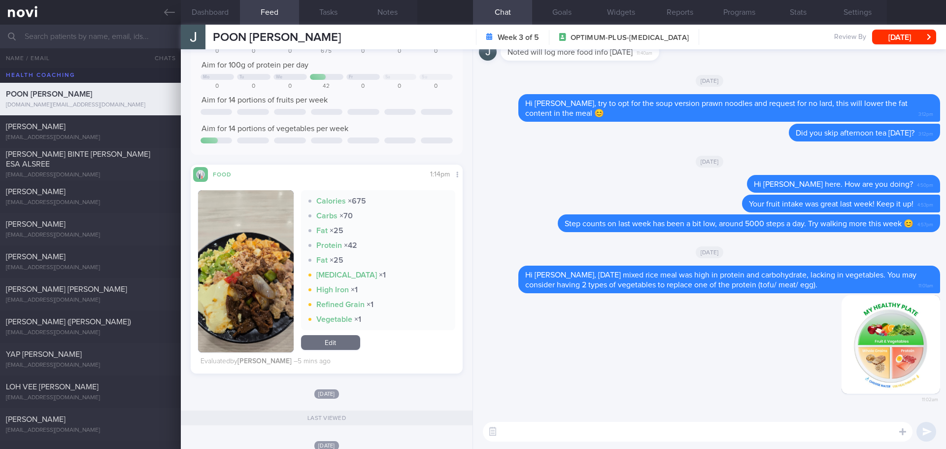
click at [698, 433] on textarea at bounding box center [698, 432] width 430 height 20
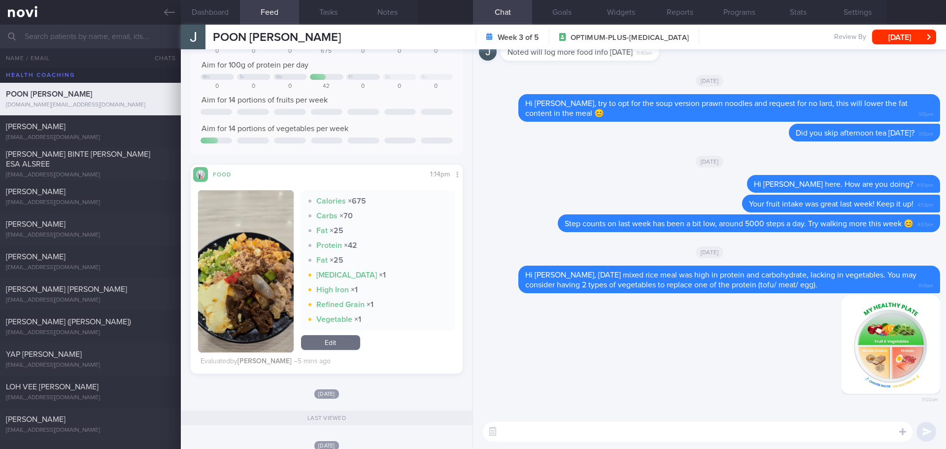
click at [698, 433] on textarea at bounding box center [698, 432] width 430 height 20
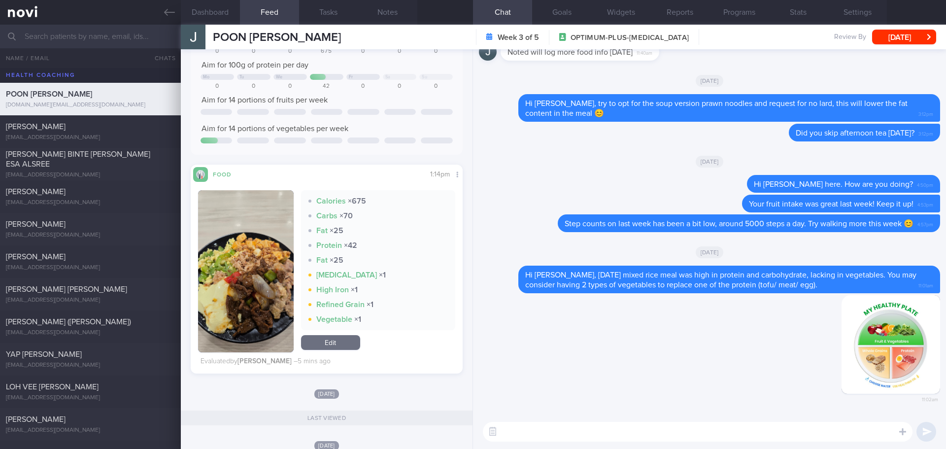
click at [698, 433] on textarea at bounding box center [698, 432] width 430 height 20
type textarea "T"
type textarea "F"
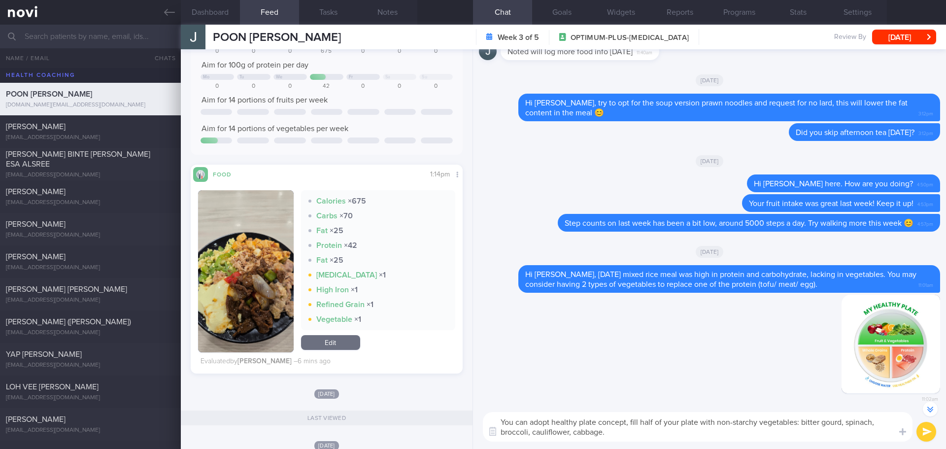
type textarea "You can adopt healthy plate concept, fill half of your plate with non-starchy v…"
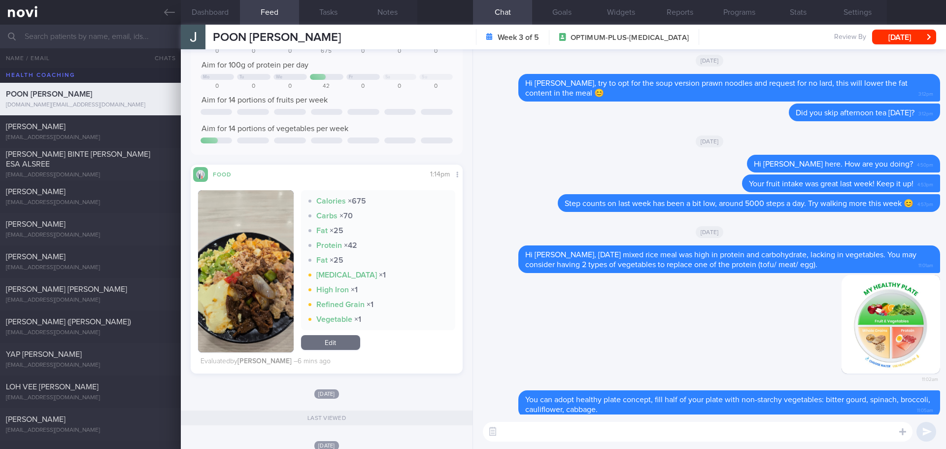
scroll to position [0, 0]
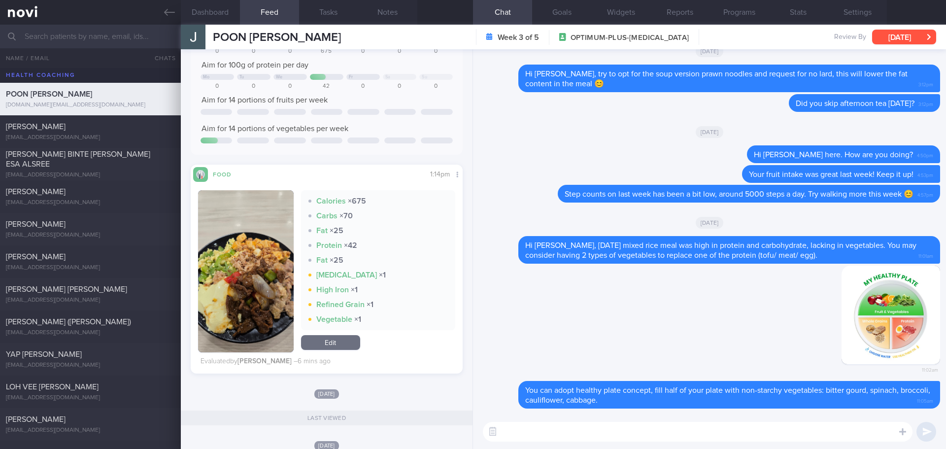
click at [903, 33] on button "[DATE]" at bounding box center [904, 37] width 64 height 15
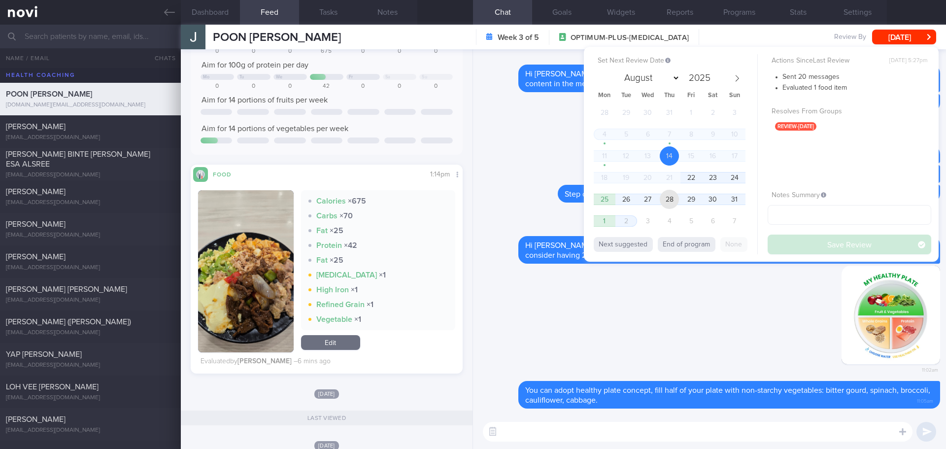
click at [664, 202] on span "28" at bounding box center [669, 199] width 19 height 19
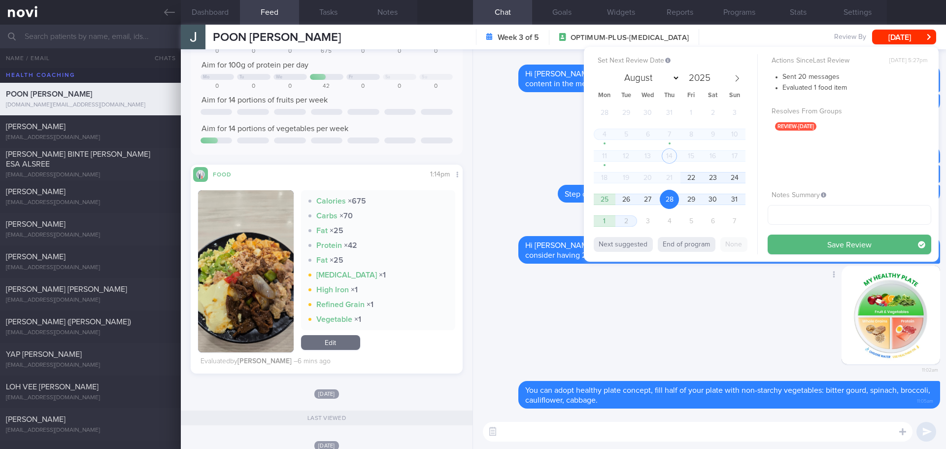
click at [818, 246] on button "Save Review" at bounding box center [850, 245] width 164 height 20
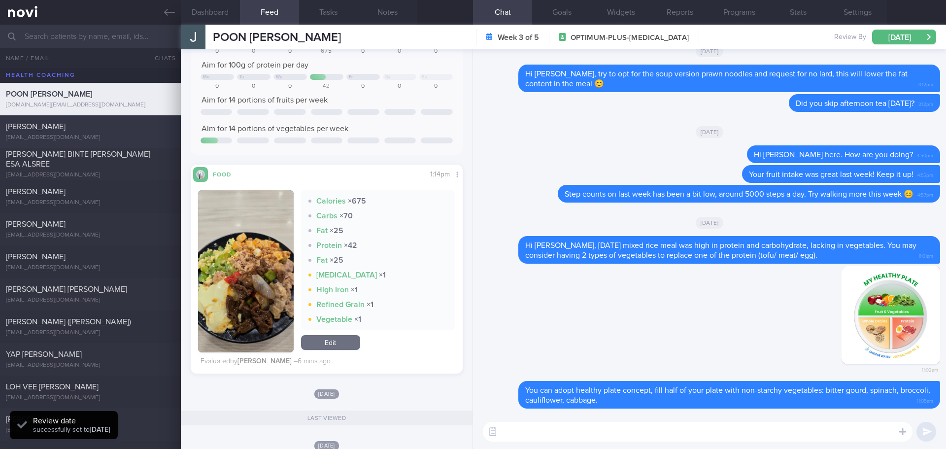
click at [66, 128] on span "[PERSON_NAME]" at bounding box center [36, 127] width 60 height 8
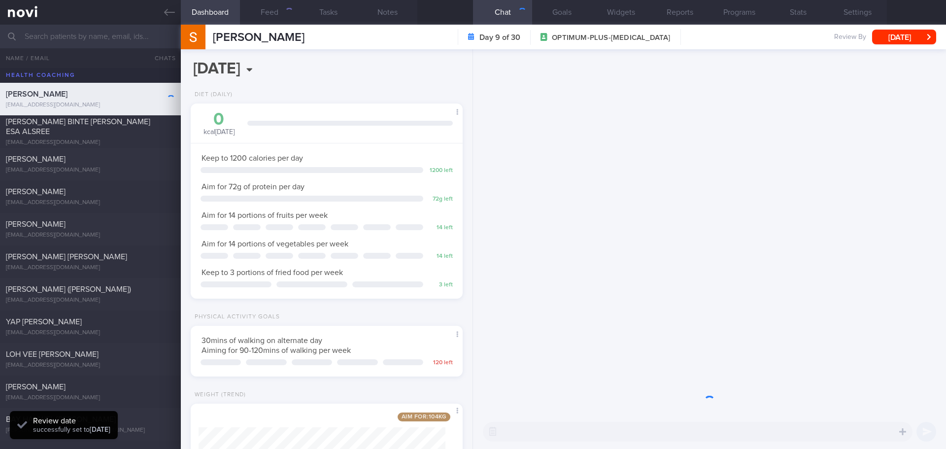
scroll to position [137, 247]
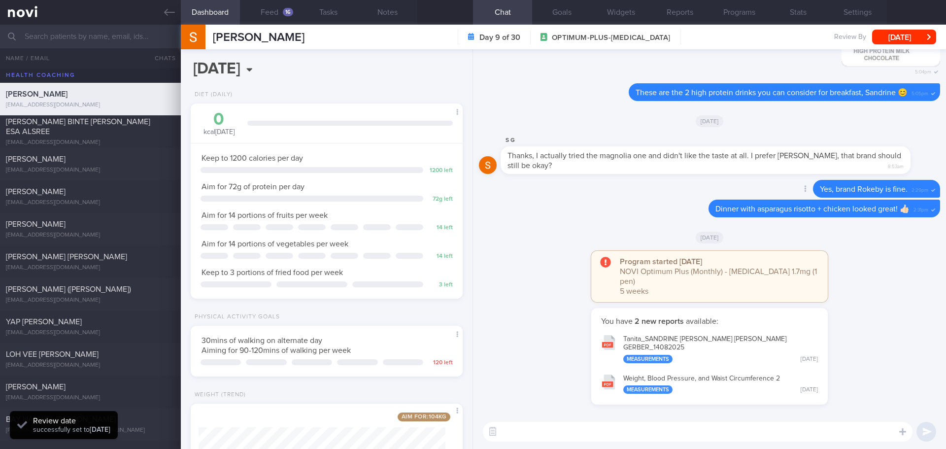
click at [568, 200] on div "Delete Yes, brand Rokeby is fine. 2:29pm" at bounding box center [709, 190] width 461 height 20
click at [273, 4] on button "Feed 16" at bounding box center [269, 12] width 59 height 25
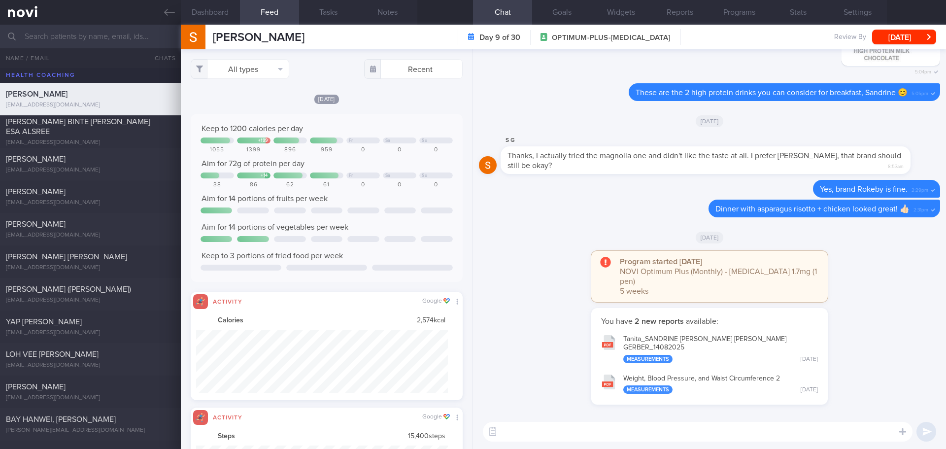
scroll to position [63, 252]
click at [223, 67] on button "All types" at bounding box center [240, 69] width 99 height 20
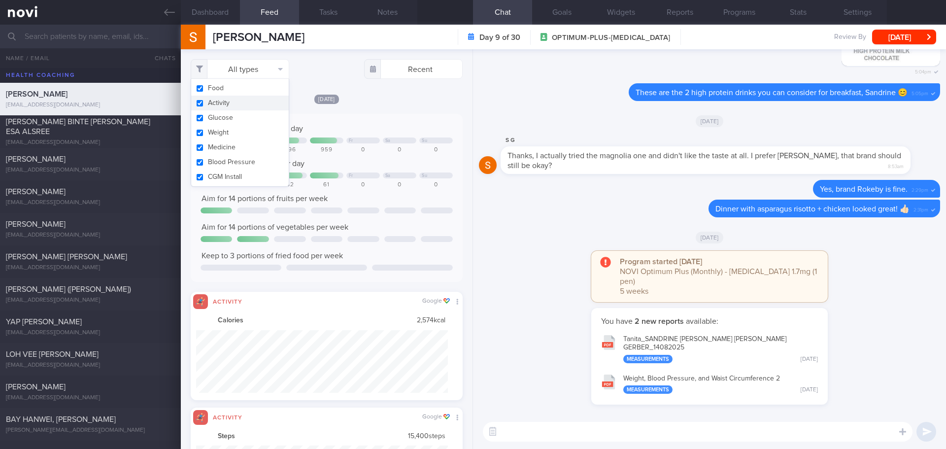
click at [225, 103] on button "Activity" at bounding box center [240, 103] width 98 height 15
checkbox input "false"
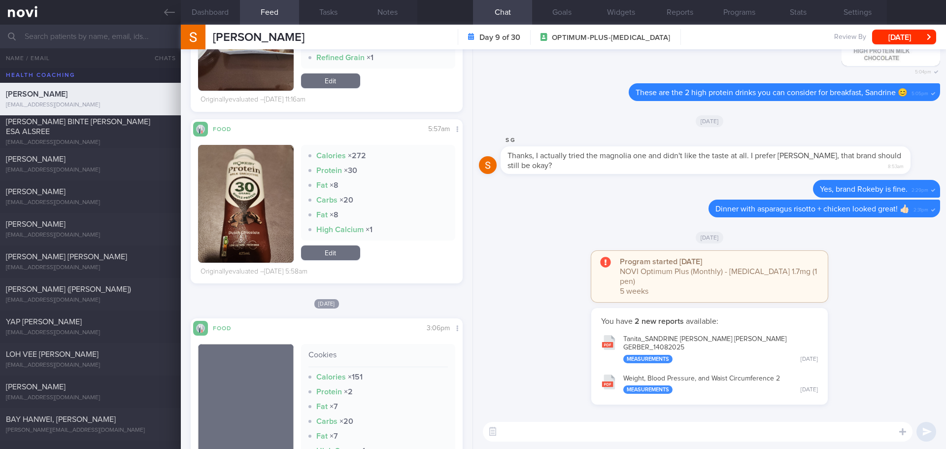
scroll to position [788, 0]
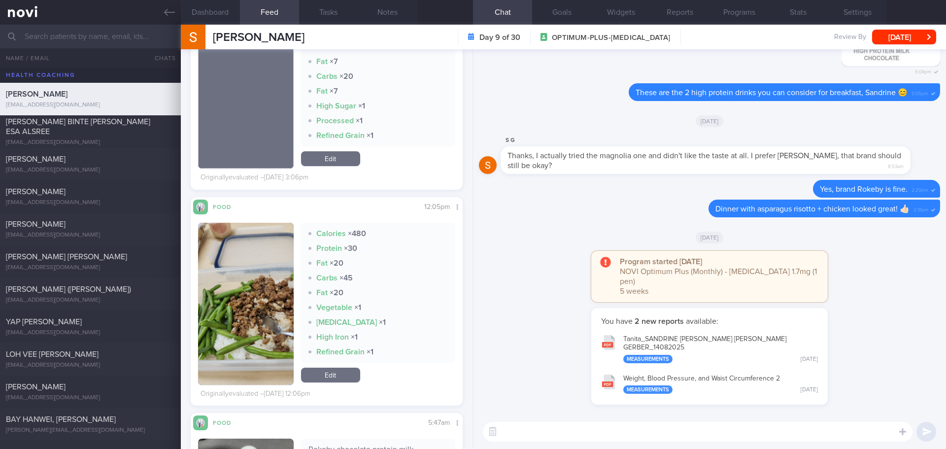
click at [677, 355] on button "Tanita_ SANDRINE JANA LAURA GERBER_ 14082025 Measurements Thu, 14 Aug" at bounding box center [709, 348] width 227 height 39
click at [727, 16] on button "Programs" at bounding box center [738, 12] width 59 height 25
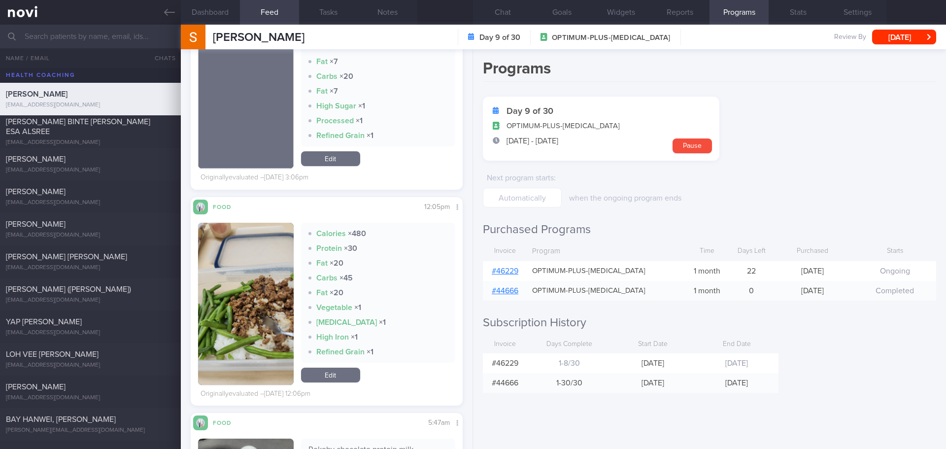
click at [507, 269] on link "# 46229" at bounding box center [505, 271] width 27 height 8
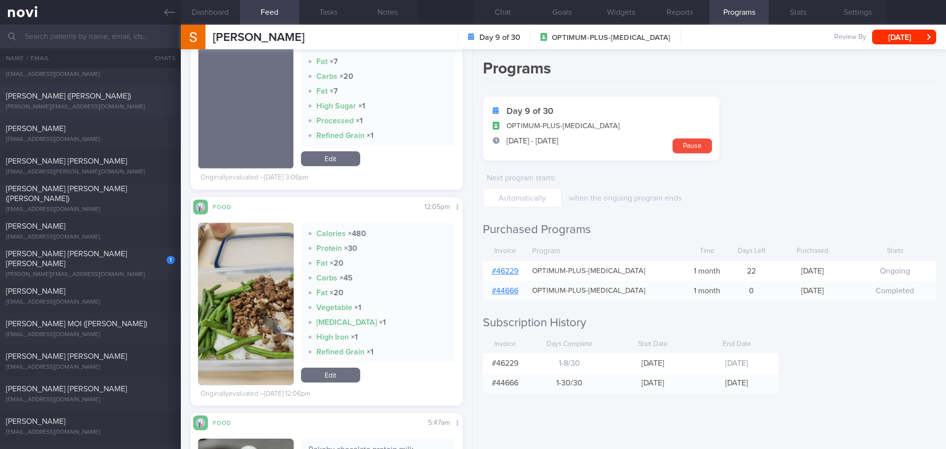
scroll to position [936, 0]
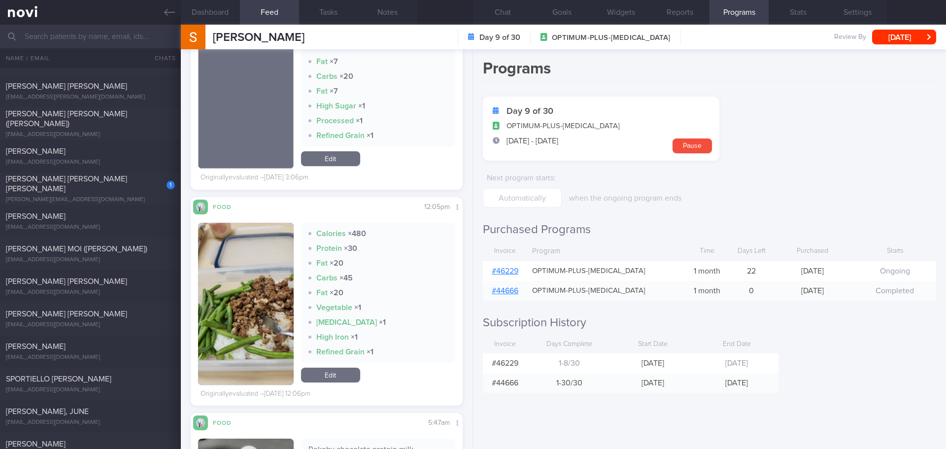
drag, startPoint x: 101, startPoint y: 176, endPoint x: 755, endPoint y: 177, distance: 653.8
click at [101, 176] on div "1 CHAN LI YING JOEY joey_chan@hotmail.com 2 days ago Yesterday" at bounding box center [473, 188] width 946 height 33
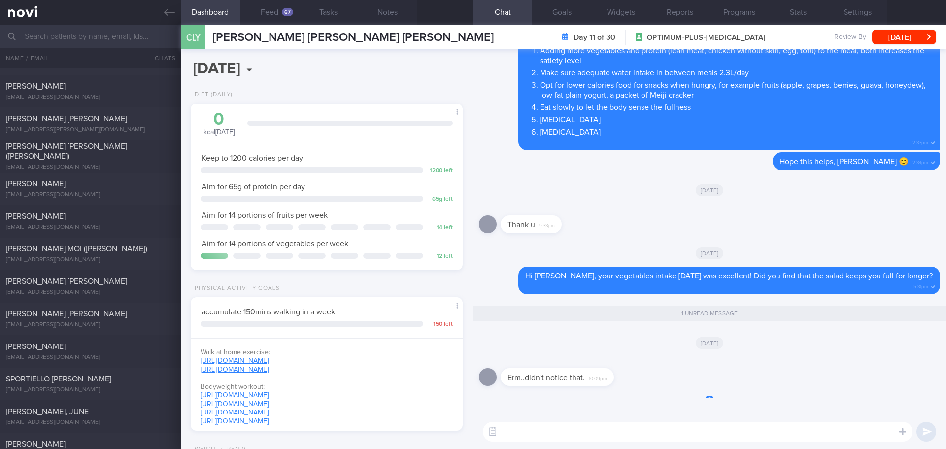
scroll to position [0, 0]
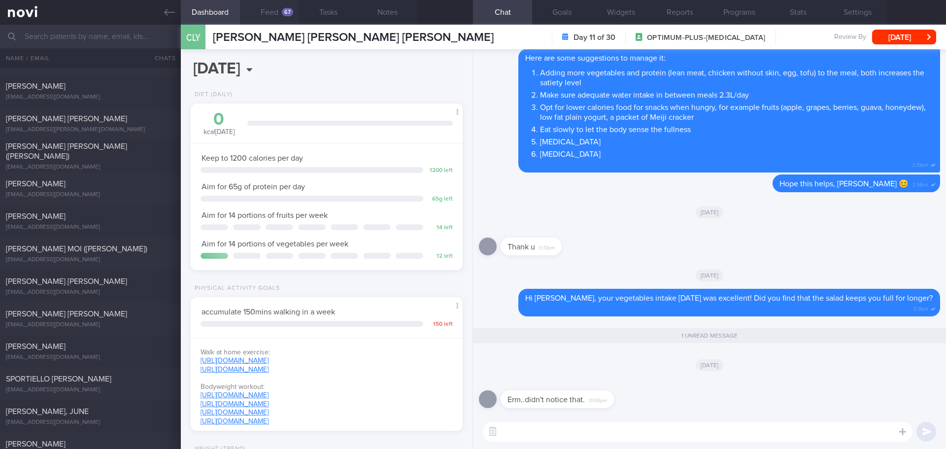
click at [279, 15] on button "Feed 67" at bounding box center [269, 12] width 59 height 25
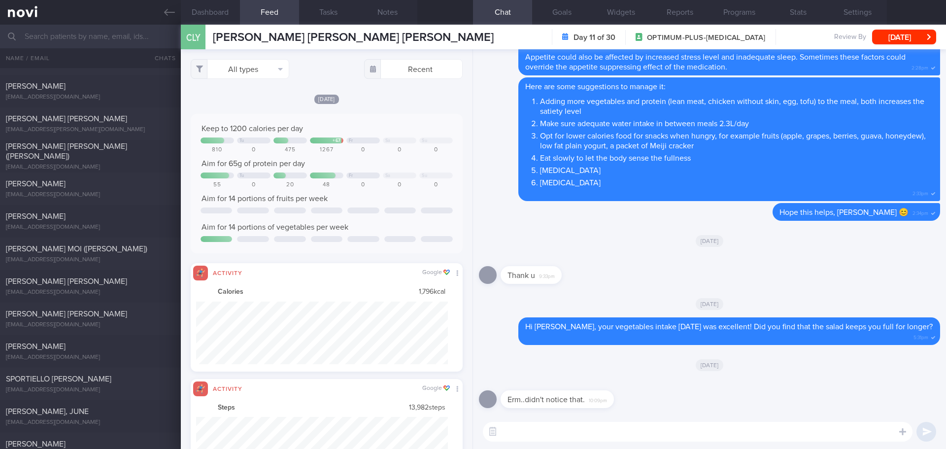
scroll to position [63, 252]
click at [279, 72] on button "All types" at bounding box center [240, 69] width 99 height 20
click at [265, 100] on button "Activity" at bounding box center [240, 103] width 98 height 15
checkbox input "false"
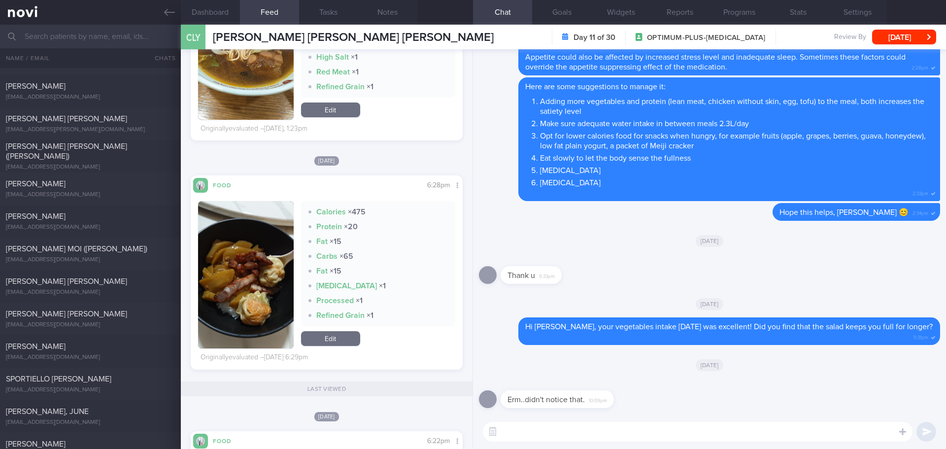
scroll to position [345, 0]
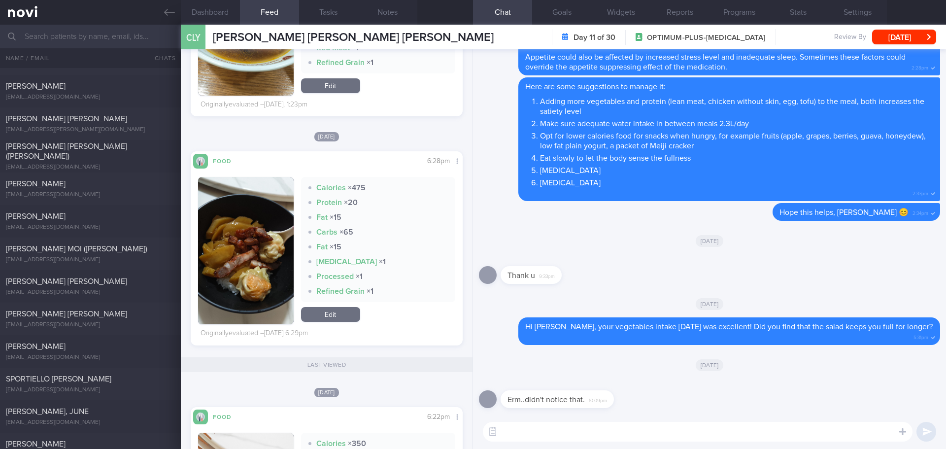
click at [230, 253] on button "button" at bounding box center [246, 250] width 96 height 147
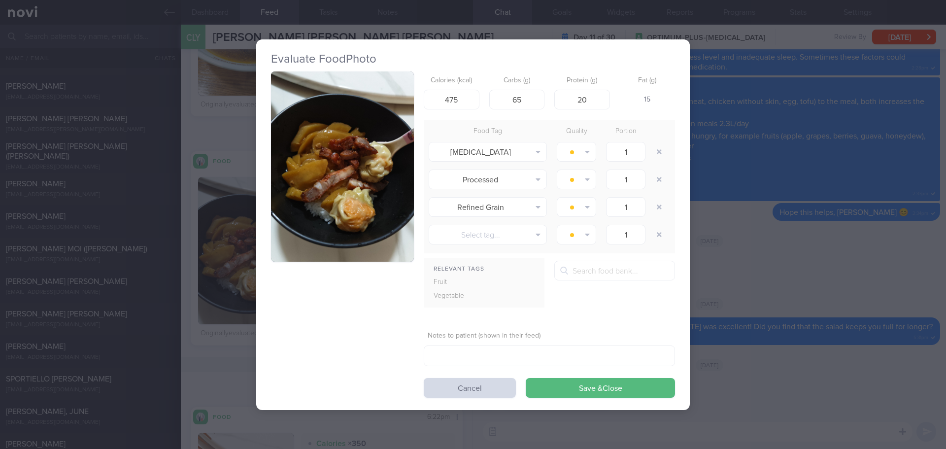
click at [334, 176] on button "button" at bounding box center [342, 166] width 143 height 191
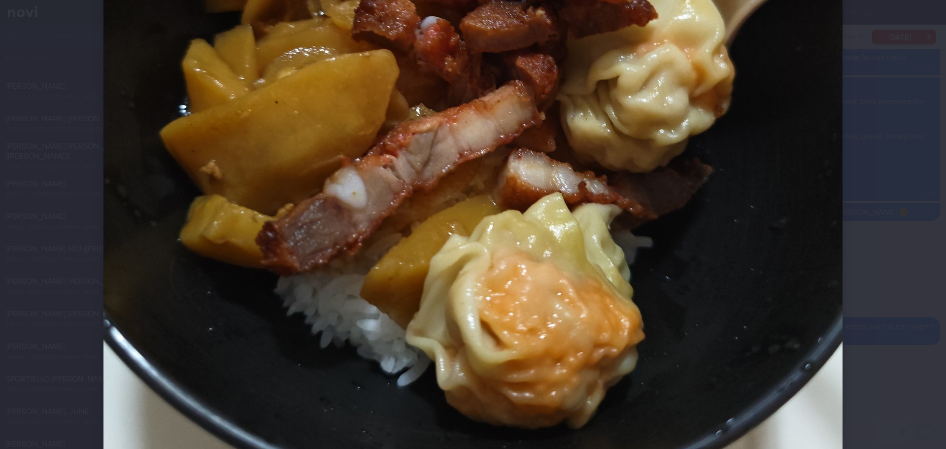
click at [870, 219] on div at bounding box center [473, 89] width 818 height 1064
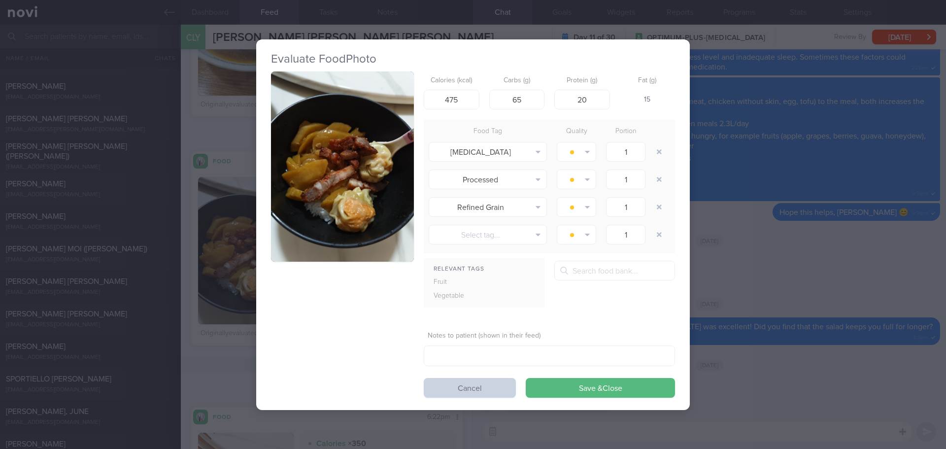
click at [471, 390] on button "Cancel" at bounding box center [470, 388] width 92 height 20
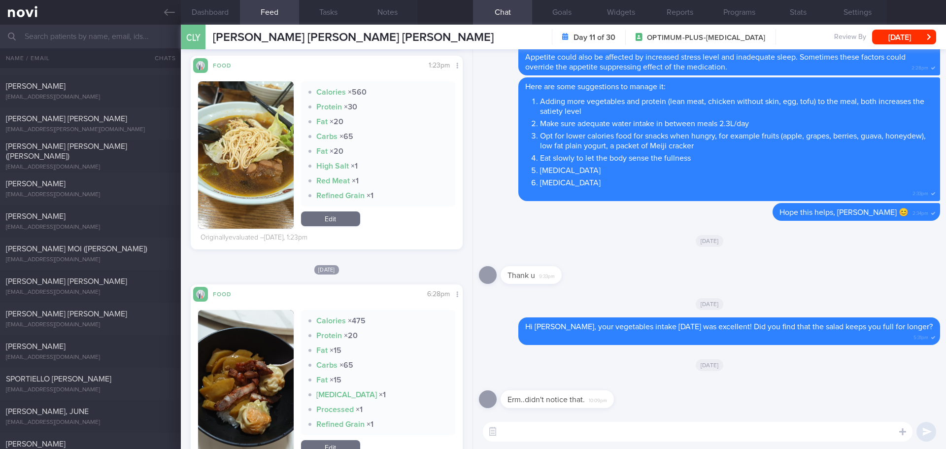
click at [633, 438] on textarea at bounding box center [698, 432] width 430 height 20
click at [546, 431] on textarea at bounding box center [698, 432] width 430 height 20
click at [620, 430] on textarea "No worries 😃" at bounding box center [698, 432] width 430 height 20
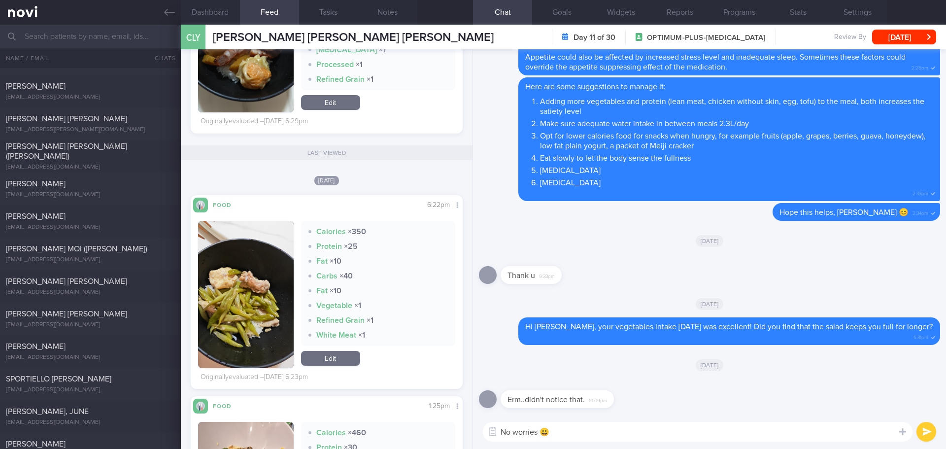
scroll to position [852, 0]
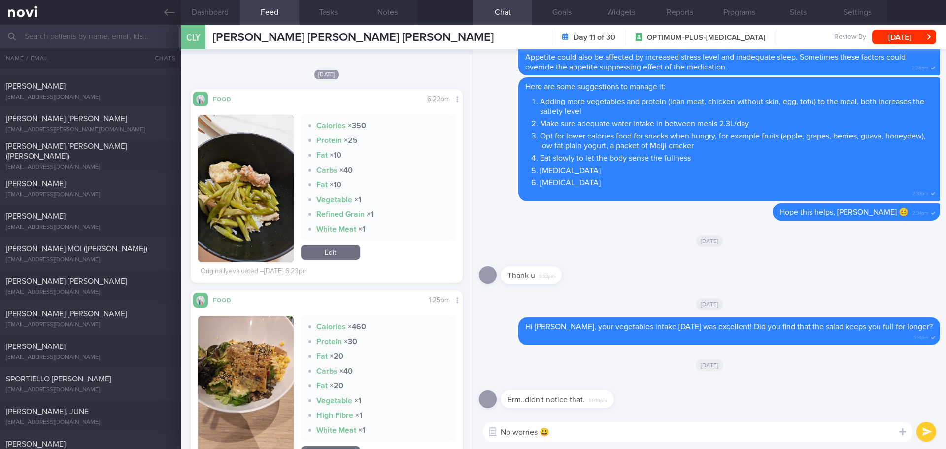
click at [581, 430] on textarea "No worries 😃" at bounding box center [698, 432] width 430 height 20
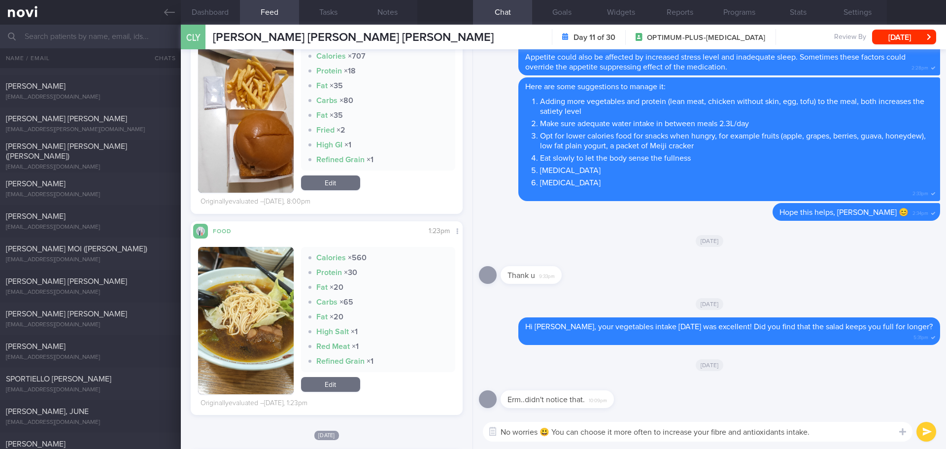
scroll to position [254, 0]
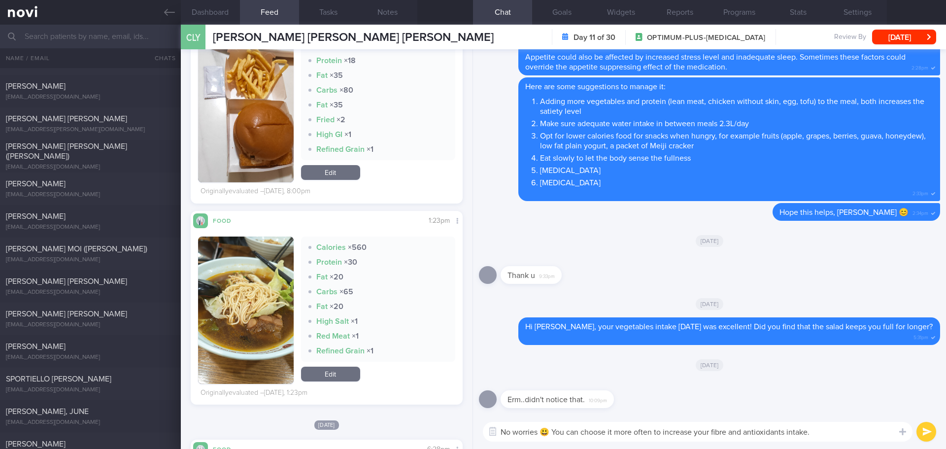
click at [242, 283] on button "button" at bounding box center [246, 309] width 96 height 147
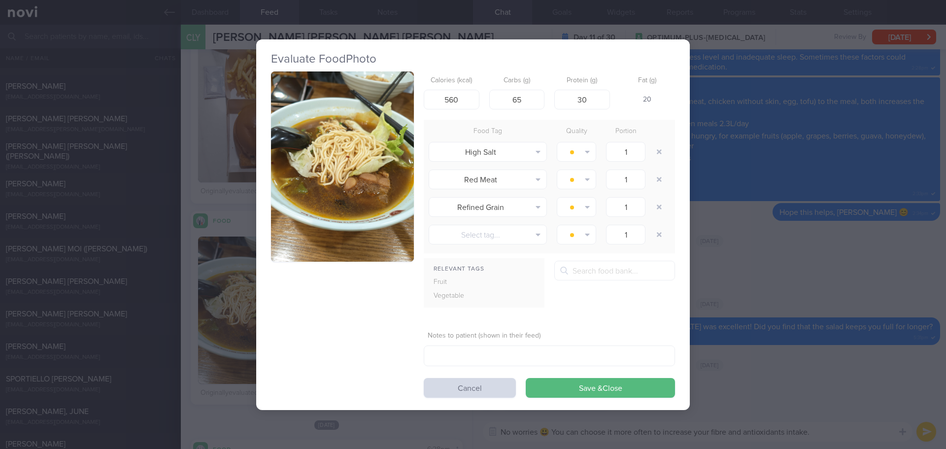
click at [355, 95] on button "button" at bounding box center [342, 166] width 143 height 191
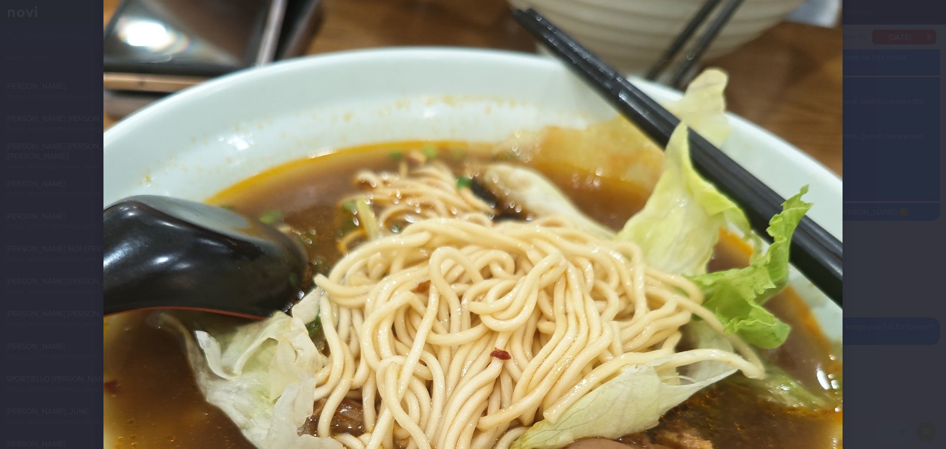
scroll to position [99, 0]
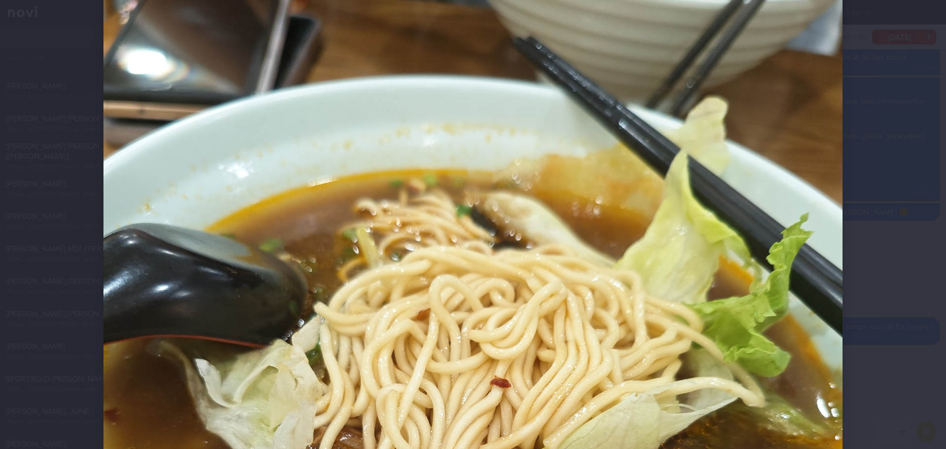
click at [872, 191] on div at bounding box center [473, 433] width 818 height 1064
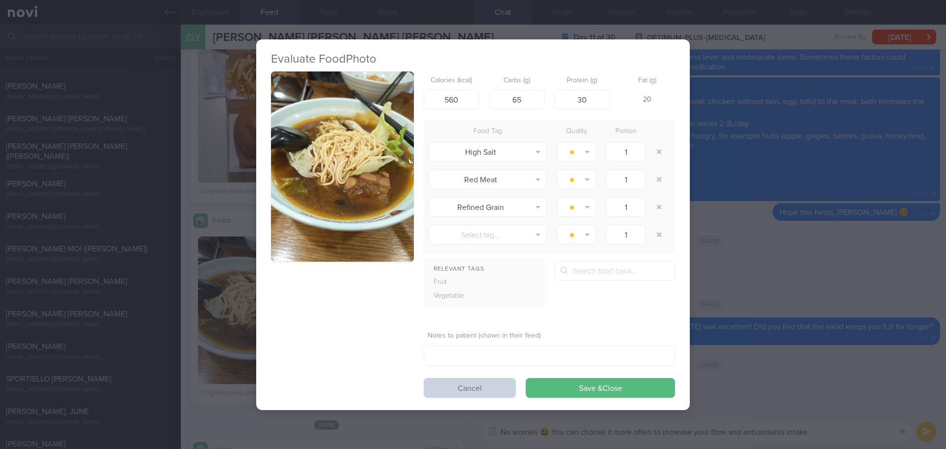
click at [481, 389] on button "Cancel" at bounding box center [470, 388] width 92 height 20
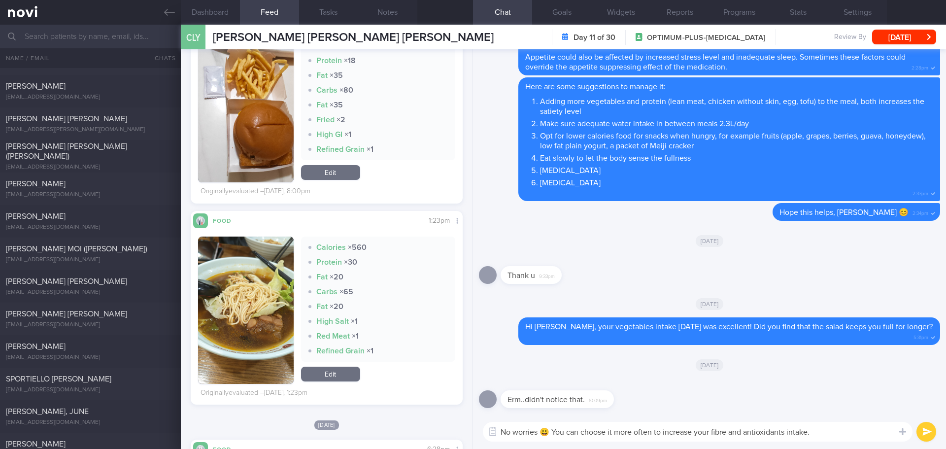
click at [835, 438] on textarea "No worries 😃 You can choose it more often to increase your fibre and antioxidan…" at bounding box center [698, 432] width 430 height 20
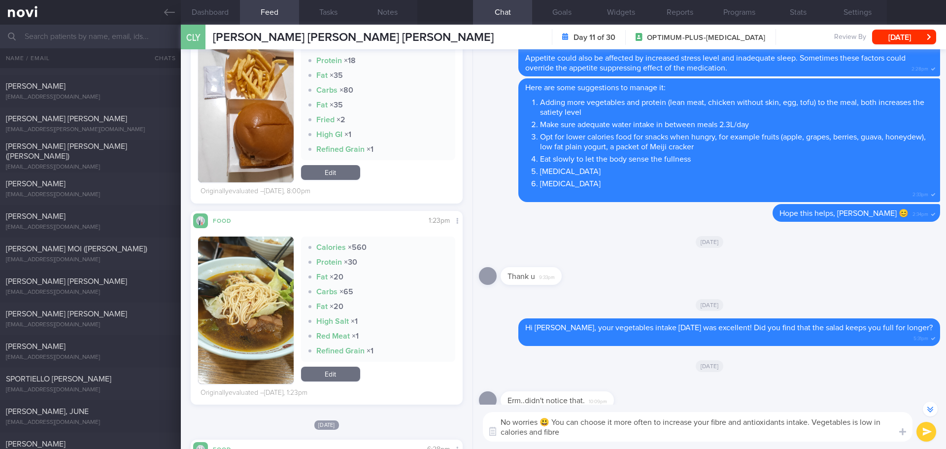
scroll to position [0, 0]
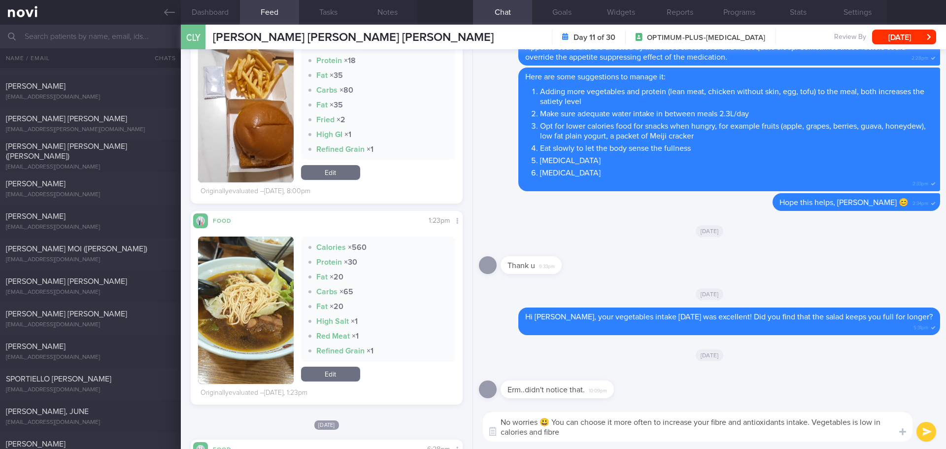
drag, startPoint x: 566, startPoint y: 431, endPoint x: 531, endPoint y: 434, distance: 35.1
click at [531, 434] on textarea "No worries 😃 You can choose it more often to increase your fibre and antioxidan…" at bounding box center [698, 427] width 430 height 30
click at [609, 423] on textarea "No worries 😃 You can choose it more often to increase your fibre and antioxidan…" at bounding box center [698, 427] width 430 height 30
click at [654, 438] on textarea "No worries 😃 You can choose it more often to increase your fibre and antioxidan…" at bounding box center [698, 427] width 430 height 30
click at [611, 421] on textarea "No worries 😃 You can choose it more often to increase your fibre and antioxidan…" at bounding box center [698, 427] width 430 height 30
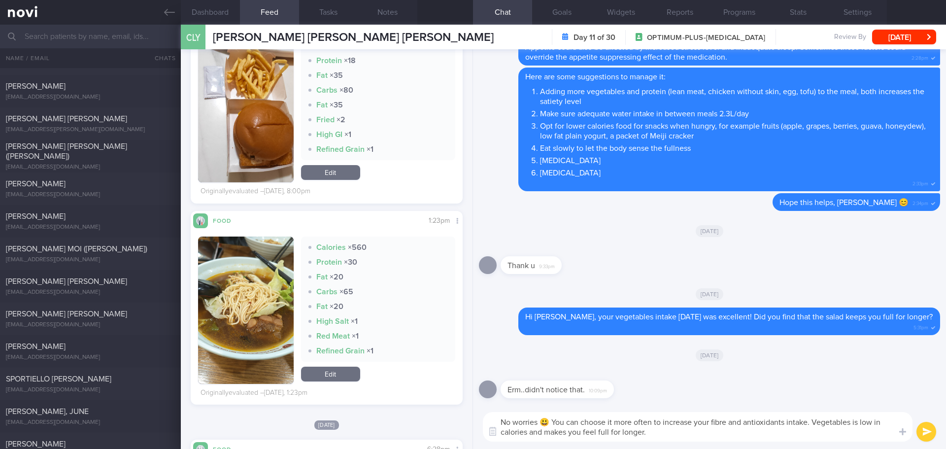
click at [616, 421] on textarea "No worries 😃 You can choose it more often to increase your fibre and antioxidan…" at bounding box center [698, 427] width 430 height 30
click at [702, 435] on textarea "No worries 😃 You can choose it for lunch more often to increase your fibre and …" at bounding box center [698, 427] width 430 height 30
type textarea "No worries 😃 You can choose it for lunch more often to increase your fibre and …"
click at [926, 436] on button "submit" at bounding box center [926, 432] width 20 height 20
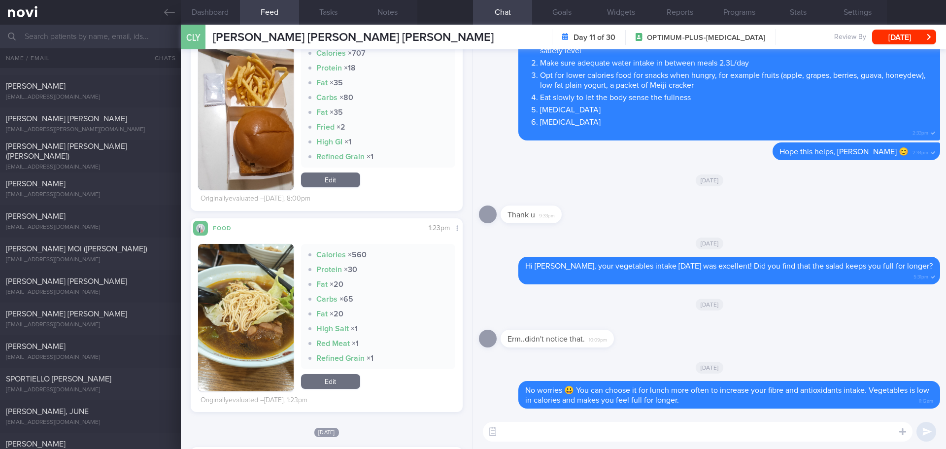
scroll to position [345, 0]
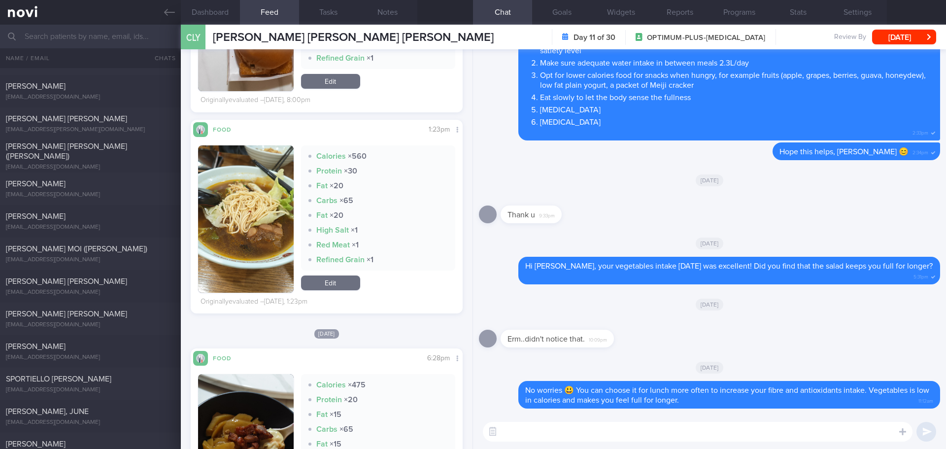
click at [511, 432] on textarea at bounding box center [698, 432] width 430 height 20
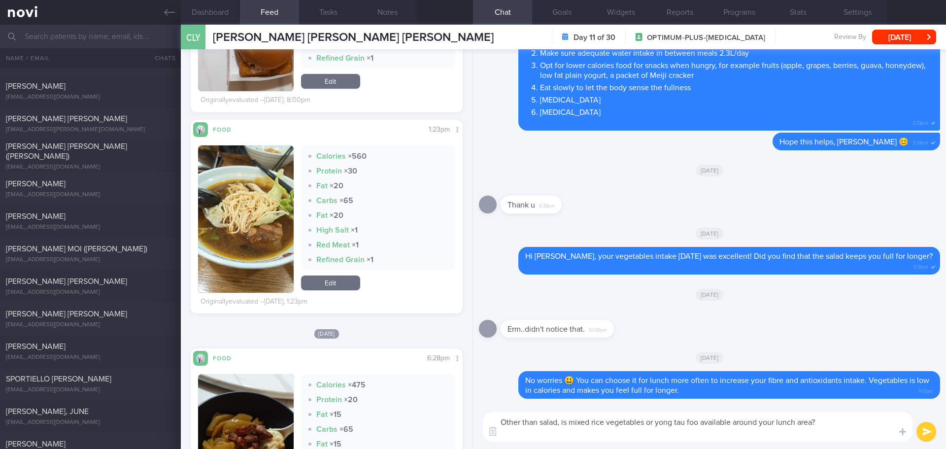
scroll to position [0, 0]
type textarea "Other than salad, is mixed rice vegetables or yong tau foo available around you…"
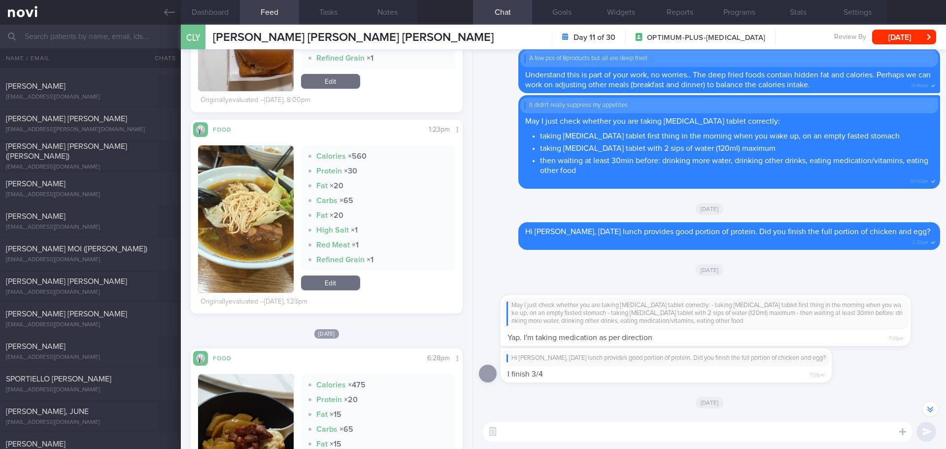
scroll to position [0, 0]
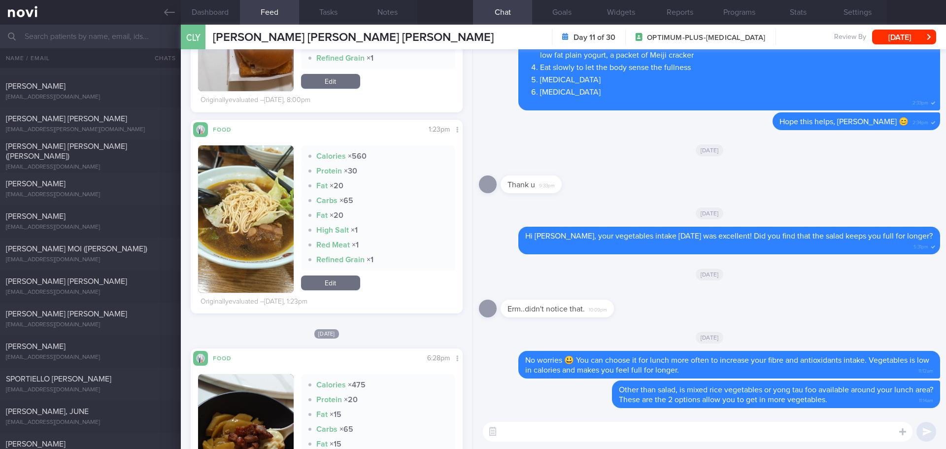
click at [548, 433] on textarea at bounding box center [698, 432] width 430 height 20
paste textarea "Yong tau foo: Choose high-quality protein sources such as egg, tofu and fish pa…"
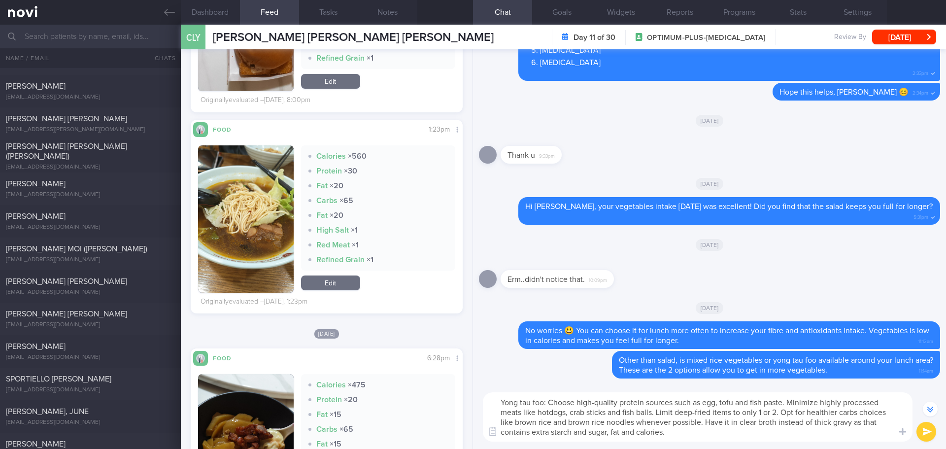
scroll to position [-29, 0]
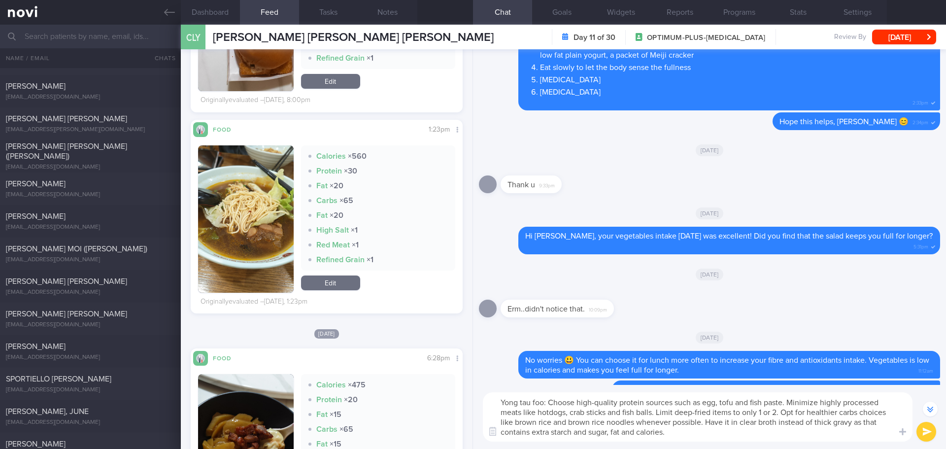
click at [576, 404] on textarea "Yong tau foo: Choose high-quality protein sources such as egg, tofu and fish pa…" at bounding box center [698, 416] width 430 height 49
click at [549, 403] on textarea "Yong tau foo: Choose high-quality protein sources such as egg, tofu and fish pa…" at bounding box center [698, 416] width 430 height 49
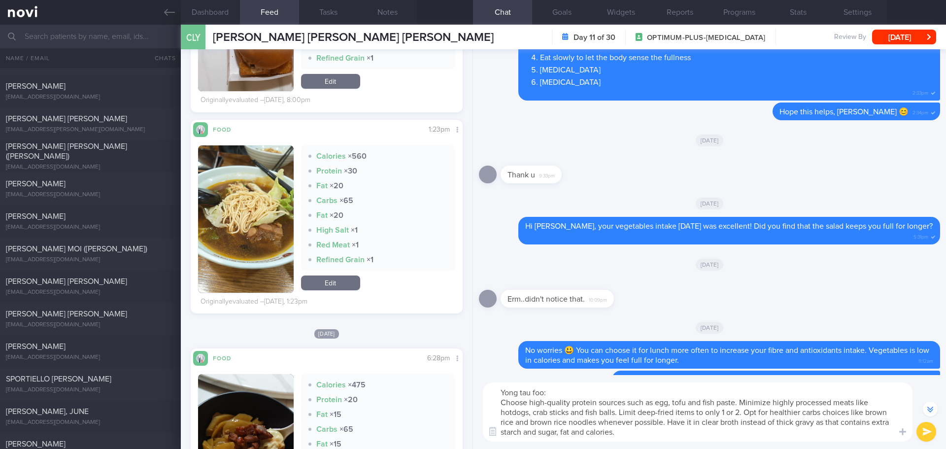
scroll to position [-39, 0]
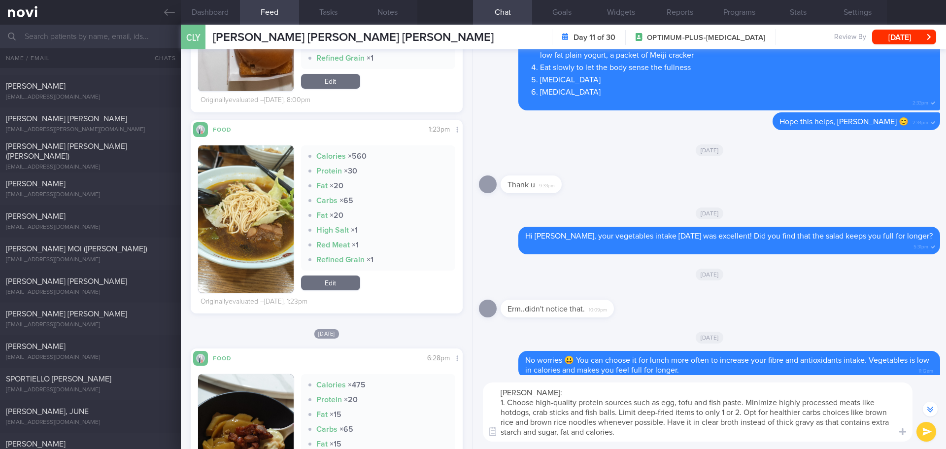
click at [747, 404] on textarea "Yong tau foo: 1. Choose high-quality protein sources such as egg, tofu and fish…" at bounding box center [698, 411] width 430 height 59
click at [759, 410] on textarea "Yong tau foo: 1. Choose high-quality protein sources such as egg, tofu and fish…" at bounding box center [698, 411] width 430 height 59
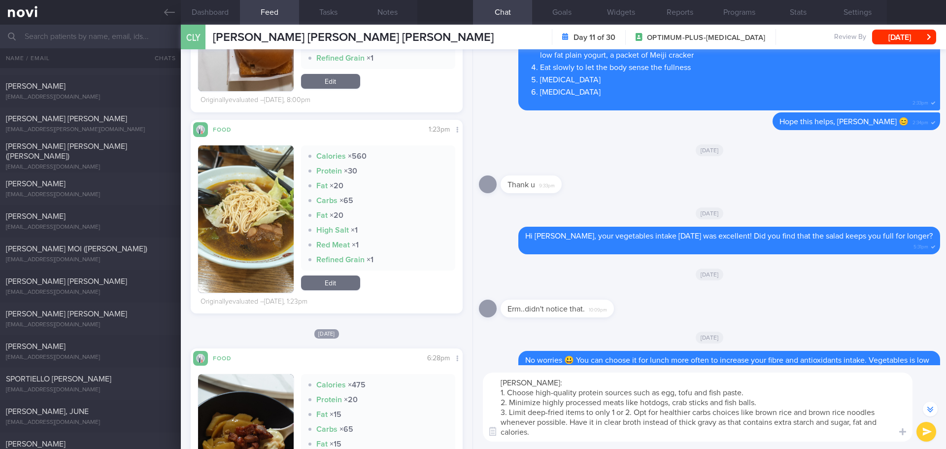
click at [634, 412] on textarea "Yong tau foo: 1. Choose high-quality protein sources such as egg, tofu and fish…" at bounding box center [698, 406] width 430 height 69
drag, startPoint x: 821, startPoint y: 422, endPoint x: 508, endPoint y: 425, distance: 312.9
click at [508, 425] on textarea "Yong tau foo: 1. Choose high-quality protein sources such as egg, tofu and fish…" at bounding box center [698, 406] width 430 height 69
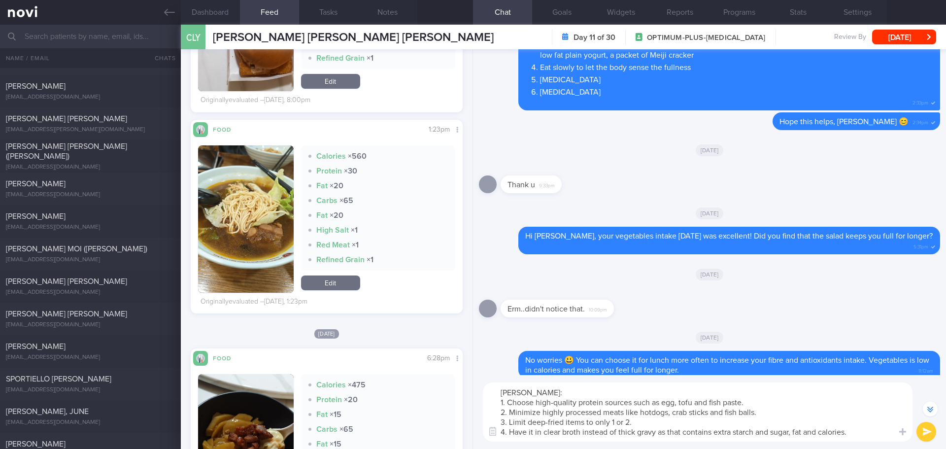
click at [852, 434] on textarea "Yong tau foo: 1. Choose high-quality protein sources such as egg, tofu and fish…" at bounding box center [698, 411] width 430 height 59
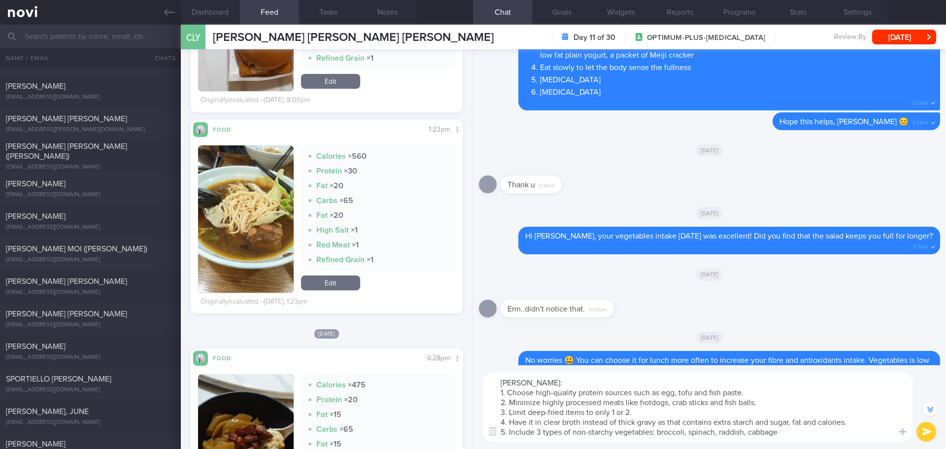
click at [750, 435] on textarea "Yong tau foo: 1. Choose high-quality protein sources such as egg, tofu and fish…" at bounding box center [698, 406] width 430 height 69
click at [793, 435] on textarea "Yong tau foo: 1. Choose high-quality protein sources such as egg, tofu and fish…" at bounding box center [698, 406] width 430 height 69
type textarea "Yong tau foo: 1. Choose high-quality protein sources such as egg, tofu and fish…"
click at [923, 424] on button "submit" at bounding box center [926, 432] width 20 height 20
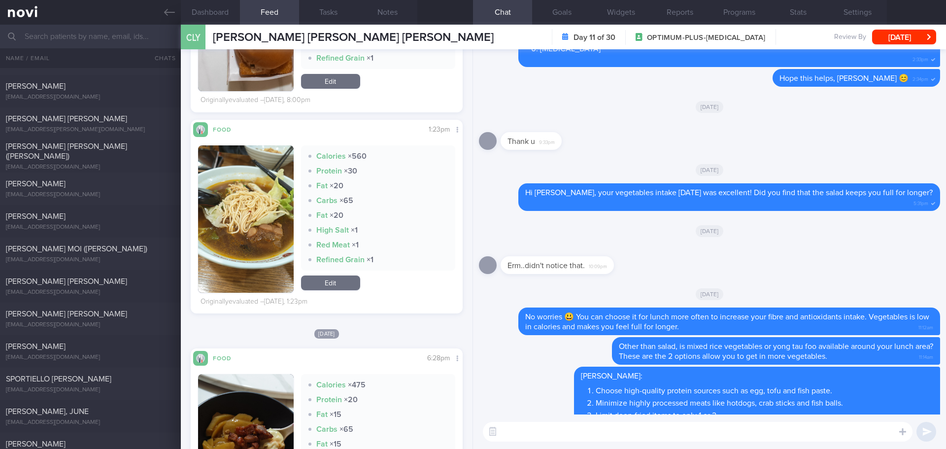
scroll to position [0, 0]
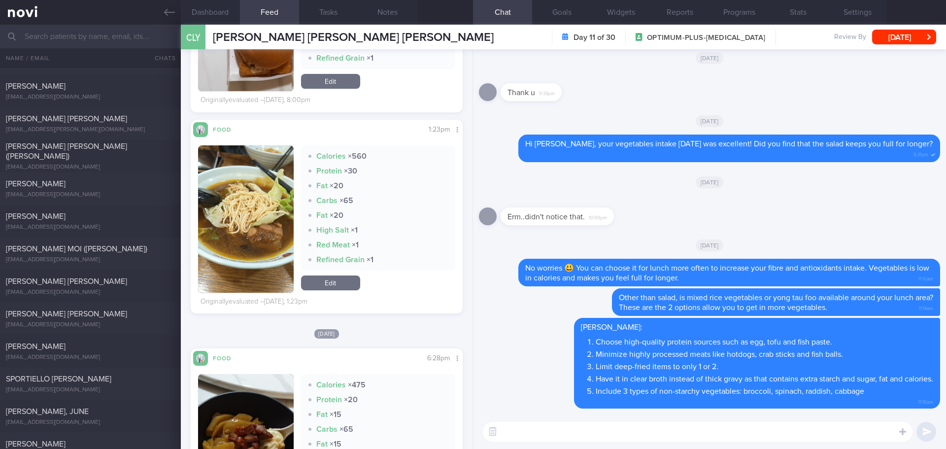
click at [545, 429] on textarea at bounding box center [698, 432] width 430 height 20
paste textarea "Economy Rice/ Nasi Padang: To make your meal balanced, choose at least 2 vegeta…"
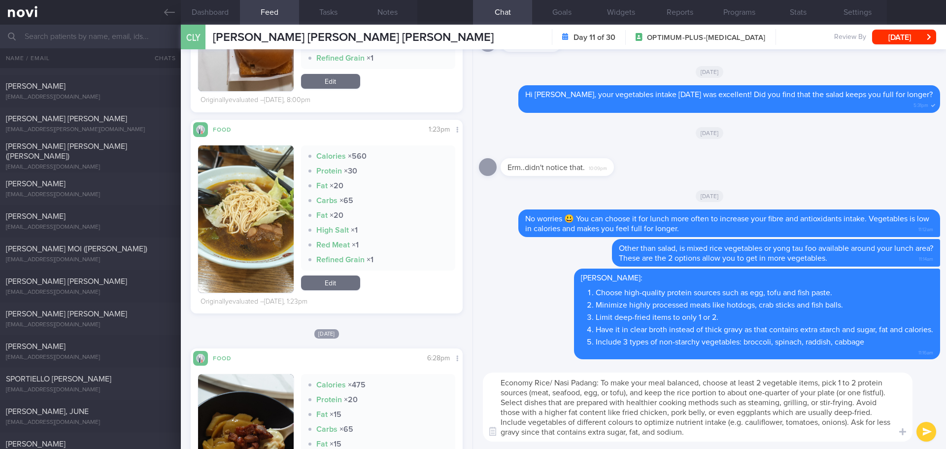
click at [602, 384] on textarea "Economy Rice/ Nasi Padang: To make your meal balanced, choose at least 2 vegeta…" at bounding box center [698, 406] width 430 height 69
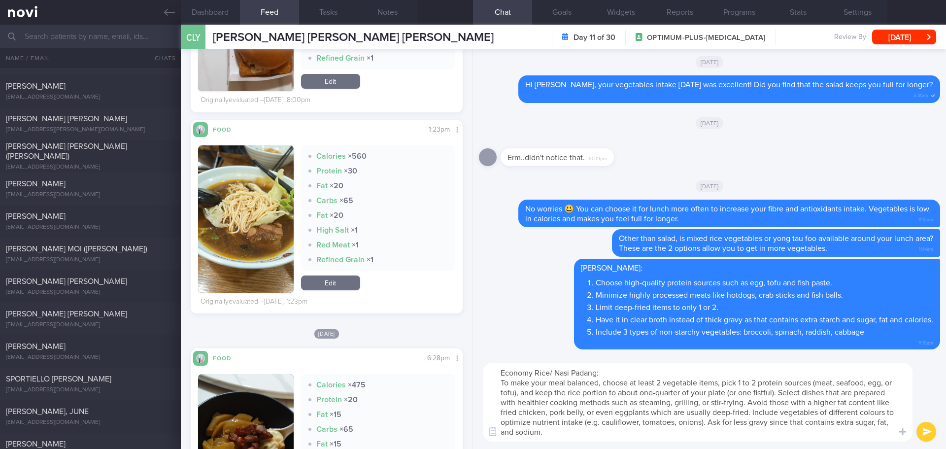
drag, startPoint x: 615, startPoint y: 372, endPoint x: 465, endPoint y: 375, distance: 150.3
click at [465, 375] on div "Dashboard Feed 67 Tasks Notes Chat Goals Widgets Reports Programs Stats Setting…" at bounding box center [563, 237] width 765 height 424
drag, startPoint x: 604, startPoint y: 383, endPoint x: 484, endPoint y: 383, distance: 119.2
click at [484, 383] on textarea "Mixed rice vegetables: To make your meal balanced, choose at least 2 vegetable …" at bounding box center [698, 402] width 430 height 79
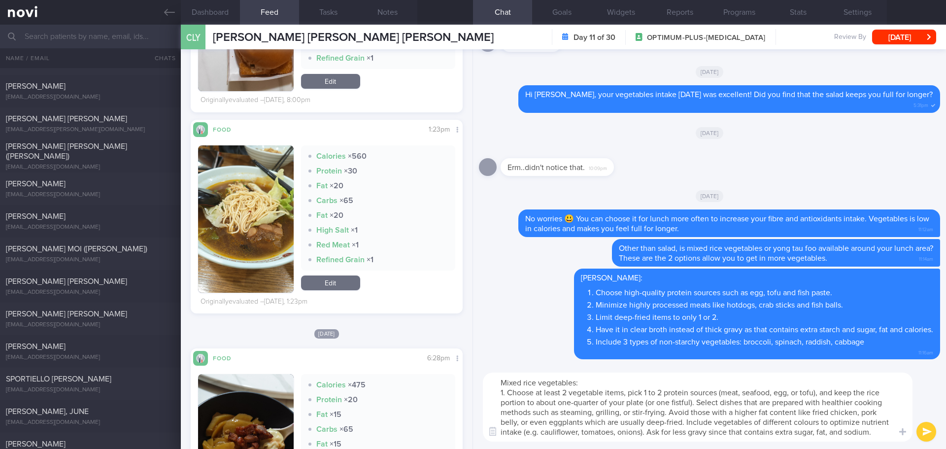
click at [630, 392] on textarea "Mixed rice vegetables: 1. Choose at least 2 vegetable items, pick 1 to 2 protei…" at bounding box center [698, 406] width 430 height 69
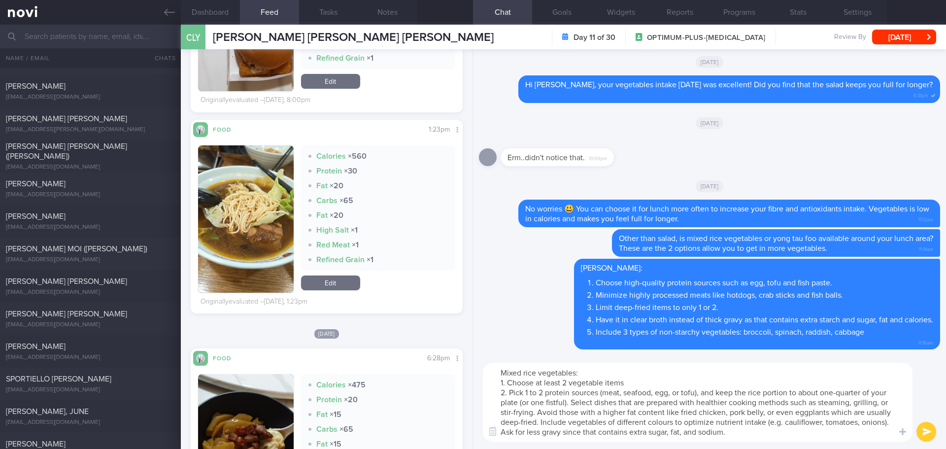
click at [571, 402] on textarea "Mixed rice vegetables: 1. Choose at least 2 vegetable items 2. Pick 1 to 2 prot…" at bounding box center [698, 402] width 430 height 79
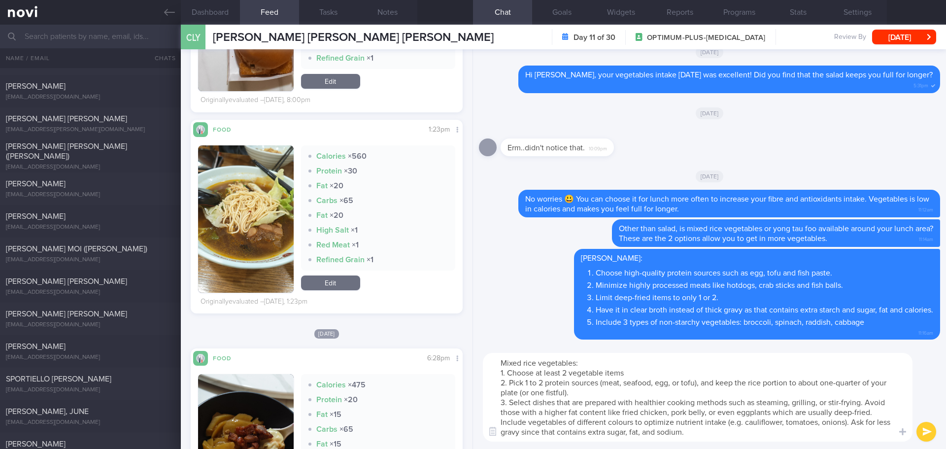
click at [866, 404] on textarea "Mixed rice vegetables: 1. Choose at least 2 vegetable items 2. Pick 1 to 2 prot…" at bounding box center [698, 397] width 430 height 89
click at [520, 422] on textarea "Mixed rice vegetables: 1. Choose at least 2 vegetable items 2. Pick 1 to 2 prot…" at bounding box center [698, 397] width 430 height 89
drag, startPoint x: 519, startPoint y: 422, endPoint x: 866, endPoint y: 422, distance: 347.3
click at [867, 422] on textarea "Mixed rice vegetables: 1. Choose at least 2 vegetable items 2. Pick 1 to 2 prot…" at bounding box center [698, 397] width 430 height 89
drag, startPoint x: 742, startPoint y: 437, endPoint x: 487, endPoint y: 362, distance: 266.6
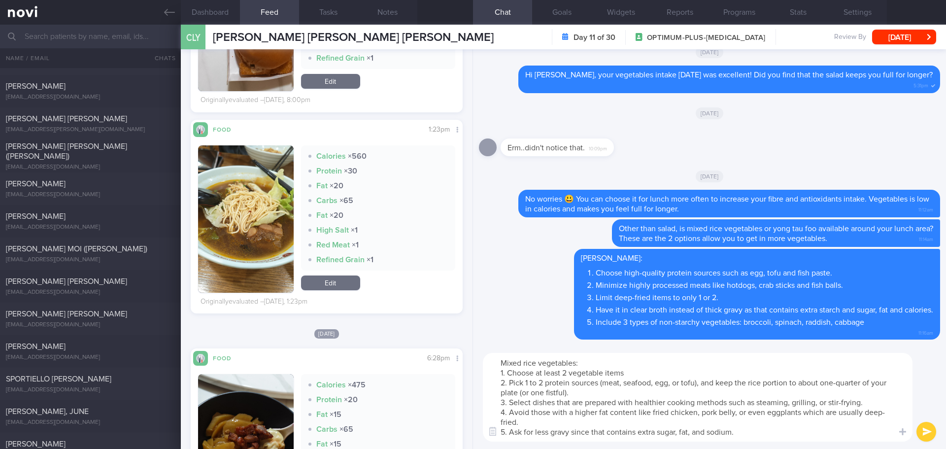
click at [487, 362] on textarea "Mixed rice vegetables: 1. Choose at least 2 vegetable items 2. Pick 1 to 2 prot…" at bounding box center [698, 397] width 430 height 89
type textarea "Mixed rice vegetables: 1. Choose at least 2 vegetable items 2. Pick 1 to 2 prot…"
click at [778, 434] on textarea "Mixed rice vegetables: 1. Choose at least 2 vegetable items 2. Pick 1 to 2 prot…" at bounding box center [698, 397] width 430 height 89
click at [932, 435] on button "submit" at bounding box center [926, 432] width 20 height 20
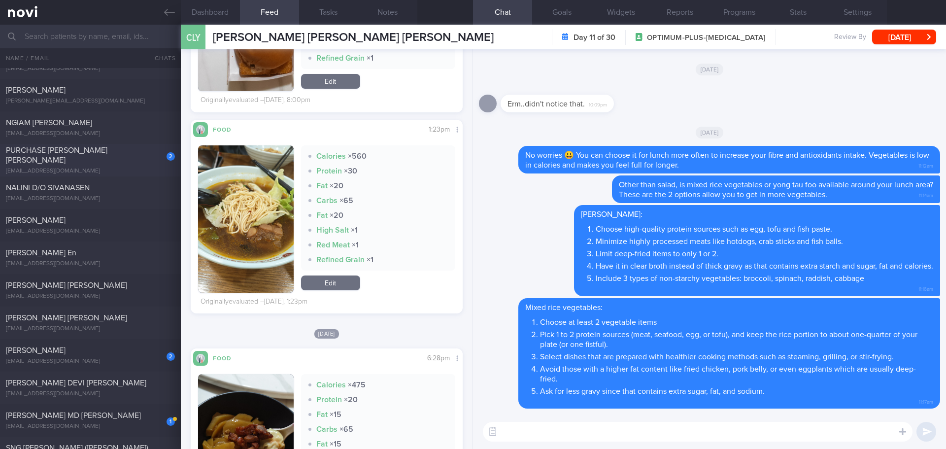
scroll to position [1823, 0]
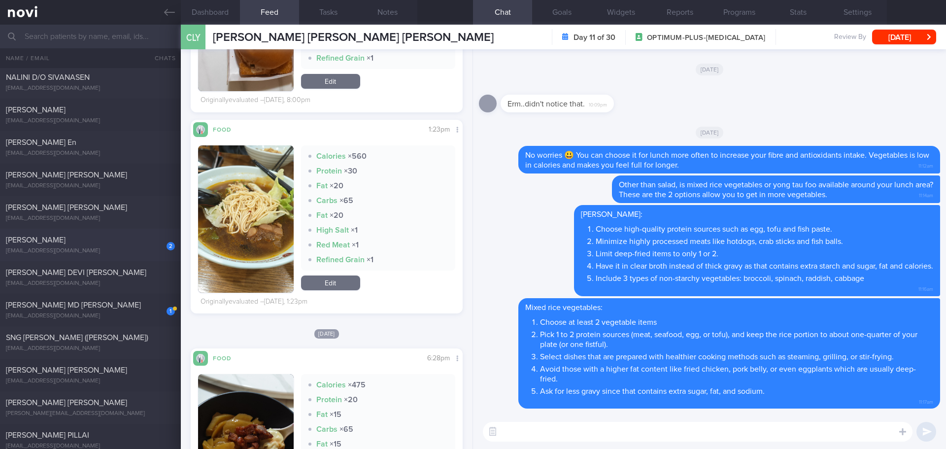
click at [119, 240] on div "[PERSON_NAME]" at bounding box center [89, 240] width 167 height 10
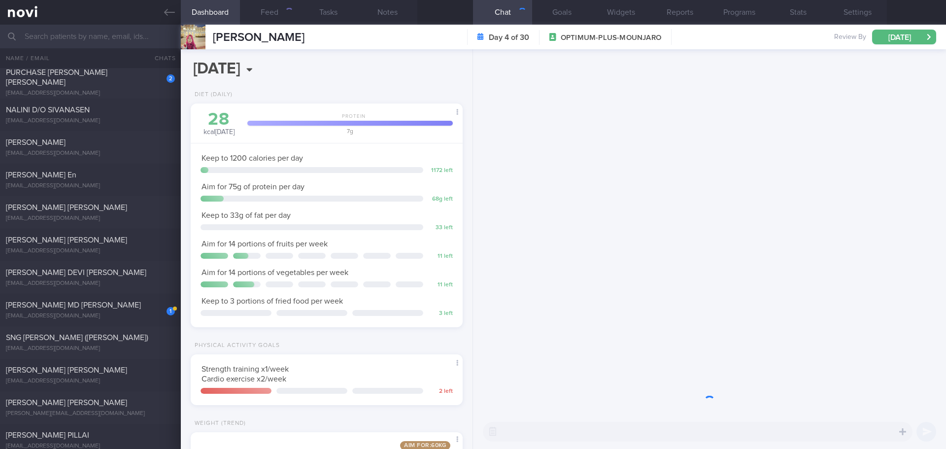
scroll to position [137, 247]
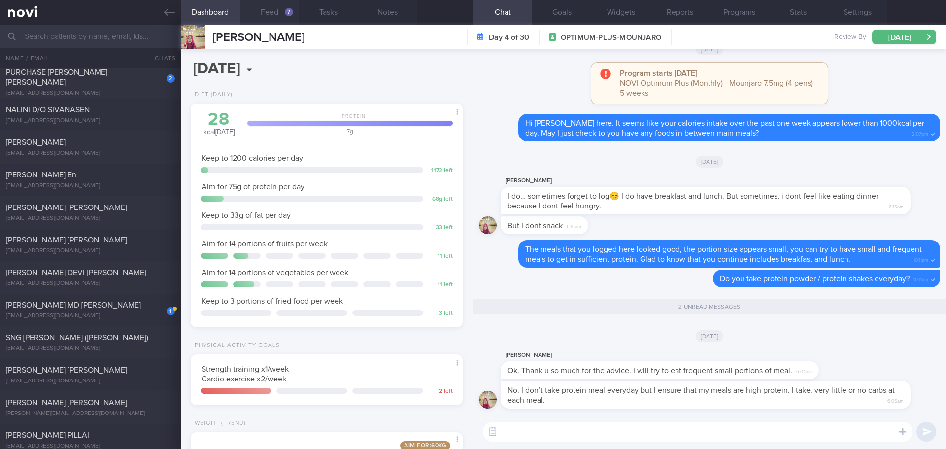
click at [275, 14] on button "Feed 7" at bounding box center [269, 12] width 59 height 25
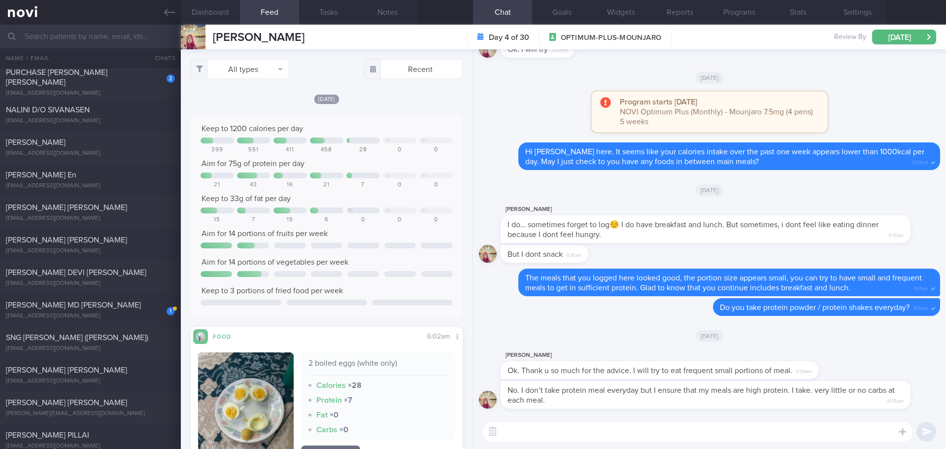
click at [570, 431] on textarea at bounding box center [698, 432] width 430 height 20
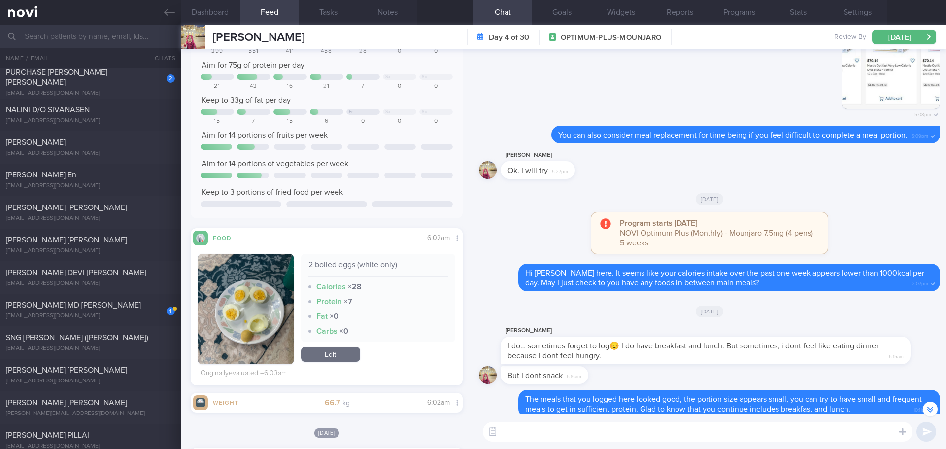
scroll to position [0, 0]
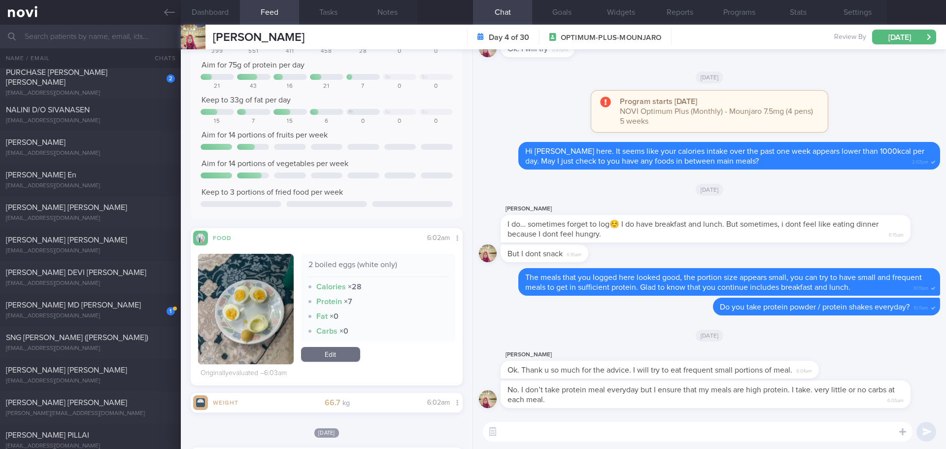
click at [663, 430] on textarea at bounding box center [698, 432] width 430 height 20
type textarea "T"
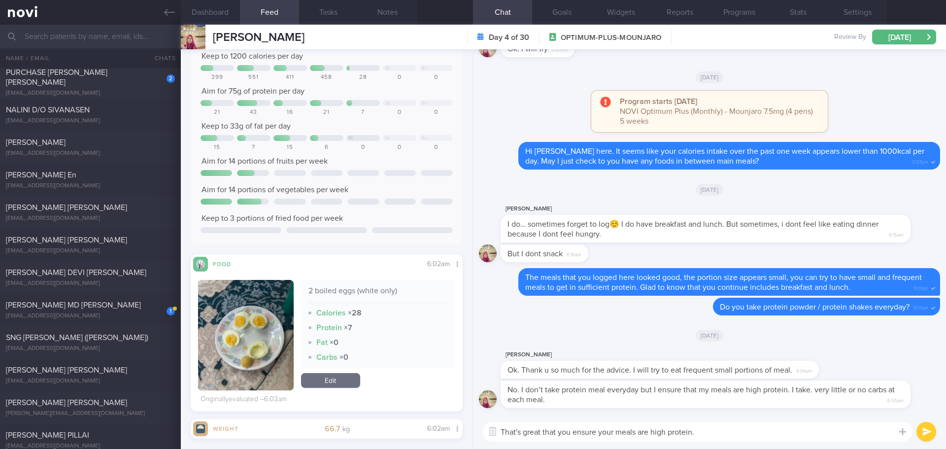
scroll to position [0, 0]
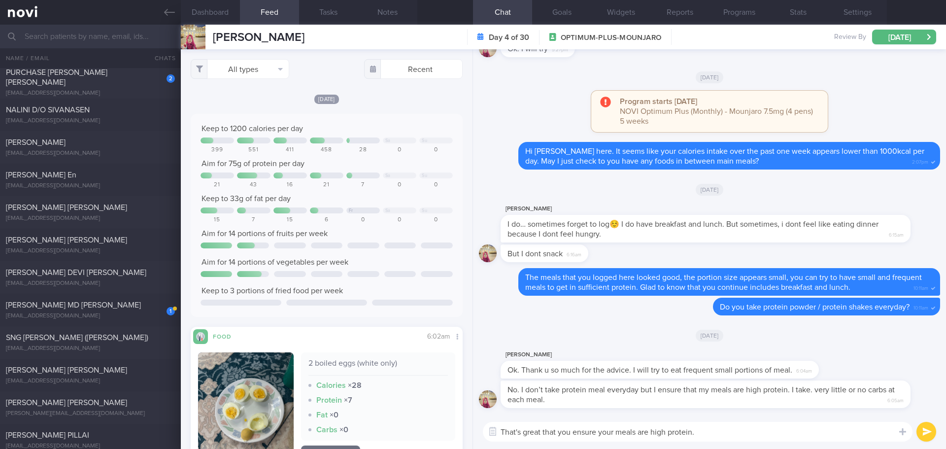
click at [733, 432] on textarea "That's great that you ensure your meals are high protein." at bounding box center [698, 432] width 430 height 20
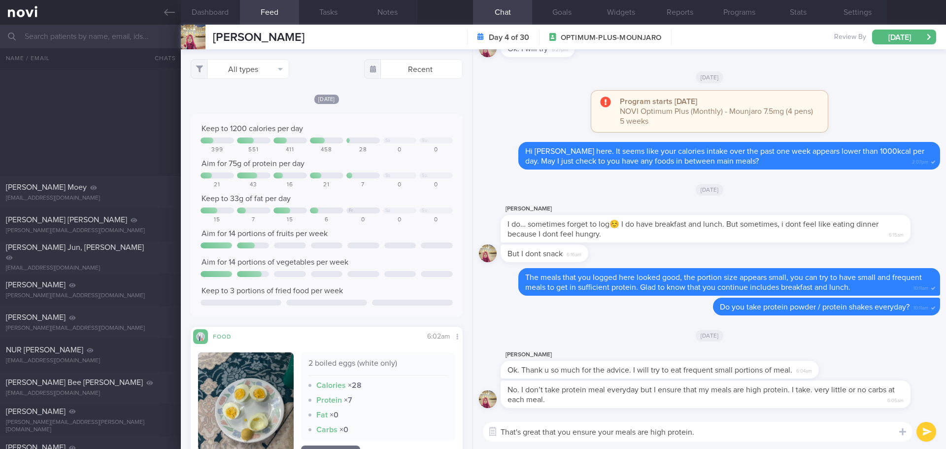
scroll to position [5115, 0]
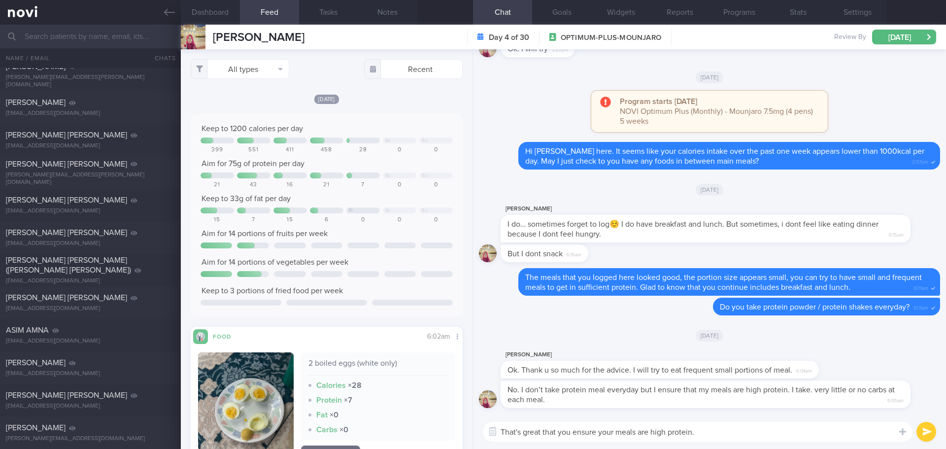
click at [755, 432] on textarea "That's great that you ensure your meals are high protein." at bounding box center [698, 432] width 430 height 20
click at [741, 437] on textarea "That's great that you ensure your meals are high protein." at bounding box center [698, 432] width 430 height 20
click at [749, 435] on textarea "That's great that you ensure your meals are high protein." at bounding box center [698, 432] width 430 height 20
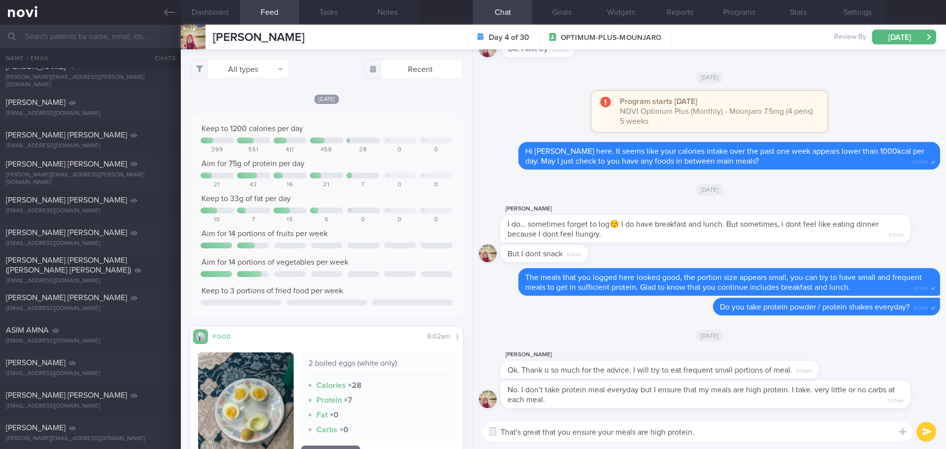
click at [750, 433] on textarea "That's great that you ensure your meals are high protein." at bounding box center [698, 432] width 430 height 20
click at [574, 433] on textarea "That's great that you ensure your meals are high protein." at bounding box center [698, 432] width 430 height 20
drag, startPoint x: 635, startPoint y: 433, endPoint x: 612, endPoint y: 433, distance: 22.7
click at [612, 433] on textarea "That's great that you have been ensure your meals are high protein." at bounding box center [698, 432] width 430 height 20
click at [694, 433] on textarea "That's great that you have been keeping your meals are high protein." at bounding box center [698, 432] width 430 height 20
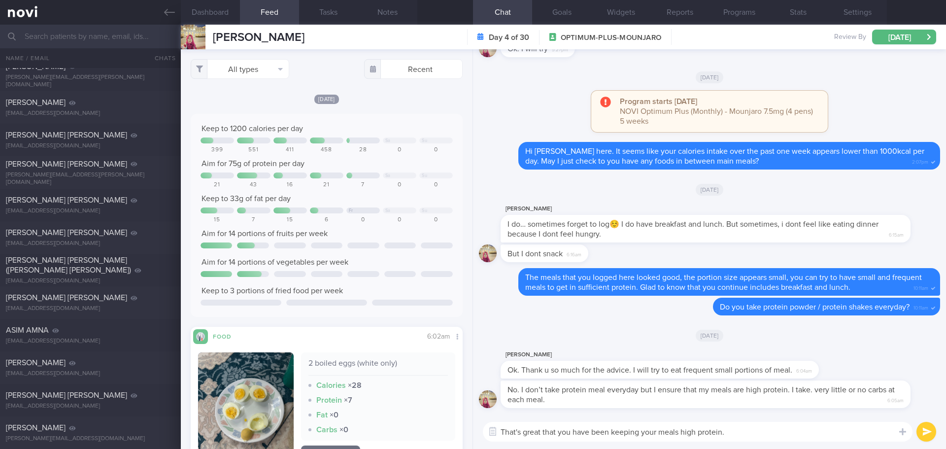
click at [737, 438] on textarea "That's great that you have been keeping your meals high protein." at bounding box center [698, 432] width 430 height 20
click at [742, 436] on textarea "That's great that you have been keeping your meals high protein." at bounding box center [698, 432] width 430 height 20
drag, startPoint x: 875, startPoint y: 422, endPoint x: 849, endPoint y: 423, distance: 25.1
click at [849, 423] on textarea "That's great that you have been keeping your meals high protein. I noticed from…" at bounding box center [698, 427] width 430 height 30
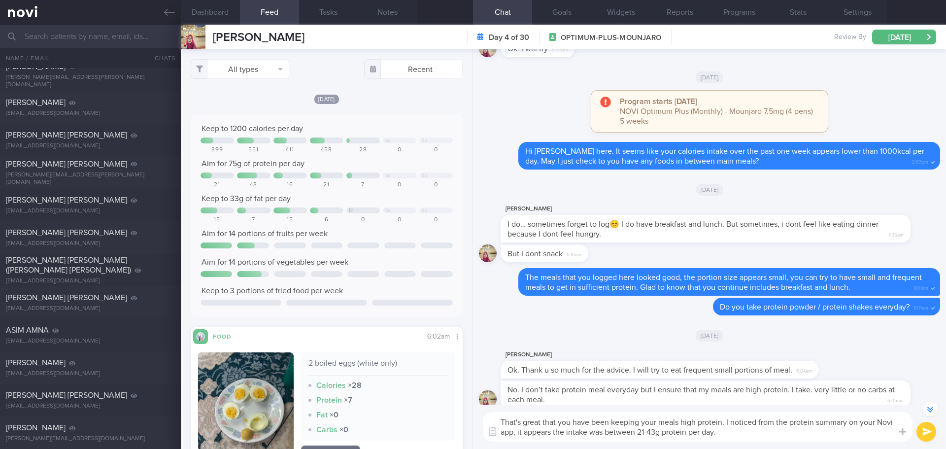
drag, startPoint x: 551, startPoint y: 433, endPoint x: 518, endPoint y: 432, distance: 33.0
click at [518, 432] on textarea "That's great that you have been keeping your meals high protein. I noticed from…" at bounding box center [698, 427] width 430 height 30
drag, startPoint x: 533, startPoint y: 432, endPoint x: 518, endPoint y: 432, distance: 15.3
click at [518, 432] on textarea "That's great that you have been keeping your meals high protein. I noticed from…" at bounding box center [698, 427] width 430 height 30
click at [778, 435] on textarea "That's great that you have been keeping your meals high protein. I noticed from…" at bounding box center [698, 427] width 430 height 30
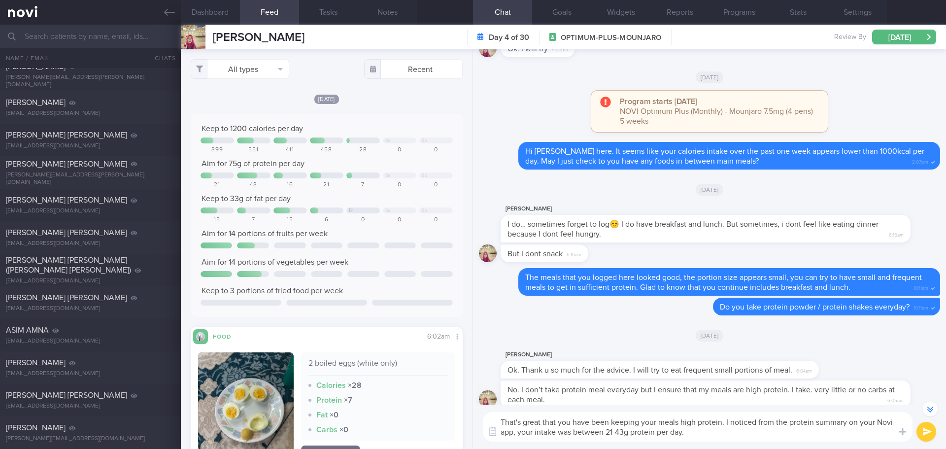
click at [778, 435] on textarea "That's great that you have been keeping your meals high protein. I noticed from…" at bounding box center [698, 427] width 430 height 30
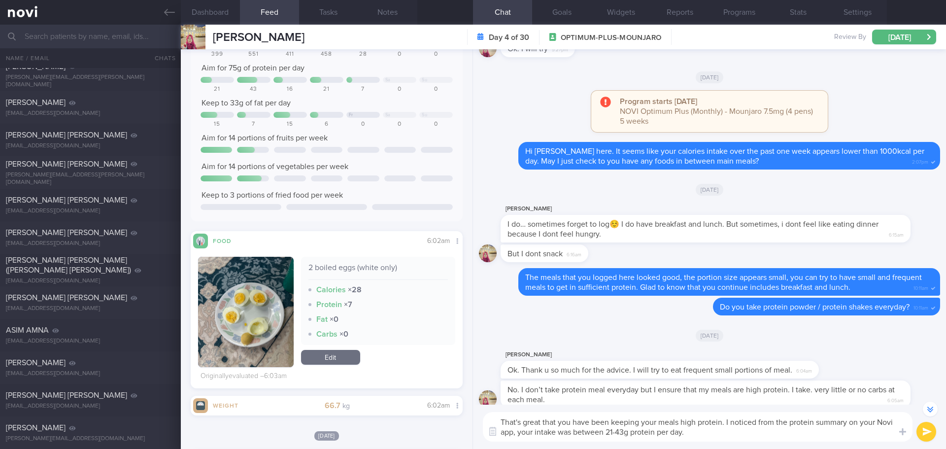
scroll to position [0, 0]
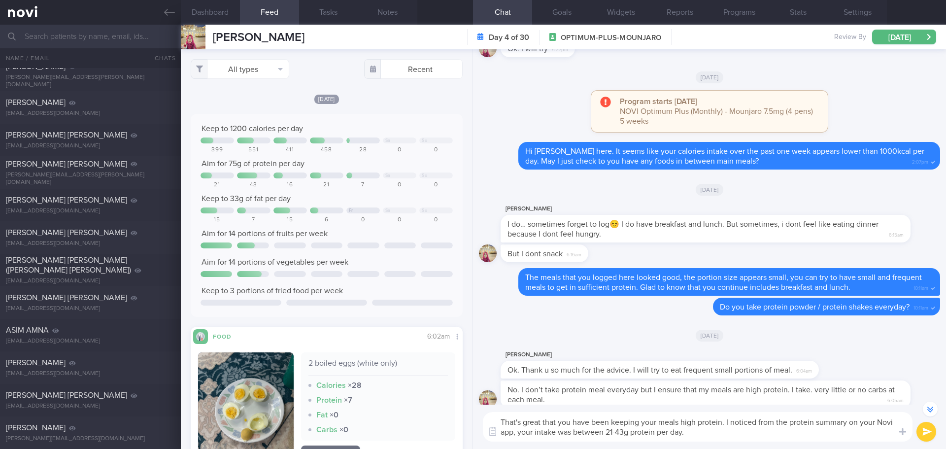
click at [728, 438] on textarea "That's great that you have been keeping your meals high protein. I noticed from…" at bounding box center [698, 427] width 430 height 30
type textarea "That's great that you have been keeping your meals high protein. I noticed from…"
click at [928, 428] on button "submit" at bounding box center [926, 432] width 20 height 20
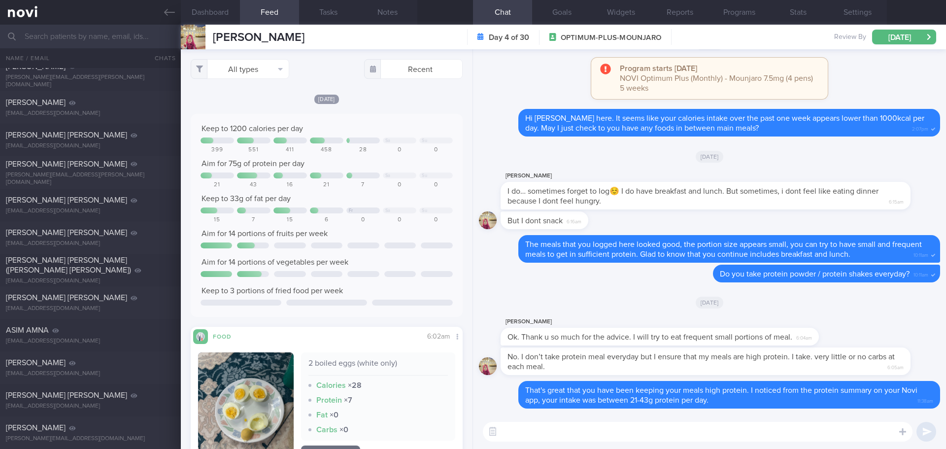
click at [796, 431] on textarea at bounding box center [698, 432] width 430 height 20
type textarea "T"
type textarea "I"
type textarea "C"
type textarea "P"
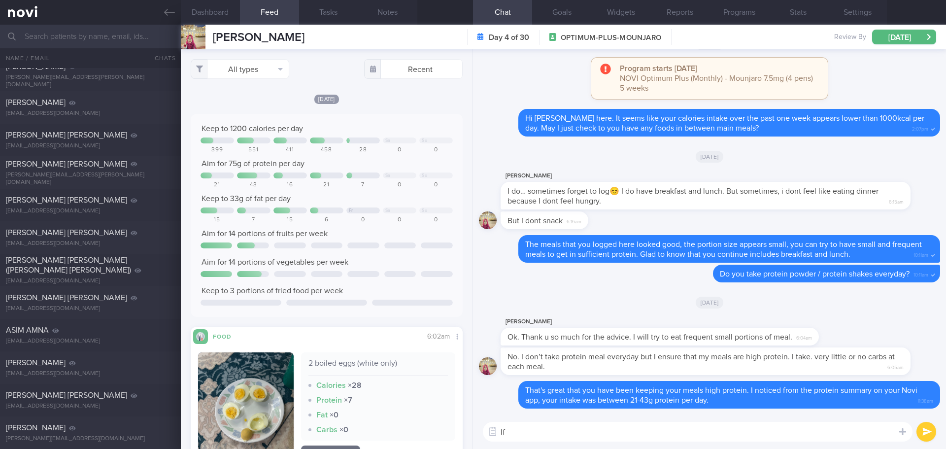
type textarea "I"
click at [714, 438] on textarea "This could be due to some meals is not logged 😊" at bounding box center [698, 432] width 430 height 20
click at [718, 437] on textarea "This could be due to some meals is not logged 😊" at bounding box center [698, 432] width 430 height 20
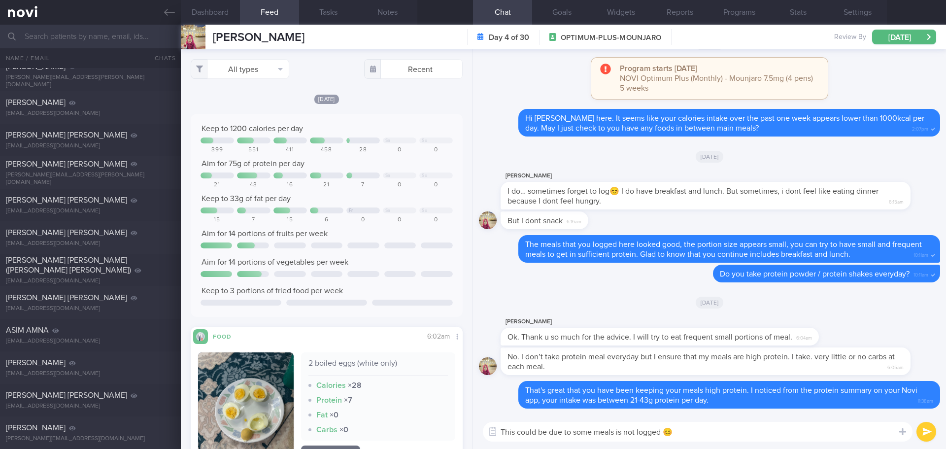
drag, startPoint x: 622, startPoint y: 431, endPoint x: 617, endPoint y: 432, distance: 5.1
click at [617, 432] on textarea "This could be due to some meals is not logged 😊" at bounding box center [698, 432] width 430 height 20
click at [761, 434] on textarea "This could be due to some meals were not logged 😊" at bounding box center [698, 432] width 430 height 20
type textarea "This could be due to some meals were not logged 😊"
click at [924, 430] on button "submit" at bounding box center [926, 432] width 20 height 20
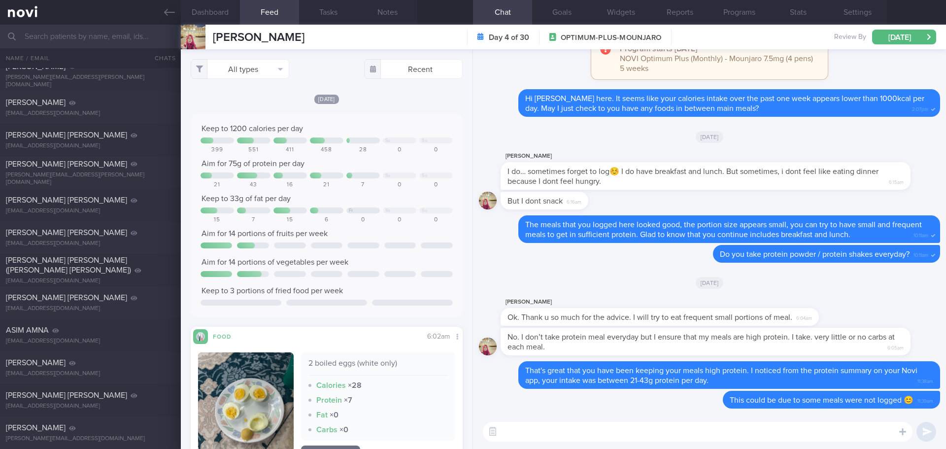
click at [824, 431] on textarea at bounding box center [698, 432] width 430 height 20
type textarea "I"
drag, startPoint x: 532, startPoint y: 433, endPoint x: 513, endPoint y: 433, distance: 18.7
click at [513, 433] on textarea "Try to log all meals / drinks for 2-3 days to understand if current intake prov…" at bounding box center [698, 432] width 430 height 20
click at [643, 431] on textarea "Try logging all meals / drinks for 2-3 days to understand if current intake pro…" at bounding box center [698, 432] width 430 height 20
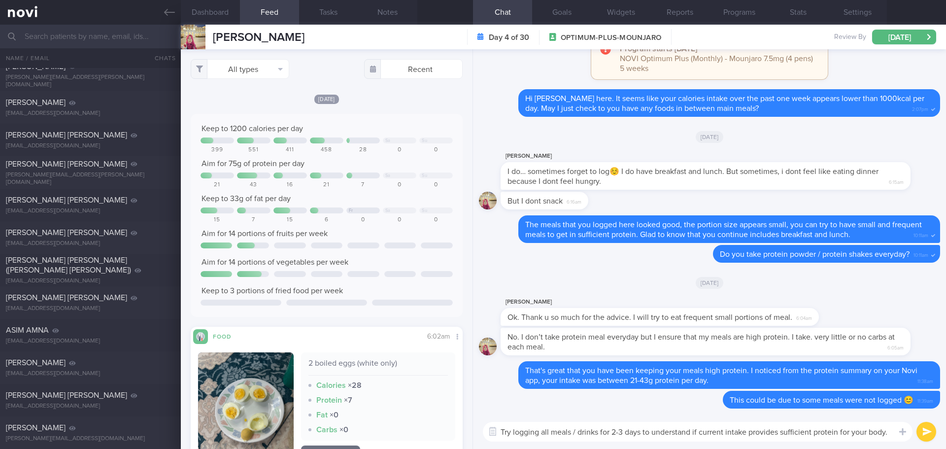
click at [890, 432] on textarea "Try logging all meals / drinks for 2-3 days to understand if current intake pro…" at bounding box center [698, 432] width 430 height 20
type textarea "Try logging all meals / drinks for 2-3 days to understand if current intake pro…"
click at [926, 432] on button "submit" at bounding box center [926, 432] width 20 height 20
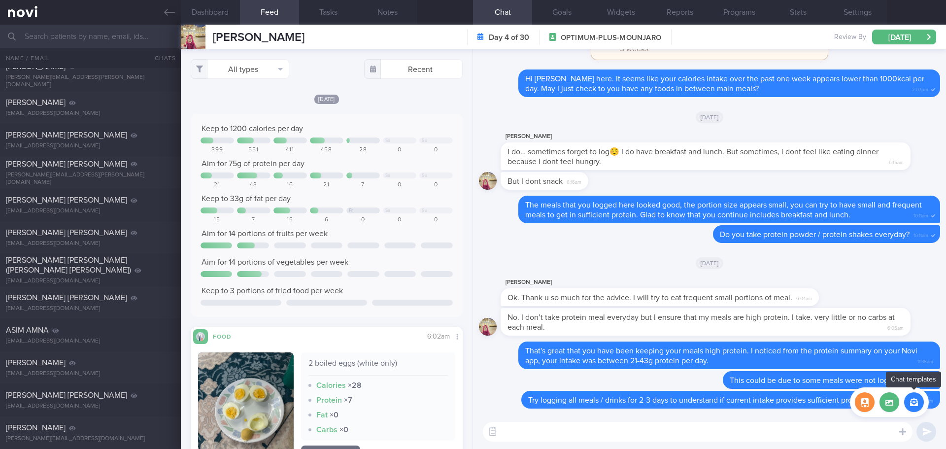
click at [912, 407] on button "button" at bounding box center [914, 402] width 20 height 20
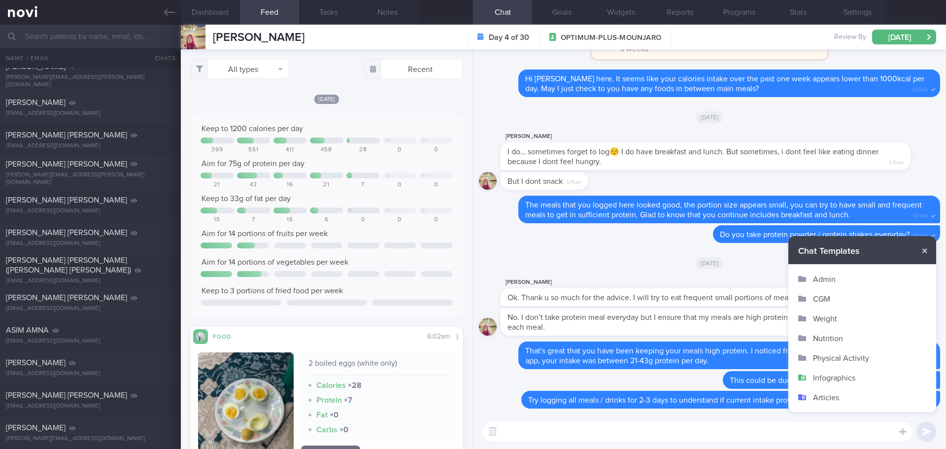
click at [837, 375] on button "Infographics" at bounding box center [862, 378] width 148 height 20
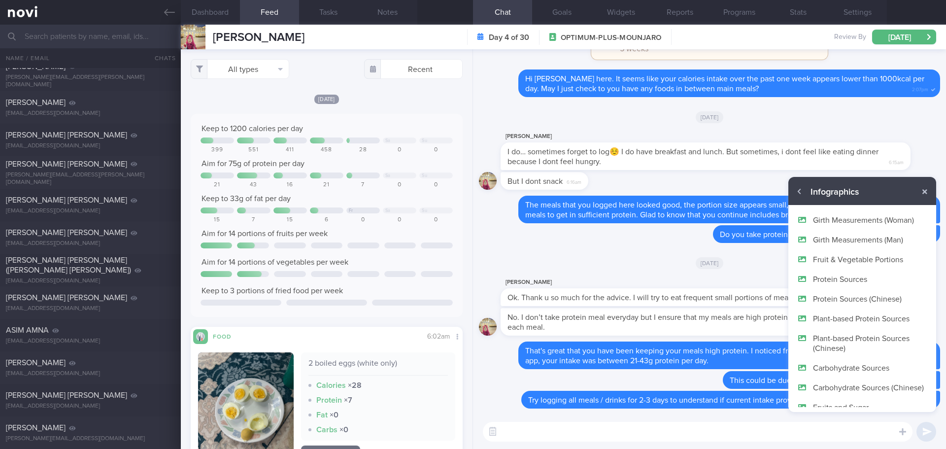
drag, startPoint x: 870, startPoint y: 300, endPoint x: 826, endPoint y: 447, distance: 153.7
click at [826, 447] on div "Attach media Chat templates Infographics Admin CGM Weight Nutrition" at bounding box center [709, 431] width 473 height 34
click at [863, 280] on button "Protein Sources" at bounding box center [862, 279] width 148 height 20
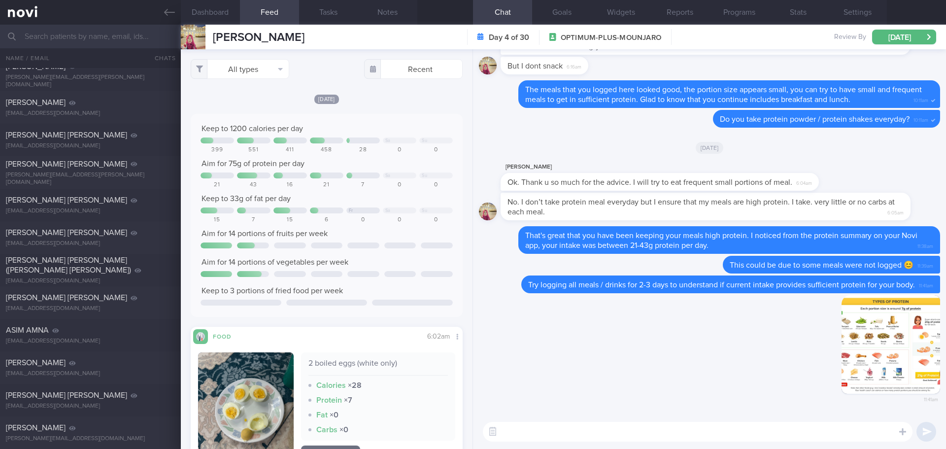
click at [848, 432] on textarea at bounding box center [698, 432] width 430 height 20
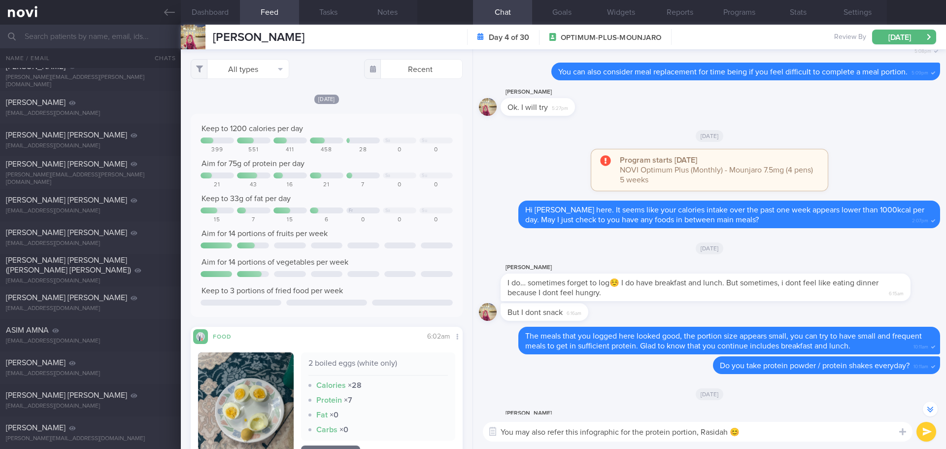
scroll to position [0, 0]
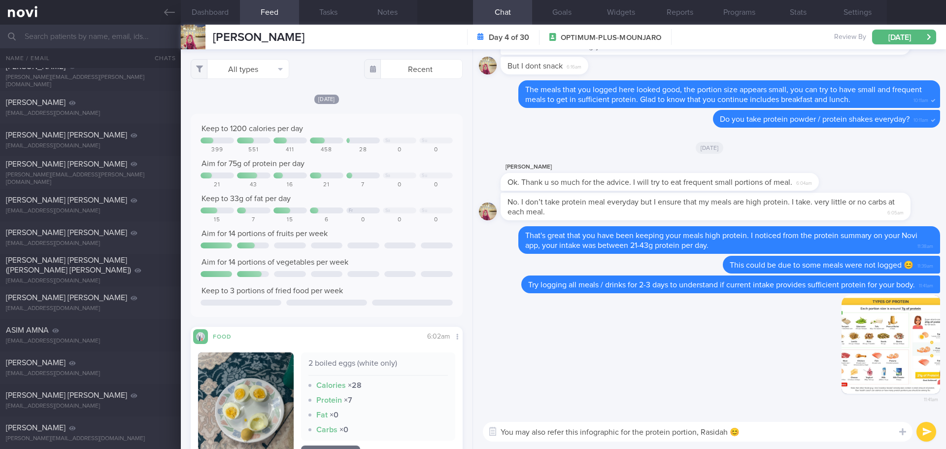
click at [826, 431] on textarea "You may also refer this infographic for the protein portion, Rasidah 😊" at bounding box center [698, 432] width 430 height 20
click at [836, 436] on textarea "You may also refer this infographic for the protein portion, Rasidah 😊" at bounding box center [698, 432] width 430 height 20
click at [567, 432] on textarea "You may also refer this infographic for the protein portion, Rasidah 😊" at bounding box center [698, 432] width 430 height 20
click at [841, 430] on textarea "You may also refer to this infographic for the protein portion, Rasidah 😊" at bounding box center [698, 432] width 430 height 20
type textarea "You may also refer to this infographic for the protein portion, Rasidah 😊"
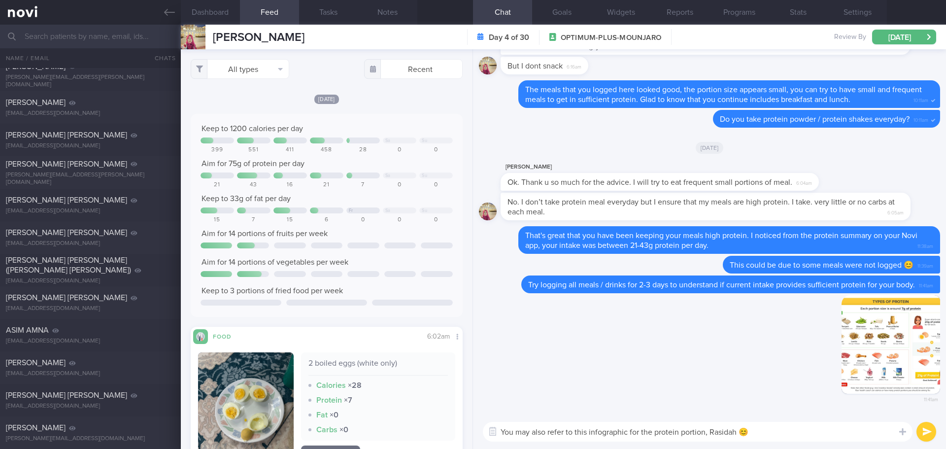
click at [932, 430] on button "submit" at bounding box center [926, 432] width 20 height 20
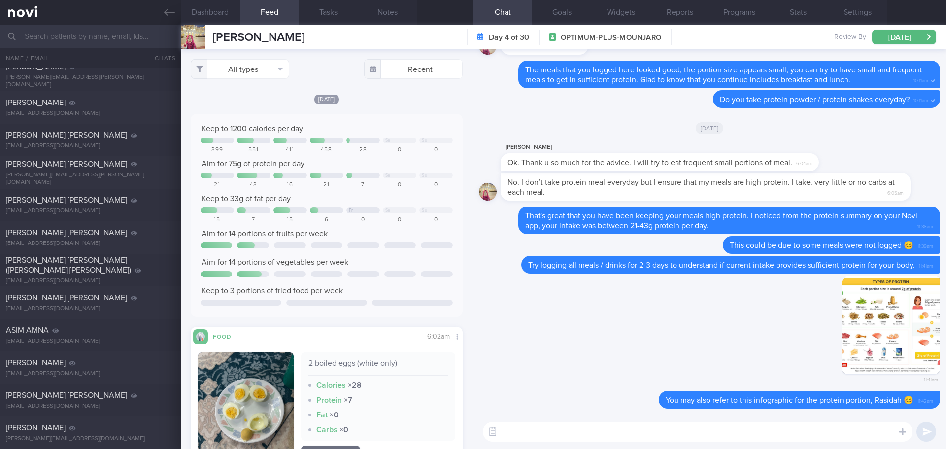
scroll to position [0, 0]
click at [553, 314] on div "Delete 11:41am" at bounding box center [709, 333] width 461 height 116
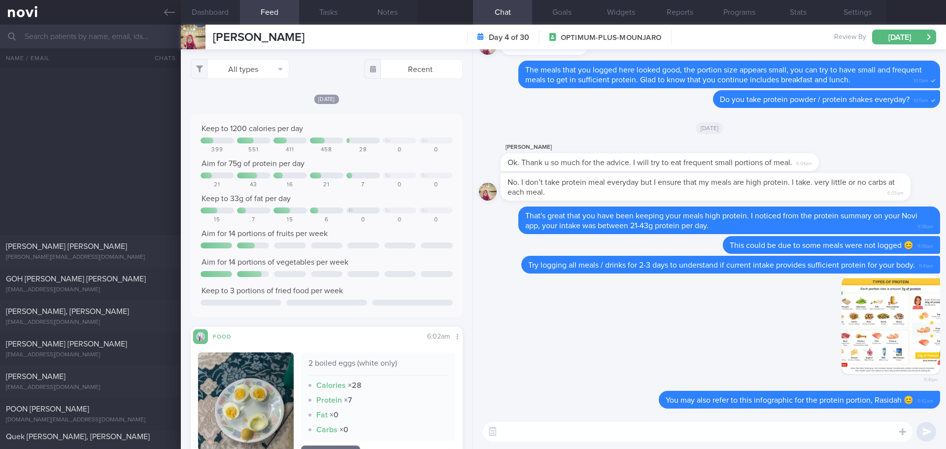
scroll to position [2454, 0]
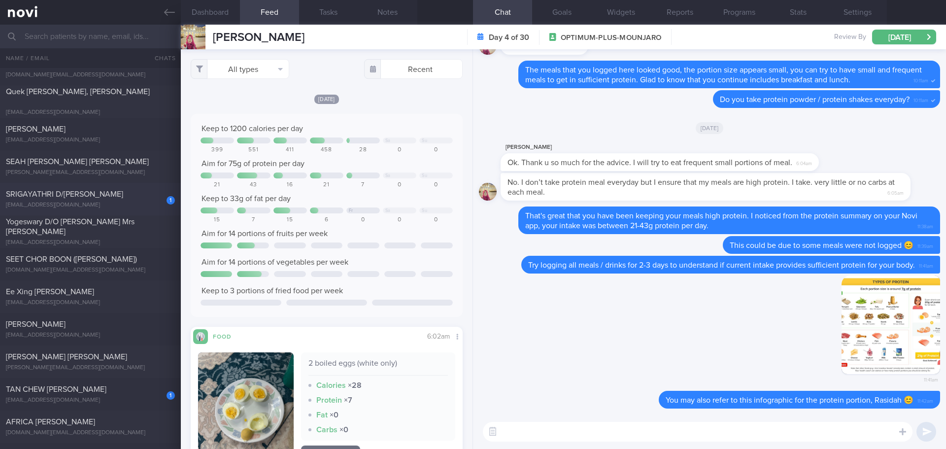
click at [90, 198] on span "SRIGAYATHRI D/[PERSON_NAME]" at bounding box center [64, 194] width 117 height 8
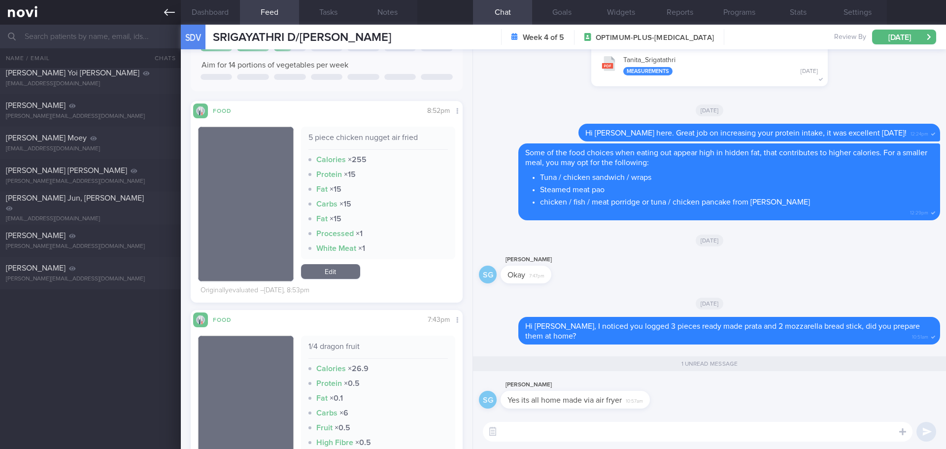
scroll to position [4474, 0]
